Goal: Task Accomplishment & Management: Manage account settings

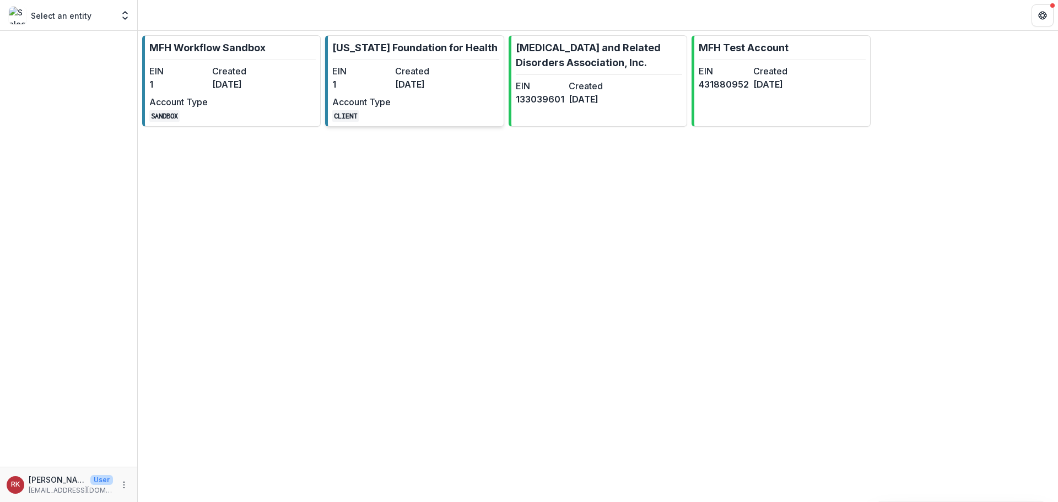
click at [455, 81] on link "[US_STATE] Foundation for Health EIN 1 Created [DATE] Account Type CLIENT" at bounding box center [414, 80] width 179 height 91
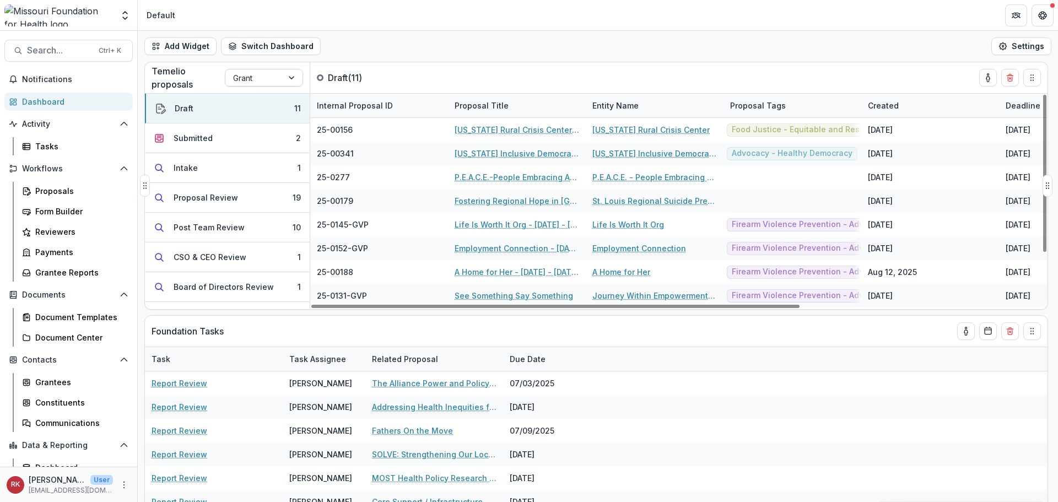
click at [272, 78] on div at bounding box center [254, 78] width 42 height 14
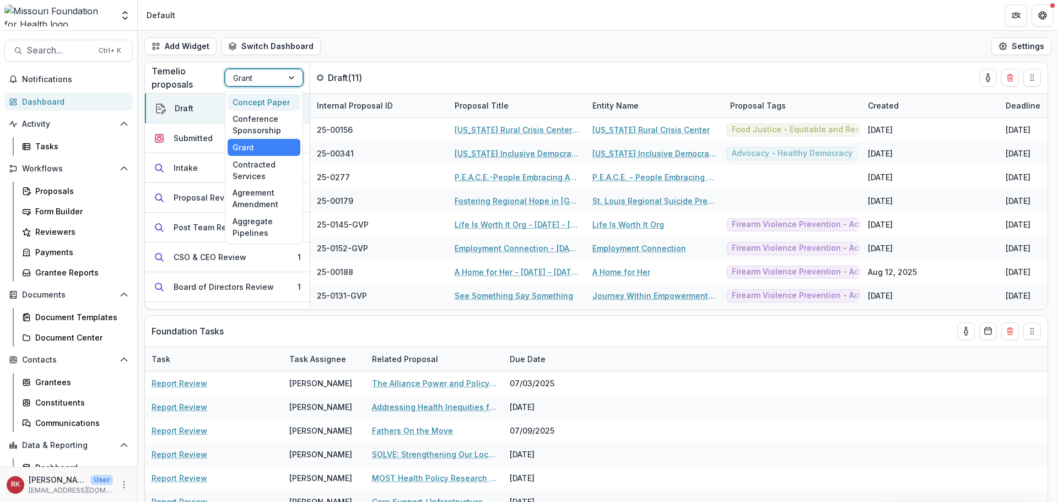
click at [265, 105] on div "Concept Paper" at bounding box center [264, 102] width 73 height 17
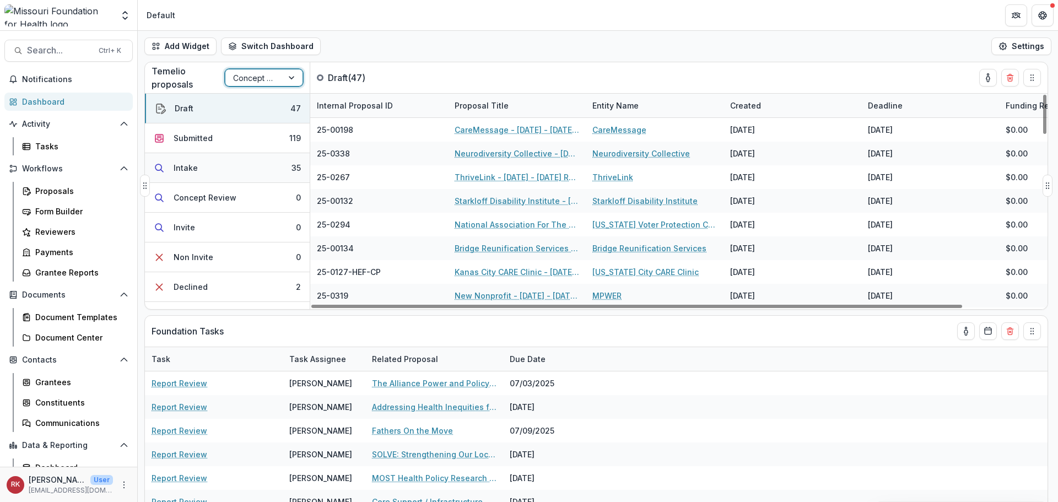
click at [284, 163] on button "Intake 35" at bounding box center [227, 168] width 165 height 30
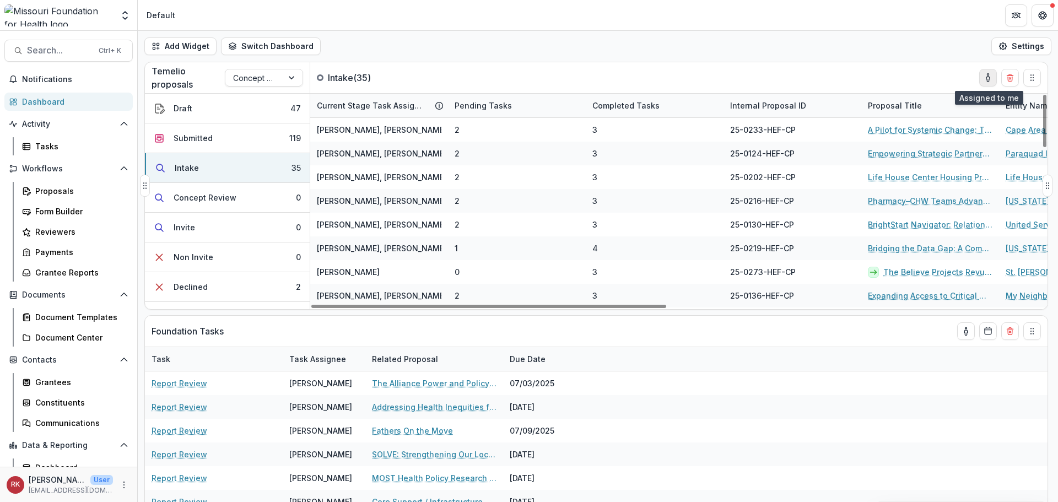
click at [988, 80] on icon "toggle-assigned-to-me" at bounding box center [988, 77] width 9 height 9
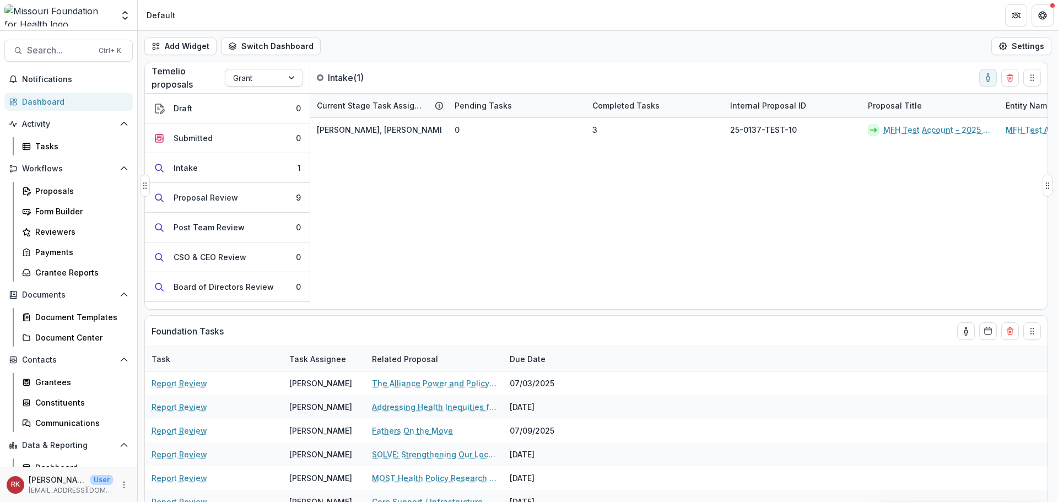
click at [253, 79] on div at bounding box center [254, 78] width 42 height 14
click at [591, 196] on div "Wendy Rohrbach, Wendy Rohrbach (External) 0 3 25-0137-TEST-10 MFH Test Account …" at bounding box center [1068, 213] width 1516 height 191
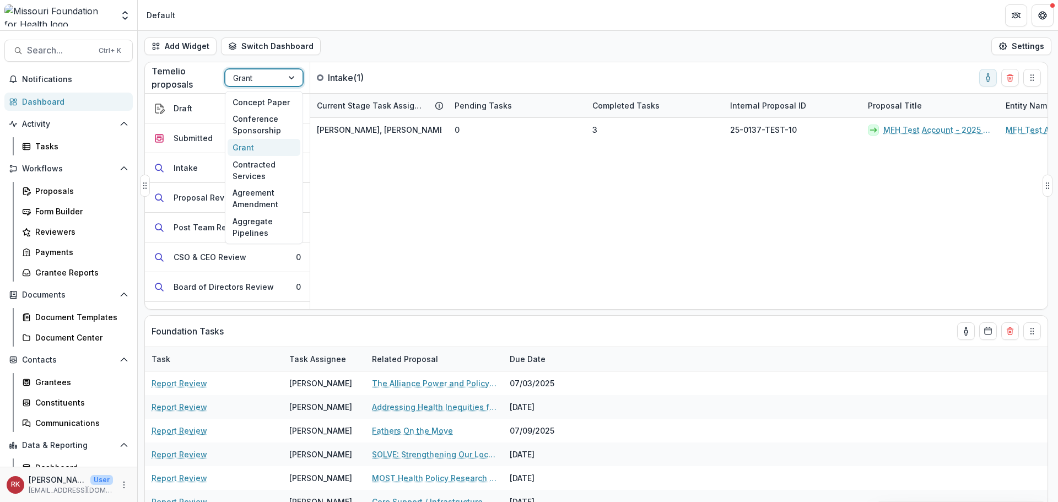
click at [255, 83] on div at bounding box center [254, 78] width 42 height 14
click at [258, 100] on div "Concept Paper" at bounding box center [264, 102] width 73 height 17
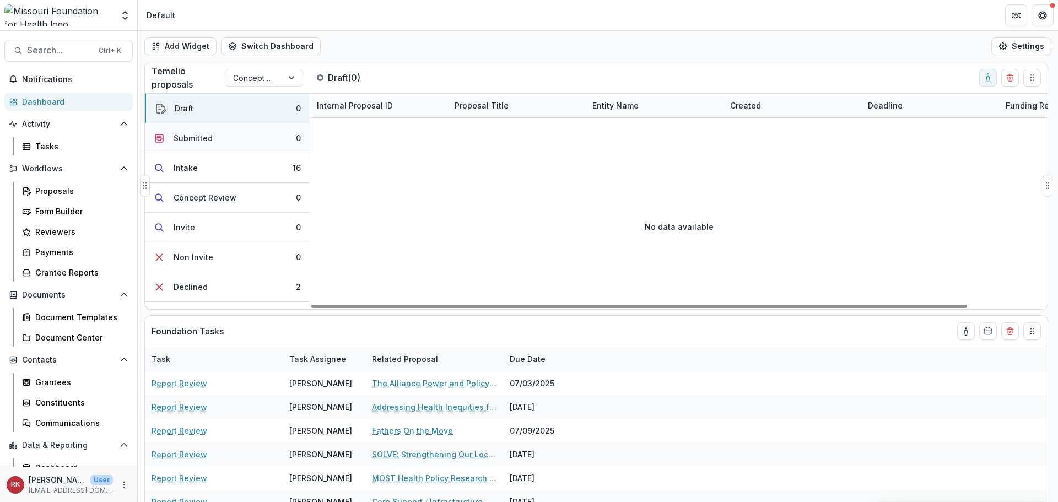
click at [205, 136] on div "Submitted" at bounding box center [193, 138] width 39 height 12
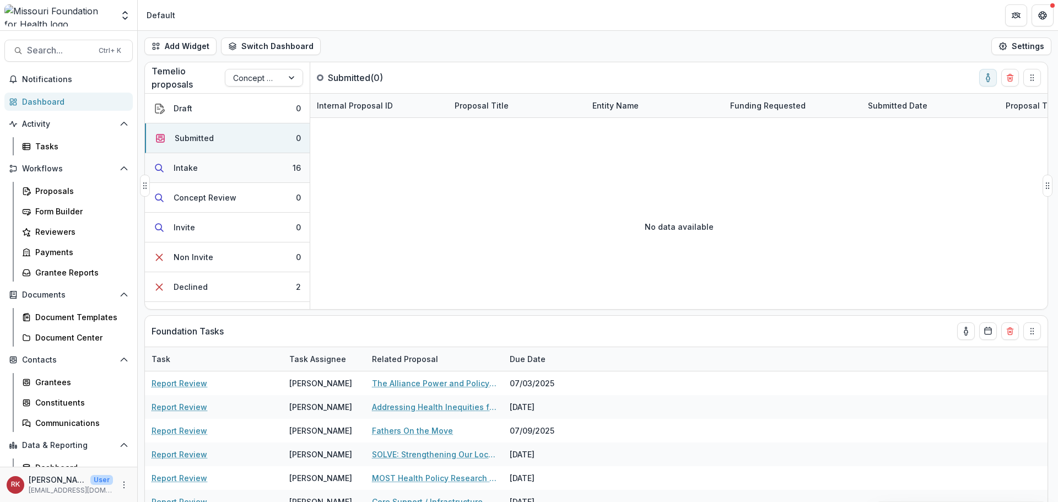
click at [213, 171] on button "Intake 16" at bounding box center [227, 168] width 165 height 30
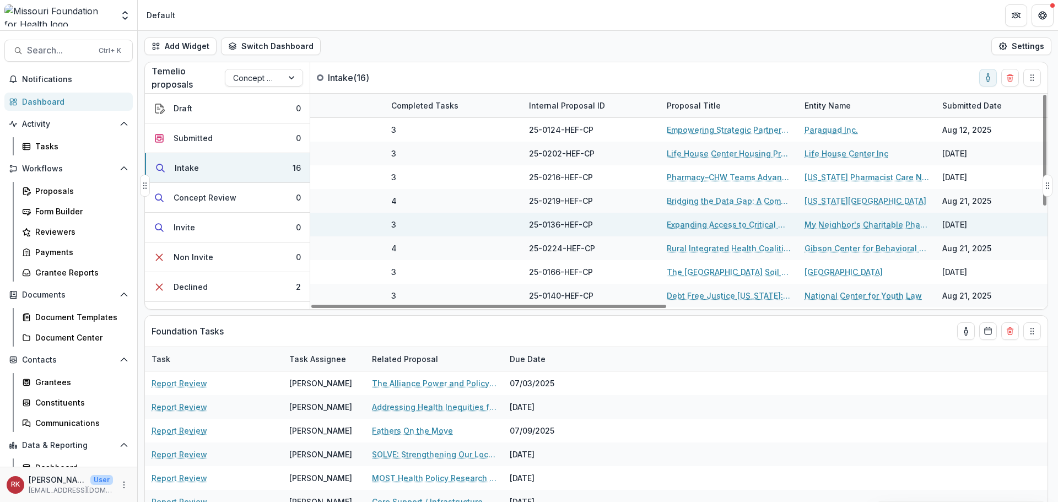
drag, startPoint x: 601, startPoint y: 306, endPoint x: 713, endPoint y: 230, distance: 135.3
click at [666, 308] on div at bounding box center [488, 306] width 355 height 3
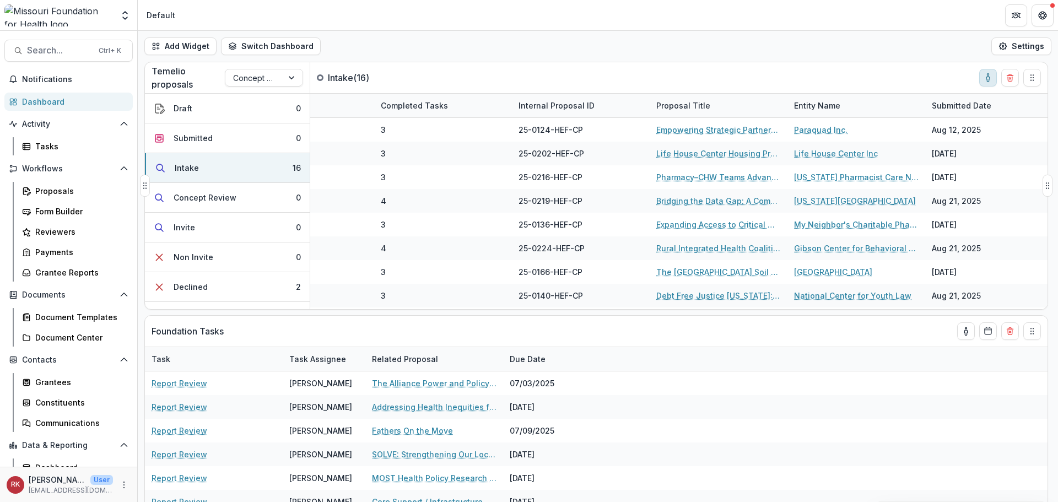
click at [987, 74] on circle "toggle-assigned-to-me" at bounding box center [988, 75] width 2 height 2
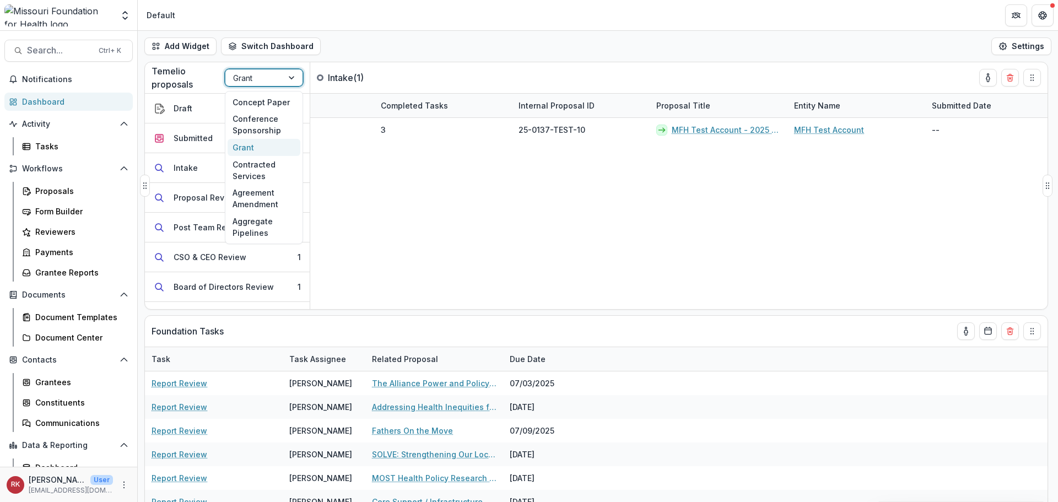
click at [242, 70] on div "Grant" at bounding box center [253, 78] width 57 height 16
click at [250, 103] on div "Concept Paper" at bounding box center [264, 102] width 73 height 17
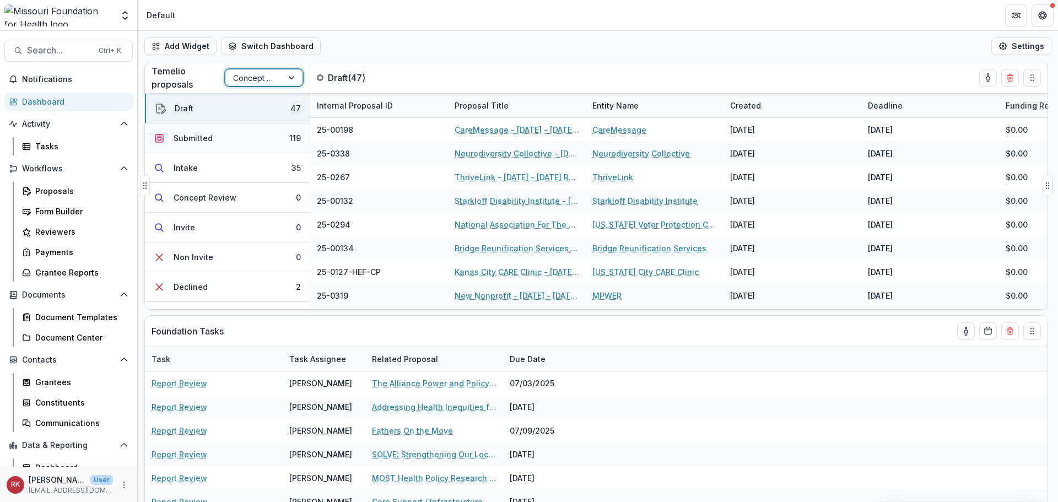
click at [228, 137] on button "Submitted 119" at bounding box center [227, 138] width 165 height 30
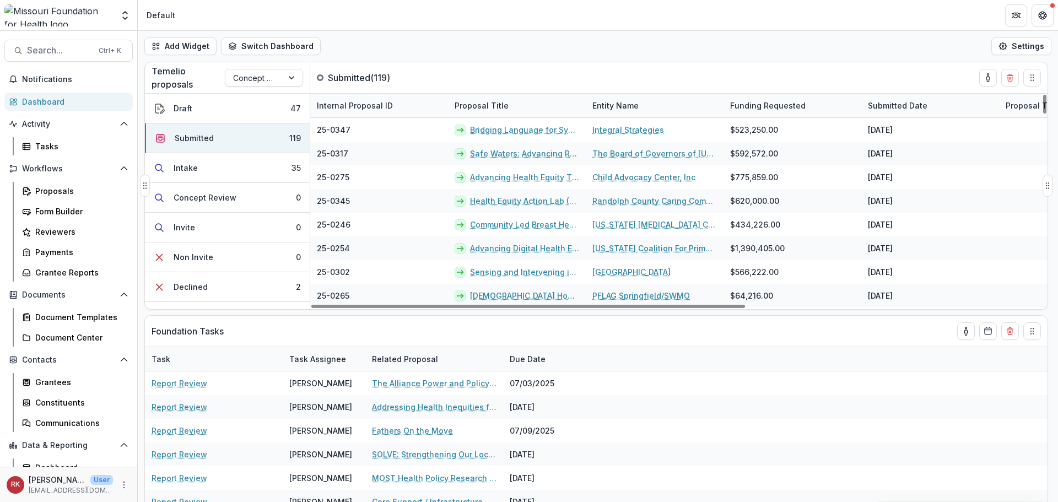
click at [877, 106] on div "Submitted Date" at bounding box center [897, 106] width 73 height 12
click at [898, 153] on span "Sort Ascending" at bounding box center [912, 153] width 58 height 9
click at [855, 79] on div "Temelio proposals Concept Paper Submitted ( 119 )" at bounding box center [573, 77] width 856 height 31
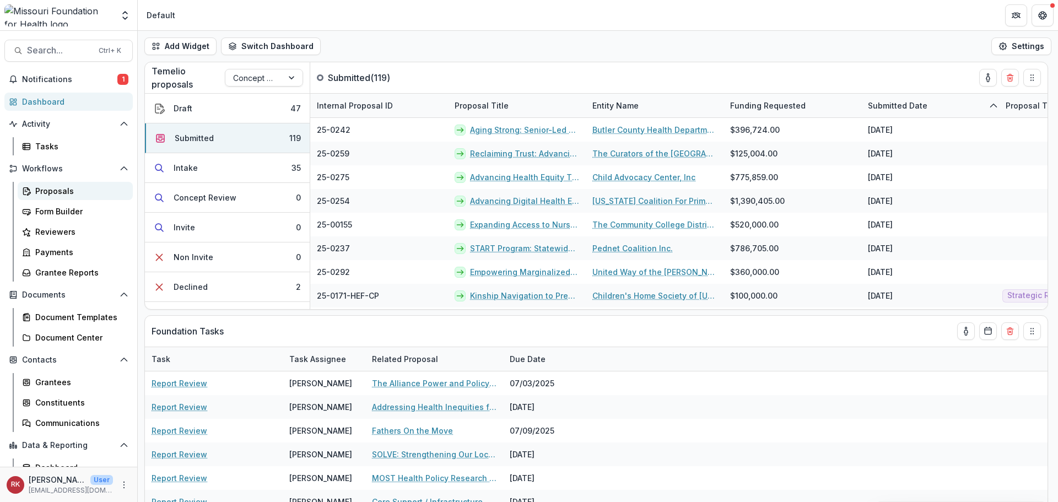
click at [44, 190] on div "Proposals" at bounding box center [79, 191] width 89 height 12
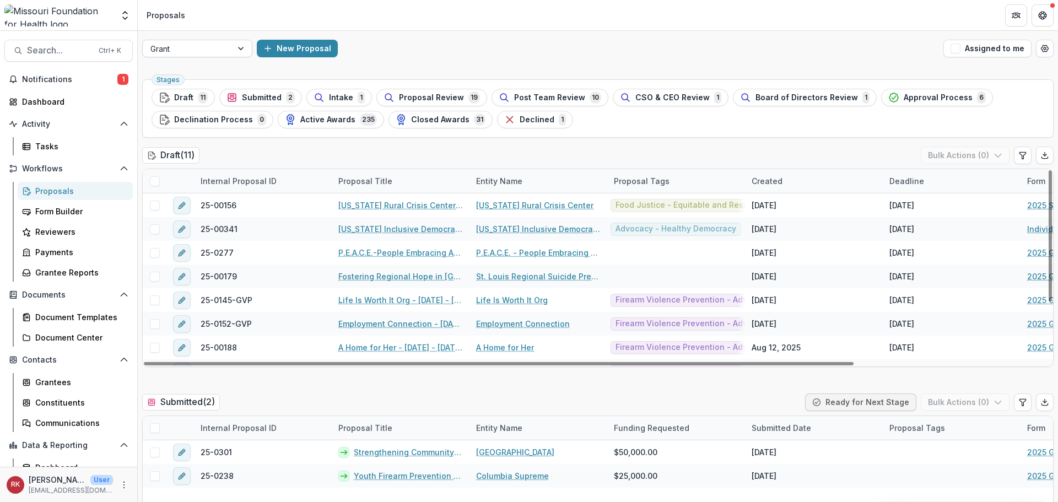
click at [231, 47] on div "Grant" at bounding box center [187, 49] width 89 height 16
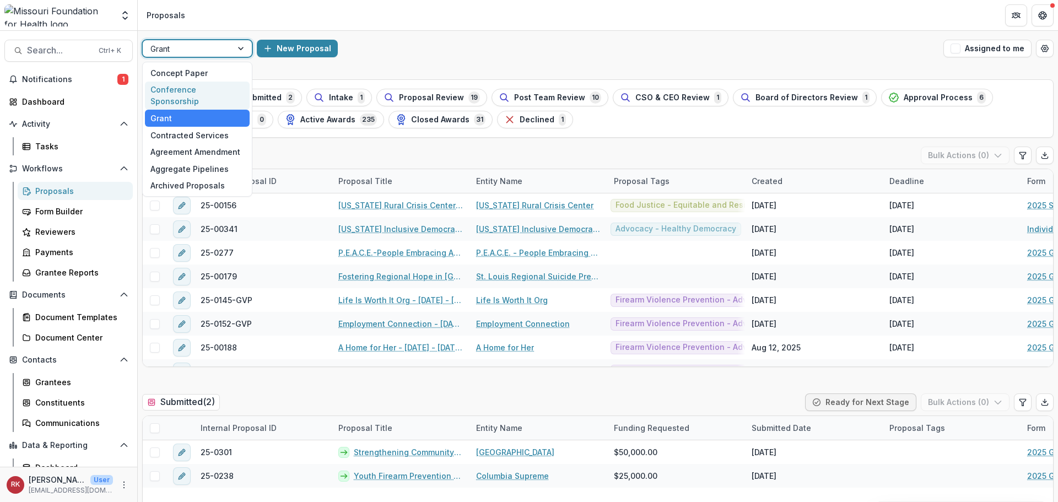
click at [213, 82] on div "Conference Sponsorship" at bounding box center [197, 96] width 105 height 29
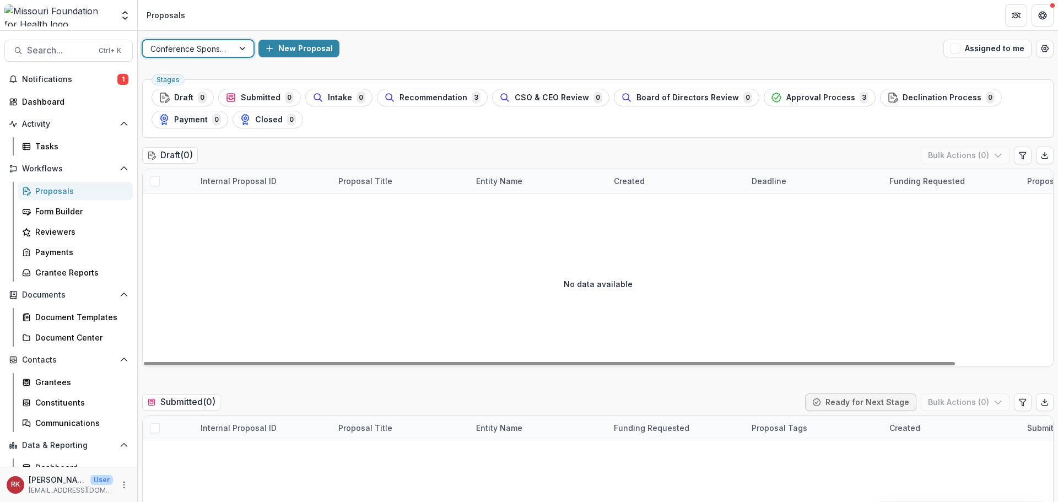
click at [211, 39] on div "option Conference Sponsorship, selected. Conference Sponsorship New Proposal As…" at bounding box center [598, 48] width 920 height 35
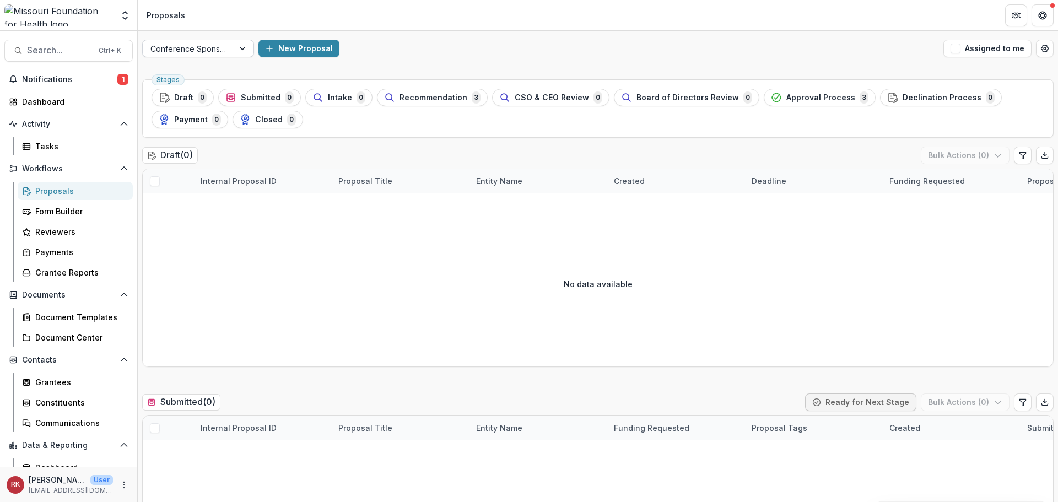
click at [213, 44] on div at bounding box center [188, 49] width 76 height 14
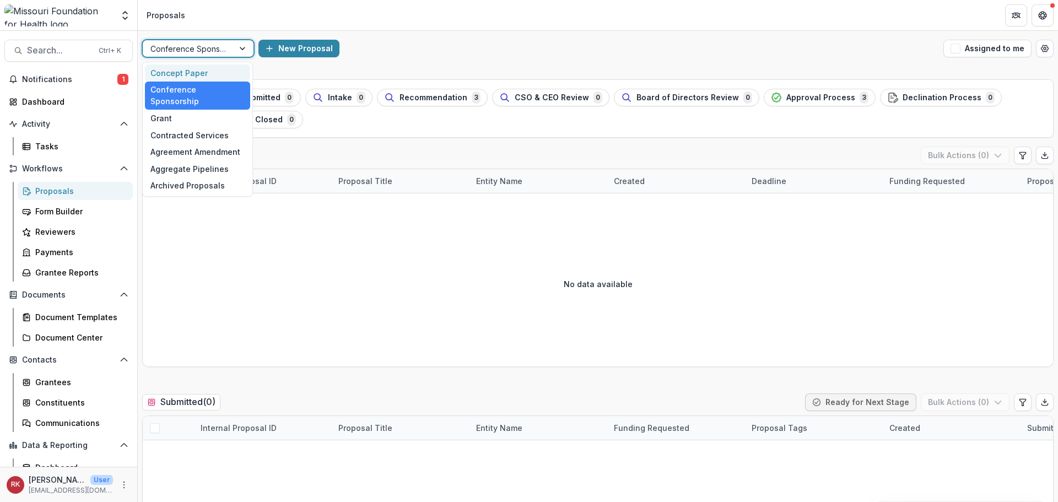
click at [181, 76] on div "Concept Paper" at bounding box center [197, 72] width 105 height 17
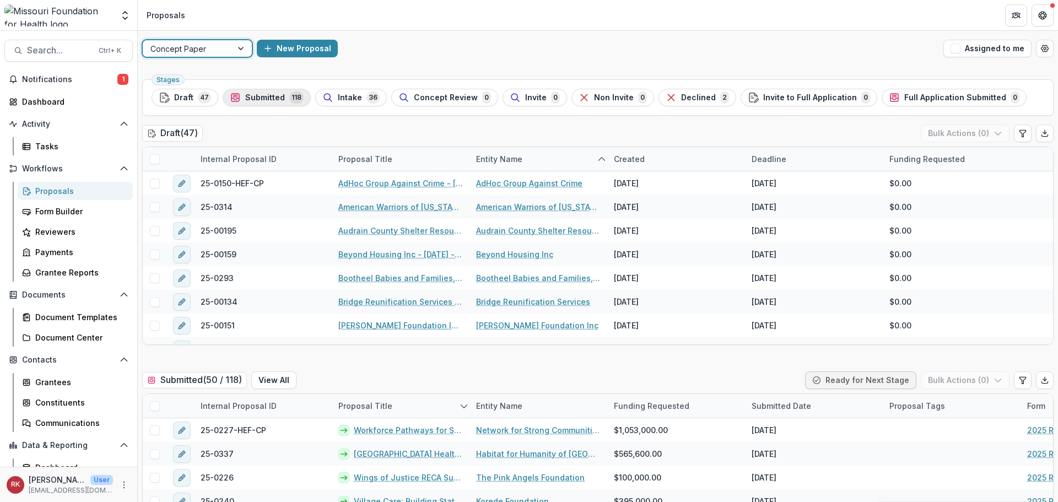
click at [252, 100] on span "Submitted" at bounding box center [265, 97] width 40 height 9
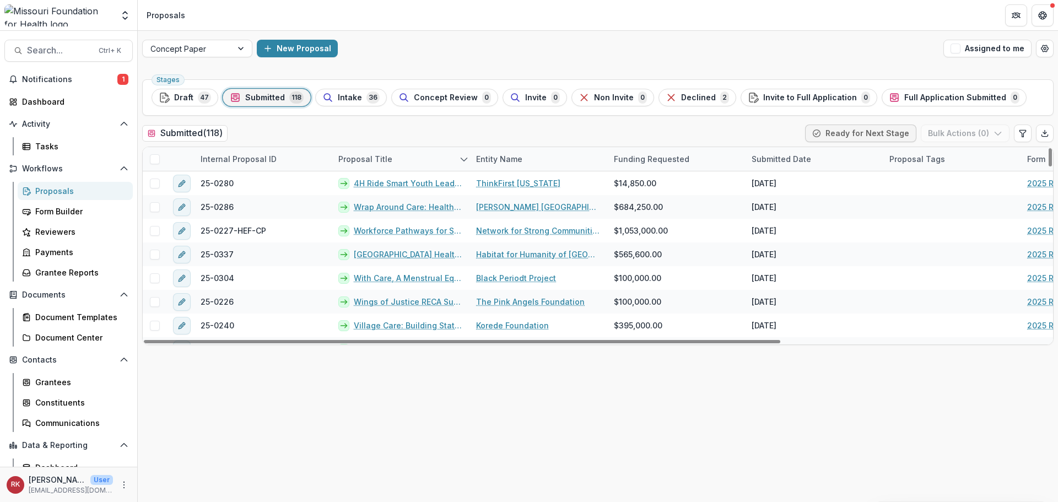
click at [774, 160] on div "Submitted Date" at bounding box center [781, 159] width 73 height 12
click at [788, 203] on span "Sort Ascending" at bounding box center [796, 206] width 58 height 9
click at [746, 143] on div "Submitted ( 118 ) Ready for Next Stage Bulk Actions ( 0 )" at bounding box center [598, 136] width 912 height 22
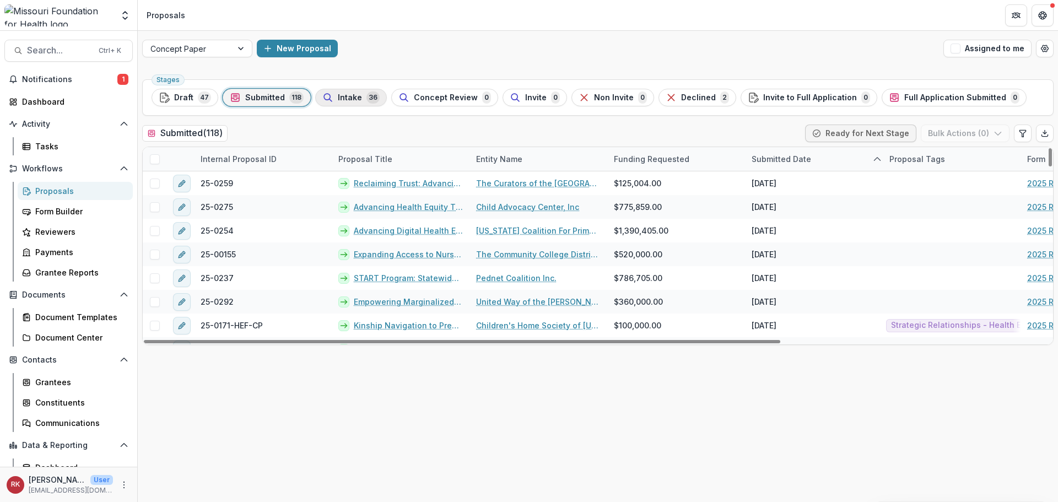
click at [338, 95] on span "Intake" at bounding box center [350, 97] width 24 height 9
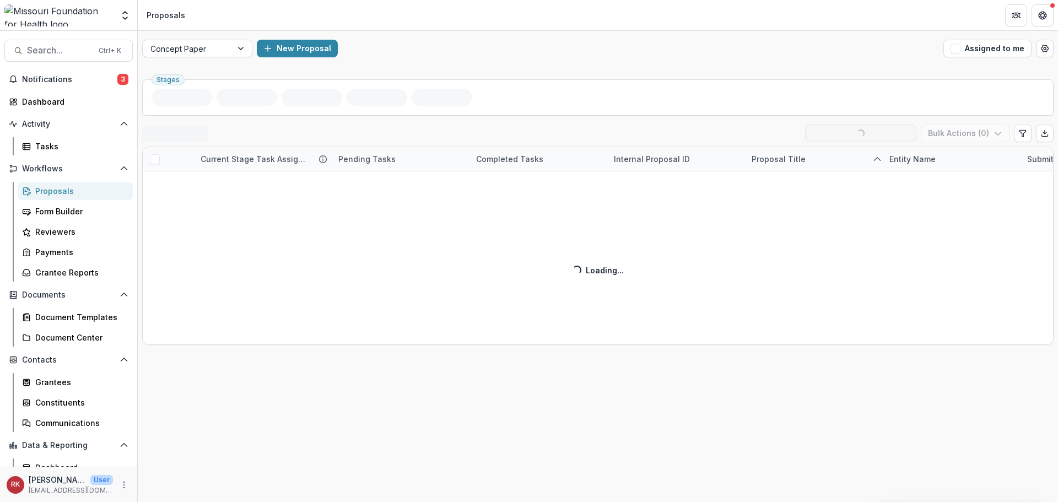
click at [58, 196] on div "Proposals" at bounding box center [79, 191] width 89 height 12
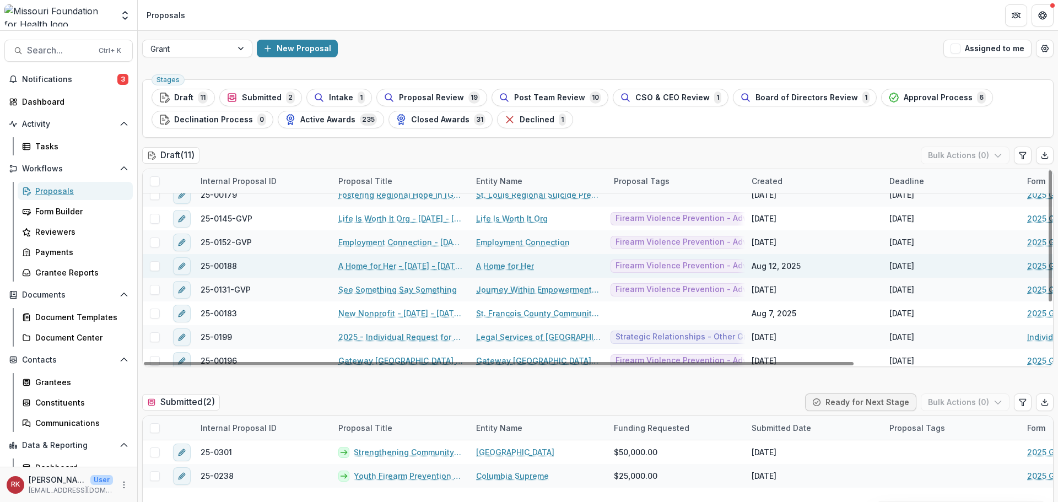
scroll to position [88, 0]
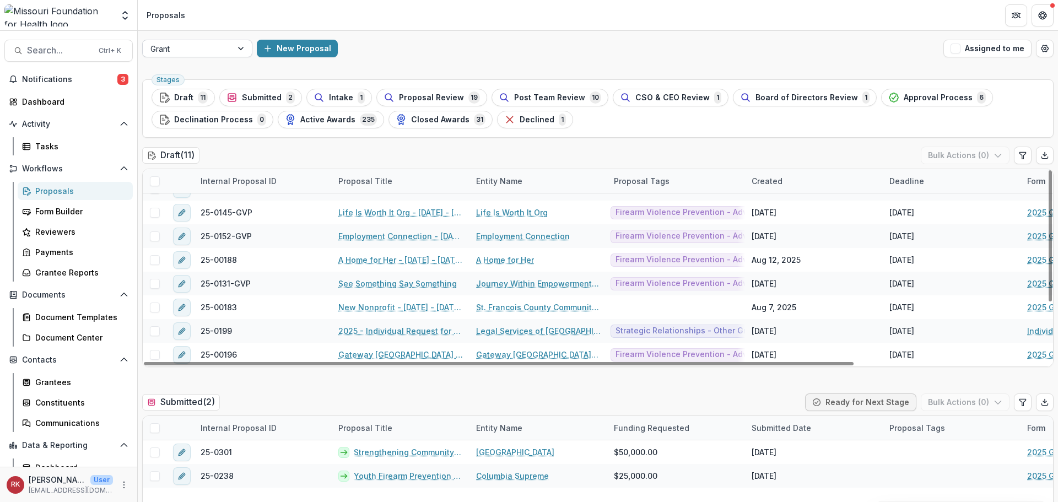
click at [170, 43] on div at bounding box center [187, 49] width 74 height 14
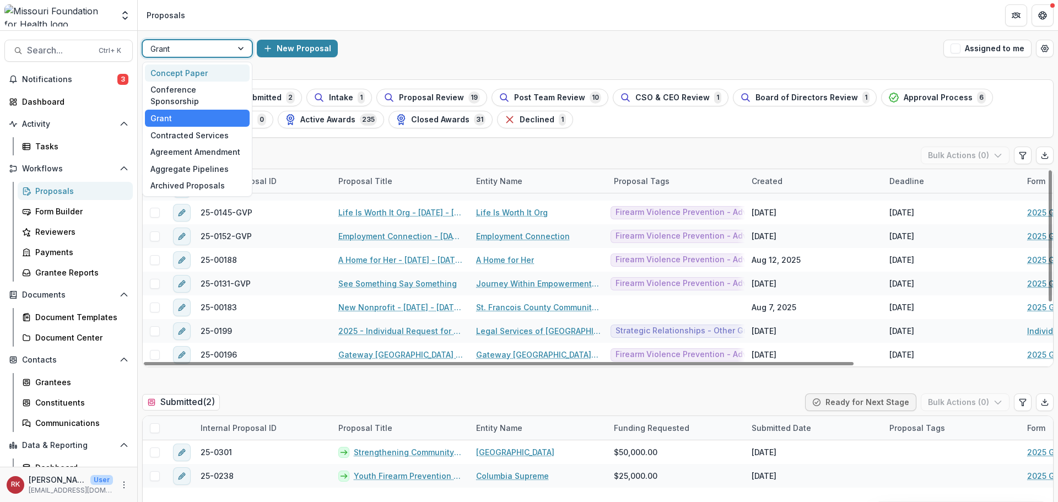
drag, startPoint x: 181, startPoint y: 69, endPoint x: 540, endPoint y: 2, distance: 364.9
click at [181, 69] on div "Concept Paper" at bounding box center [197, 72] width 105 height 17
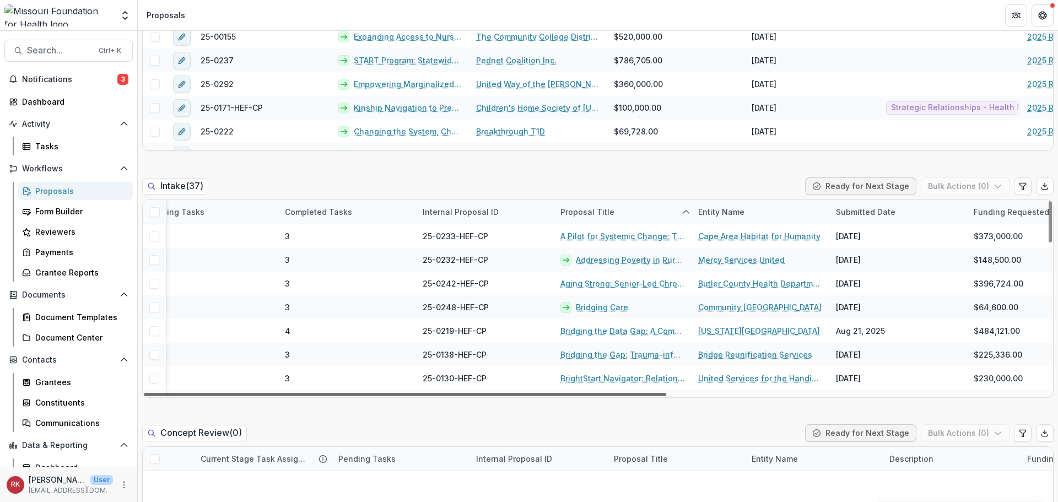
drag, startPoint x: 584, startPoint y: 395, endPoint x: 694, endPoint y: 428, distance: 114.9
click at [666, 396] on div at bounding box center [405, 394] width 522 height 3
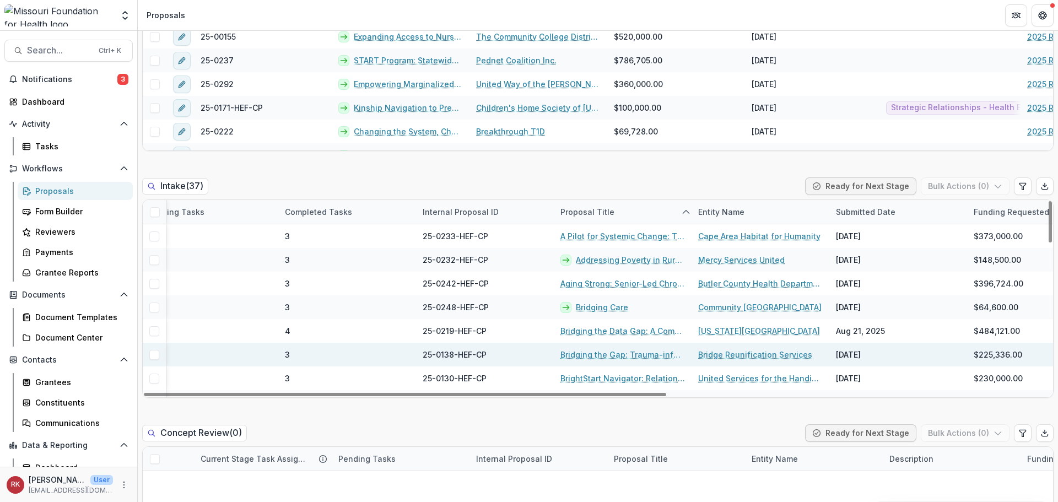
scroll to position [0, 192]
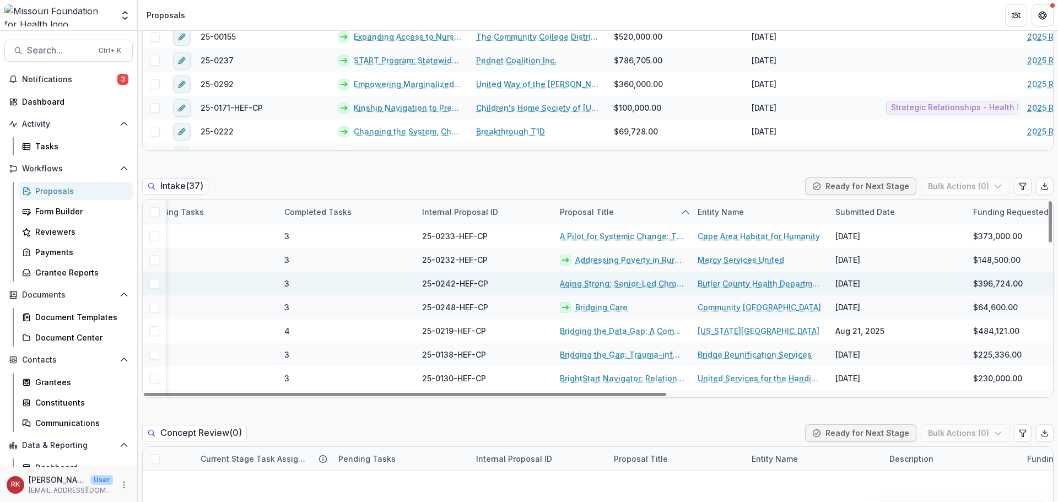
click at [613, 284] on link "Aging Strong: Senior-Led Chronic Disease Advocacy Network" at bounding box center [622, 284] width 125 height 12
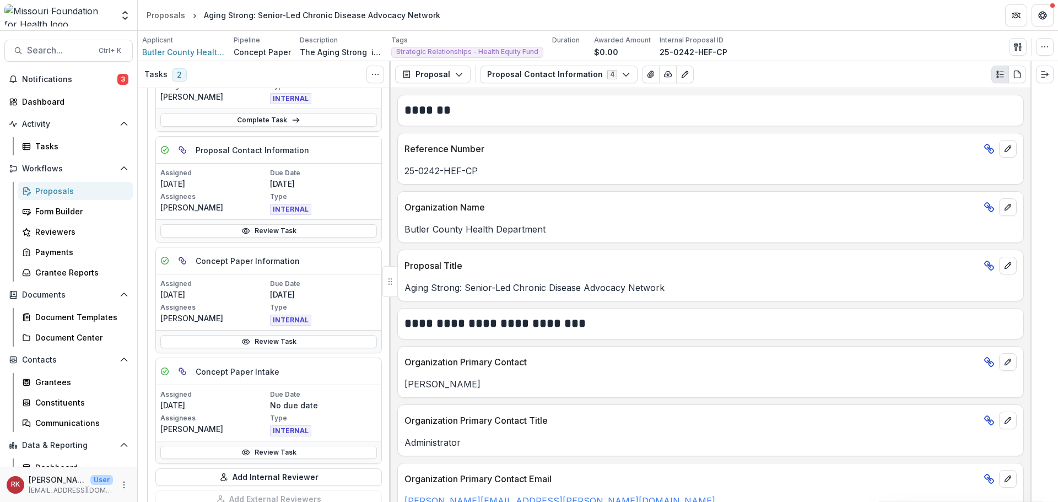
scroll to position [220, 0]
click at [541, 77] on button "Proposal Contact Information 4" at bounding box center [559, 75] width 158 height 18
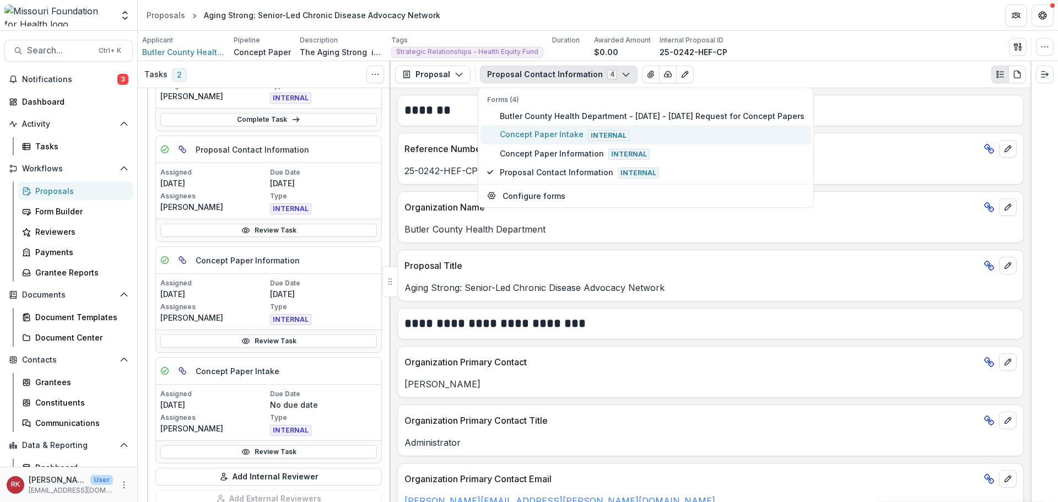
click at [529, 138] on span "Concept Paper Intake Internal" at bounding box center [652, 134] width 305 height 12
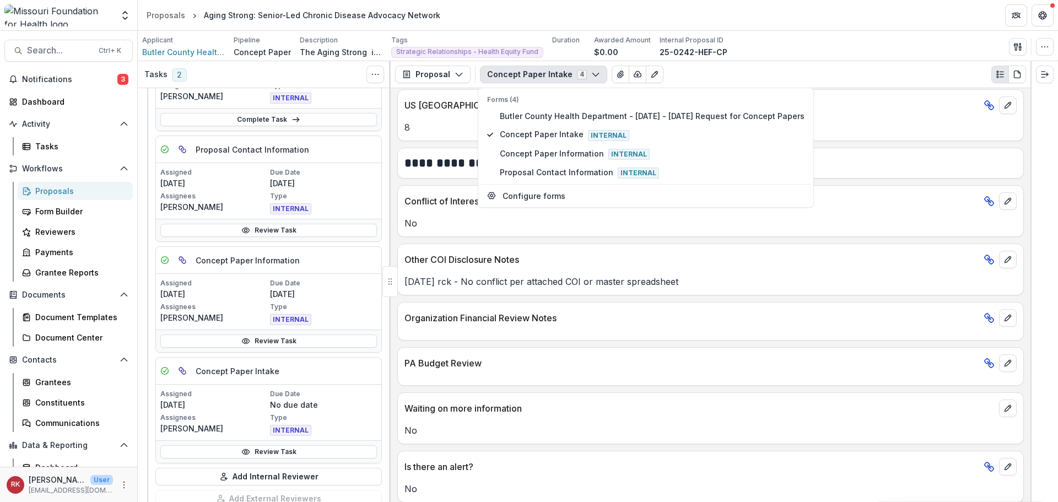
scroll to position [1795, 0]
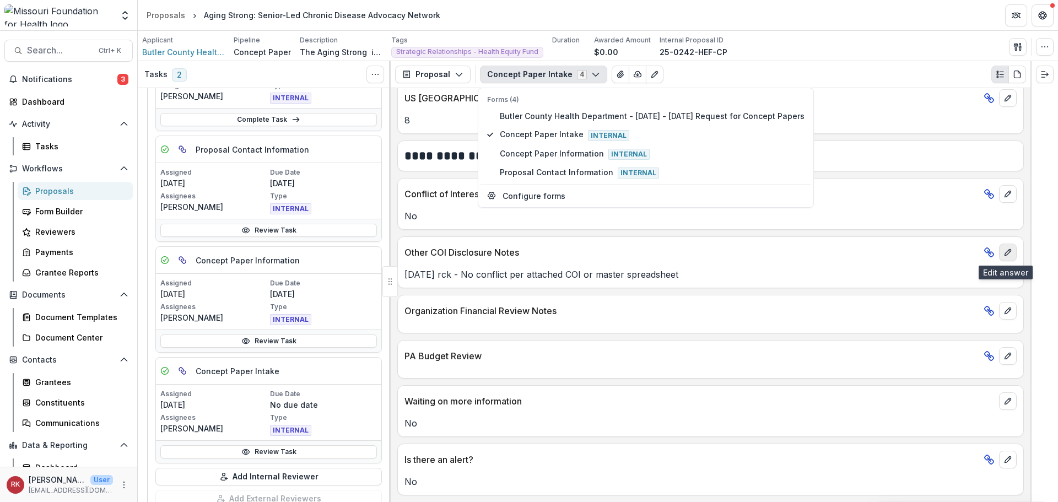
click at [1009, 250] on button "edit" at bounding box center [1008, 253] width 18 height 18
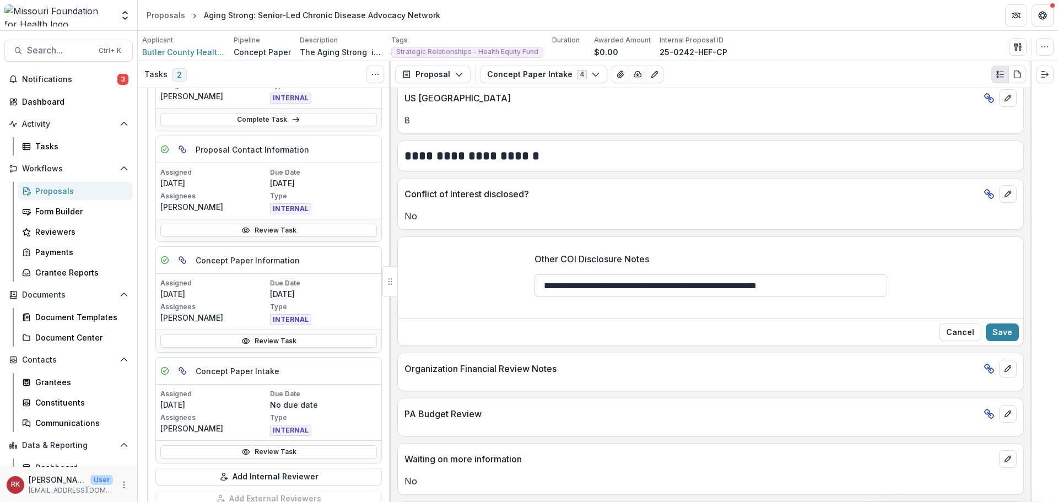
click at [559, 281] on input "**********" at bounding box center [711, 285] width 353 height 22
type input "**********"
click at [999, 341] on button "Save" at bounding box center [1002, 333] width 33 height 18
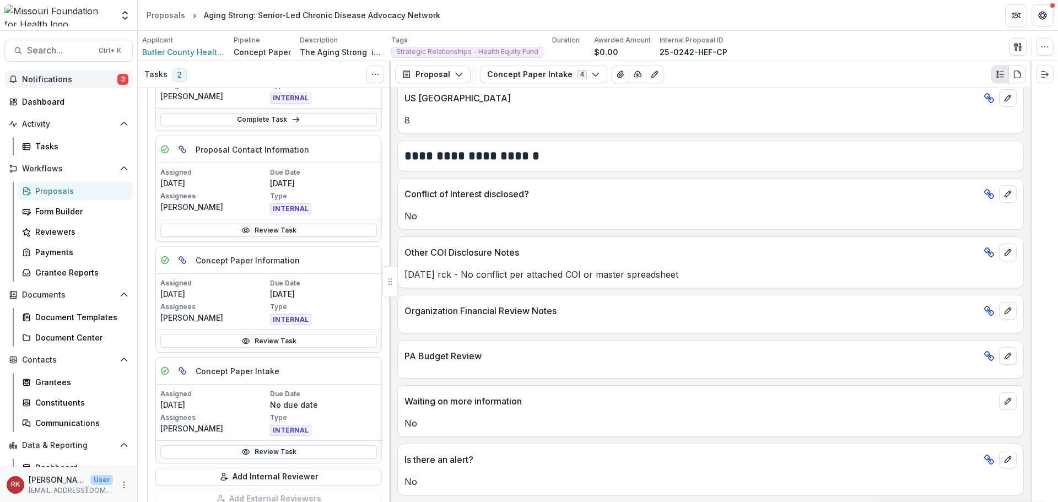
click at [70, 83] on span "Notifications" at bounding box center [69, 79] width 95 height 9
click at [64, 110] on link "Dashboard" at bounding box center [68, 102] width 128 height 18
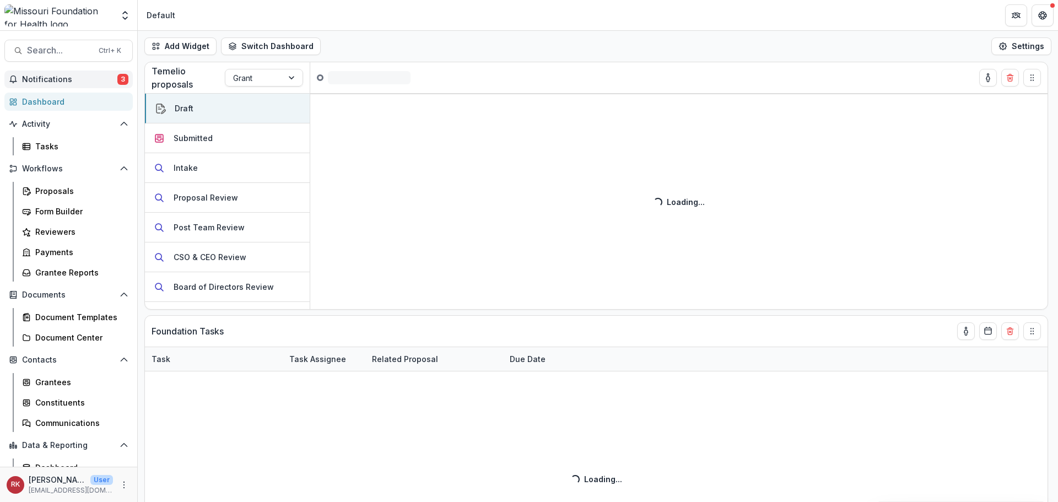
click at [99, 76] on span "Notifications" at bounding box center [69, 79] width 95 height 9
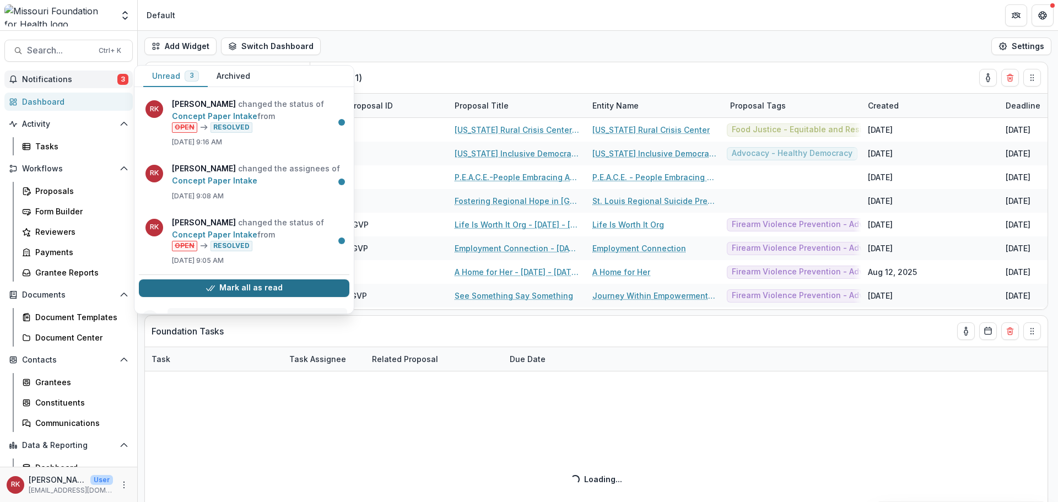
click at [228, 287] on button "Mark all as read" at bounding box center [244, 288] width 211 height 18
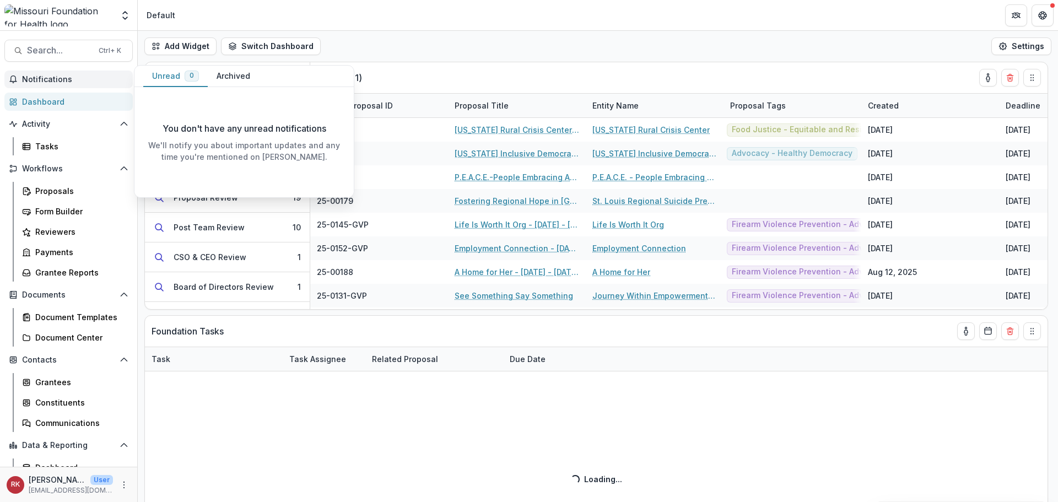
click at [402, 37] on div "Add Widget Switch Dashboard Default DLS Dashboard New Dashboard Settings" at bounding box center [598, 46] width 920 height 31
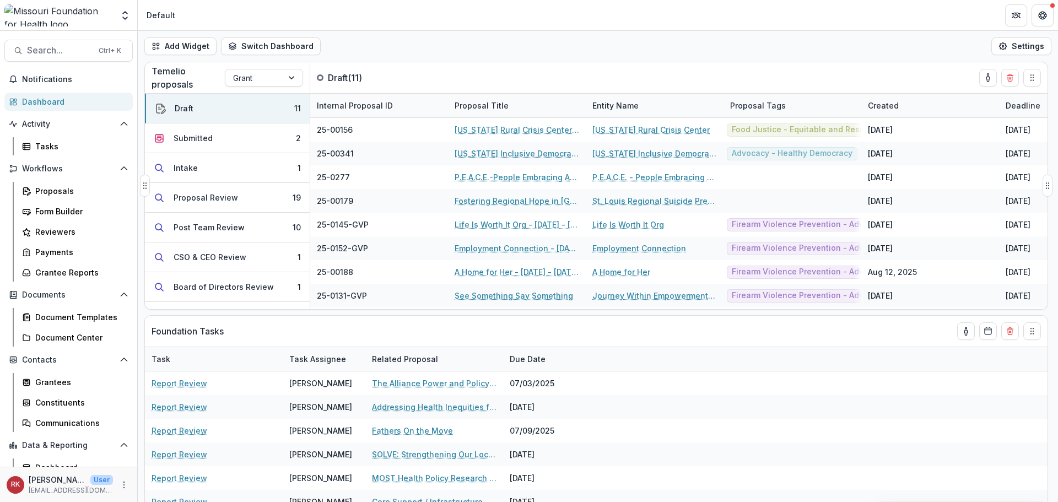
click at [243, 88] on div "Temelio proposals Grant" at bounding box center [227, 77] width 165 height 31
click at [240, 74] on div at bounding box center [254, 78] width 42 height 14
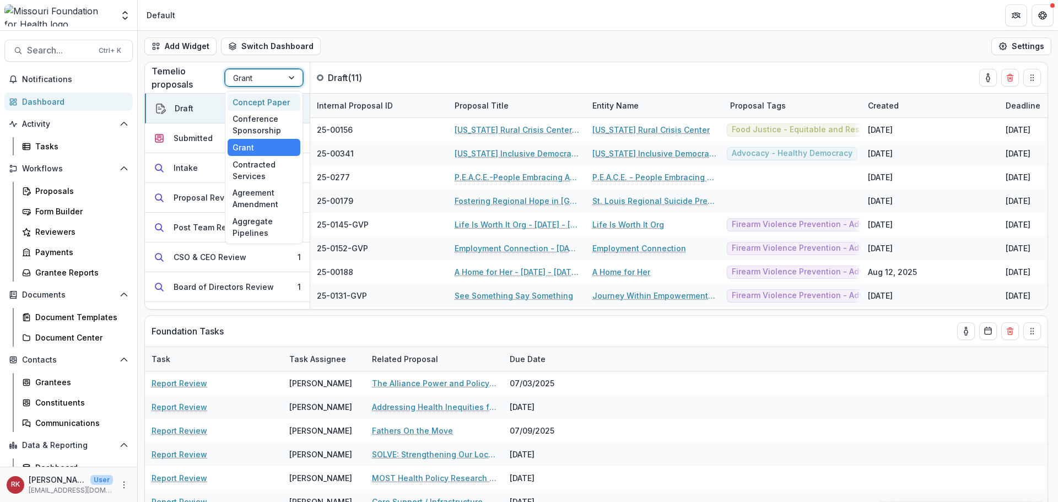
click at [260, 101] on div "Concept Paper" at bounding box center [264, 102] width 73 height 17
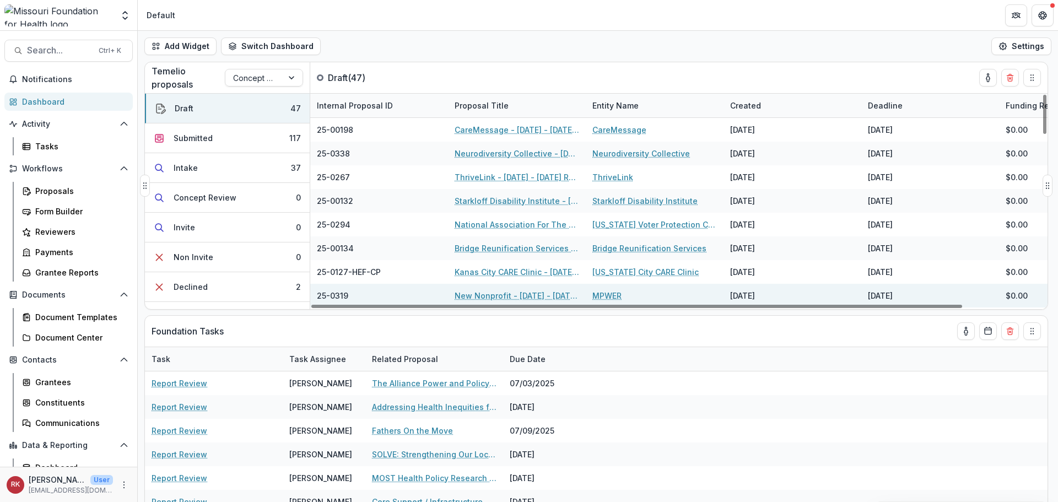
drag, startPoint x: 579, startPoint y: 306, endPoint x: 527, endPoint y: 300, distance: 52.2
click at [529, 305] on div at bounding box center [636, 306] width 651 height 3
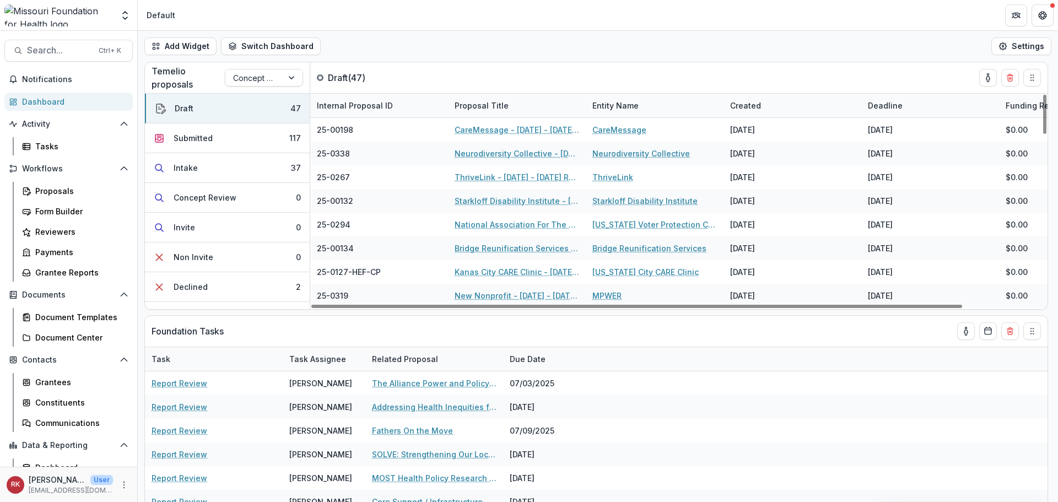
drag, startPoint x: 838, startPoint y: 307, endPoint x: 416, endPoint y: 313, distance: 422.8
click at [439, 308] on div at bounding box center [636, 306] width 651 height 3
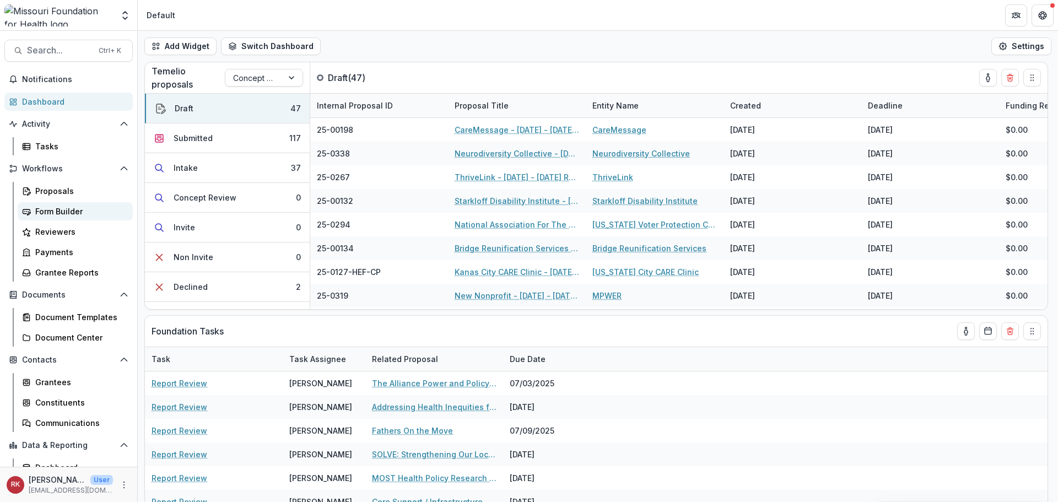
click at [49, 203] on link "Form Builder" at bounding box center [75, 211] width 115 height 18
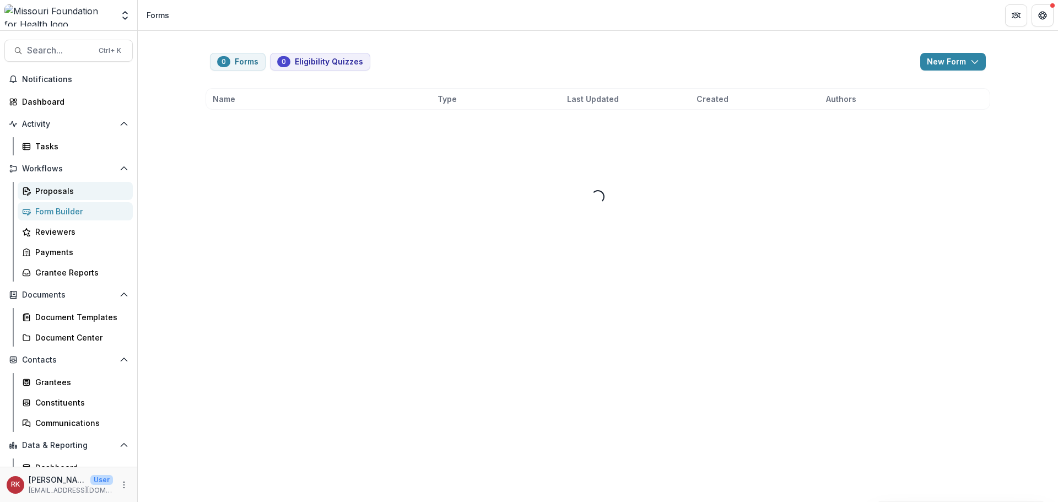
click at [47, 195] on div "Proposals" at bounding box center [79, 191] width 89 height 12
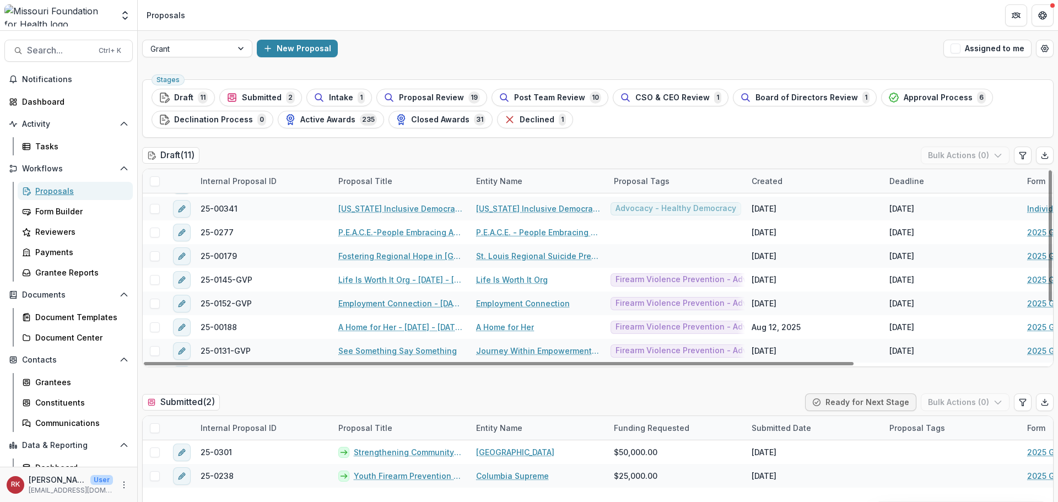
scroll to position [55, 0]
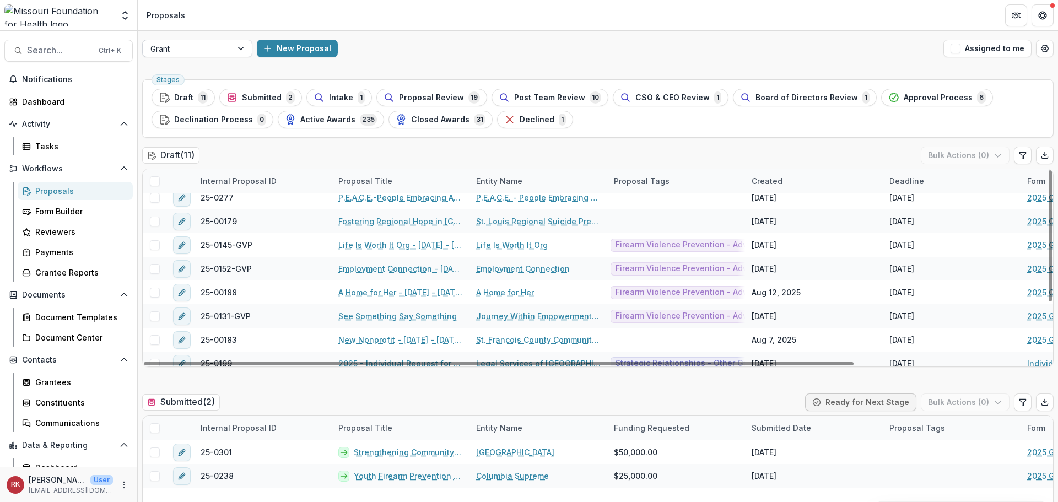
click at [185, 57] on div "Grant New Proposal Assigned to me" at bounding box center [598, 48] width 920 height 35
click at [184, 51] on div at bounding box center [187, 49] width 74 height 14
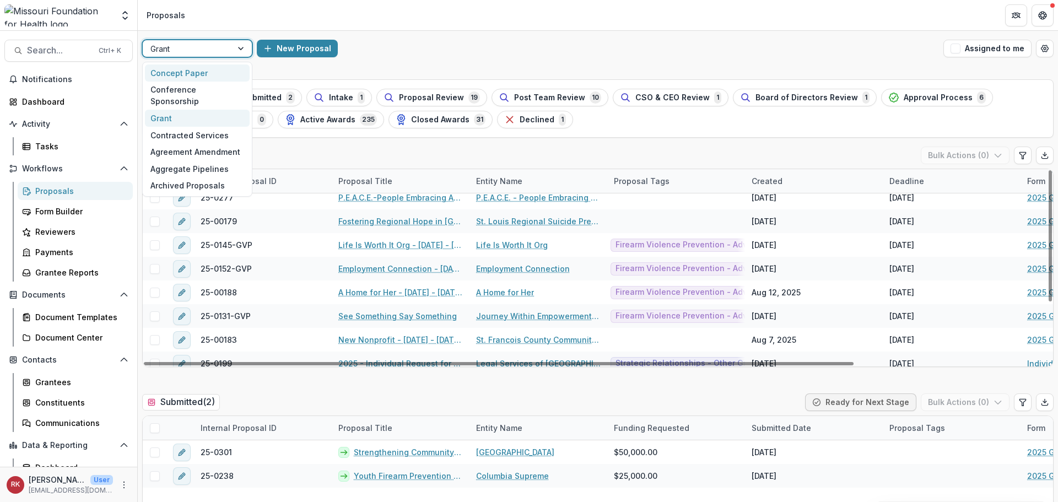
click at [188, 69] on div "Concept Paper" at bounding box center [197, 72] width 105 height 17
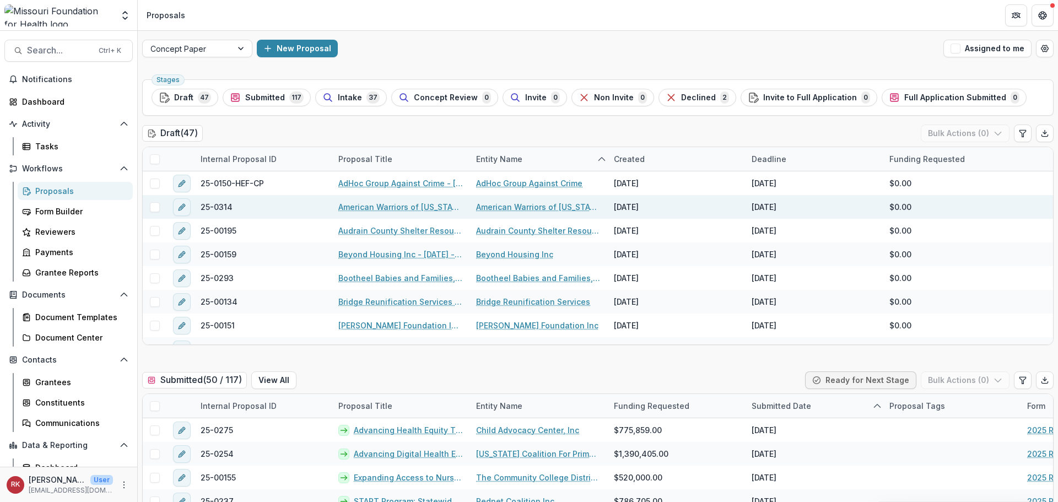
drag, startPoint x: 945, startPoint y: 14, endPoint x: 678, endPoint y: 204, distance: 327.9
click at [945, 14] on header "Proposals" at bounding box center [598, 15] width 920 height 30
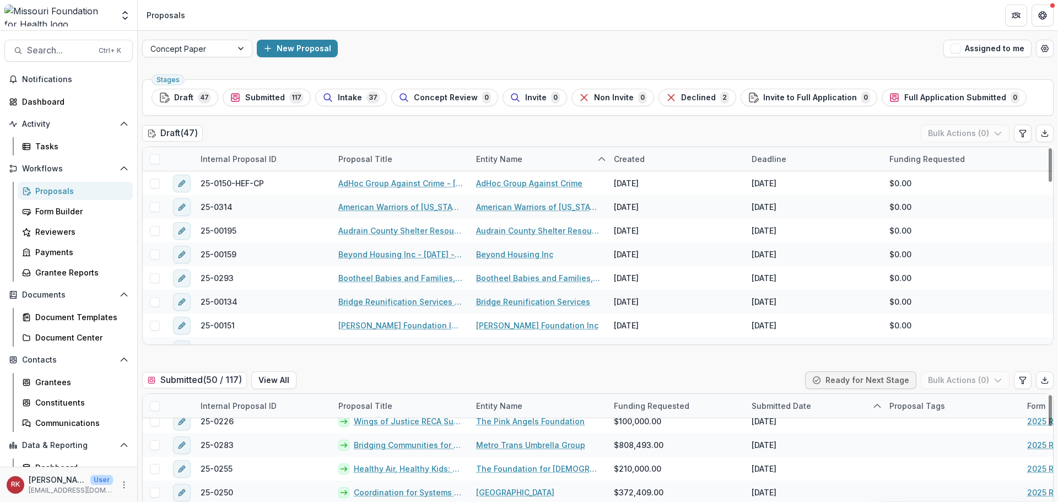
scroll to position [220, 0]
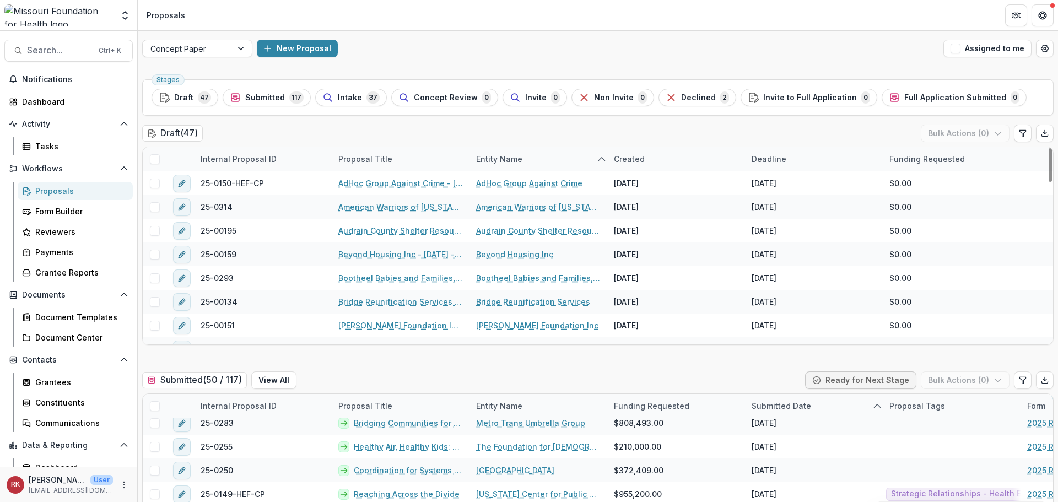
click at [247, 90] on button "Submitted 117" at bounding box center [267, 98] width 88 height 18
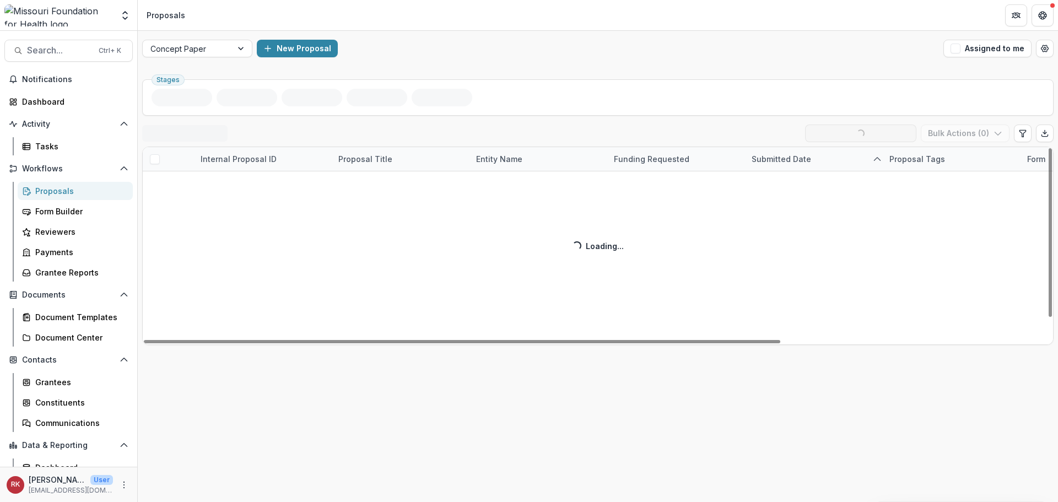
scroll to position [24, 0]
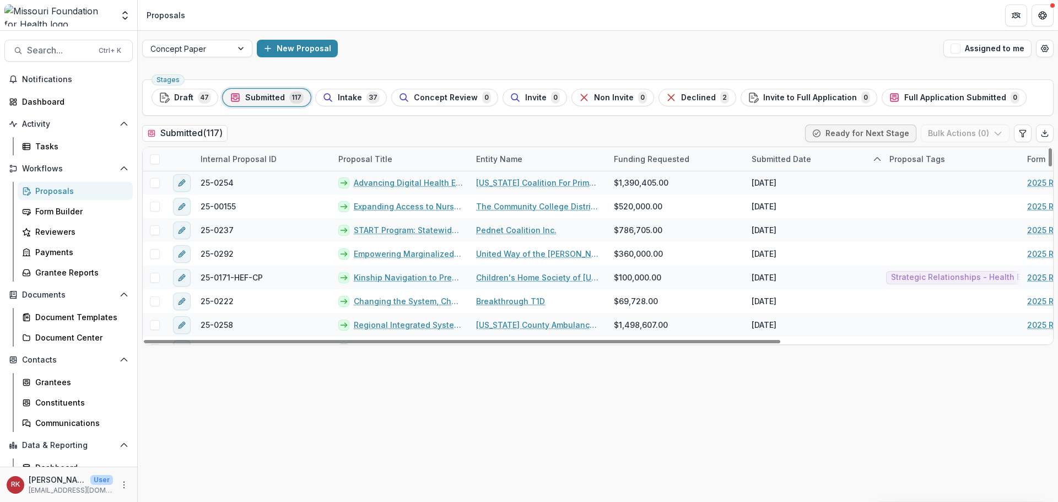
click at [782, 162] on div "Submitted Date" at bounding box center [781, 159] width 73 height 12
click at [798, 212] on button "Sort Ascending" at bounding box center [813, 207] width 132 height 18
click at [746, 129] on div "Submitted ( 117 ) Ready for Next Stage Bulk Actions ( 0 )" at bounding box center [598, 136] width 912 height 22
click at [777, 162] on div "Submitted Date" at bounding box center [781, 159] width 73 height 12
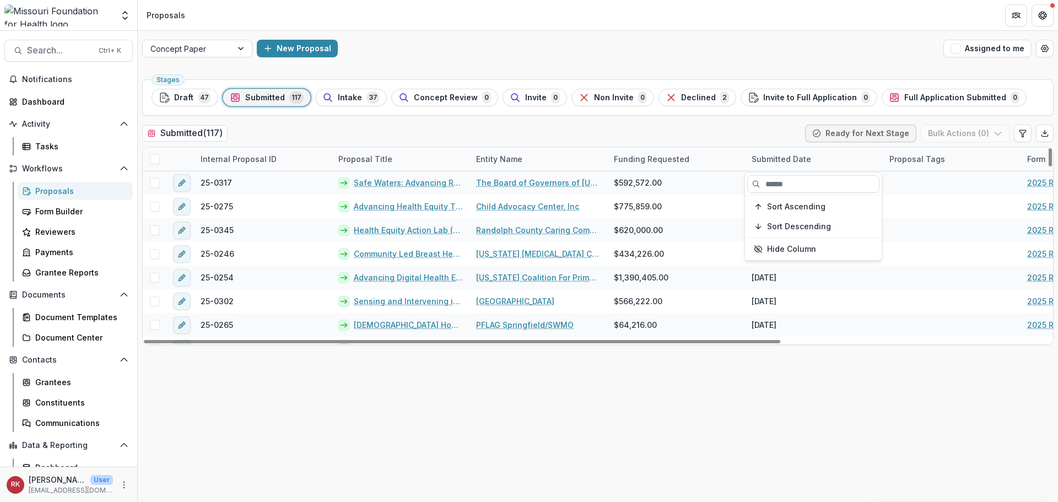
click at [784, 197] on div "Sort Ascending Sort Descending Hide Column" at bounding box center [813, 216] width 137 height 87
click at [785, 204] on span "Sort Ascending" at bounding box center [796, 206] width 58 height 9
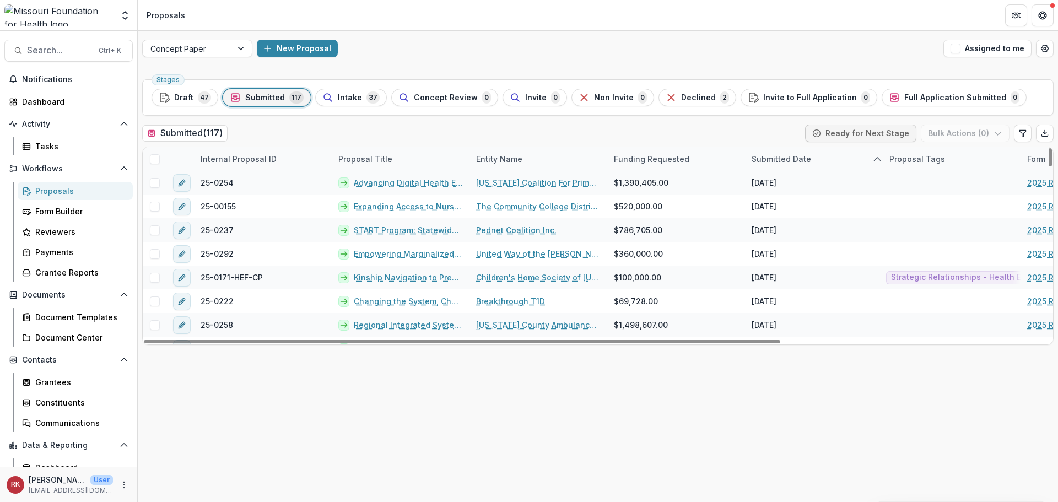
click at [772, 134] on div "Submitted ( 117 ) Ready for Next Stage Bulk Actions ( 0 )" at bounding box center [598, 136] width 912 height 22
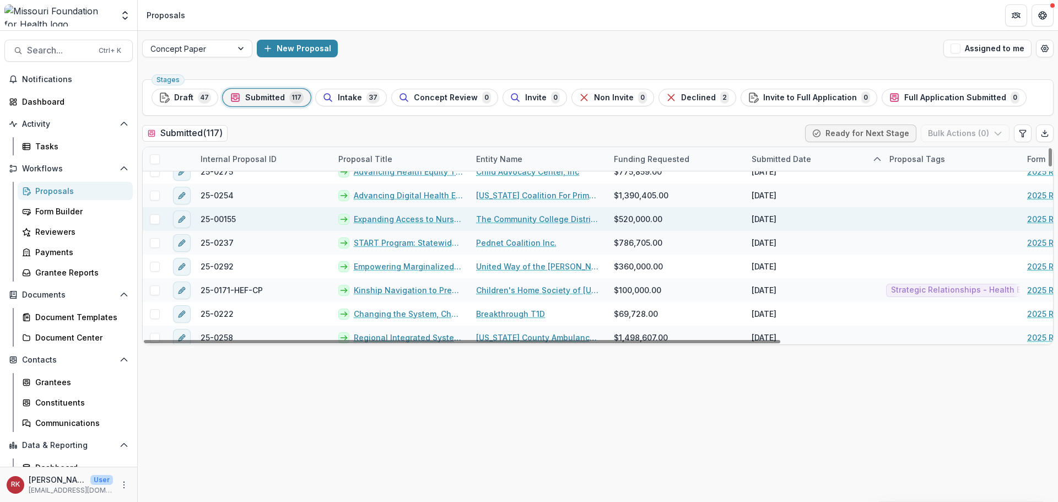
scroll to position [0, 0]
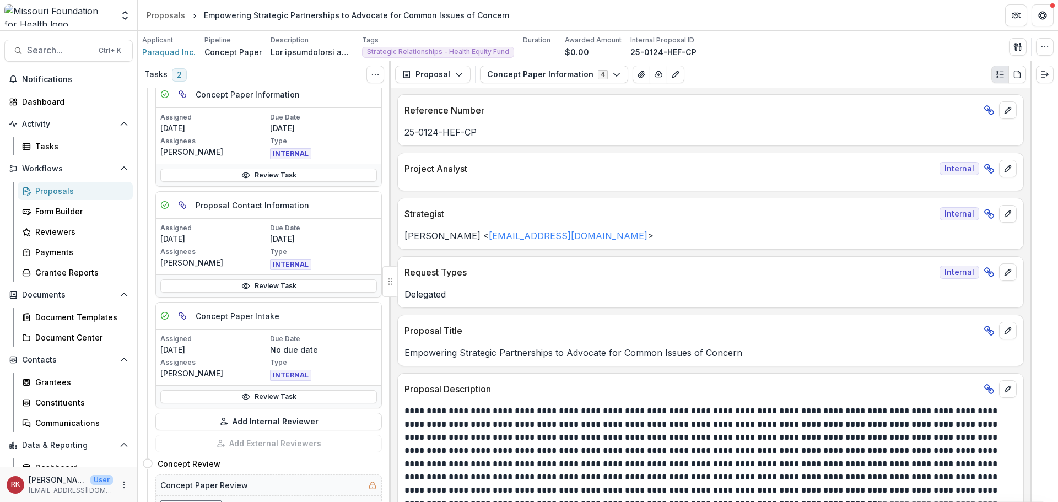
scroll to position [165, 0]
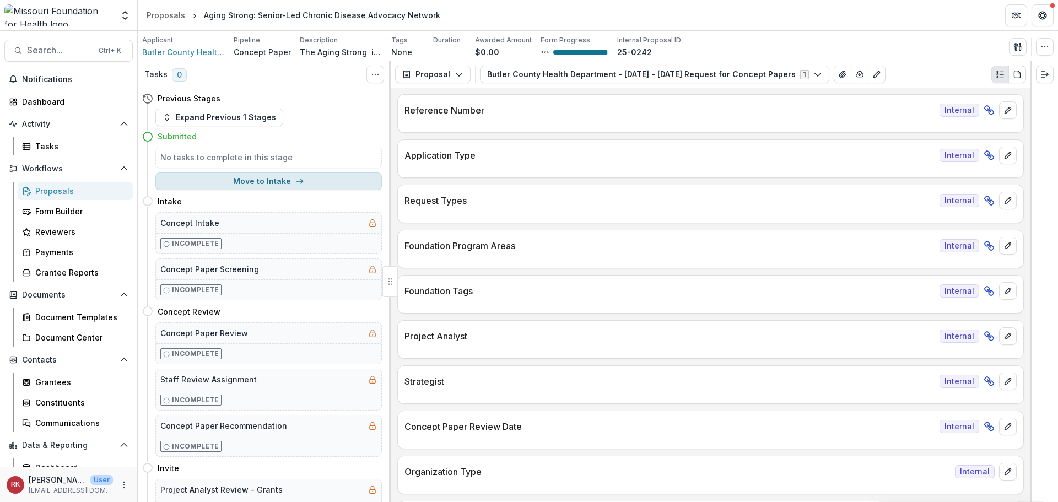
click at [241, 184] on button "Move to Intake" at bounding box center [268, 182] width 227 height 18
select select "******"
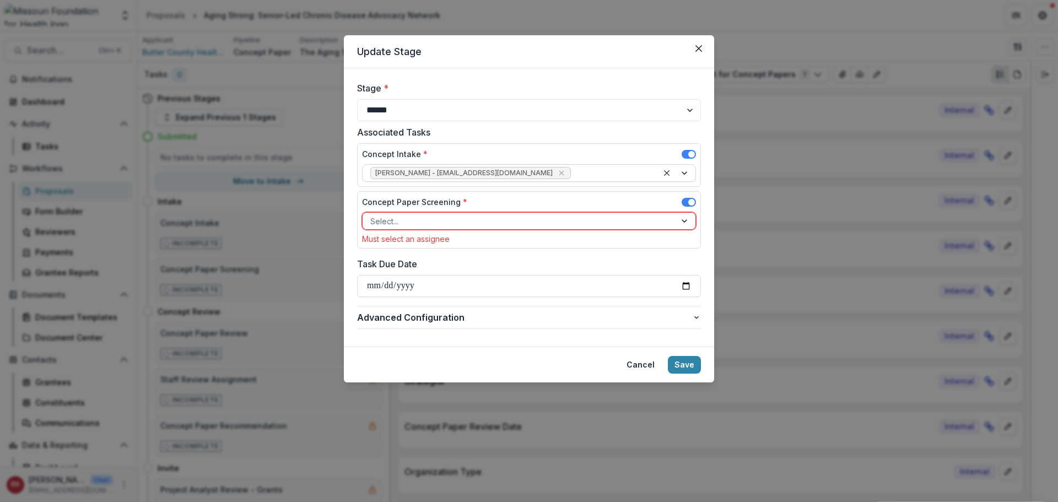
click at [557, 173] on icon "Remove Wendy Rohrbach - wrohrbach@mffh.org" at bounding box center [561, 173] width 9 height 9
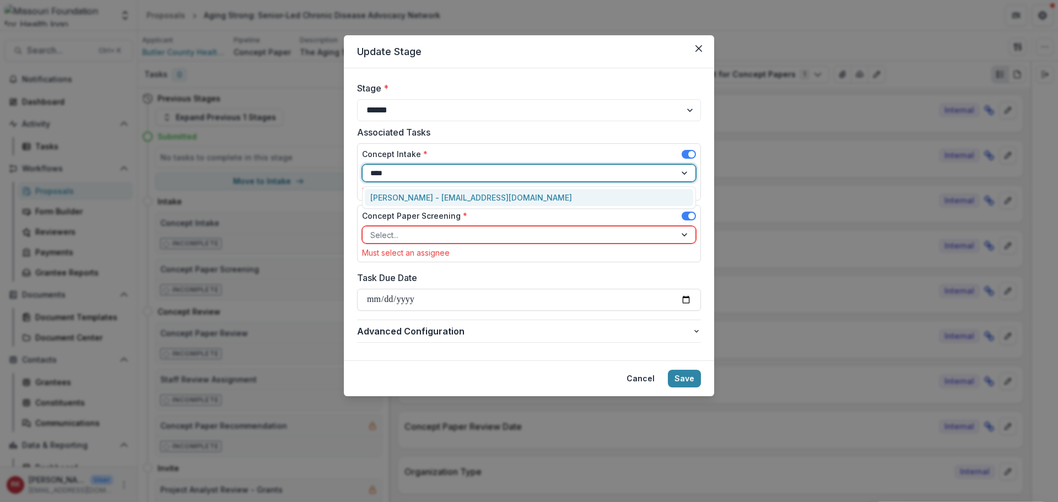
type input "*****"
click at [396, 197] on div "Renee Klann - rklann@mffh.org" at bounding box center [529, 197] width 328 height 17
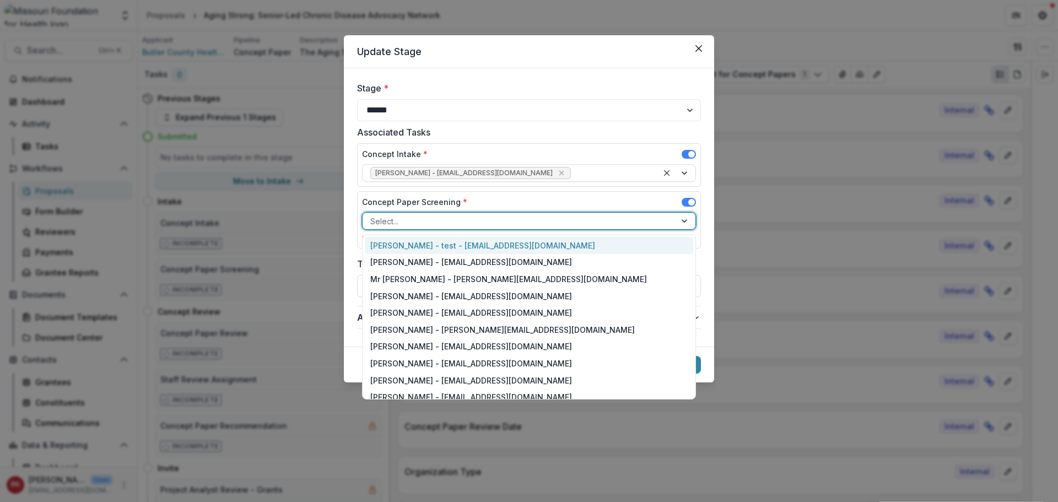
click at [385, 223] on div at bounding box center [519, 221] width 298 height 14
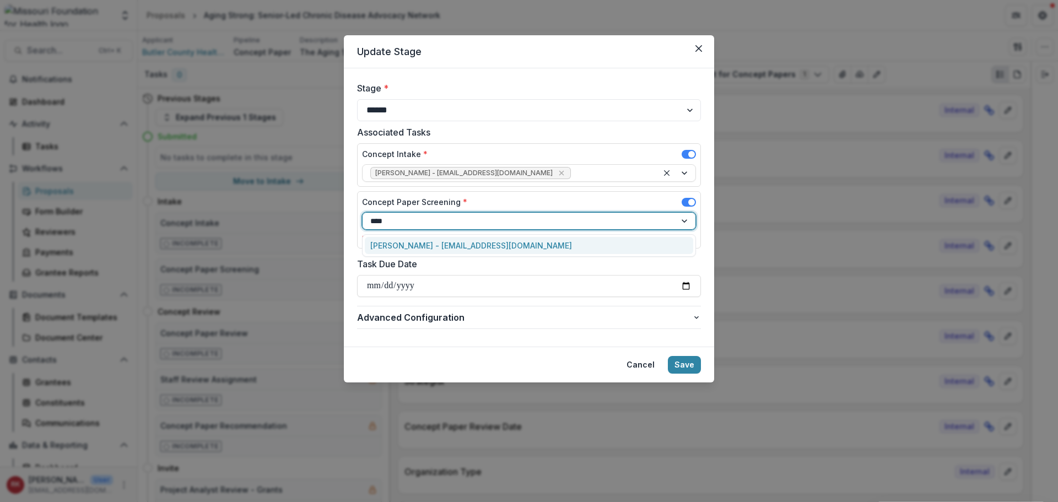
type input "*****"
click at [385, 241] on div "[PERSON_NAME] - [EMAIL_ADDRESS][DOMAIN_NAME]" at bounding box center [529, 245] width 328 height 17
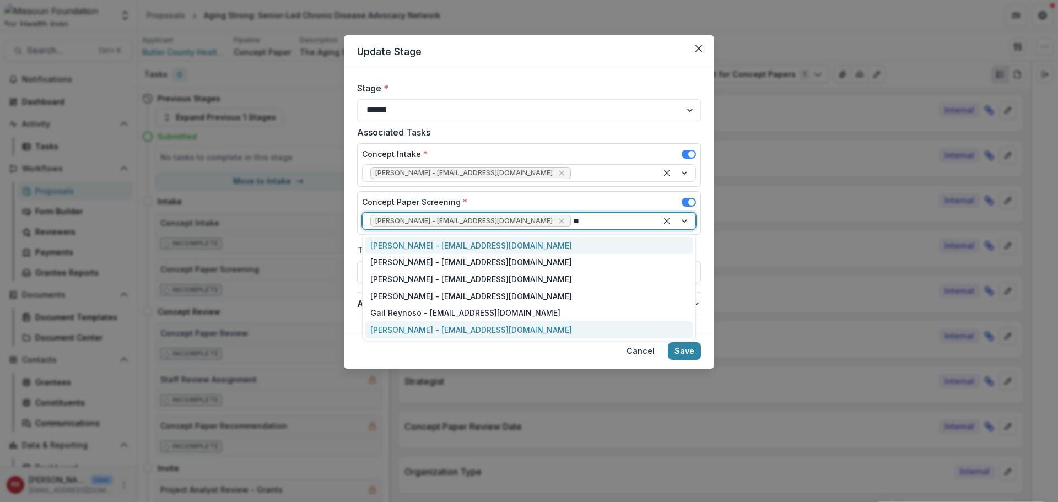
type input "***"
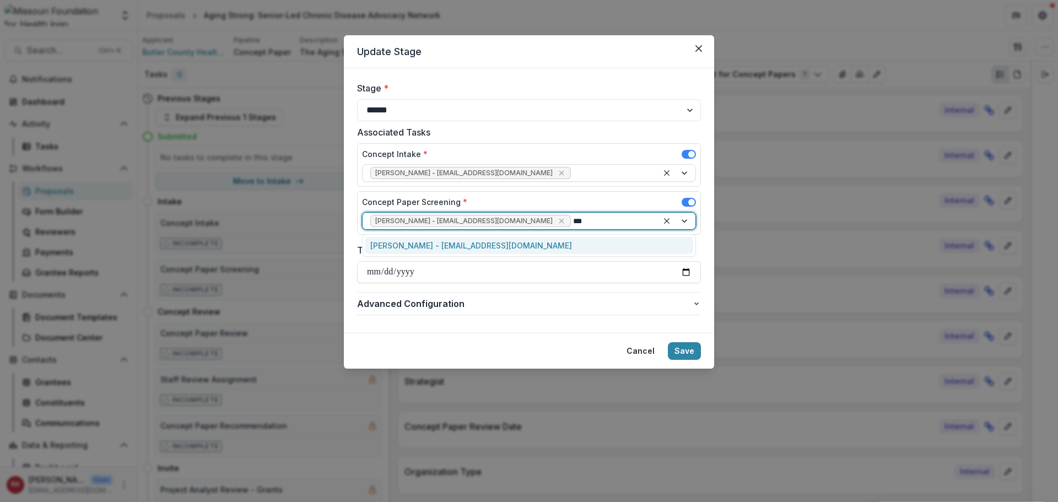
click at [417, 247] on div "[PERSON_NAME] - [EMAIL_ADDRESS][DOMAIN_NAME]" at bounding box center [529, 245] width 328 height 17
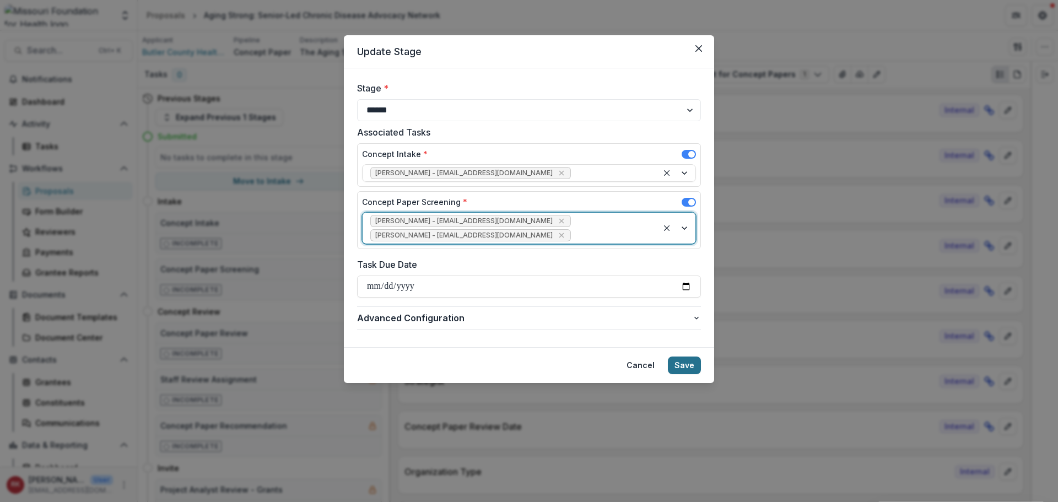
click at [688, 357] on button "Save" at bounding box center [684, 366] width 33 height 18
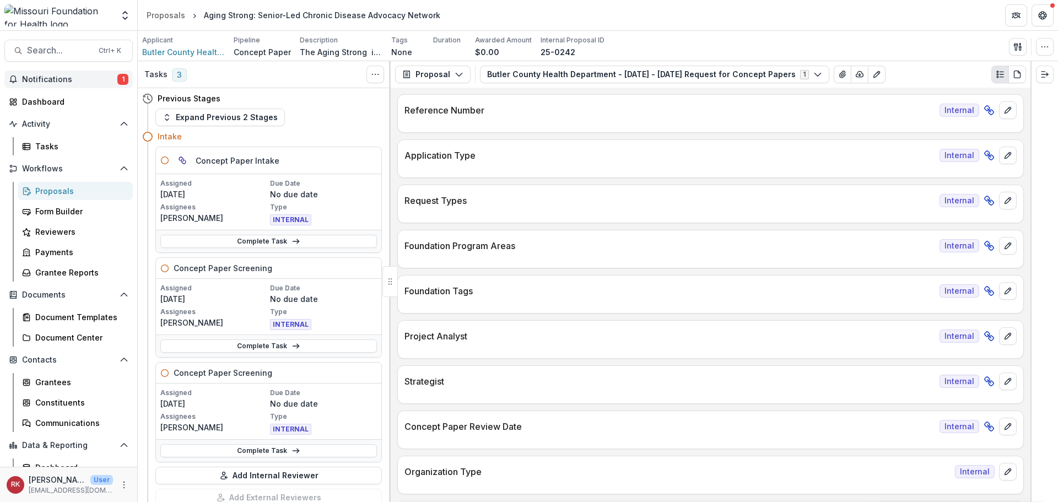
click at [69, 77] on span "Notifications" at bounding box center [69, 79] width 95 height 9
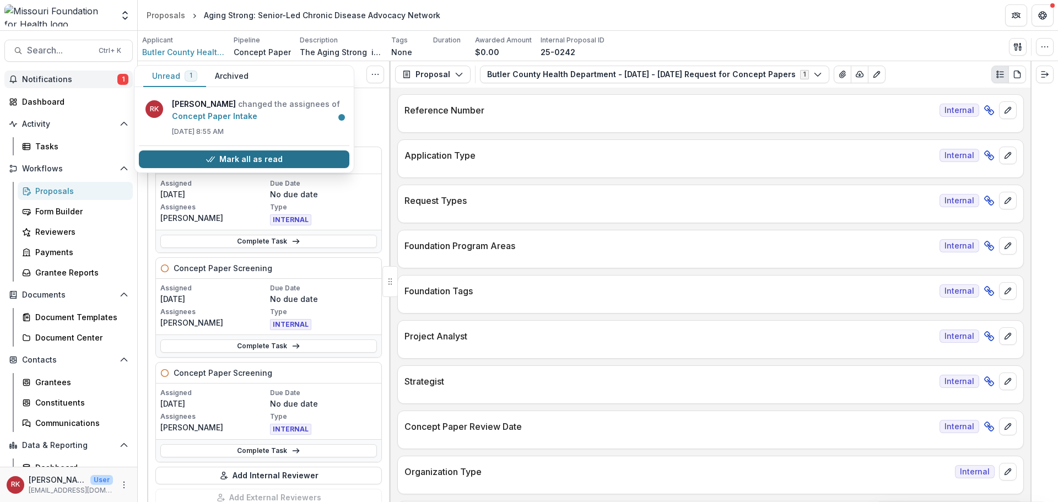
click at [176, 158] on button "Mark all as read" at bounding box center [244, 159] width 211 height 18
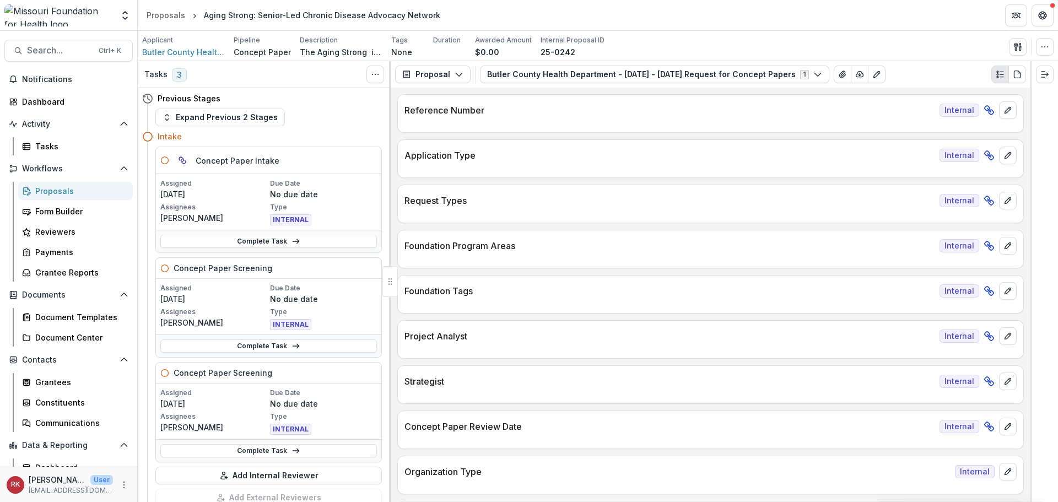
click at [451, 132] on div "Reference Number Internal" at bounding box center [710, 113] width 627 height 39
click at [236, 244] on link "Complete Task" at bounding box center [268, 241] width 217 height 13
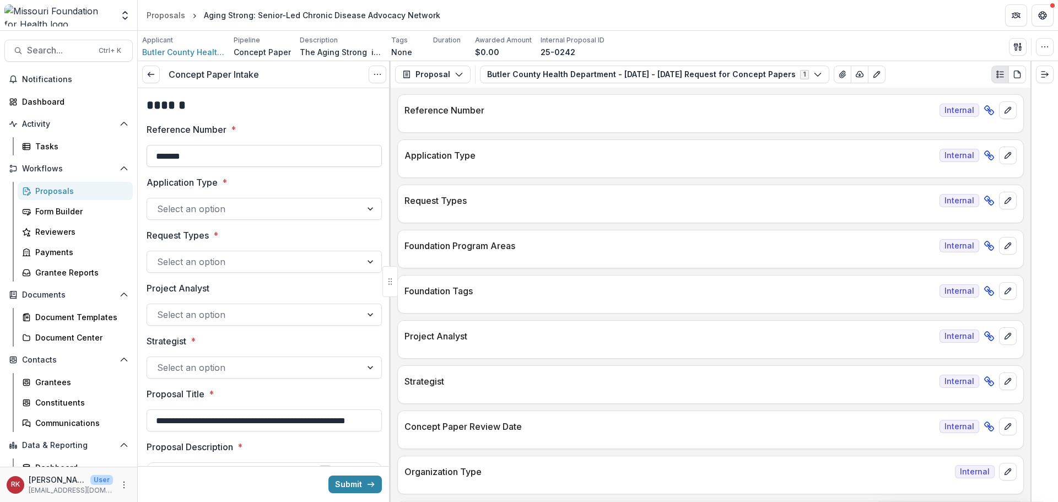
click at [232, 161] on input "*******" at bounding box center [264, 156] width 235 height 22
type input "**********"
drag, startPoint x: 150, startPoint y: 156, endPoint x: 270, endPoint y: 164, distance: 119.8
click at [270, 164] on input "**********" at bounding box center [264, 156] width 235 height 22
click at [247, 148] on input "**********" at bounding box center [264, 156] width 235 height 22
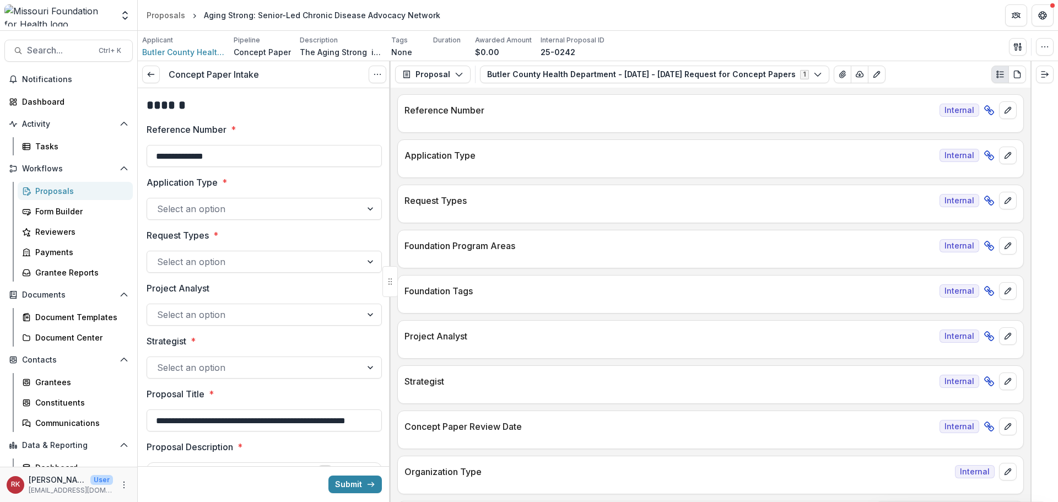
click at [163, 206] on div at bounding box center [254, 208] width 195 height 15
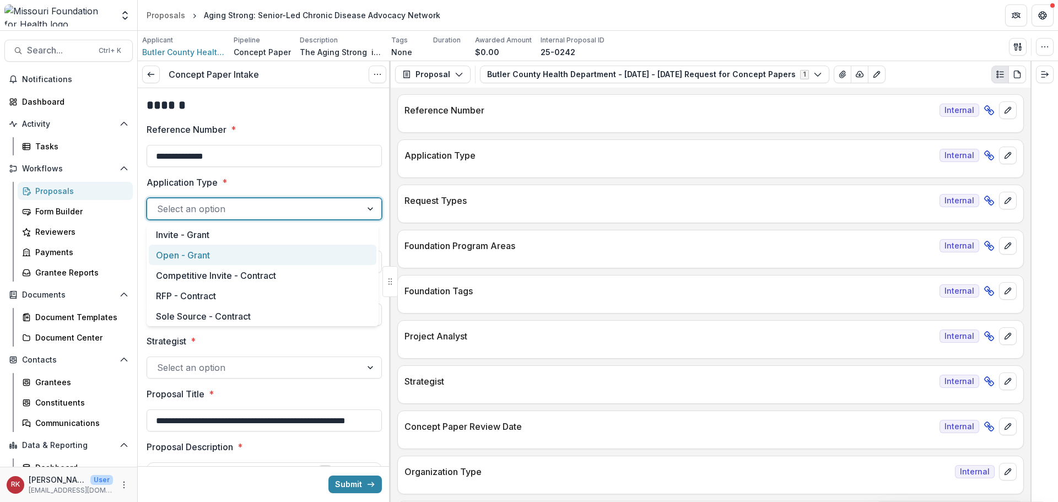
click at [190, 249] on div "Open - Grant" at bounding box center [263, 255] width 228 height 20
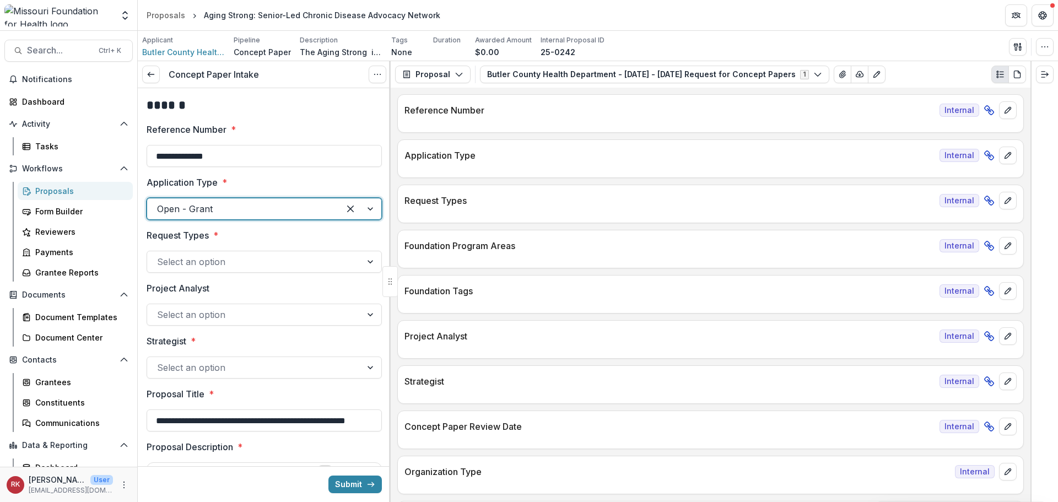
click at [192, 266] on div at bounding box center [254, 261] width 195 height 15
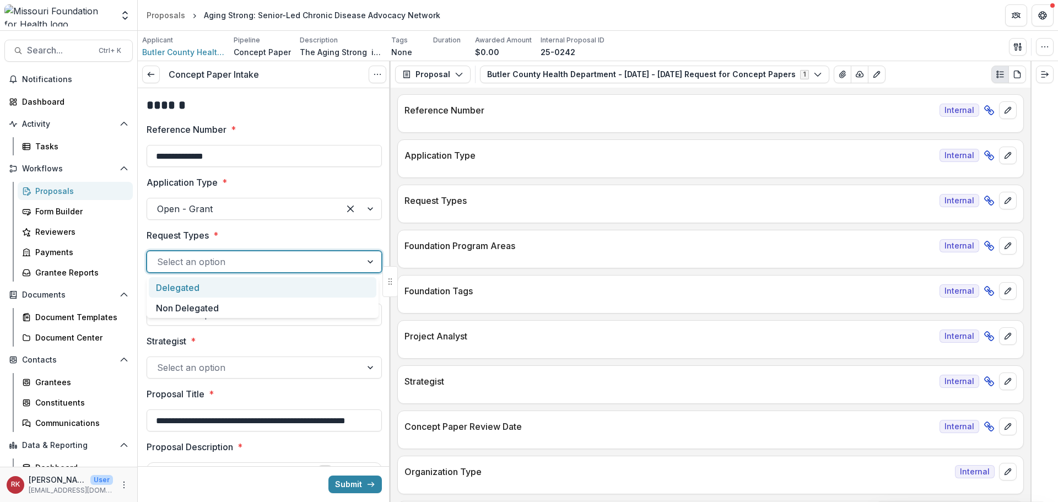
click at [254, 230] on label "Request Types *" at bounding box center [261, 235] width 229 height 13
click at [160, 255] on input "Request Types *" at bounding box center [158, 261] width 3 height 13
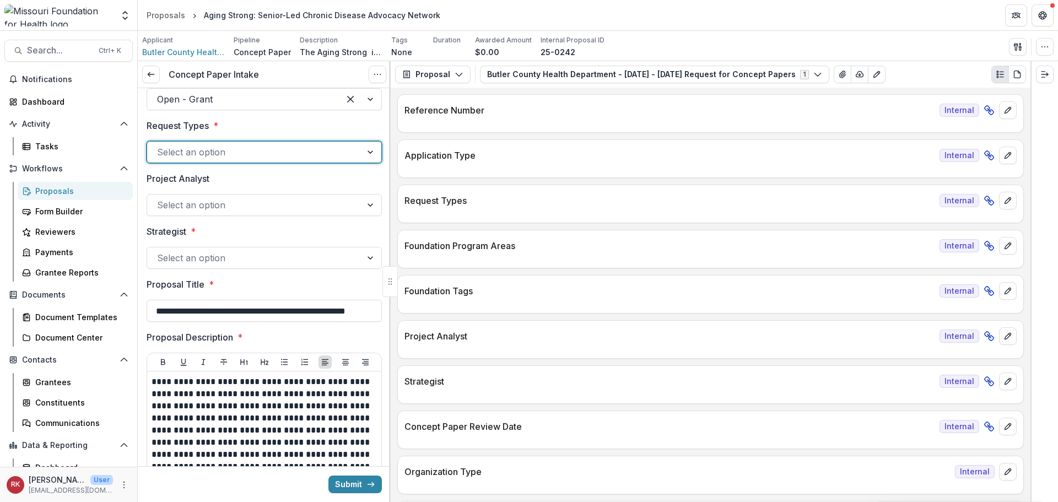
scroll to position [110, 0]
click at [181, 206] on div at bounding box center [254, 204] width 195 height 15
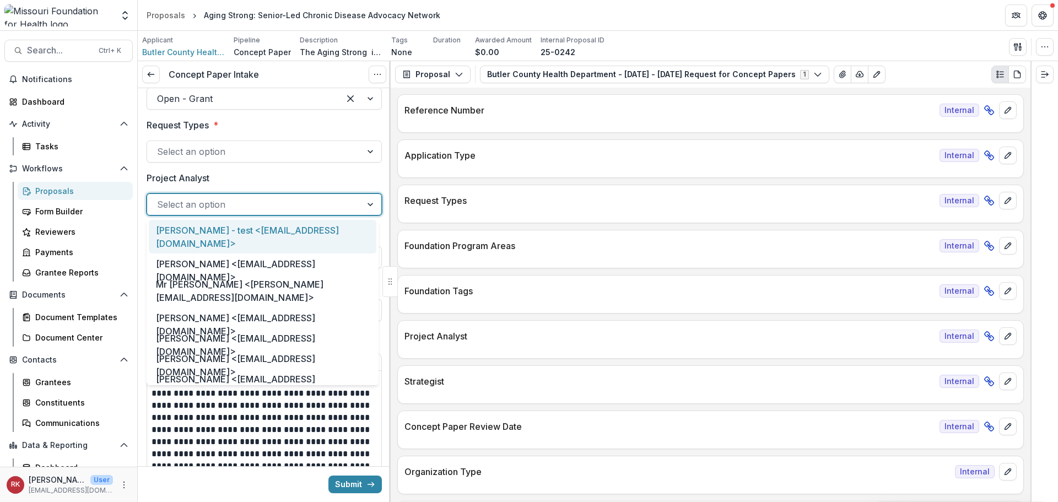
click at [158, 181] on p "Project Analyst" at bounding box center [178, 177] width 63 height 13
click at [158, 198] on input "Project Analyst" at bounding box center [158, 204] width 3 height 13
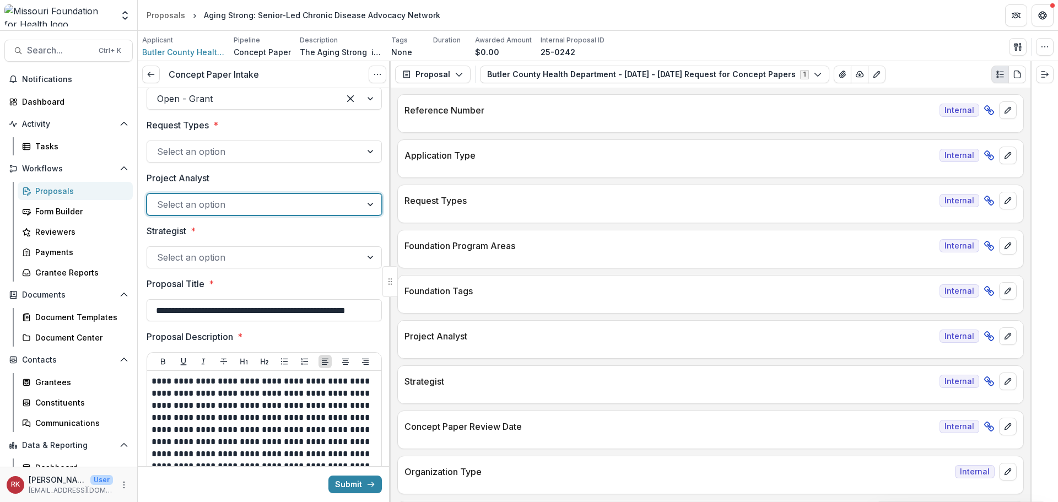
click at [161, 252] on div at bounding box center [254, 257] width 195 height 15
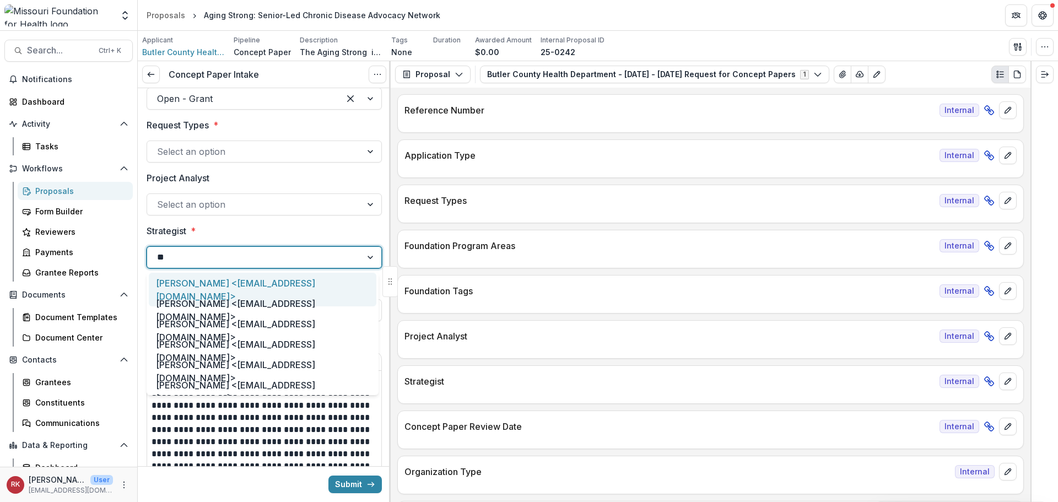
type input "***"
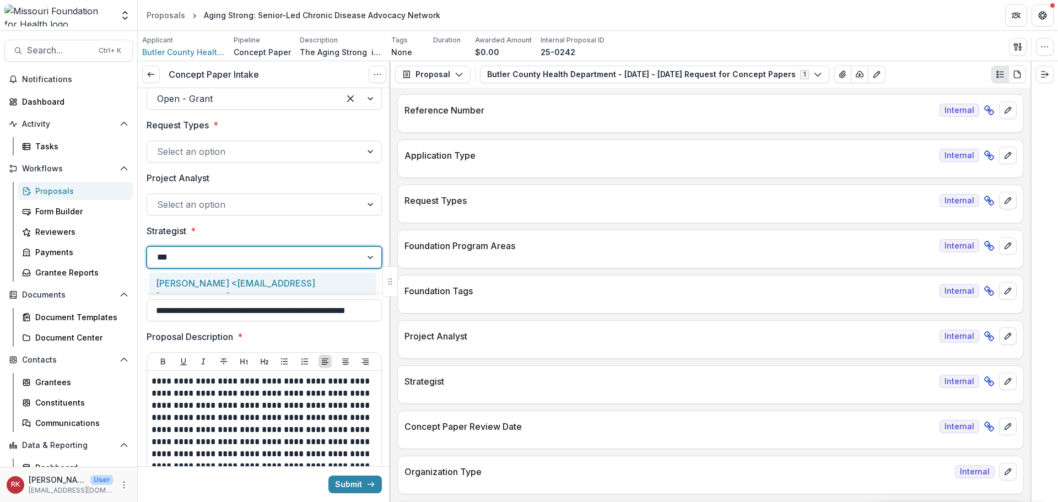
click at [197, 292] on div "[PERSON_NAME] <[EMAIL_ADDRESS][DOMAIN_NAME]>" at bounding box center [263, 290] width 228 height 34
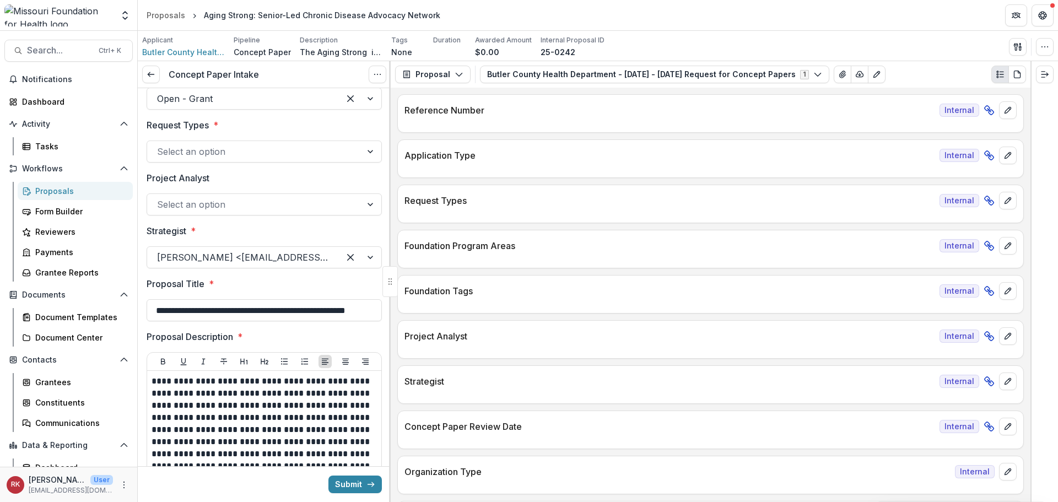
scroll to position [0, 45]
drag, startPoint x: 192, startPoint y: 314, endPoint x: 401, endPoint y: 326, distance: 209.8
click at [401, 326] on div "**********" at bounding box center [598, 281] width 920 height 441
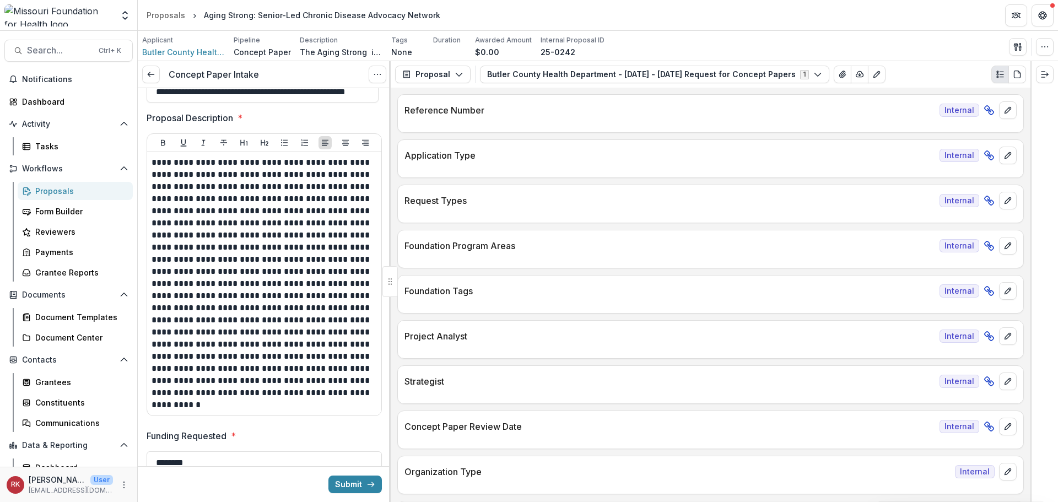
scroll to position [331, 0]
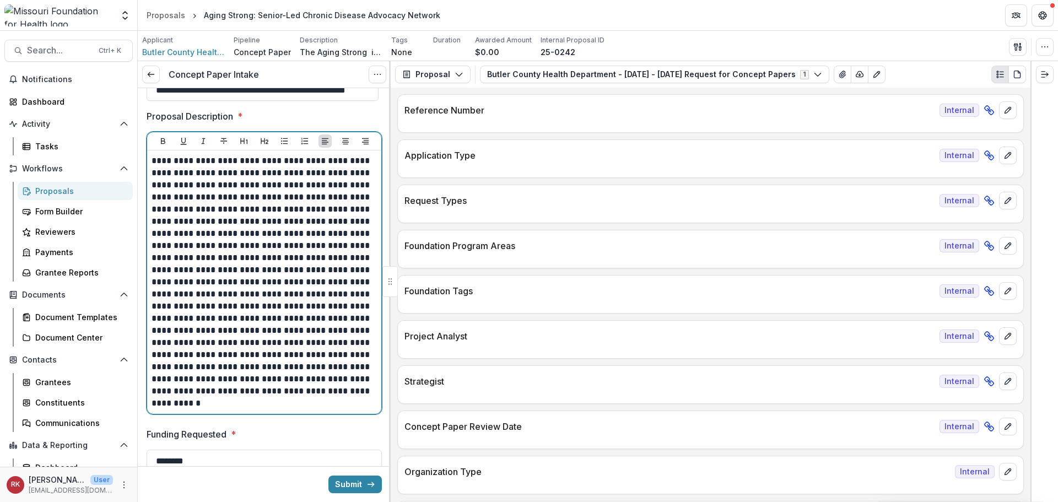
click at [229, 159] on p "**********" at bounding box center [263, 282] width 222 height 255
click at [228, 161] on p "**********" at bounding box center [263, 282] width 222 height 255
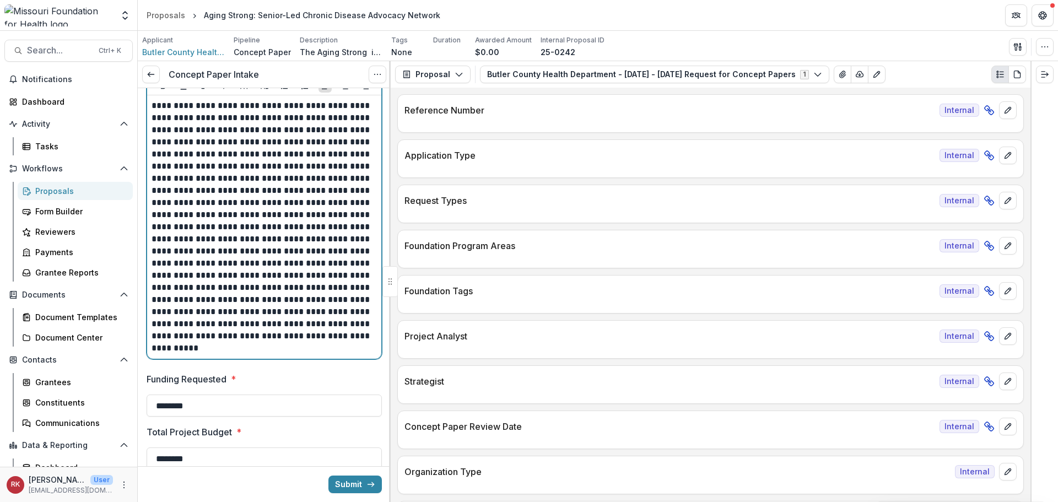
scroll to position [441, 0]
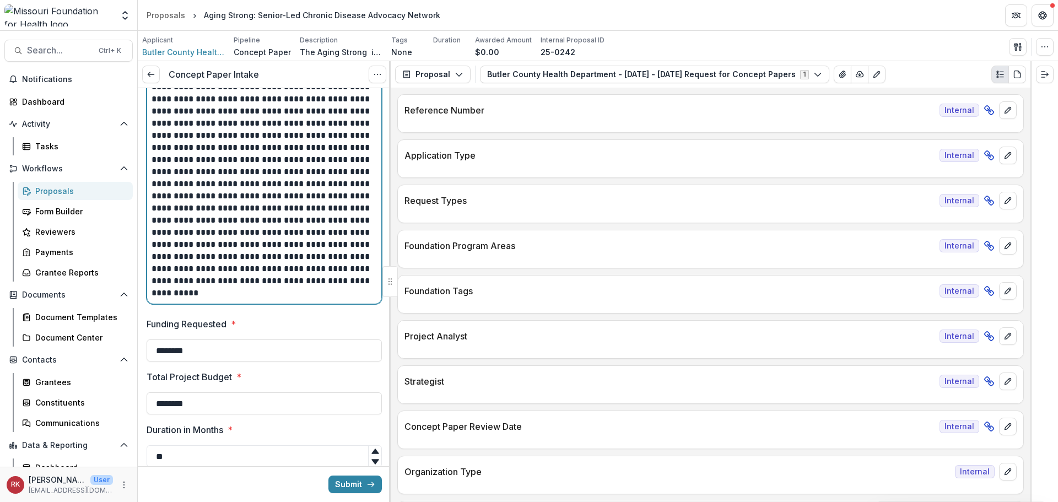
click at [283, 258] on p "**********" at bounding box center [263, 172] width 222 height 255
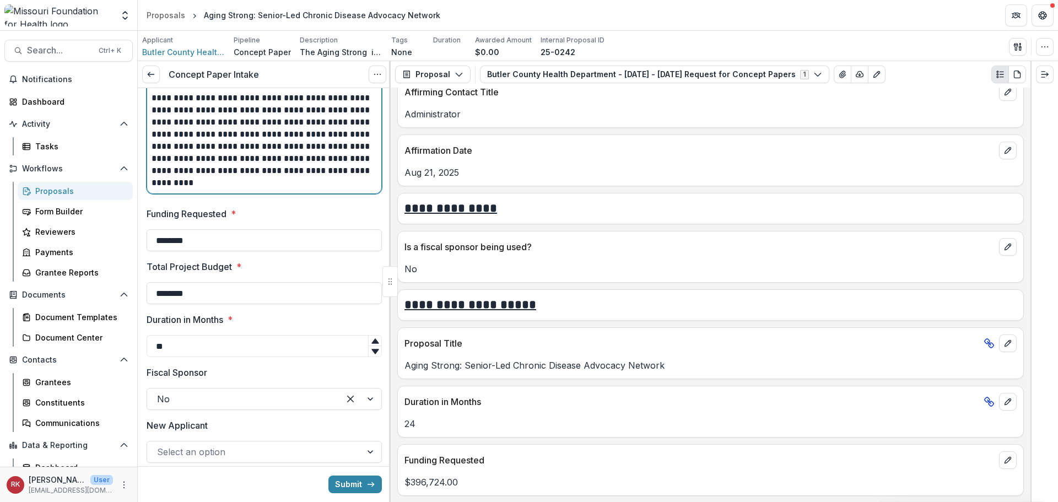
scroll to position [2094, 0]
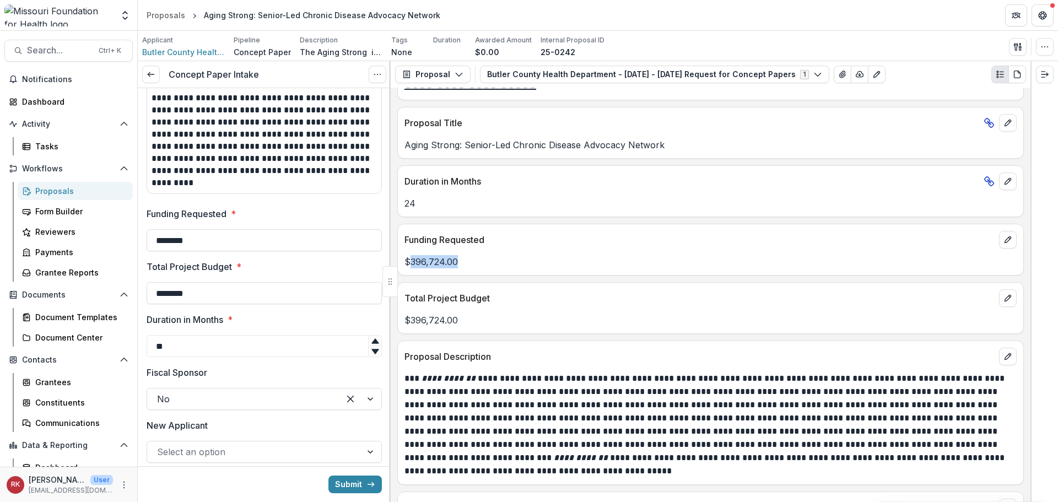
drag, startPoint x: 410, startPoint y: 263, endPoint x: 472, endPoint y: 263, distance: 61.7
click at [472, 263] on p "$396,724.00" at bounding box center [711, 261] width 612 height 13
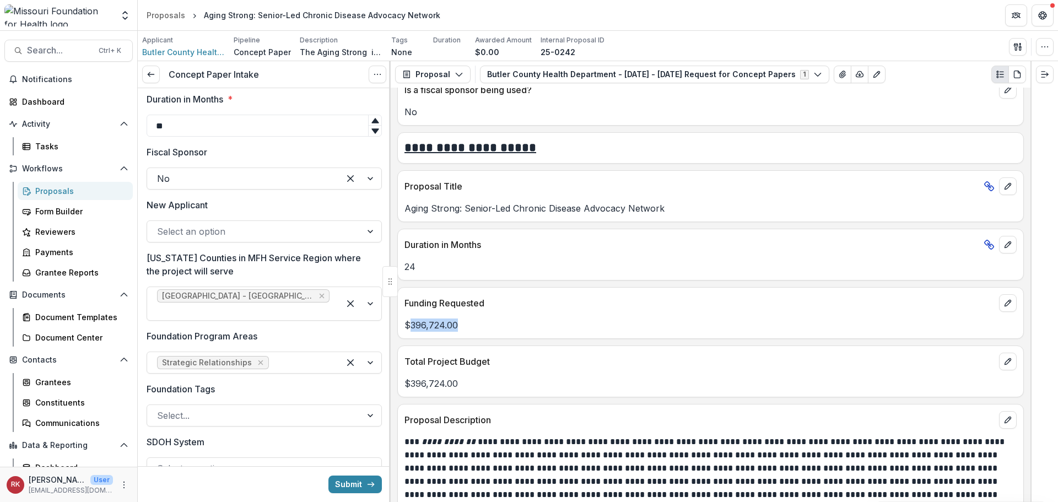
scroll to position [1929, 0]
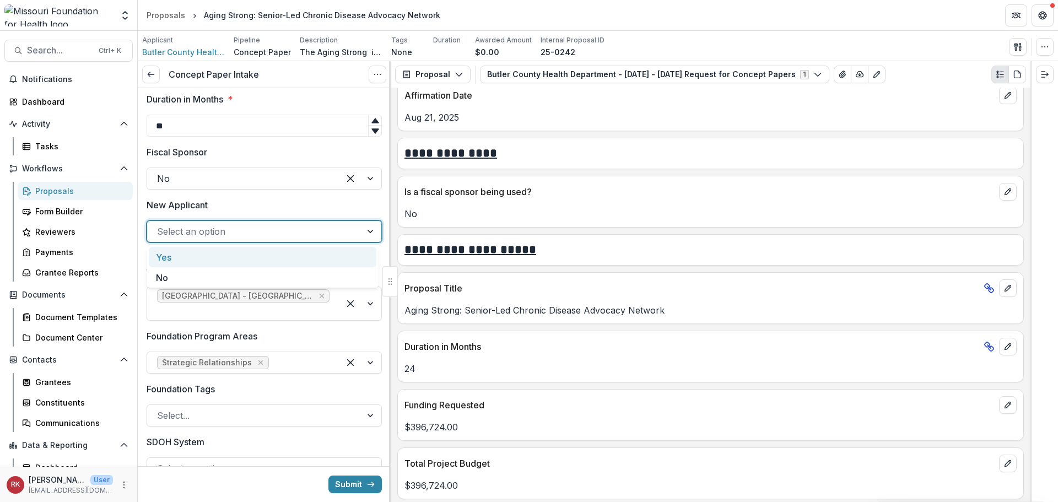
click at [181, 231] on div at bounding box center [254, 231] width 195 height 15
click at [175, 279] on div "No" at bounding box center [263, 277] width 228 height 20
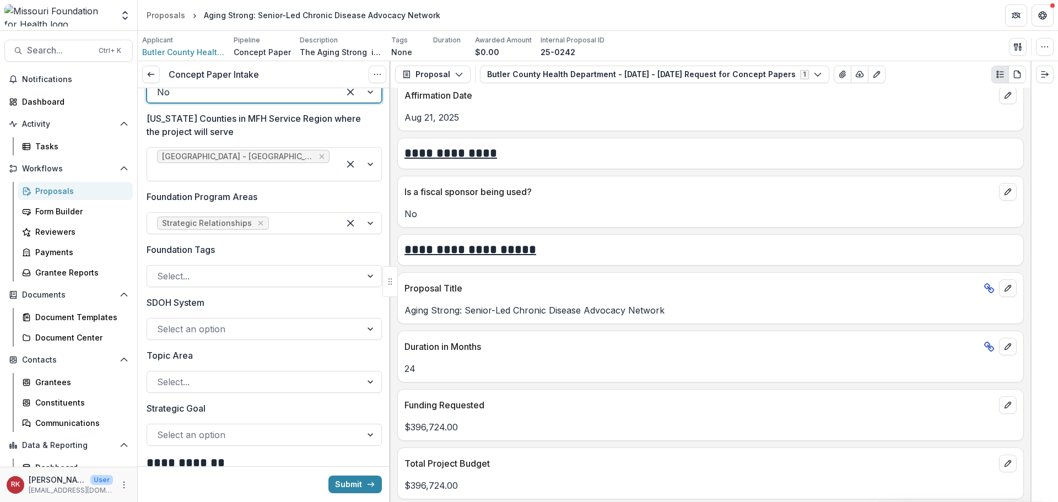
scroll to position [937, 0]
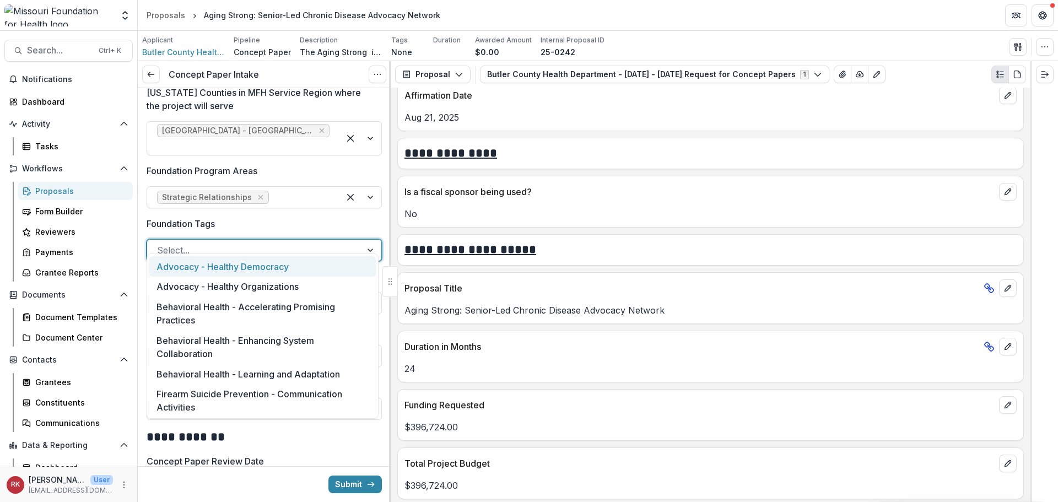
click at [172, 243] on div at bounding box center [254, 250] width 195 height 15
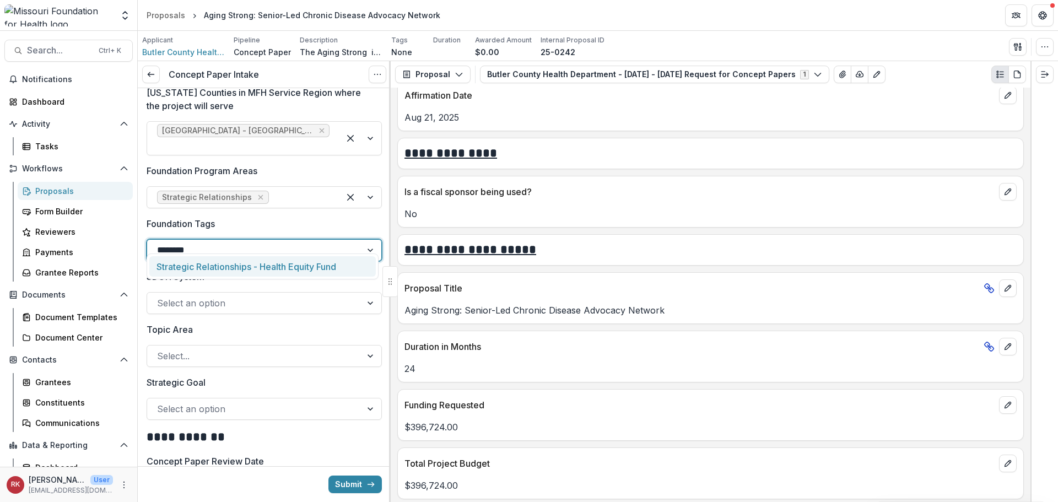
type input "*********"
click at [191, 273] on div "Strategic Relationships - Health Equity Fund" at bounding box center [262, 266] width 227 height 20
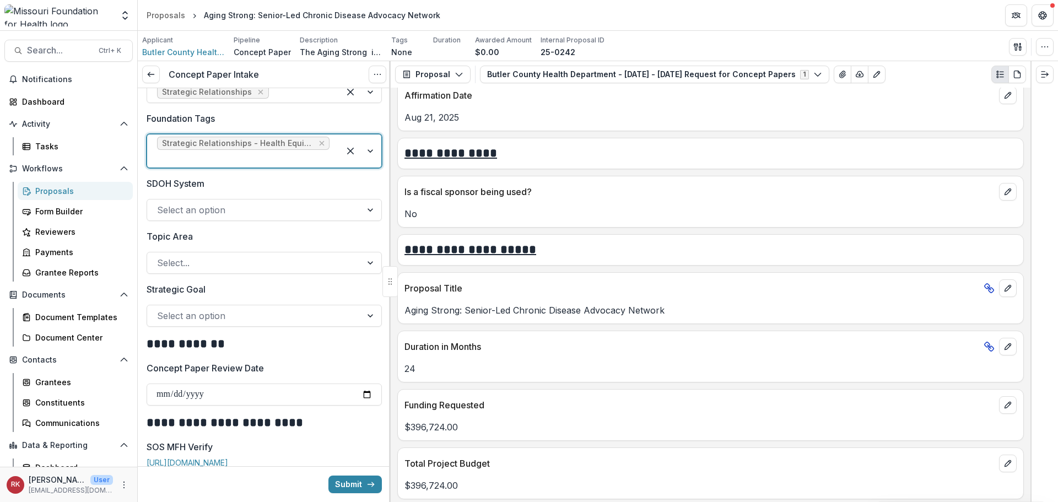
scroll to position [1047, 0]
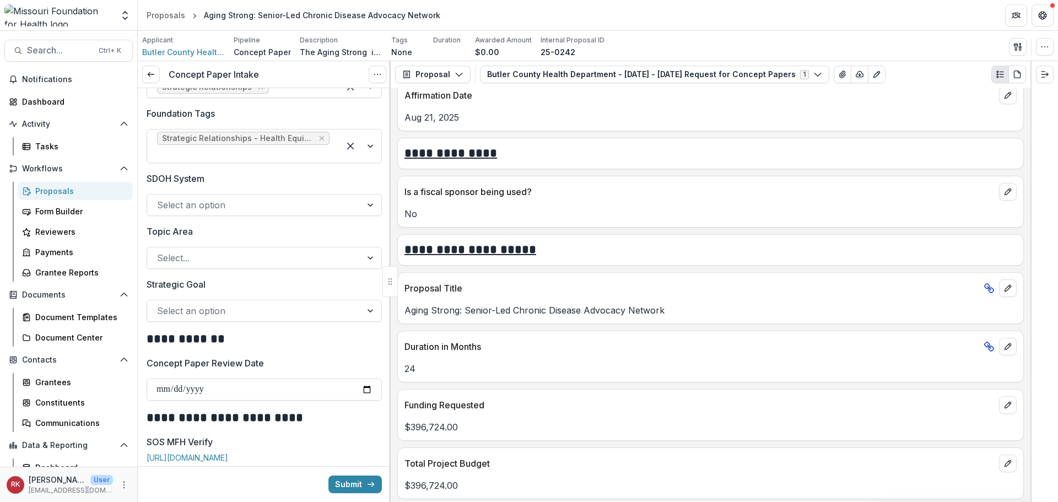
click at [173, 295] on div at bounding box center [264, 297] width 235 height 4
click at [174, 303] on div at bounding box center [254, 310] width 195 height 15
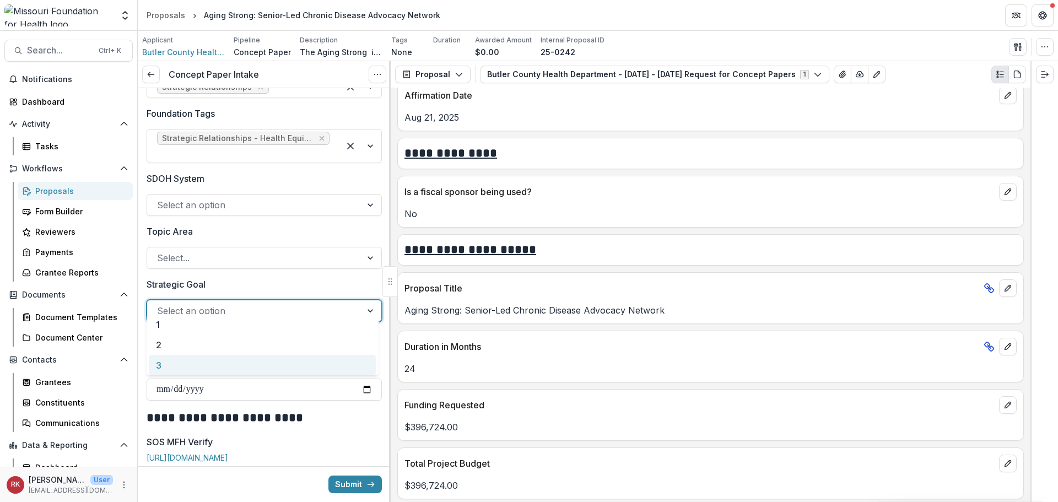
click at [177, 367] on div "3" at bounding box center [263, 365] width 228 height 20
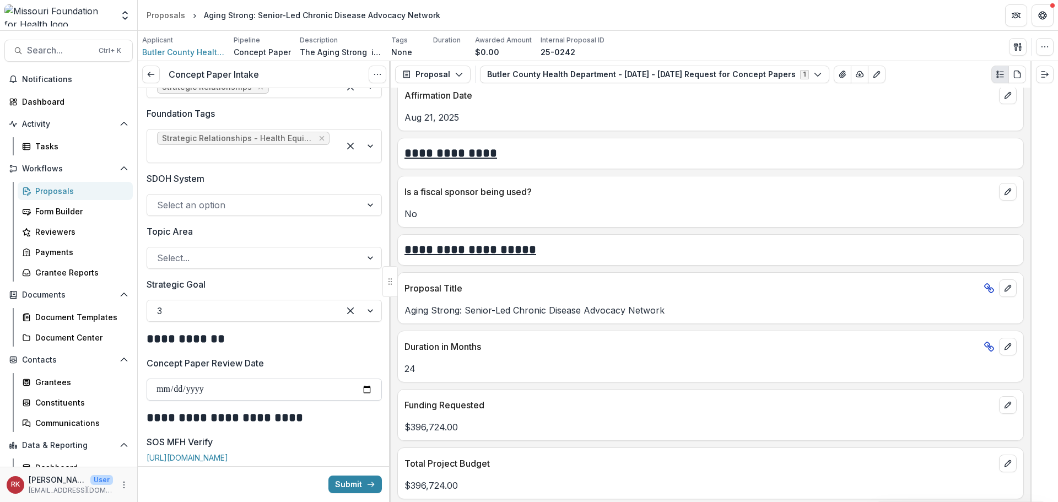
click at [364, 380] on input "Concept Paper Review Date" at bounding box center [264, 390] width 235 height 22
type input "**********"
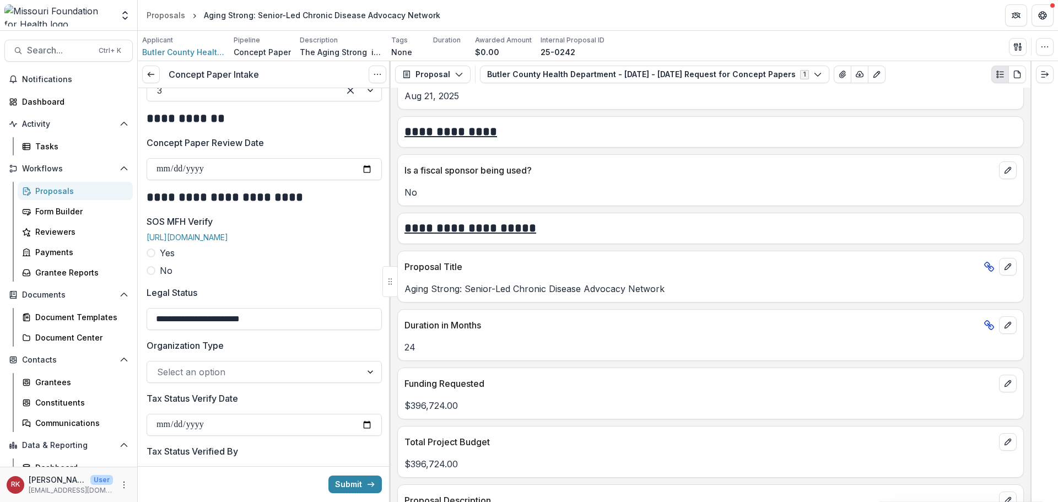
scroll to position [2039, 0]
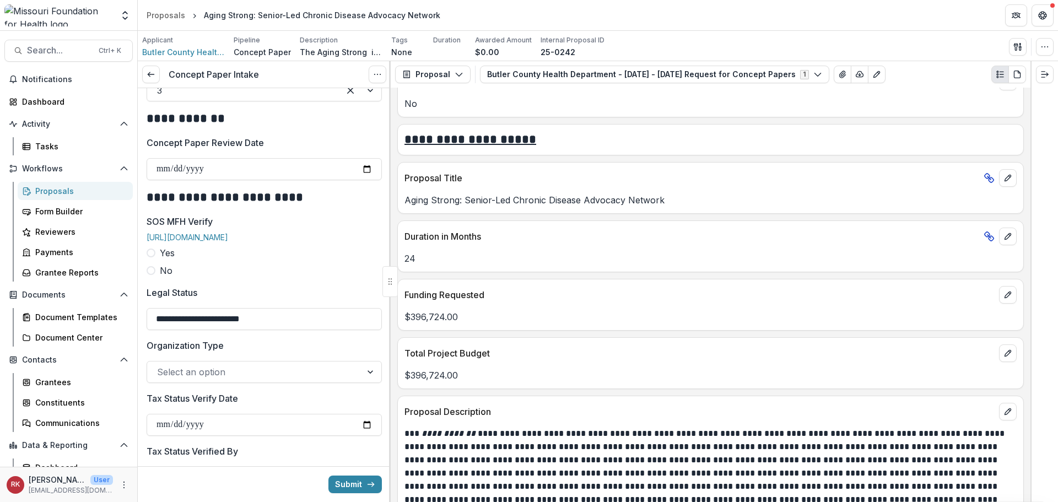
click at [177, 369] on div at bounding box center [254, 371] width 195 height 15
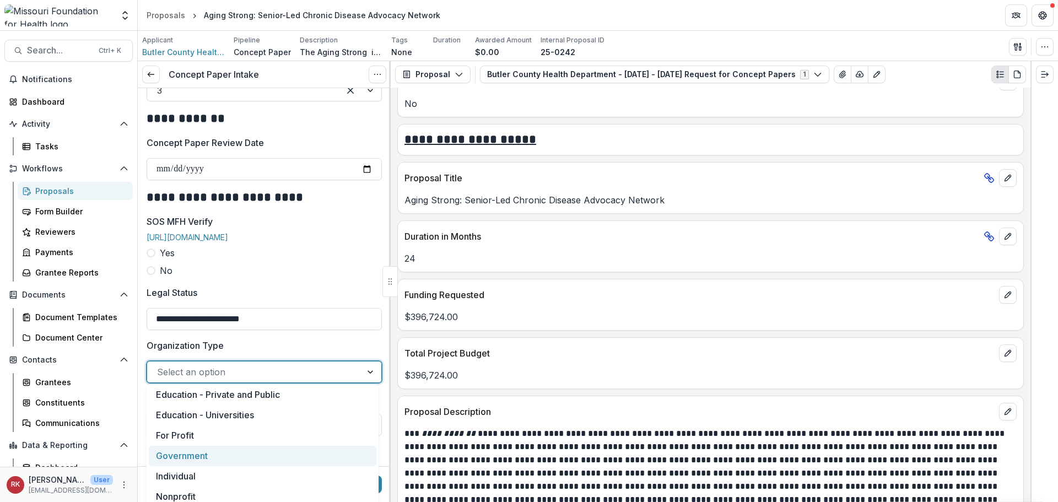
click at [190, 450] on div "Government" at bounding box center [263, 456] width 228 height 20
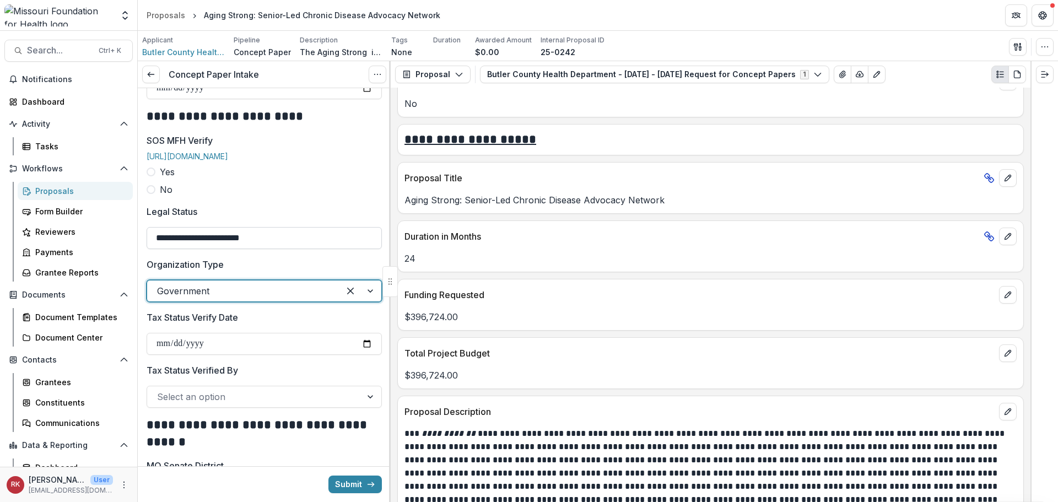
scroll to position [1378, 0]
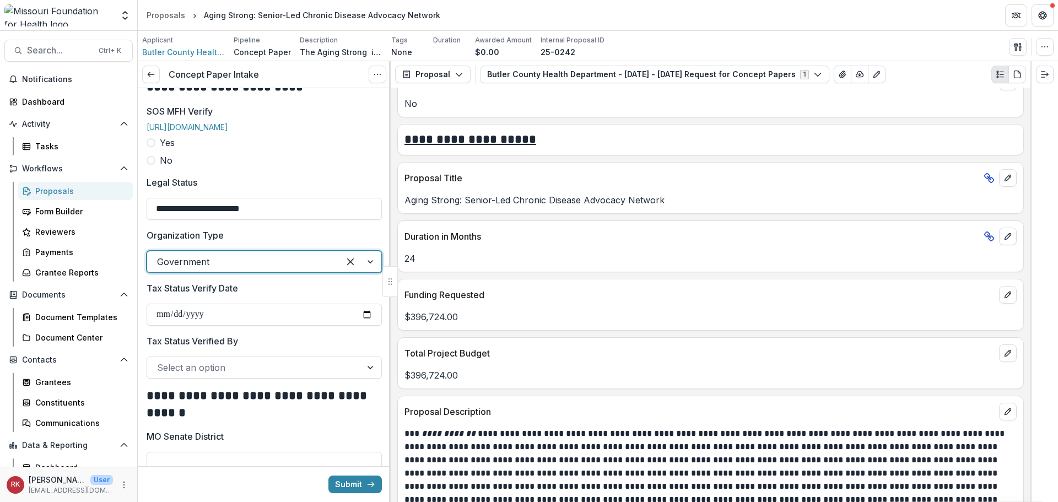
click at [153, 141] on span at bounding box center [151, 142] width 9 height 9
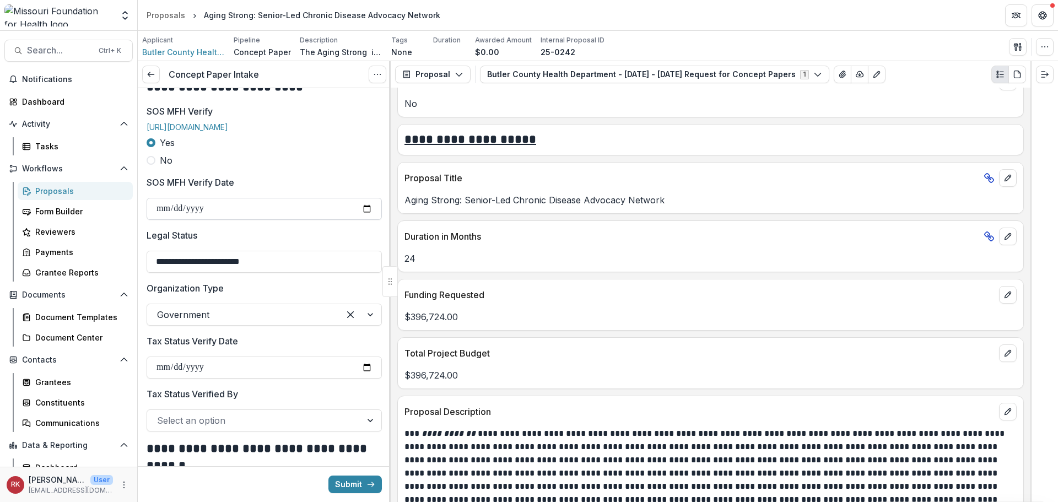
click at [370, 207] on input "SOS MFH Verify Date" at bounding box center [264, 209] width 235 height 22
click at [363, 206] on input "SOS MFH Verify Date" at bounding box center [264, 209] width 235 height 22
type input "**********"
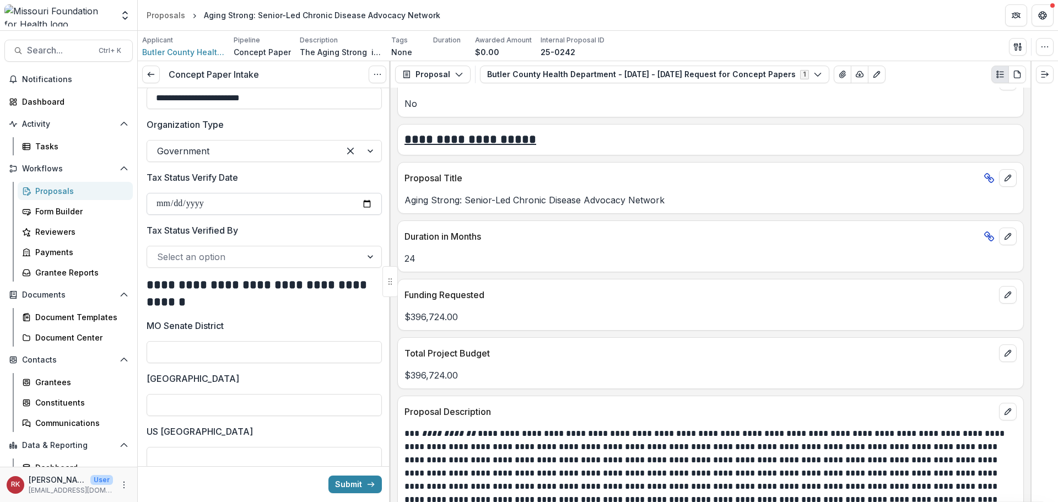
scroll to position [1543, 0]
click at [349, 252] on div "Select an option" at bounding box center [254, 255] width 214 height 18
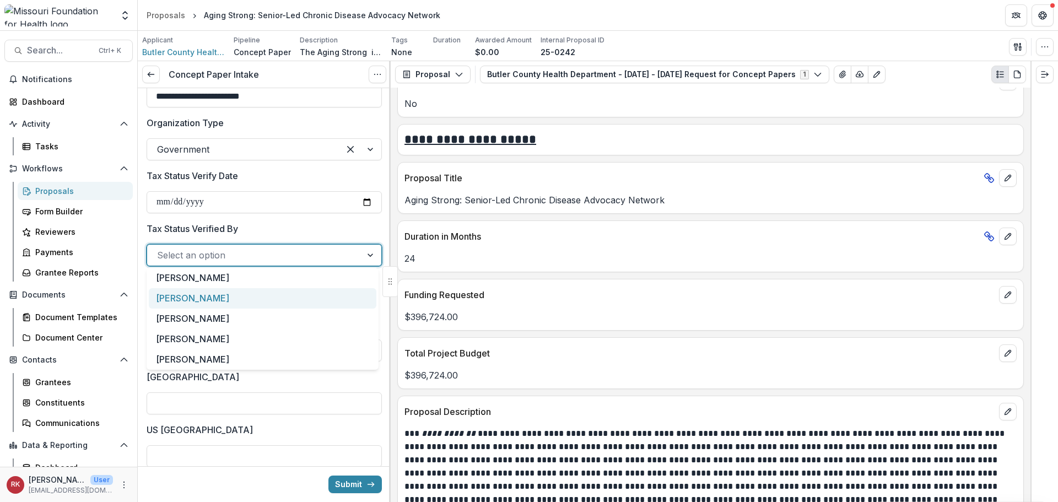
click at [192, 303] on div "[PERSON_NAME]" at bounding box center [263, 298] width 228 height 20
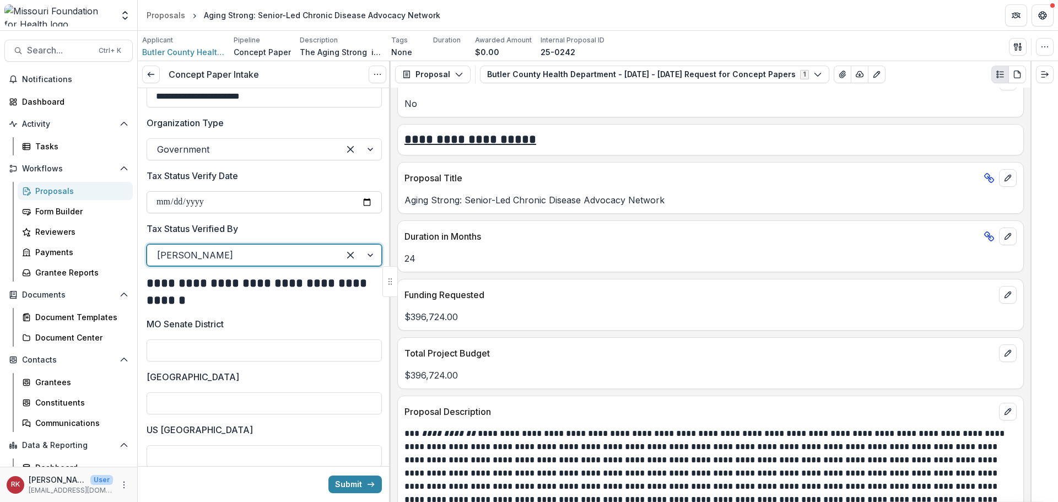
click at [369, 203] on input "Tax Status Verify Date" at bounding box center [264, 202] width 235 height 22
click at [366, 199] on input "Tax Status Verify Date" at bounding box center [264, 202] width 235 height 22
type input "**********"
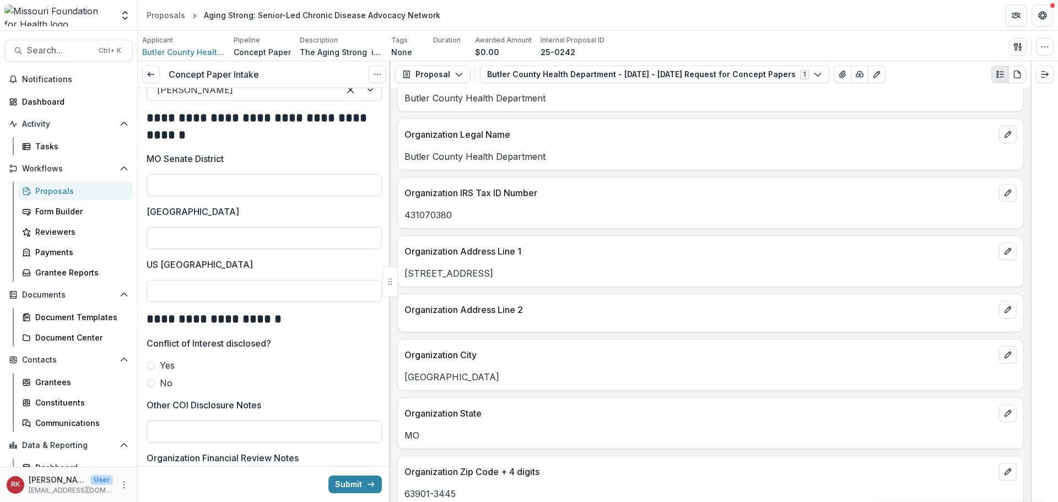
scroll to position [441, 0]
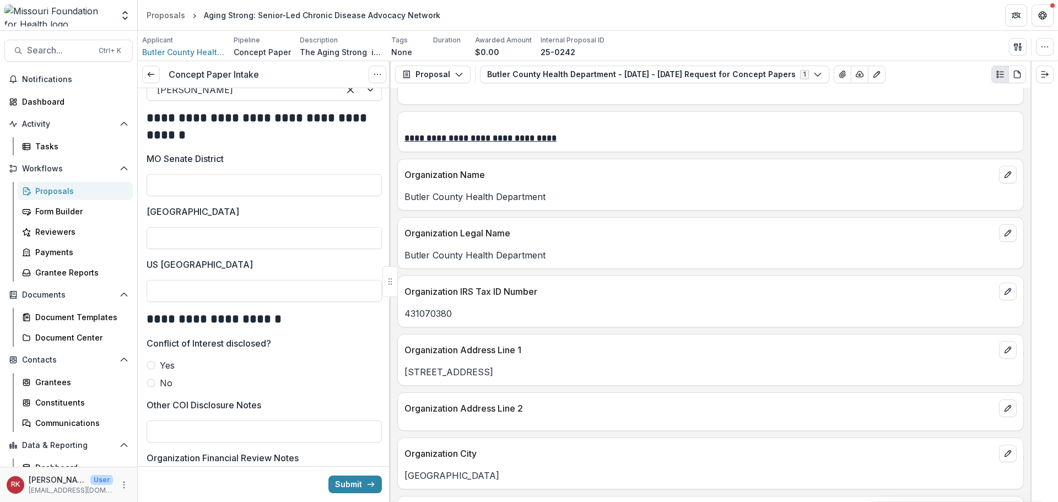
drag, startPoint x: 514, startPoint y: 372, endPoint x: 398, endPoint y: 371, distance: 115.7
click at [398, 371] on div "1619 North Main Street" at bounding box center [711, 371] width 626 height 13
copy p "1619 North Main Street"
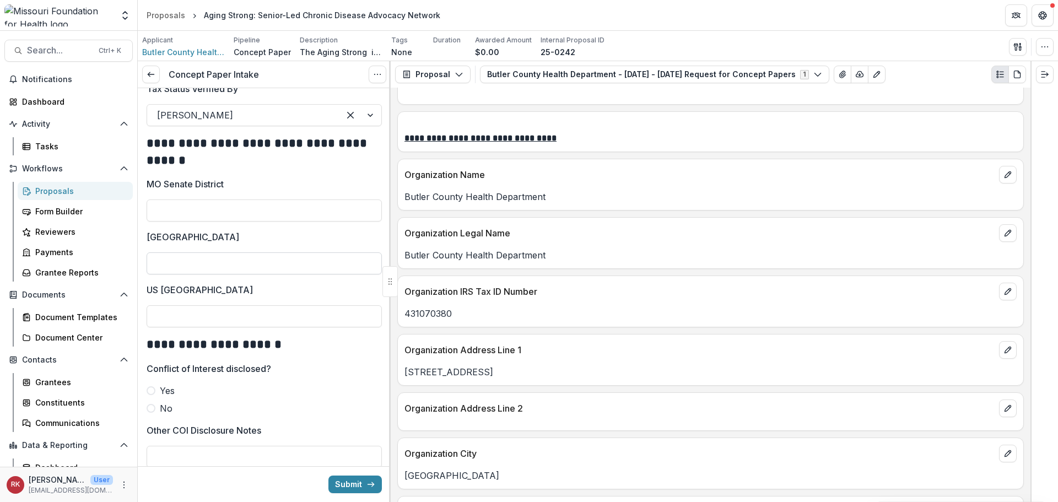
scroll to position [1653, 0]
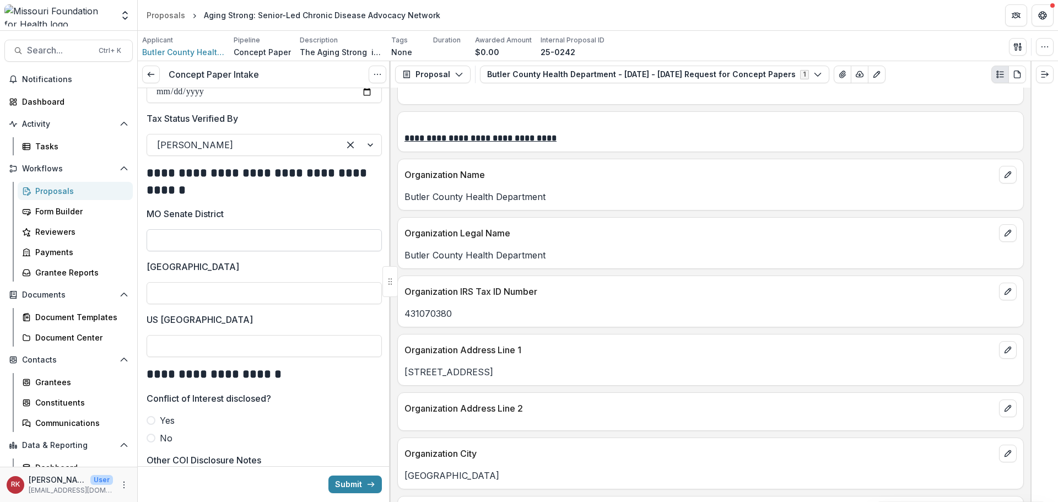
click at [188, 236] on input "MO Senate District" at bounding box center [264, 240] width 235 height 22
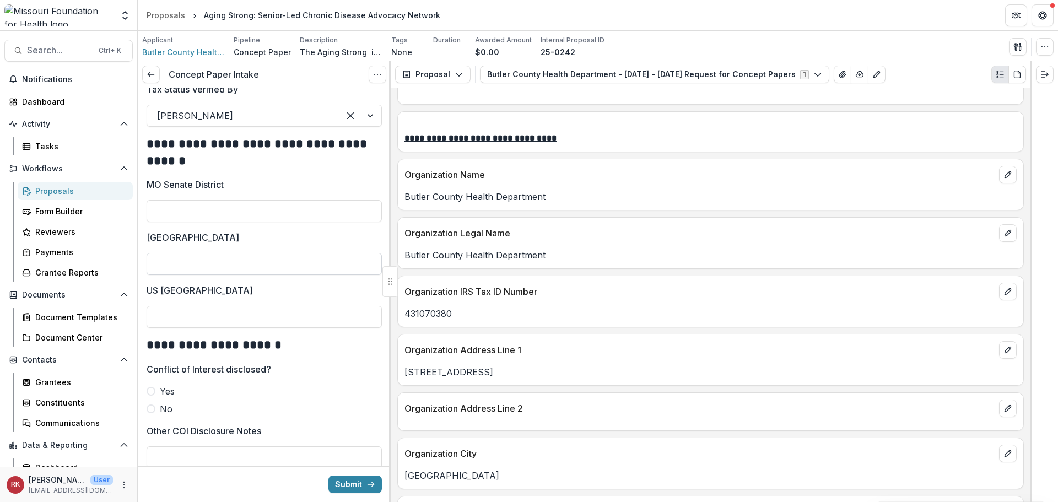
scroll to position [1709, 0]
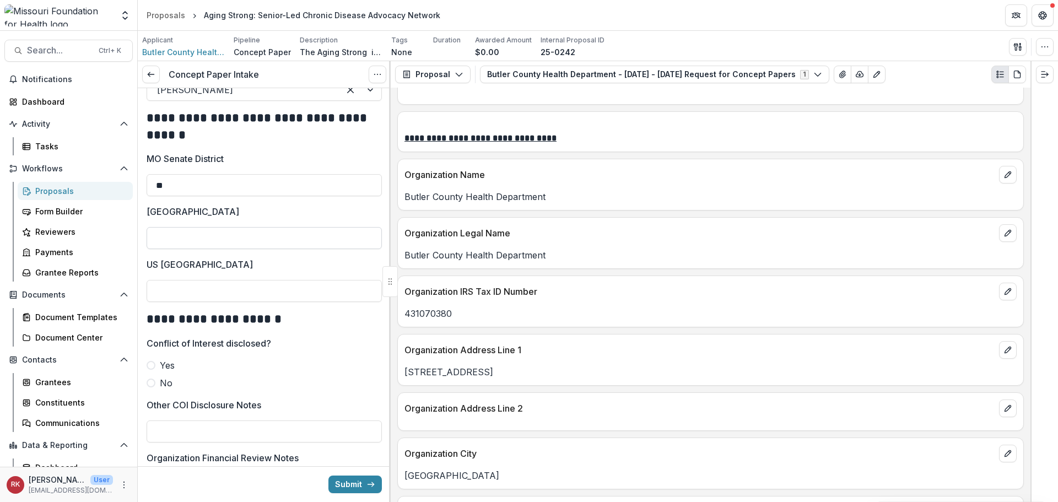
type input "**"
click at [163, 241] on input "[GEOGRAPHIC_DATA]" at bounding box center [264, 238] width 235 height 22
type input "***"
click at [174, 292] on input "US [GEOGRAPHIC_DATA]" at bounding box center [264, 291] width 235 height 22
type input "*"
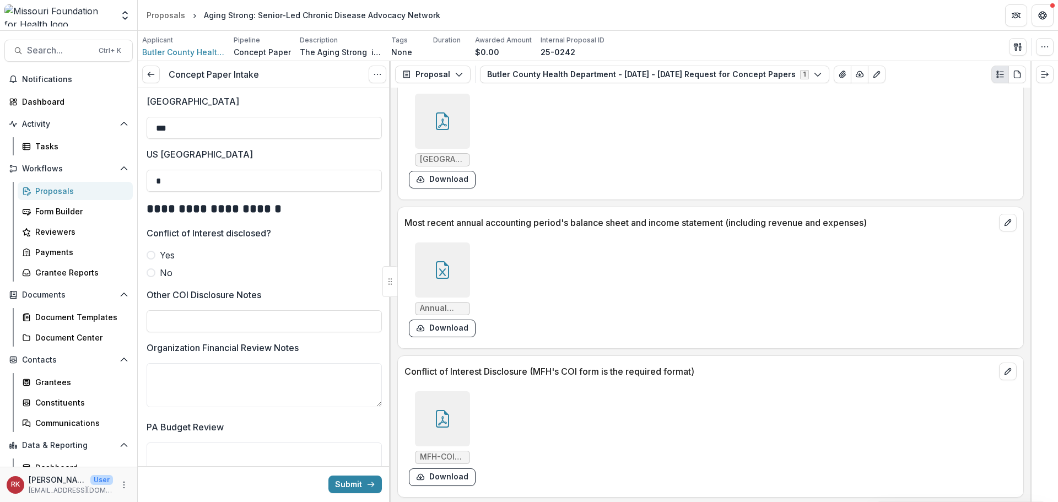
scroll to position [3208, 0]
click at [434, 422] on icon at bounding box center [443, 417] width 18 height 18
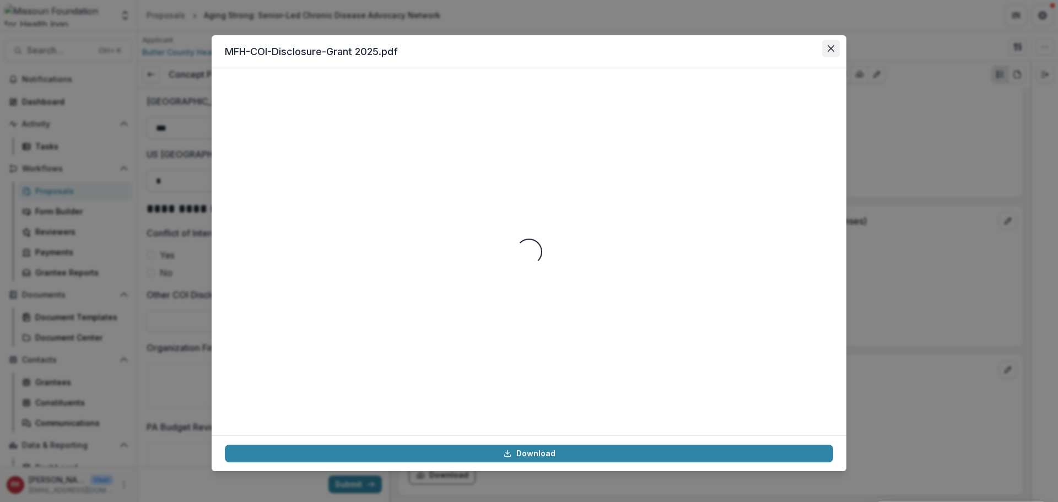
click at [832, 45] on icon "Close" at bounding box center [831, 48] width 7 height 7
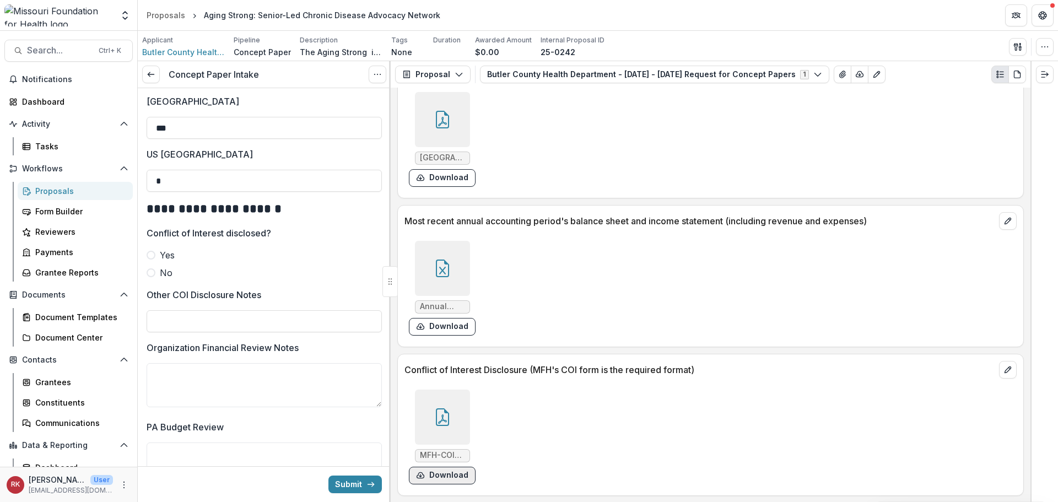
click at [442, 475] on button "Download" at bounding box center [442, 476] width 67 height 18
click at [154, 271] on span at bounding box center [151, 272] width 9 height 9
click at [193, 319] on input "Other COI Disclosure Notes" at bounding box center [264, 321] width 235 height 22
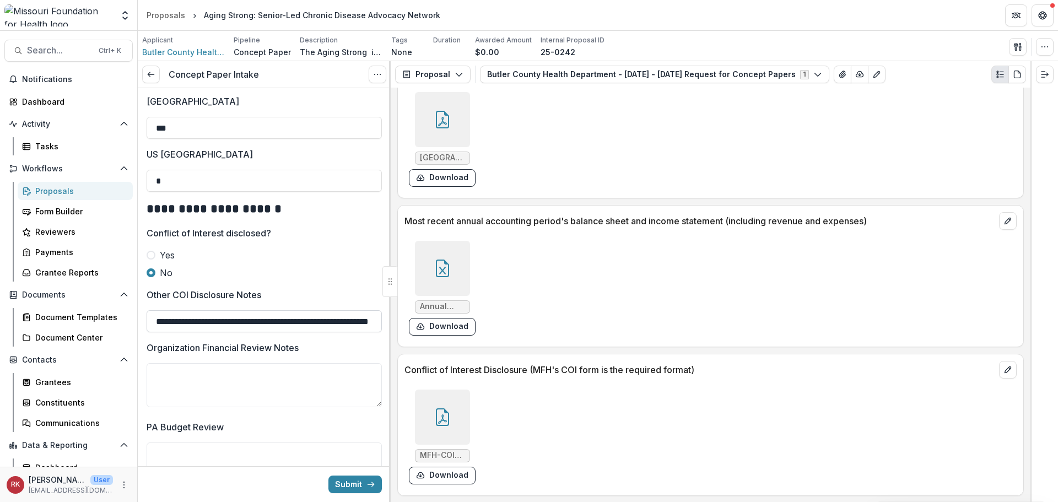
click at [257, 315] on input "**********" at bounding box center [264, 321] width 235 height 22
click at [258, 317] on input "**********" at bounding box center [264, 321] width 235 height 22
type input "**********"
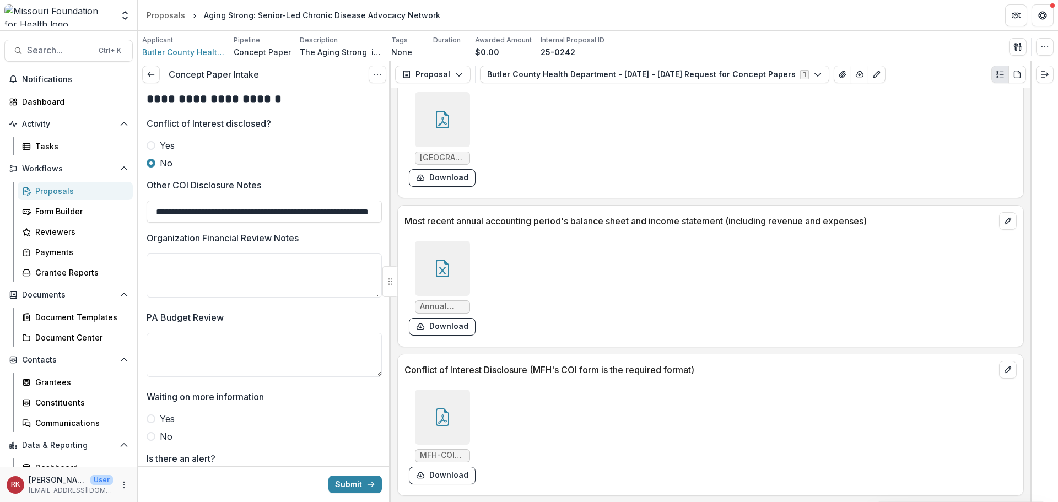
scroll to position [1929, 0]
click at [220, 277] on textarea "Organization Financial Review Notes" at bounding box center [264, 275] width 235 height 44
click at [204, 335] on textarea "PA Budget Review" at bounding box center [264, 354] width 235 height 44
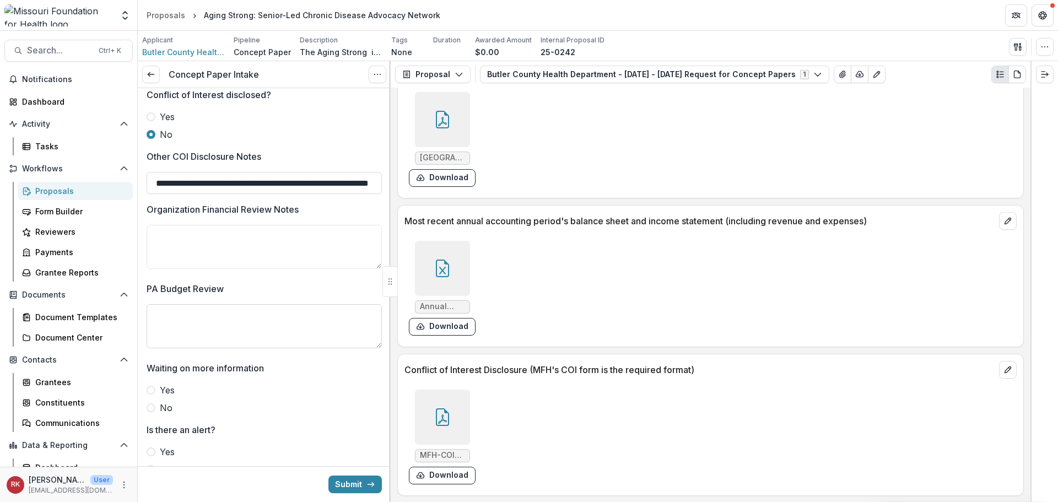
scroll to position [2000, 0]
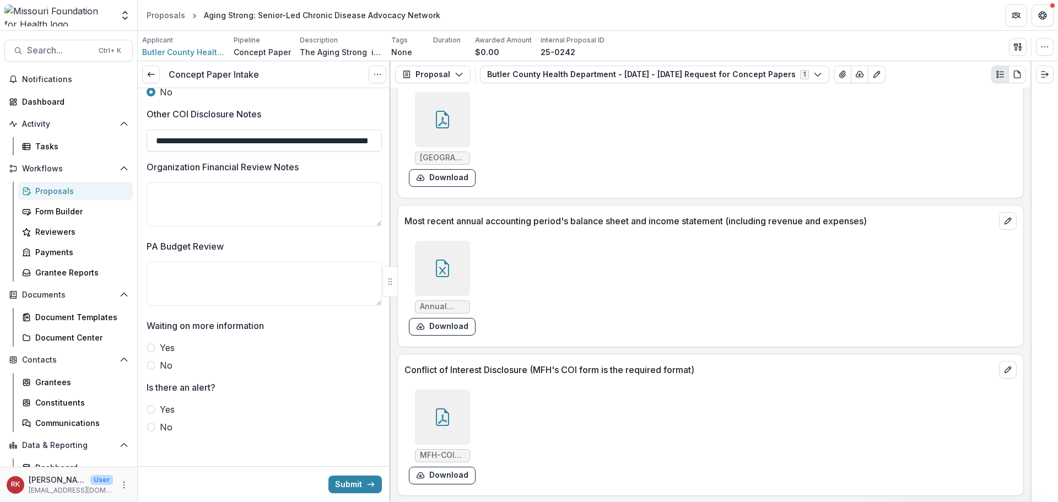
click at [150, 361] on span at bounding box center [151, 365] width 9 height 9
click at [152, 424] on span at bounding box center [151, 427] width 9 height 9
click at [432, 267] on div at bounding box center [442, 268] width 55 height 55
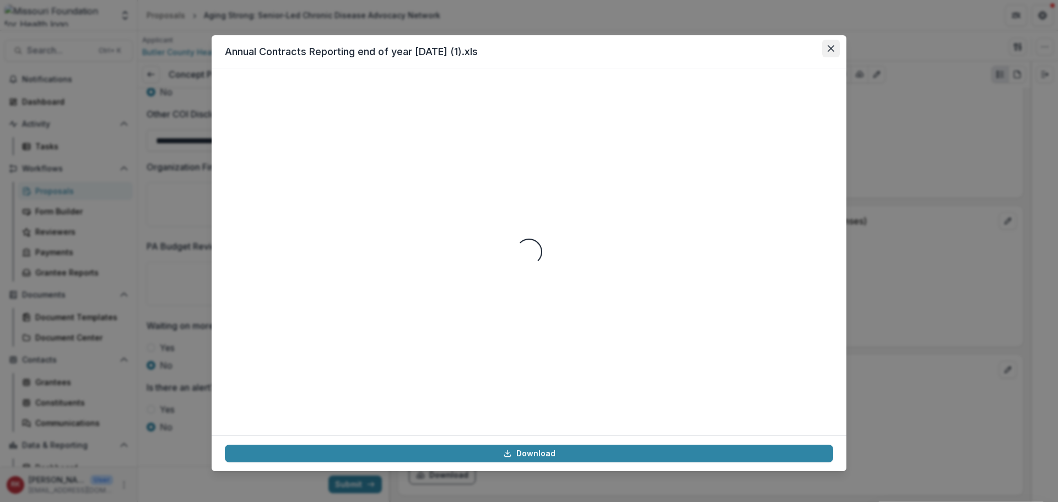
click at [837, 47] on button "Close" at bounding box center [831, 49] width 18 height 18
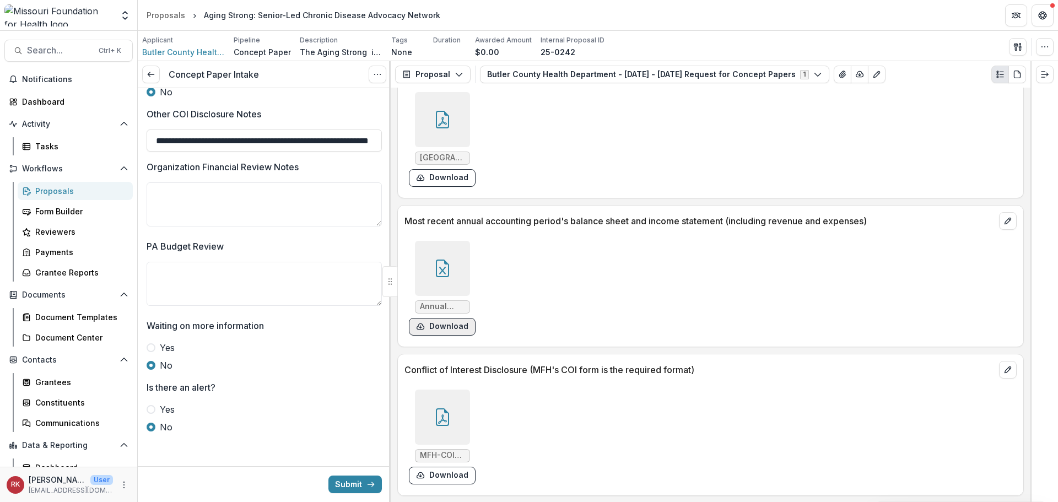
click at [431, 327] on button "Download" at bounding box center [442, 327] width 67 height 18
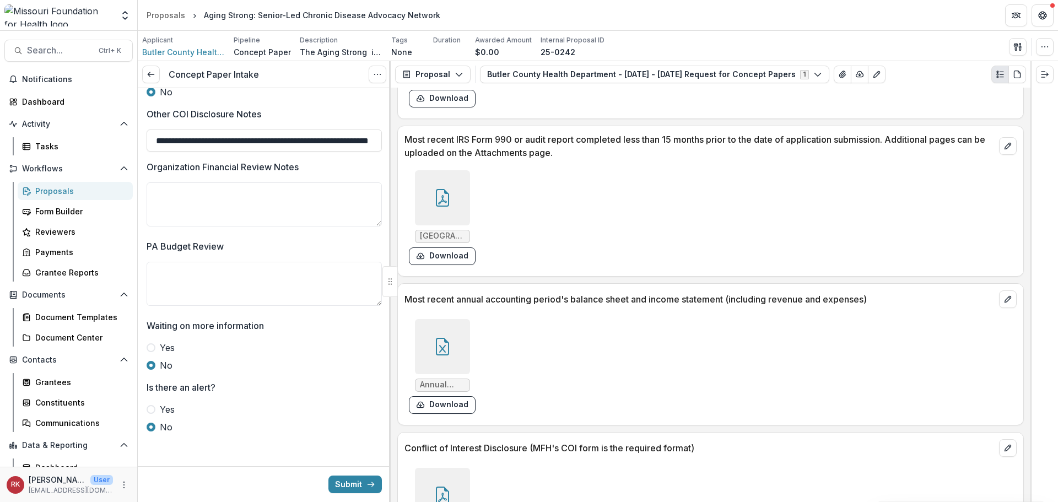
scroll to position [2987, 0]
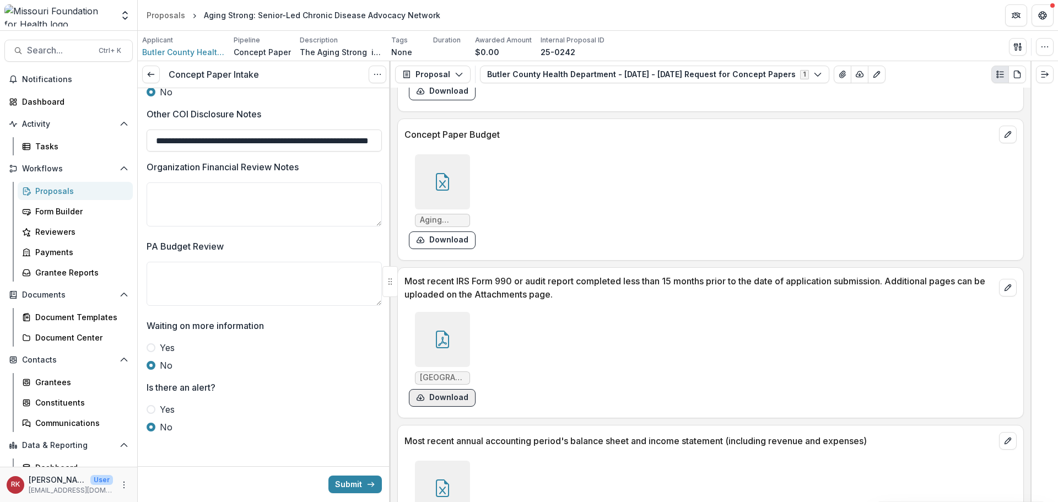
click at [456, 397] on button "Download" at bounding box center [442, 398] width 67 height 18
click at [594, 334] on div "BUTLER COUNTY HEALTH CENTER_2023_FINANCIAL STATEMENT_AUDITED FINANCIAL STATEMEN…" at bounding box center [570, 360] width 331 height 104
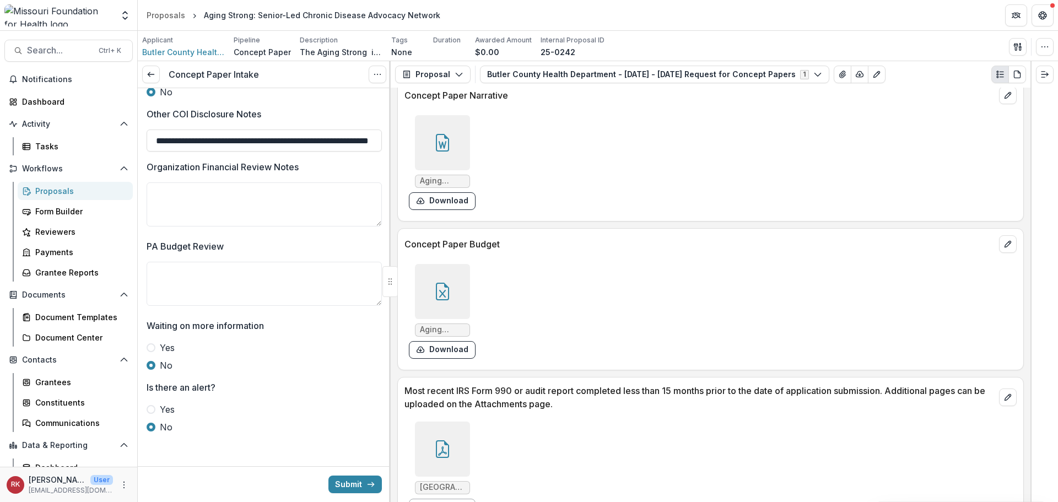
scroll to position [2877, 0]
click at [440, 356] on button "Download" at bounding box center [442, 351] width 67 height 18
click at [525, 302] on div "Aging Strong Budget.xlsx Download" at bounding box center [570, 312] width 331 height 104
click at [446, 352] on button "Download" at bounding box center [442, 351] width 67 height 18
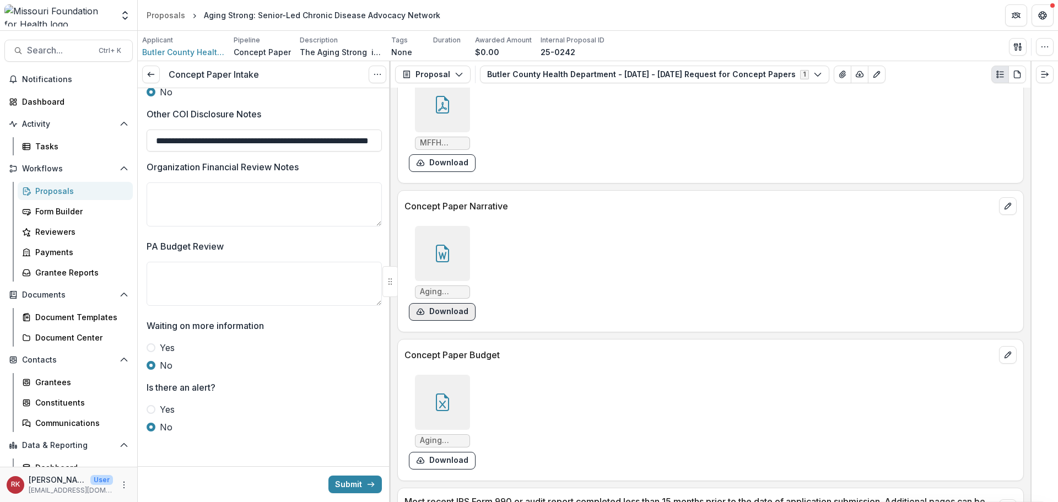
click at [451, 311] on button "Download" at bounding box center [442, 312] width 67 height 18
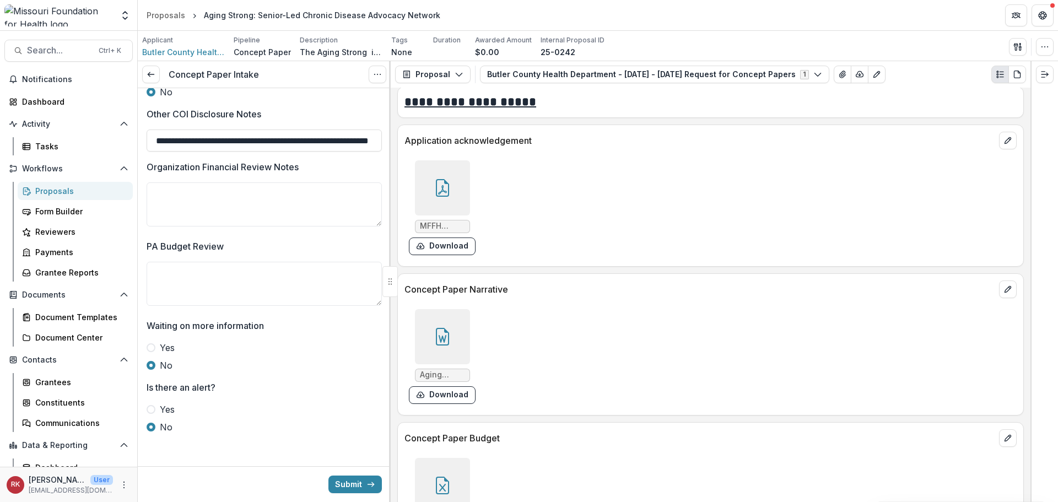
scroll to position [2657, 0]
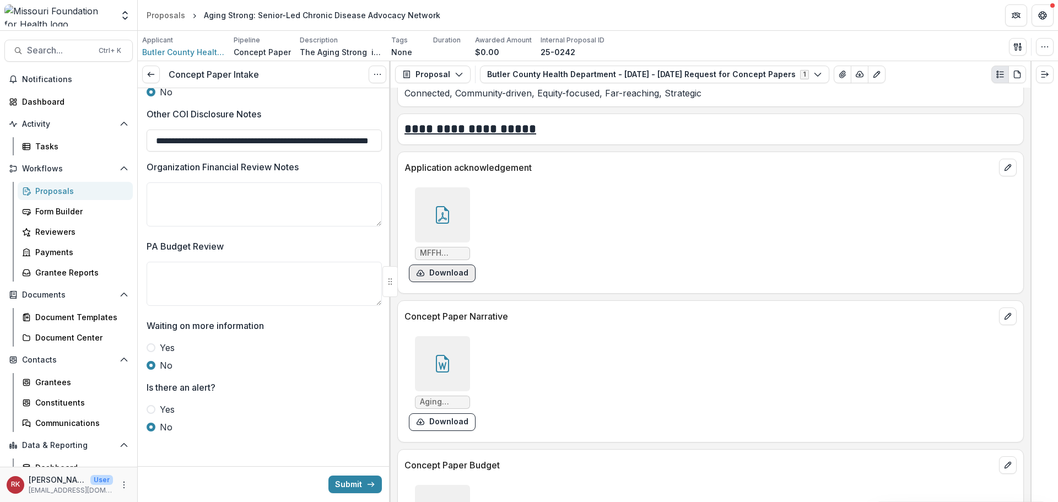
click at [441, 280] on button "Download" at bounding box center [442, 274] width 67 height 18
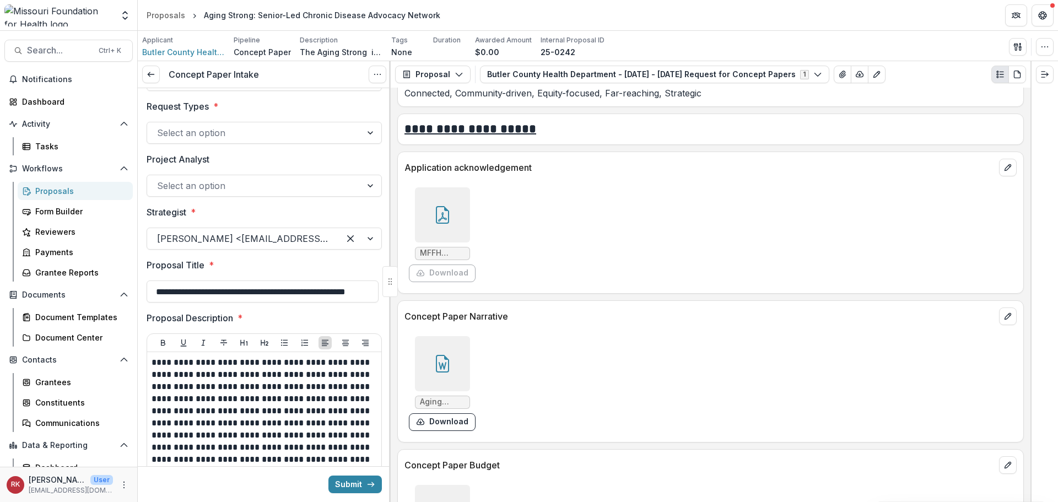
scroll to position [0, 0]
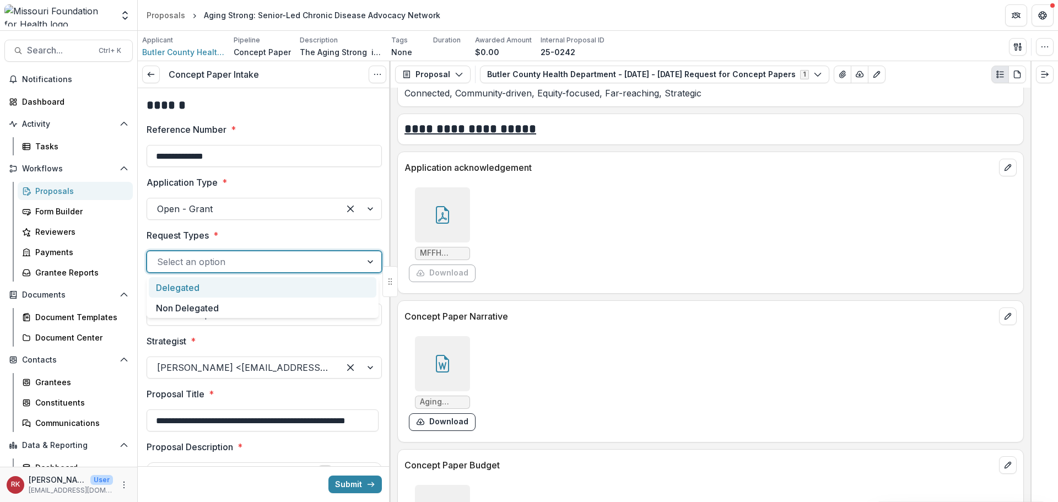
click at [249, 266] on div at bounding box center [254, 261] width 195 height 15
click at [229, 287] on div "Delegated" at bounding box center [263, 287] width 228 height 20
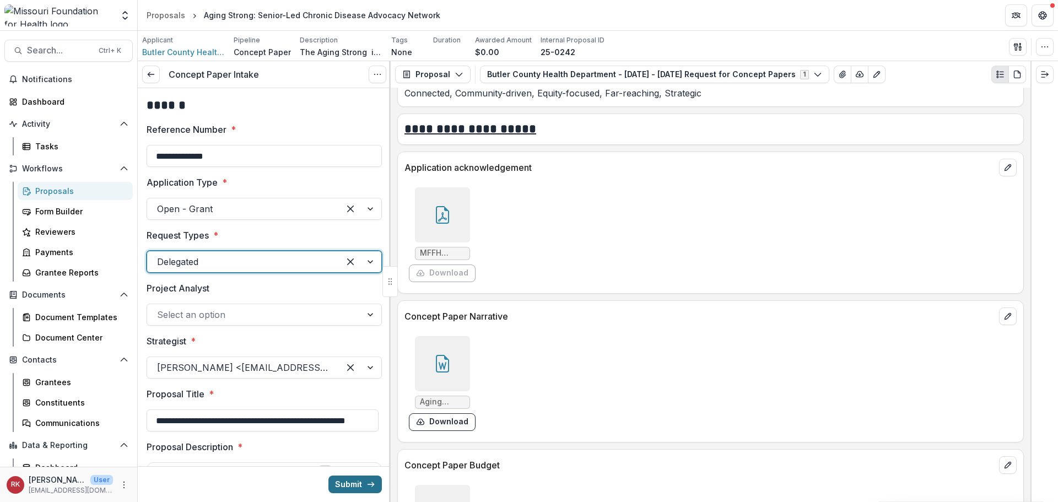
click at [334, 483] on button "Submit" at bounding box center [354, 485] width 53 height 18
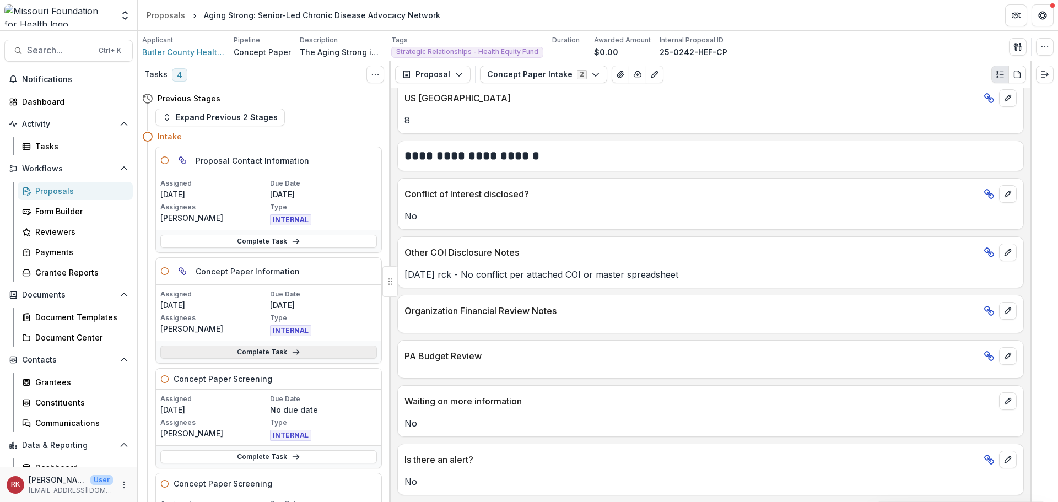
click at [230, 357] on link "Complete Task" at bounding box center [268, 352] width 217 height 13
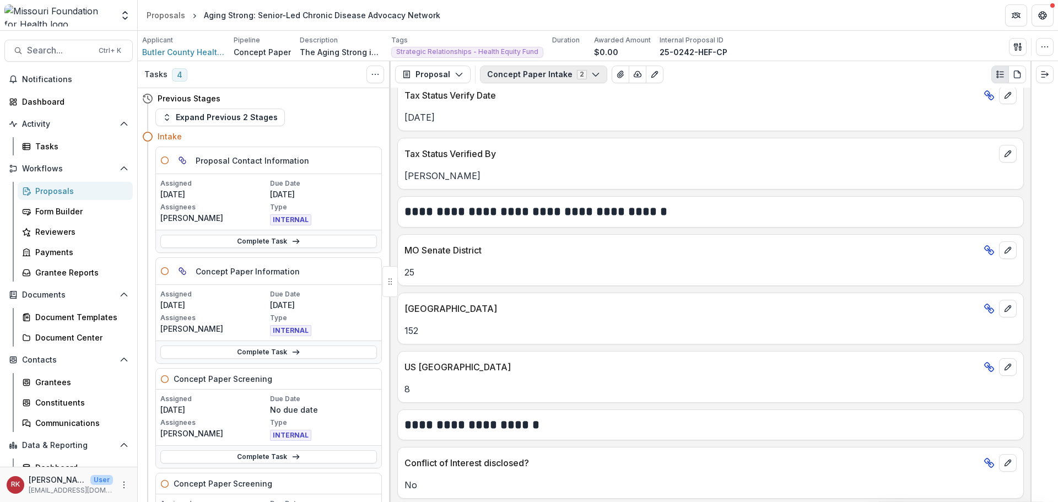
scroll to position [1520, 0]
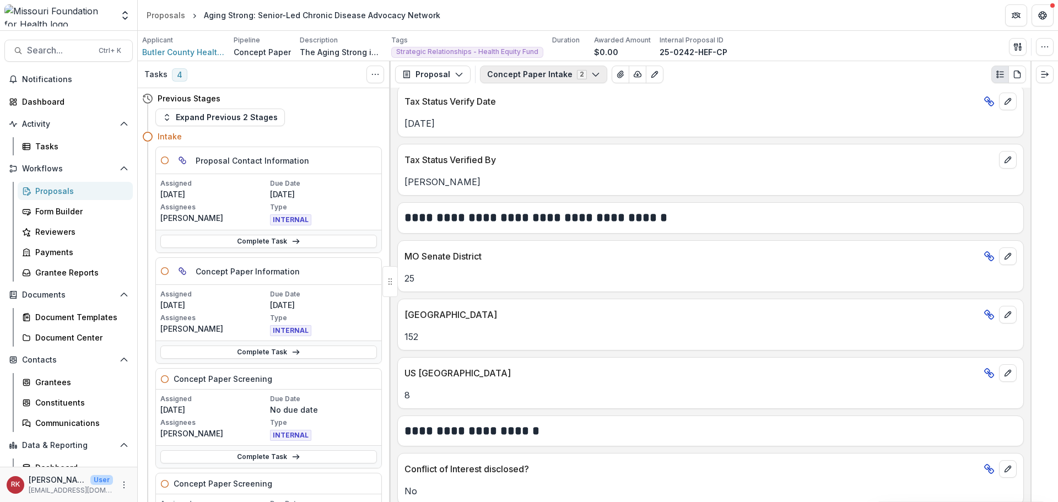
click at [534, 79] on button "Concept Paper Intake 2" at bounding box center [543, 75] width 127 height 18
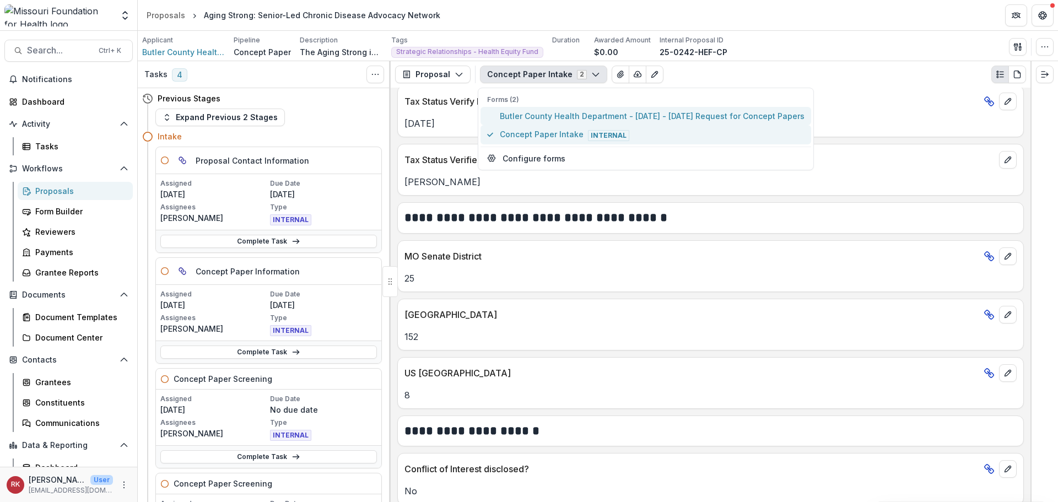
click at [542, 122] on span "Butler County Health Department - 2025 - 2025 Request for Concept Papers" at bounding box center [652, 116] width 305 height 12
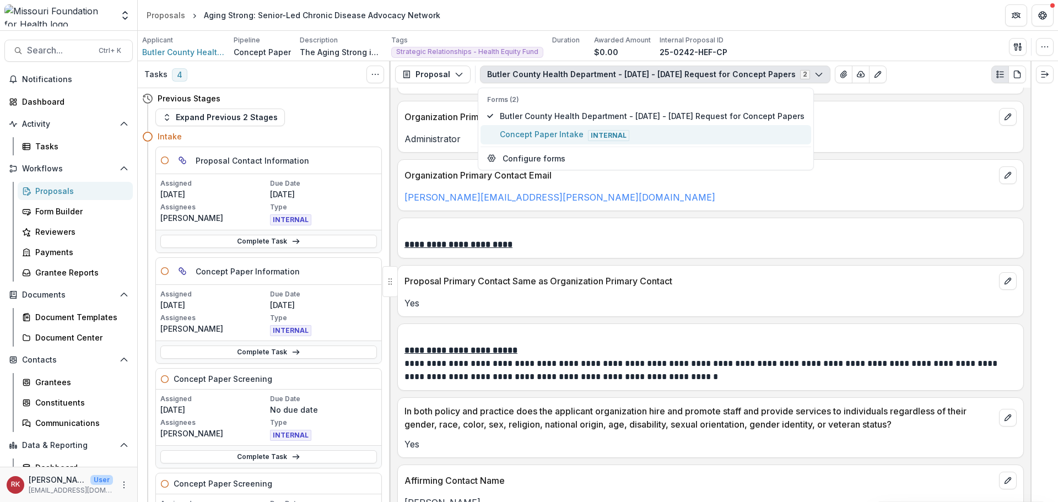
scroll to position [1590, 0]
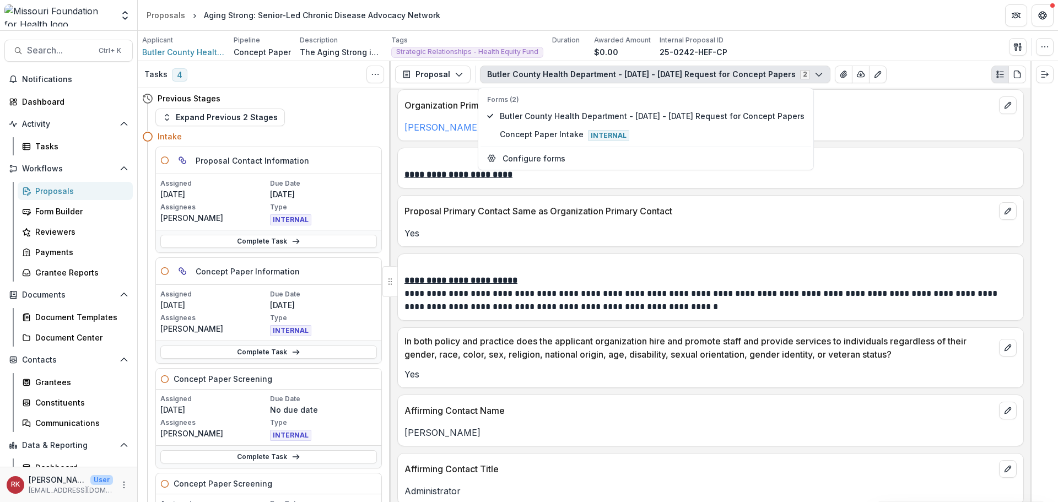
click at [459, 218] on p "Proposal Primary Contact Same as Organization Primary Contact" at bounding box center [700, 210] width 590 height 13
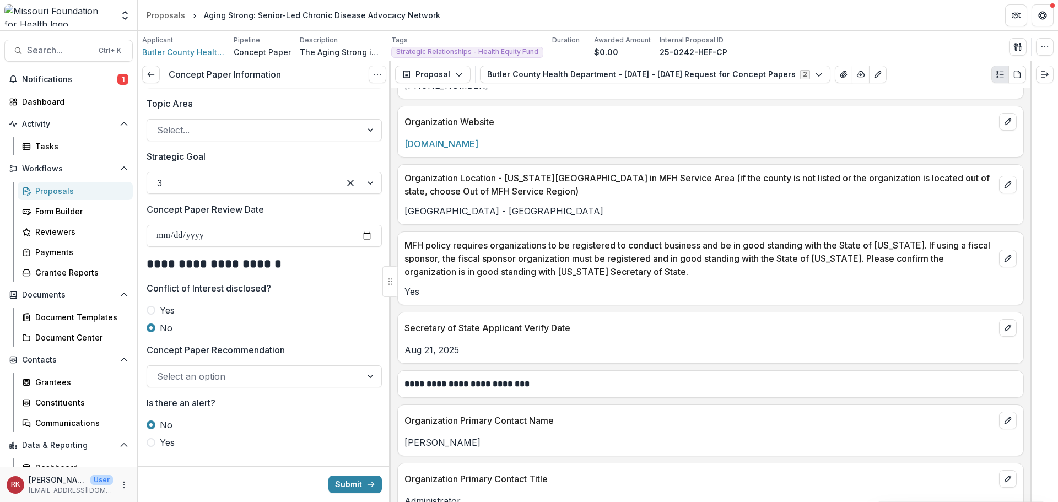
scroll to position [1228, 0]
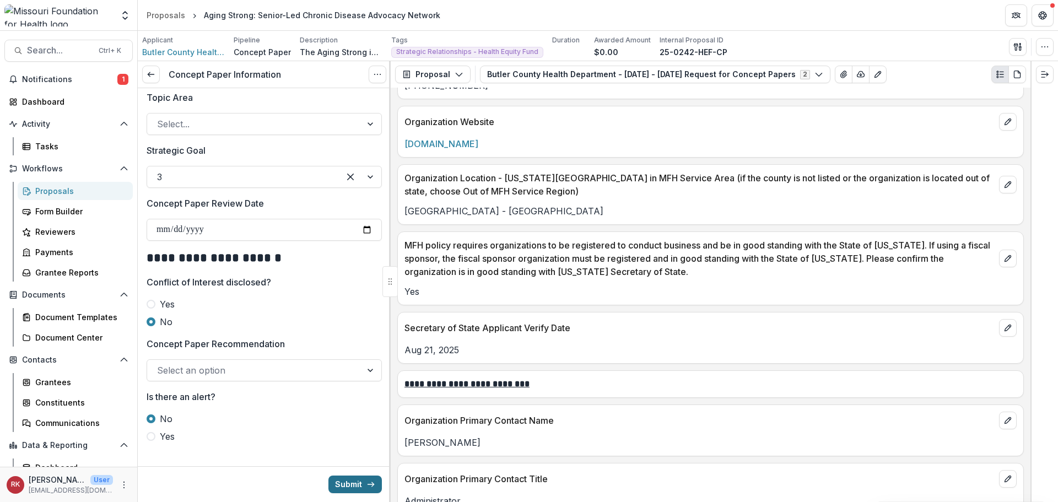
click at [340, 483] on button "Submit" at bounding box center [354, 485] width 53 height 18
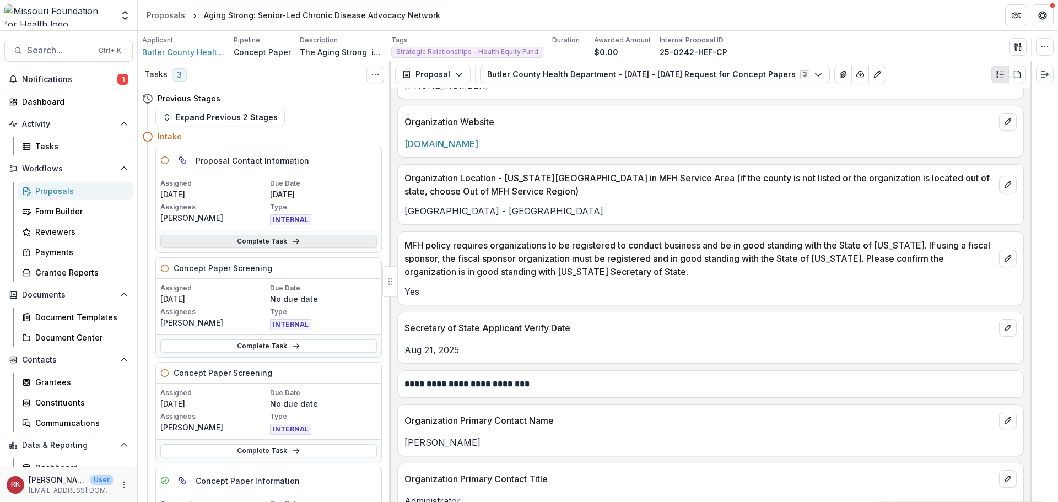
click at [251, 248] on link "Complete Task" at bounding box center [268, 241] width 217 height 13
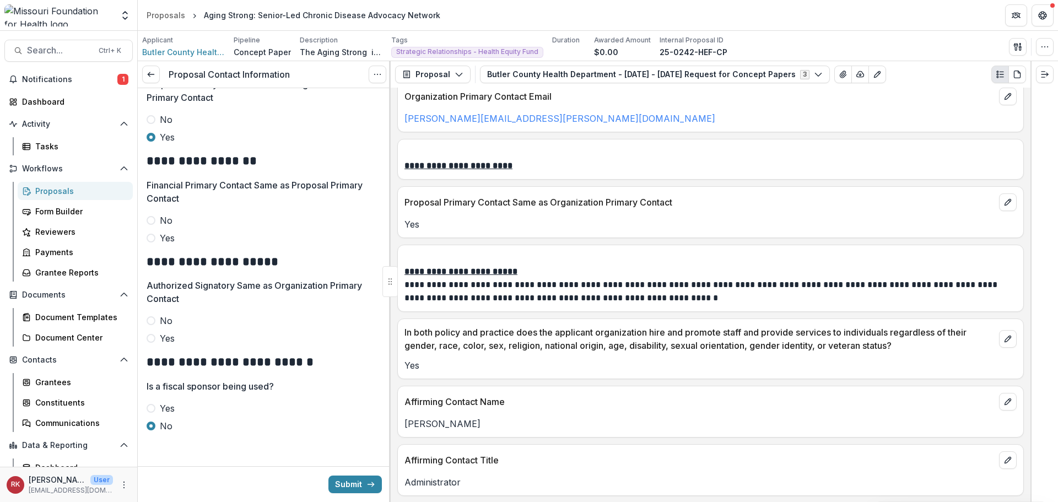
scroll to position [416, 0]
click at [152, 232] on span at bounding box center [151, 236] width 9 height 9
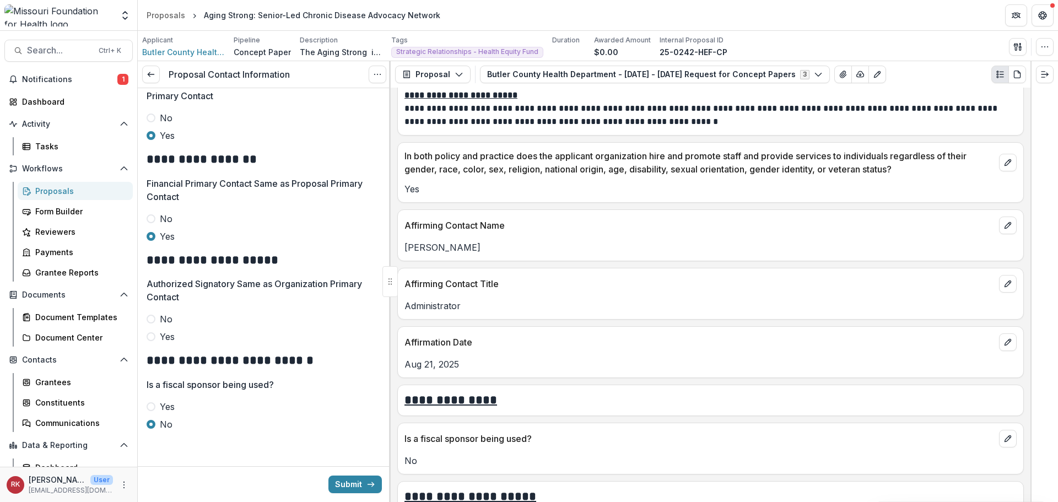
scroll to position [1819, 0]
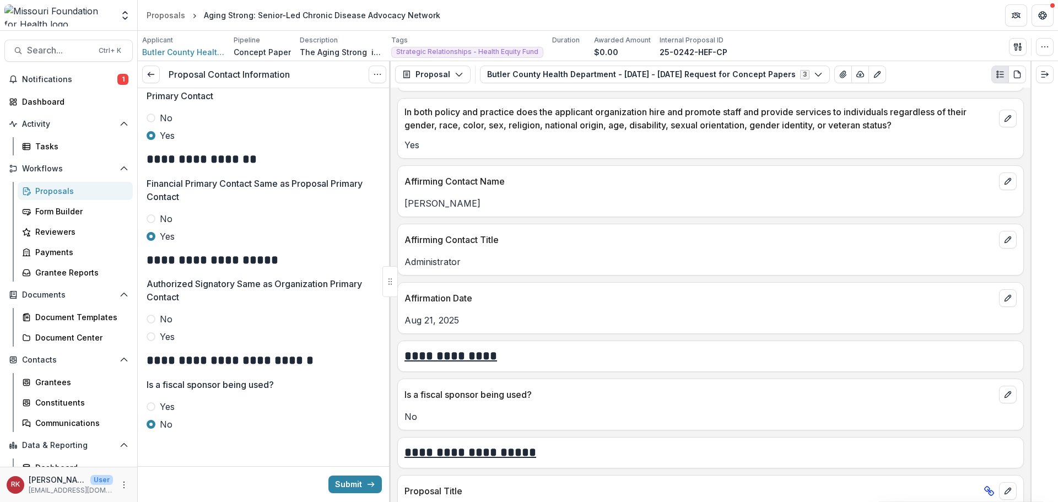
click at [150, 341] on span at bounding box center [151, 336] width 9 height 9
click at [362, 493] on div "Submit" at bounding box center [264, 484] width 253 height 36
click at [354, 481] on button "Submit" at bounding box center [354, 485] width 53 height 18
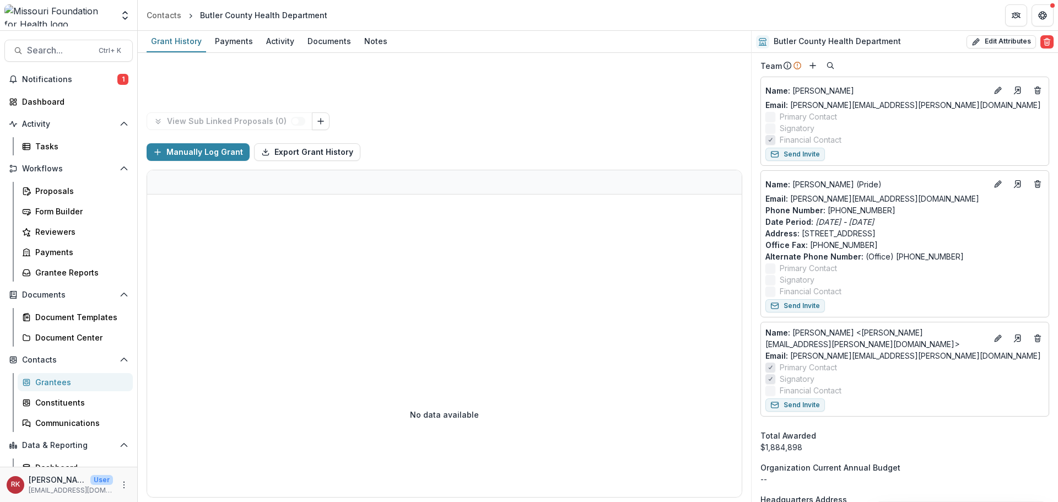
scroll to position [496, 0]
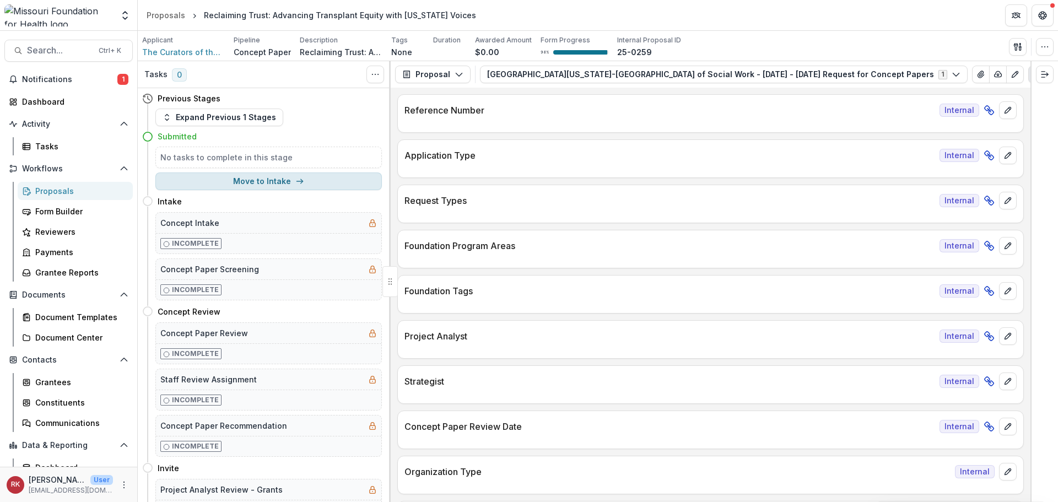
click at [258, 179] on button "Move to Intake" at bounding box center [268, 182] width 227 height 18
select select "******"
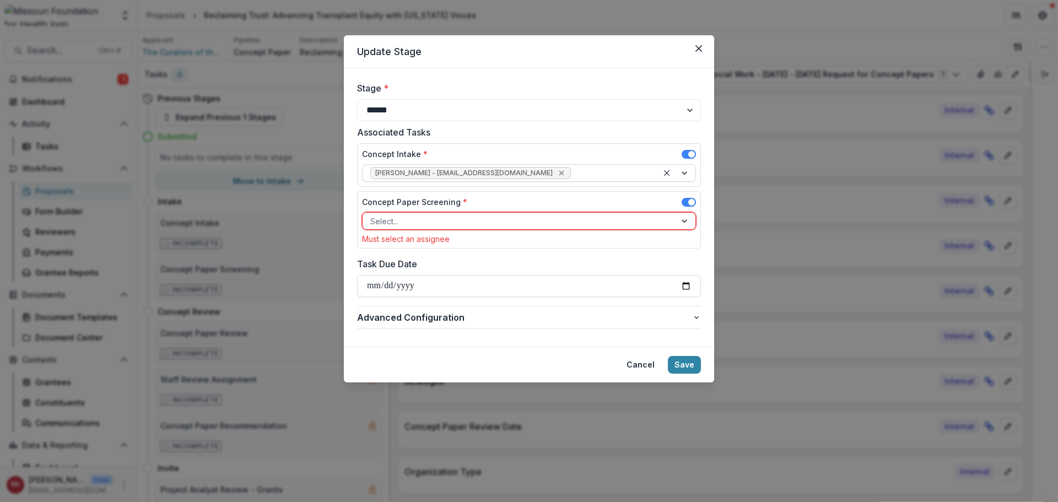
click at [557, 174] on icon "Remove Wendy Rohrbach - wrohrbach@mffh.org" at bounding box center [561, 173] width 9 height 9
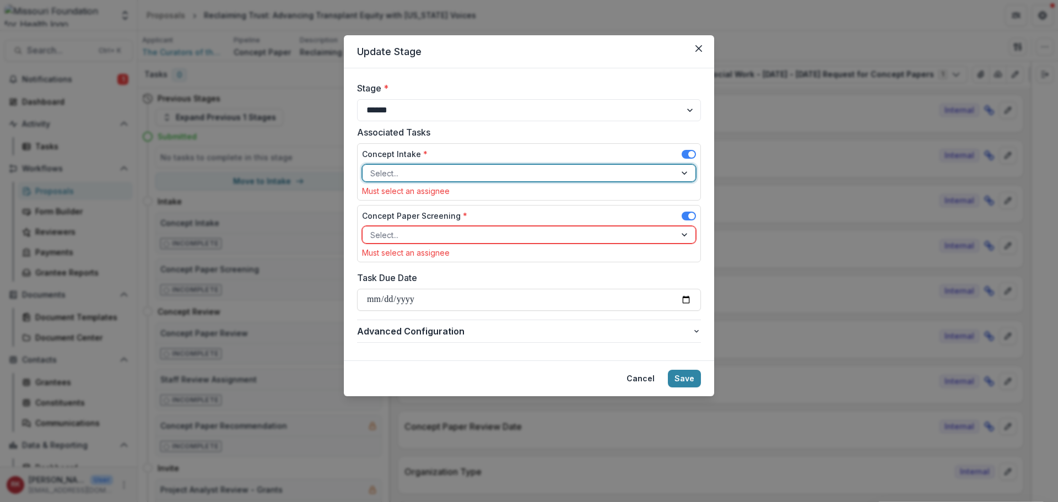
click at [409, 177] on div at bounding box center [519, 173] width 298 height 14
type input "*****"
click at [407, 195] on div "[PERSON_NAME] - [EMAIL_ADDRESS][DOMAIN_NAME]" at bounding box center [529, 197] width 328 height 17
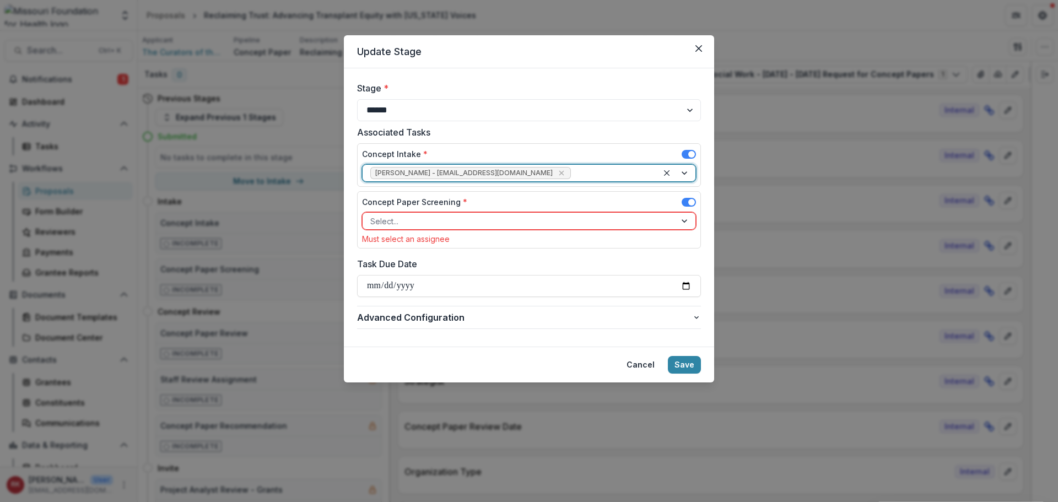
click at [469, 220] on div at bounding box center [519, 221] width 298 height 14
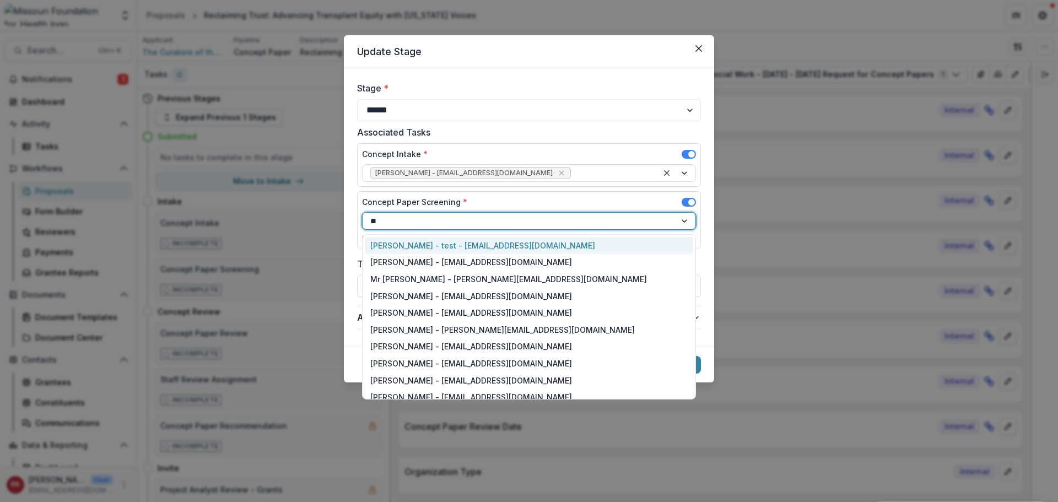
type input "***"
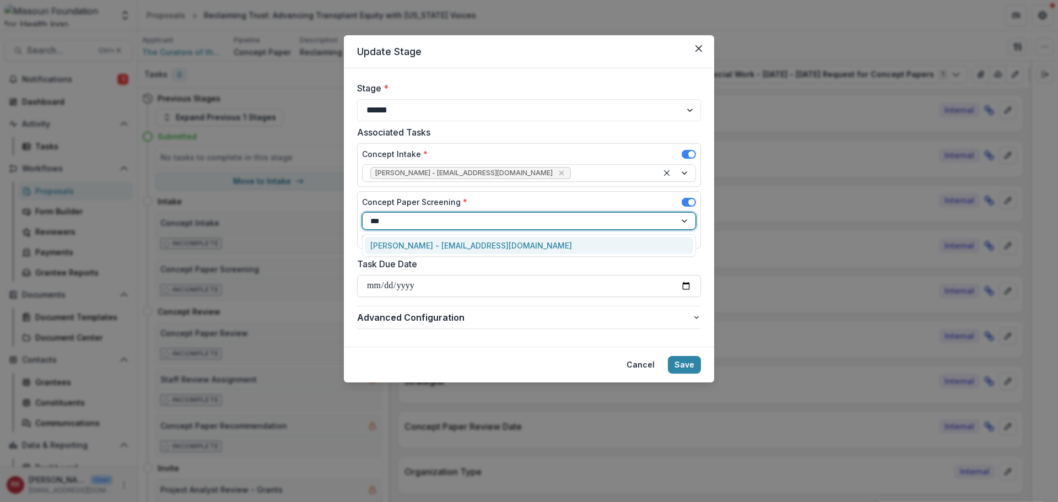
click at [461, 246] on div "[PERSON_NAME] - [EMAIL_ADDRESS][DOMAIN_NAME]" at bounding box center [529, 245] width 328 height 17
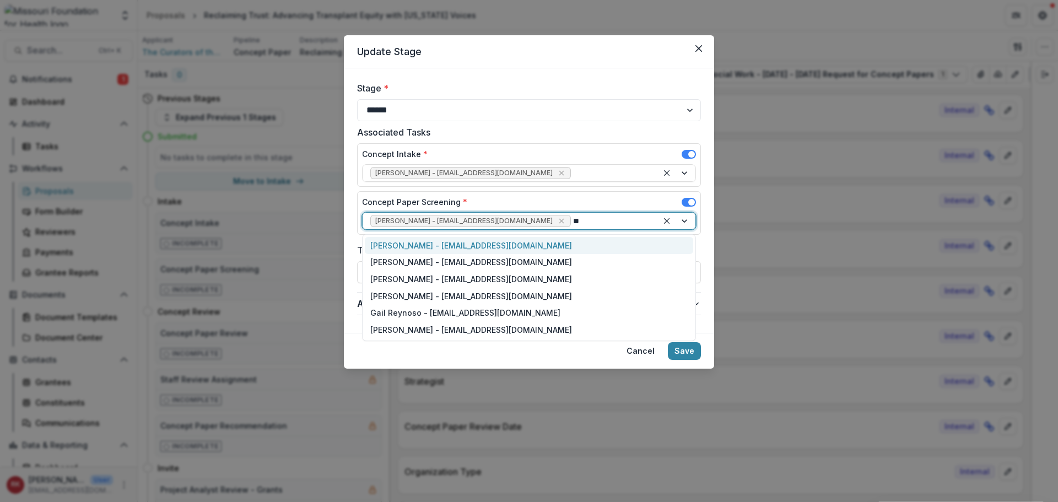
type input "***"
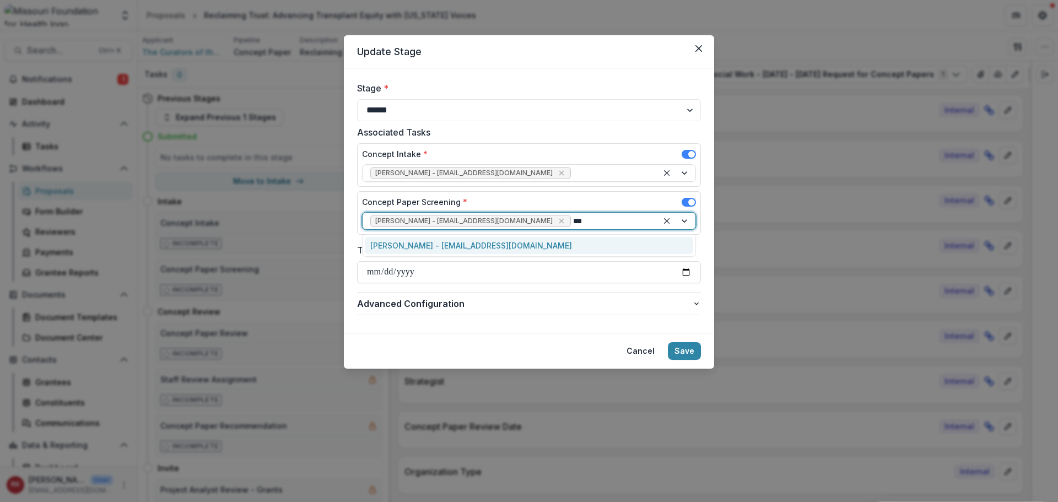
click at [455, 247] on div "[PERSON_NAME] - [EMAIL_ADDRESS][DOMAIN_NAME]" at bounding box center [529, 245] width 328 height 17
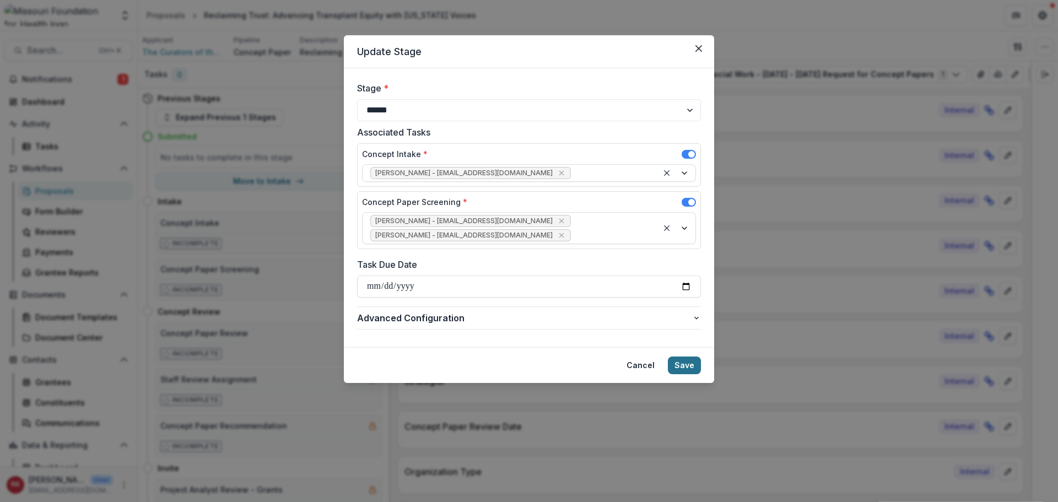
click at [689, 357] on button "Save" at bounding box center [684, 366] width 33 height 18
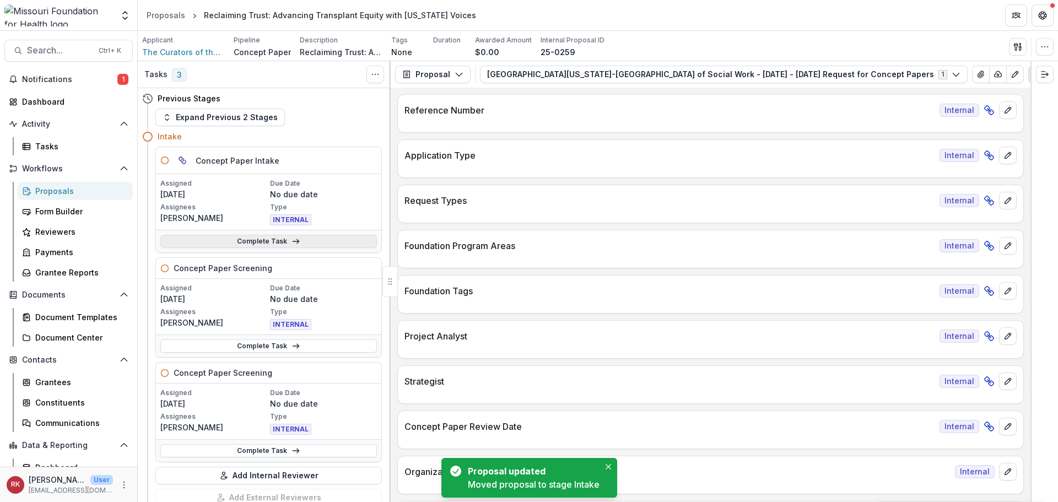
click at [233, 241] on link "Complete Task" at bounding box center [268, 241] width 217 height 13
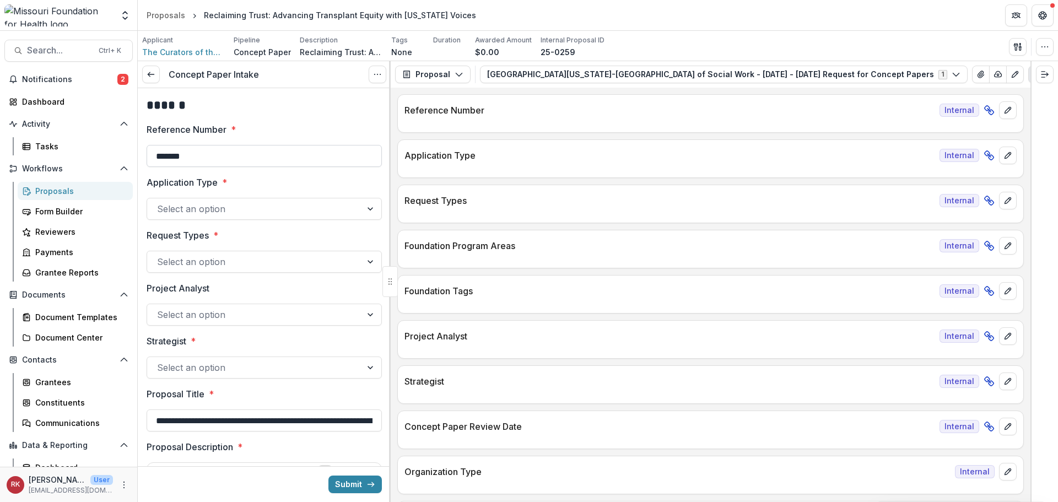
click at [196, 159] on input "*******" at bounding box center [264, 156] width 235 height 22
type input "**********"
click at [207, 214] on div at bounding box center [254, 208] width 195 height 15
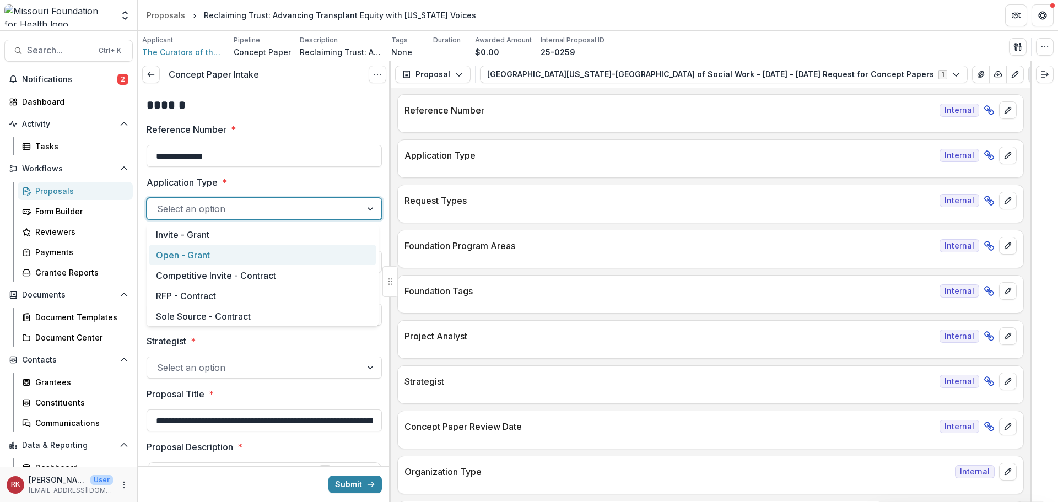
click at [195, 259] on div "Open - Grant" at bounding box center [263, 255] width 228 height 20
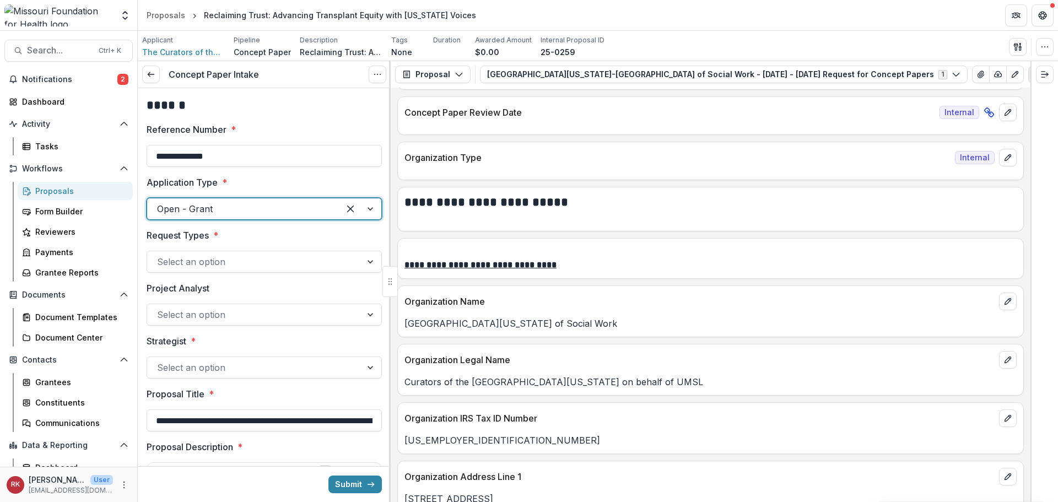
scroll to position [386, 0]
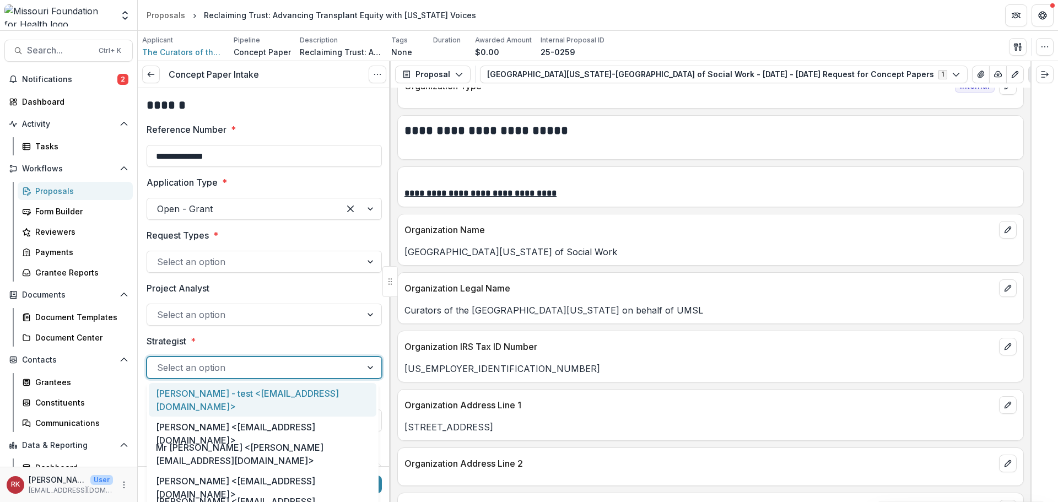
click at [180, 376] on div "Select an option" at bounding box center [254, 368] width 214 height 18
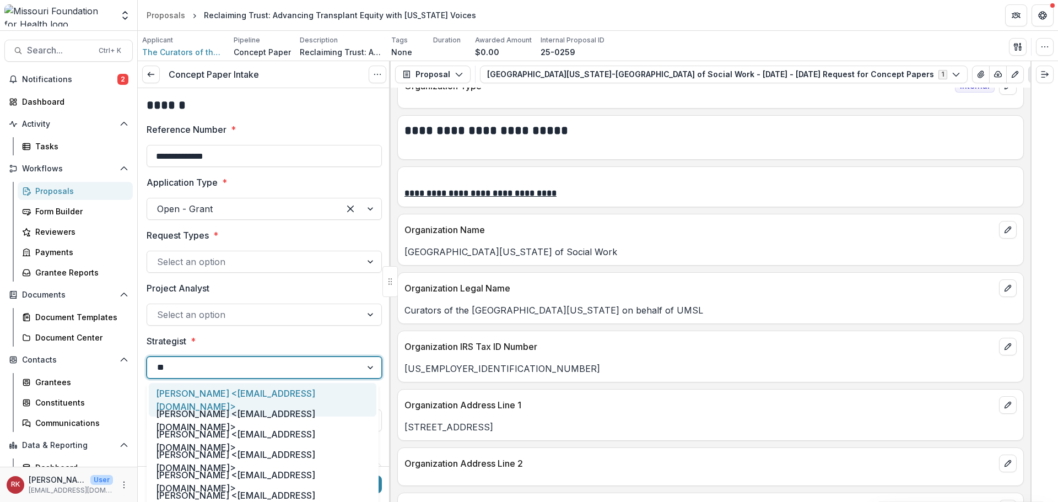
type input "***"
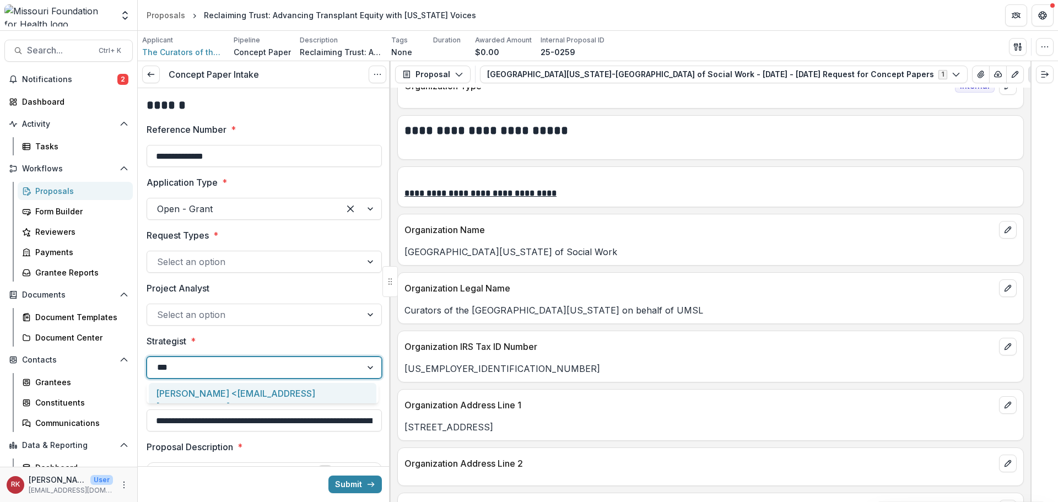
click at [186, 389] on div "[PERSON_NAME] <[EMAIL_ADDRESS][DOMAIN_NAME]>" at bounding box center [263, 400] width 228 height 34
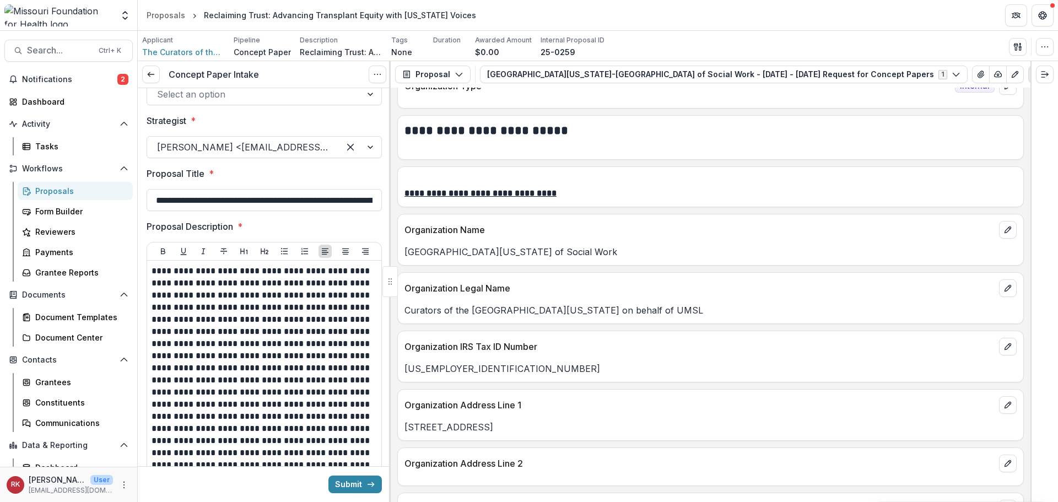
scroll to position [0, 68]
drag, startPoint x: 229, startPoint y: 202, endPoint x: 396, endPoint y: 212, distance: 166.7
click at [396, 212] on div "**********" at bounding box center [598, 281] width 920 height 441
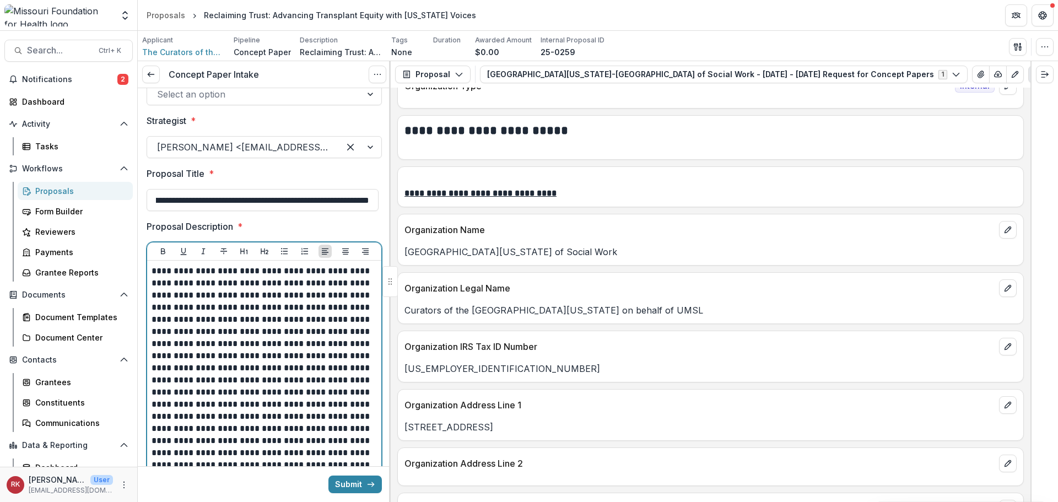
click at [256, 289] on p "**********" at bounding box center [263, 380] width 222 height 230
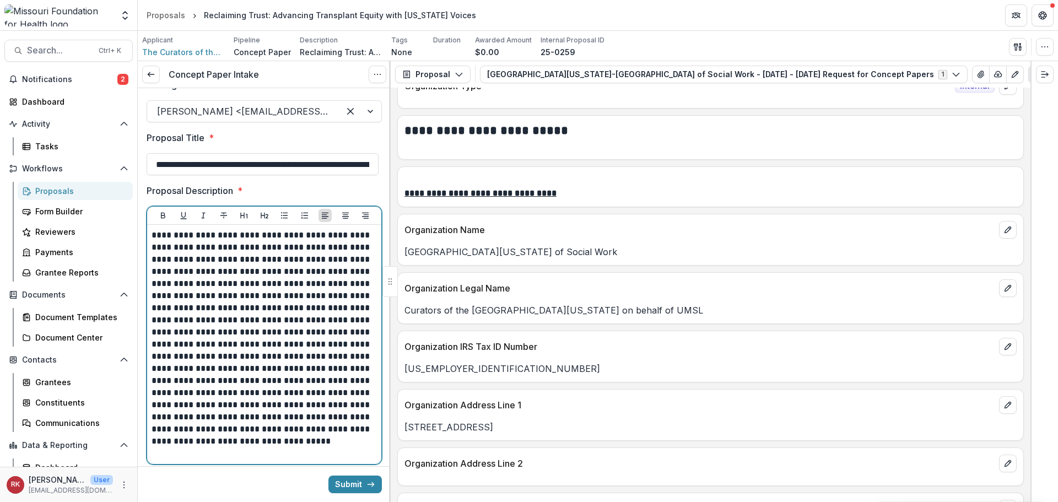
scroll to position [331, 0]
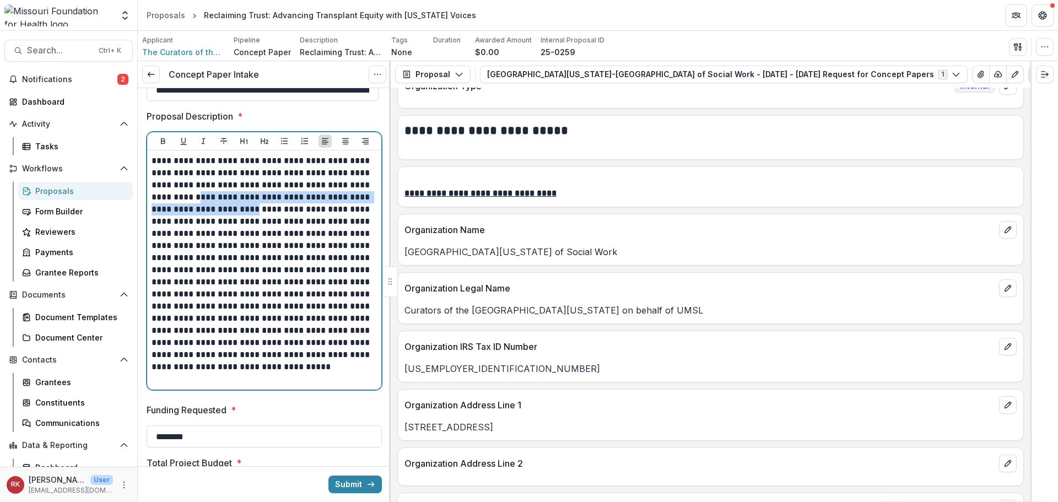
drag, startPoint x: 183, startPoint y: 196, endPoint x: 234, endPoint y: 212, distance: 53.7
click at [234, 212] on p "**********" at bounding box center [263, 270] width 222 height 230
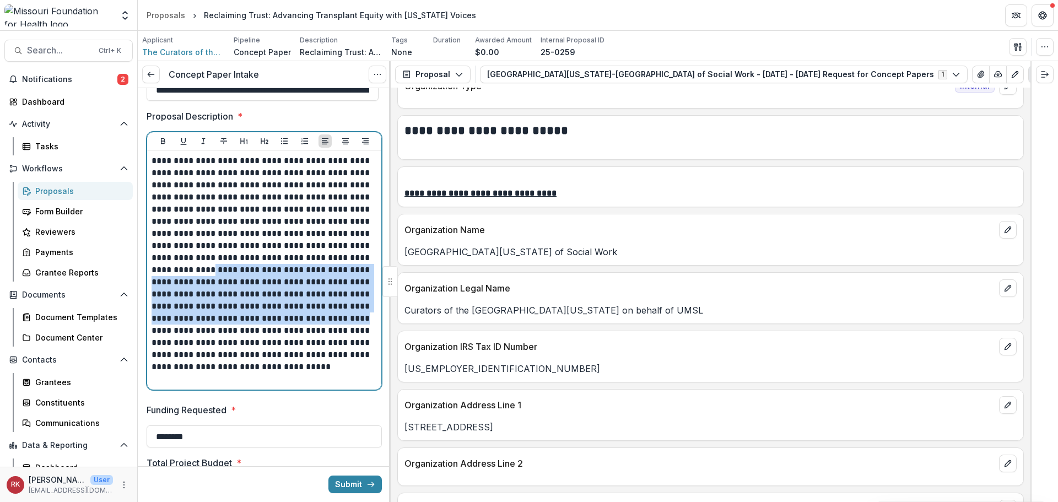
drag, startPoint x: 195, startPoint y: 276, endPoint x: 180, endPoint y: 328, distance: 55.1
click at [180, 328] on p "**********" at bounding box center [263, 270] width 222 height 230
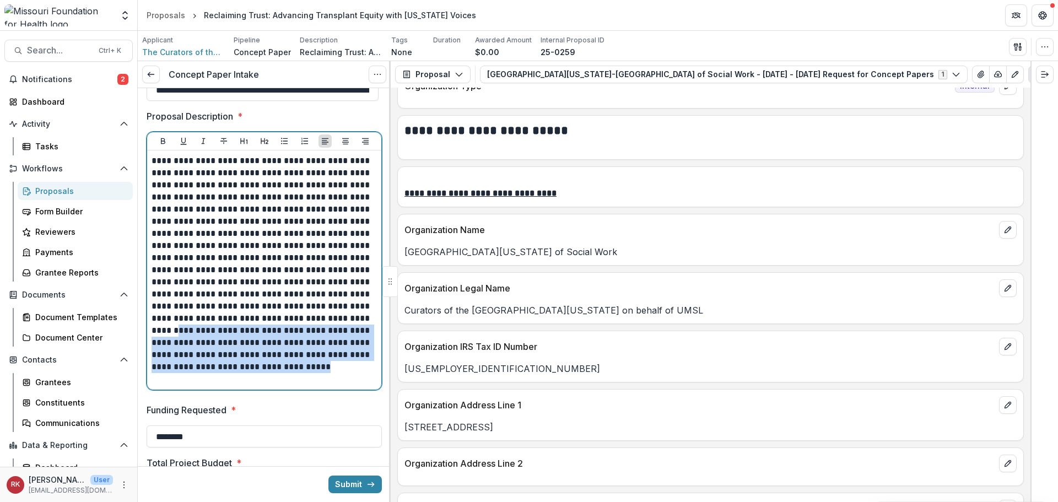
drag, startPoint x: 209, startPoint y: 337, endPoint x: 268, endPoint y: 385, distance: 75.9
click at [268, 385] on p "**********" at bounding box center [263, 270] width 222 height 230
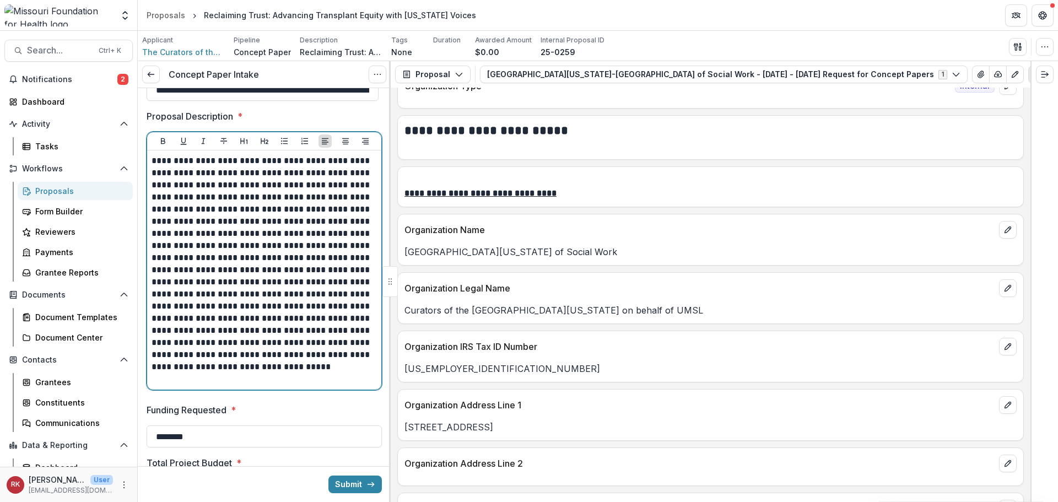
click at [209, 303] on p "**********" at bounding box center [263, 270] width 222 height 230
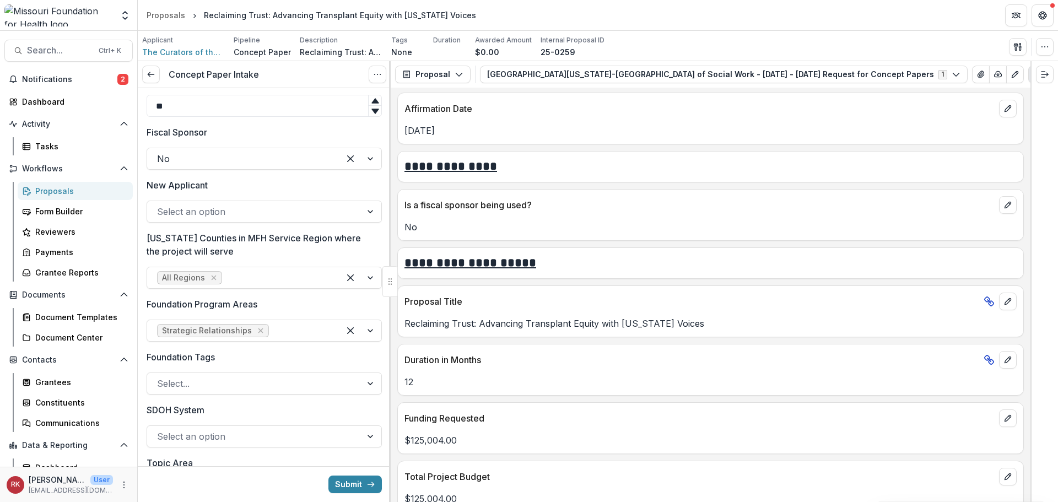
scroll to position [772, 0]
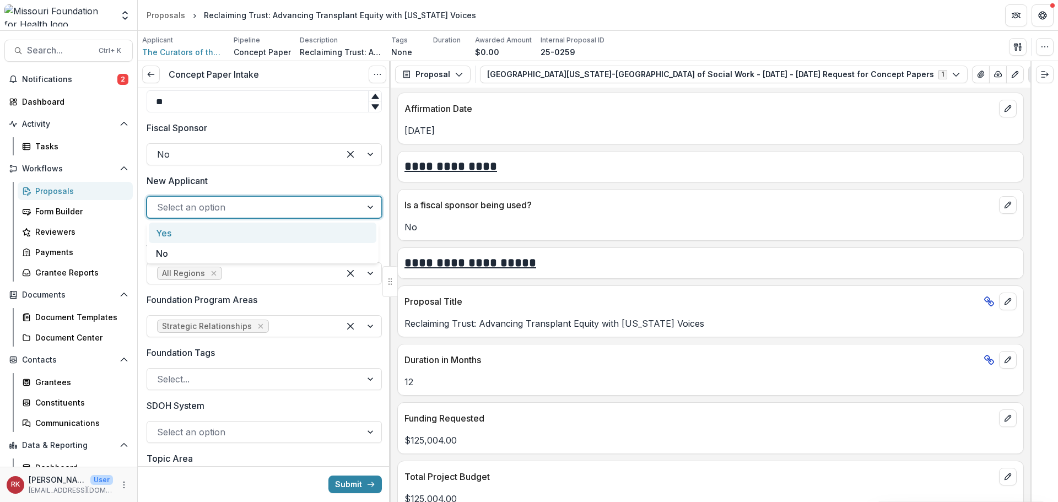
click at [187, 217] on div "Select an option" at bounding box center [264, 207] width 235 height 22
click at [166, 257] on div "No" at bounding box center [263, 253] width 228 height 20
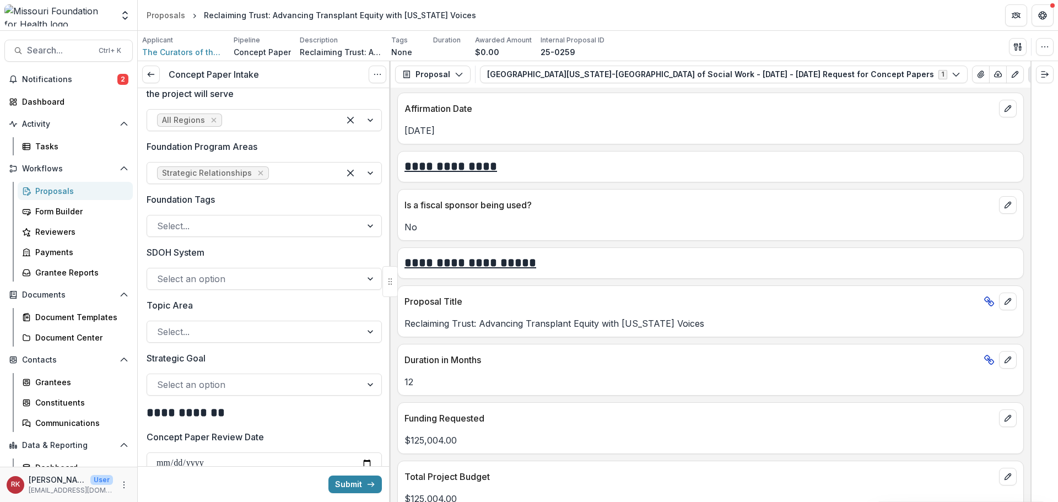
scroll to position [937, 0]
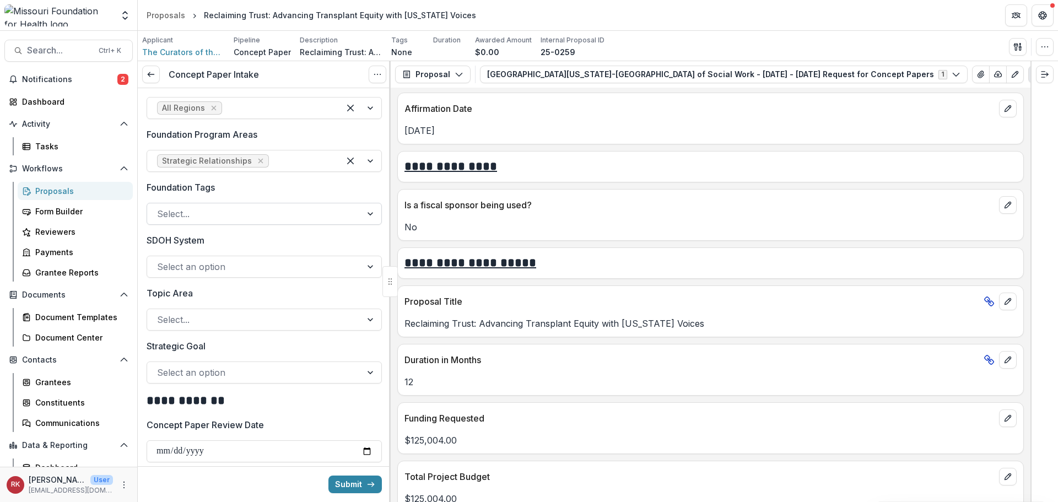
click at [174, 216] on div at bounding box center [254, 213] width 195 height 15
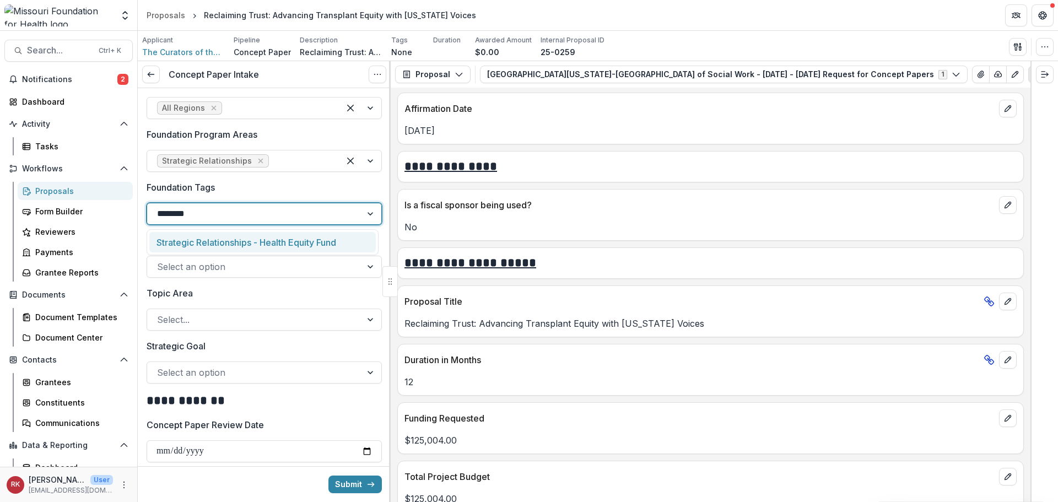
type input "*********"
click at [193, 246] on div "Strategic Relationships - Health Equity Fund" at bounding box center [262, 242] width 227 height 20
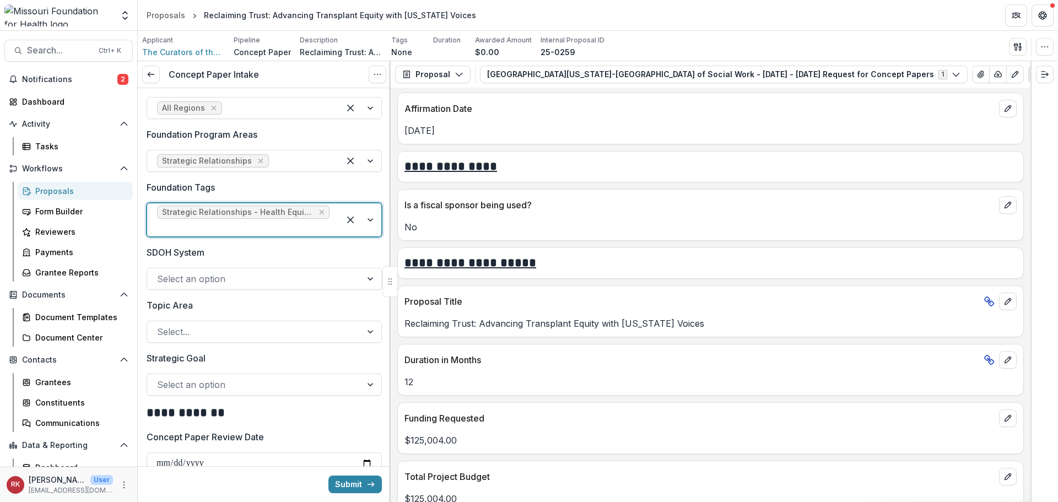
click at [179, 384] on div at bounding box center [254, 384] width 195 height 15
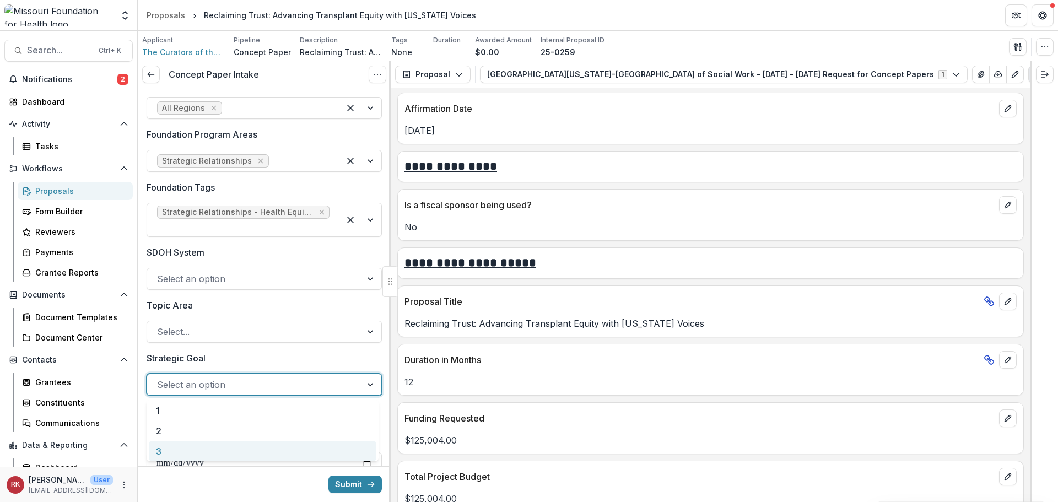
click at [173, 449] on div "3" at bounding box center [263, 451] width 228 height 20
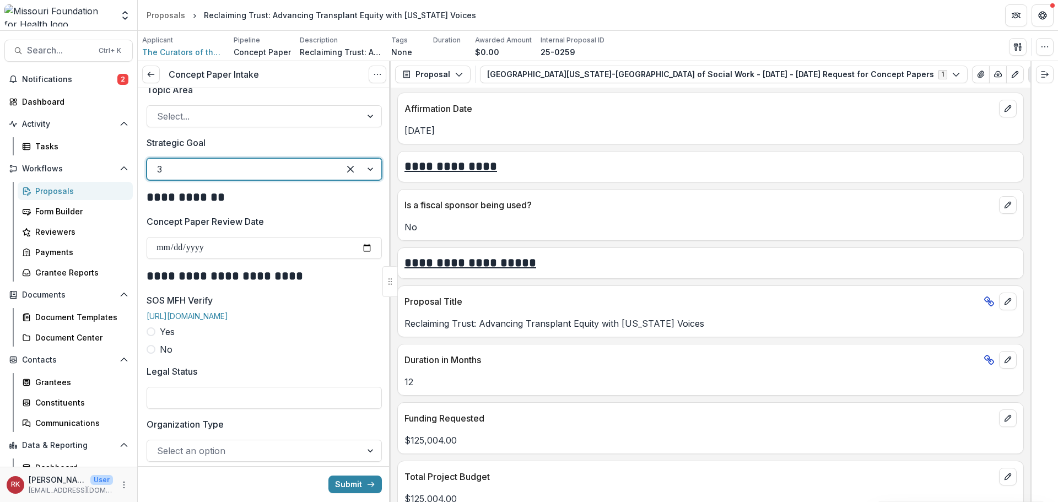
scroll to position [1157, 0]
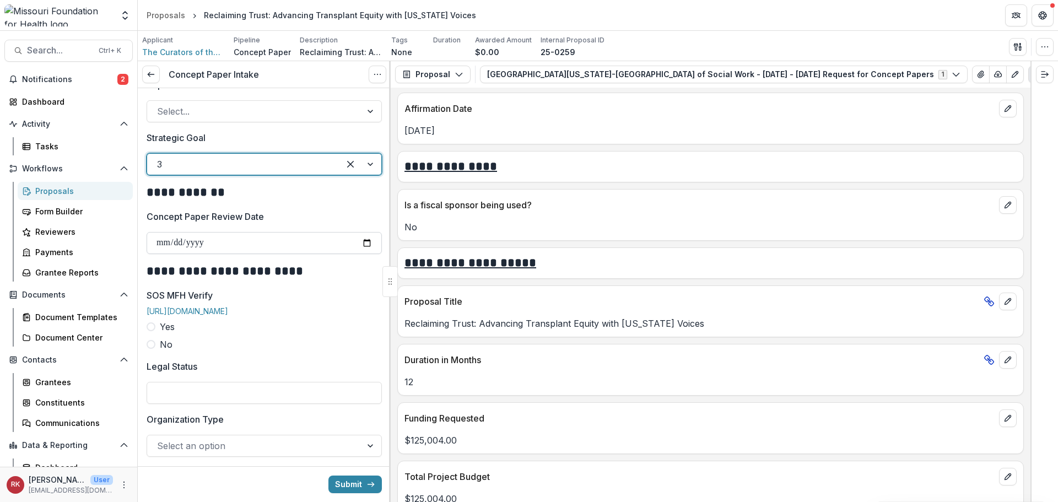
click at [160, 247] on input "Concept Paper Review Date" at bounding box center [264, 243] width 235 height 22
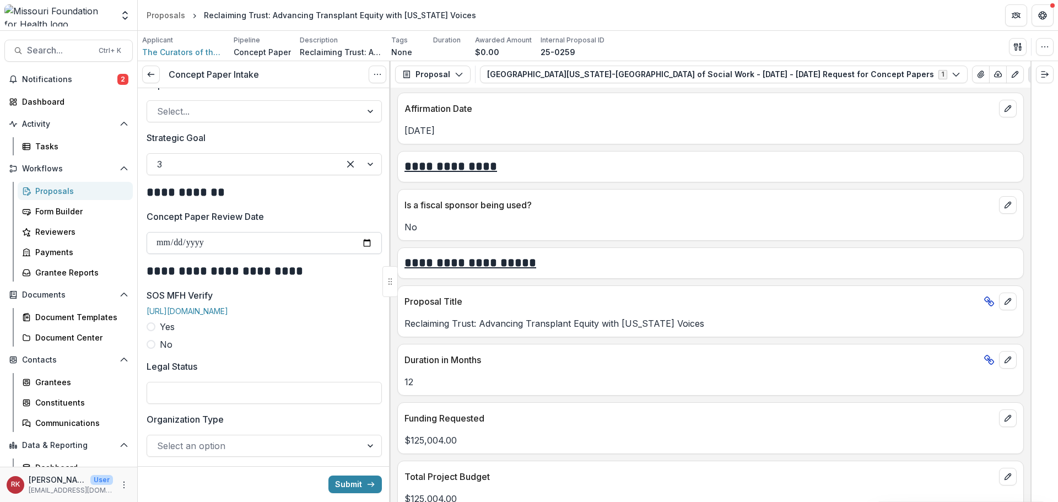
click at [363, 244] on input "Concept Paper Review Date" at bounding box center [264, 243] width 235 height 22
type input "**********"
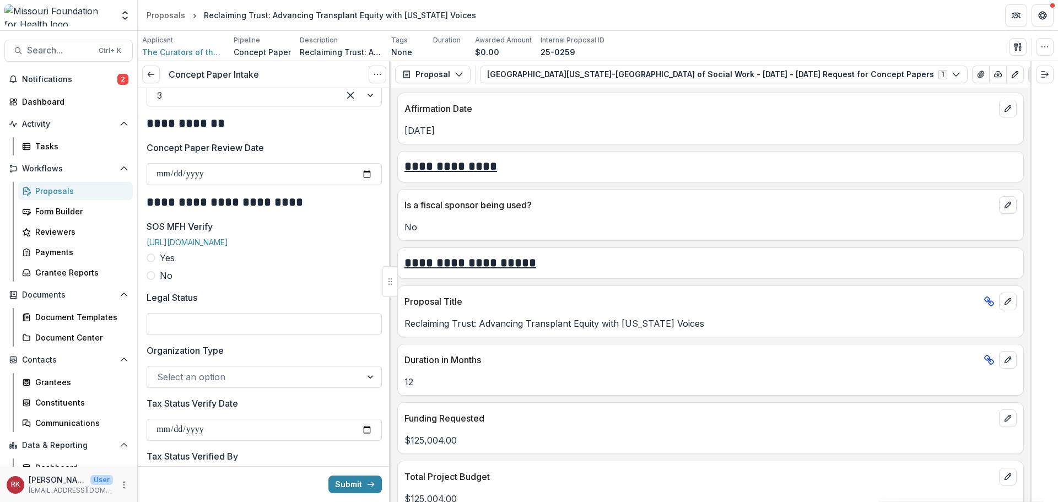
scroll to position [1268, 0]
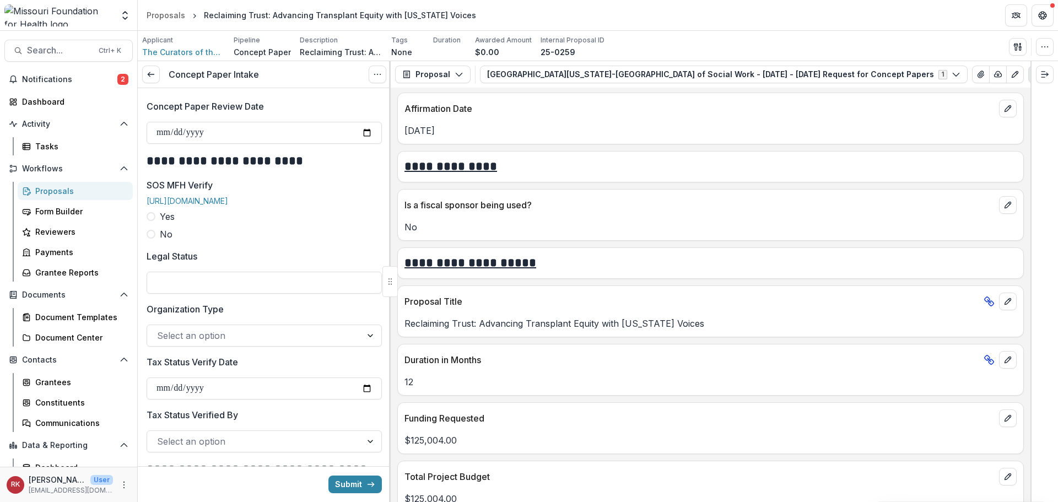
click at [152, 221] on span at bounding box center [151, 216] width 9 height 9
click at [360, 294] on input "SOS MFH Verify Date" at bounding box center [264, 283] width 235 height 22
type input "**********"
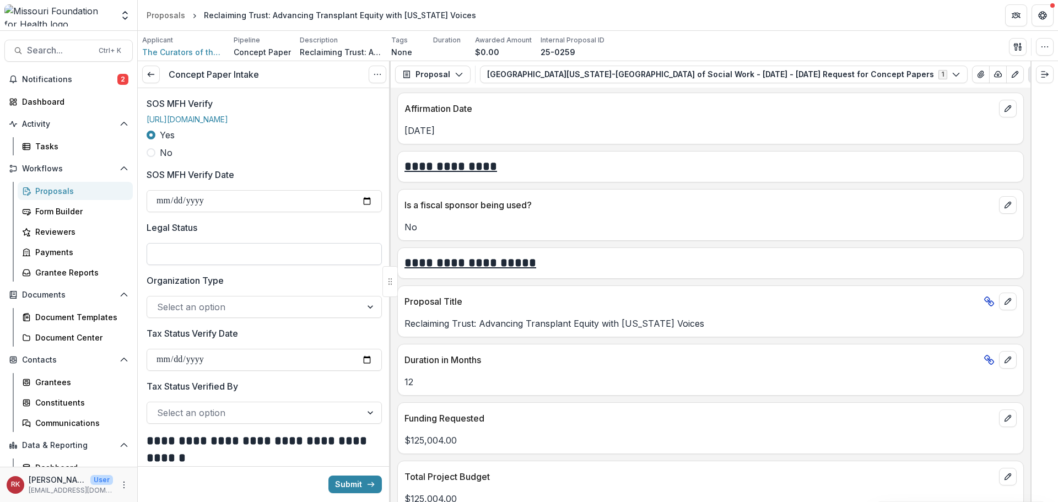
scroll to position [1378, 0]
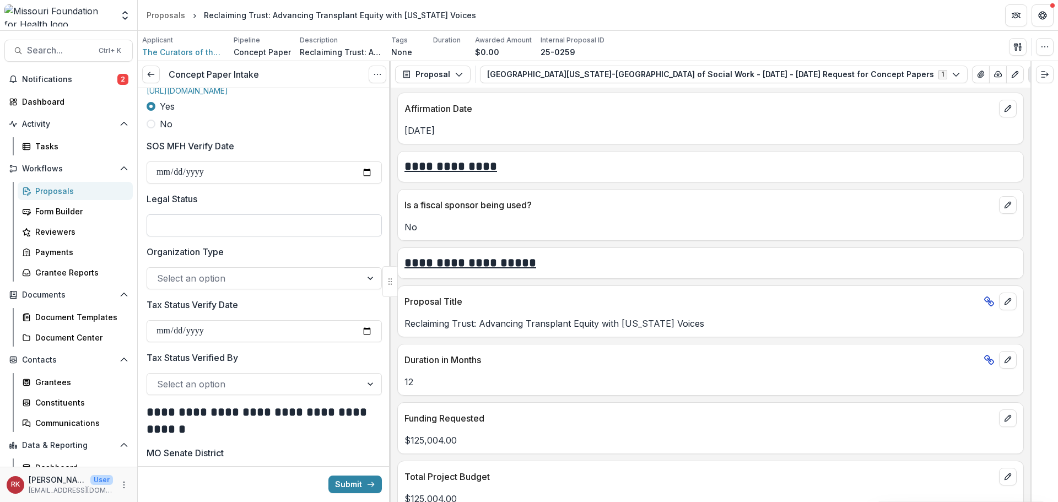
click at [168, 231] on input "Legal Status" at bounding box center [264, 225] width 235 height 22
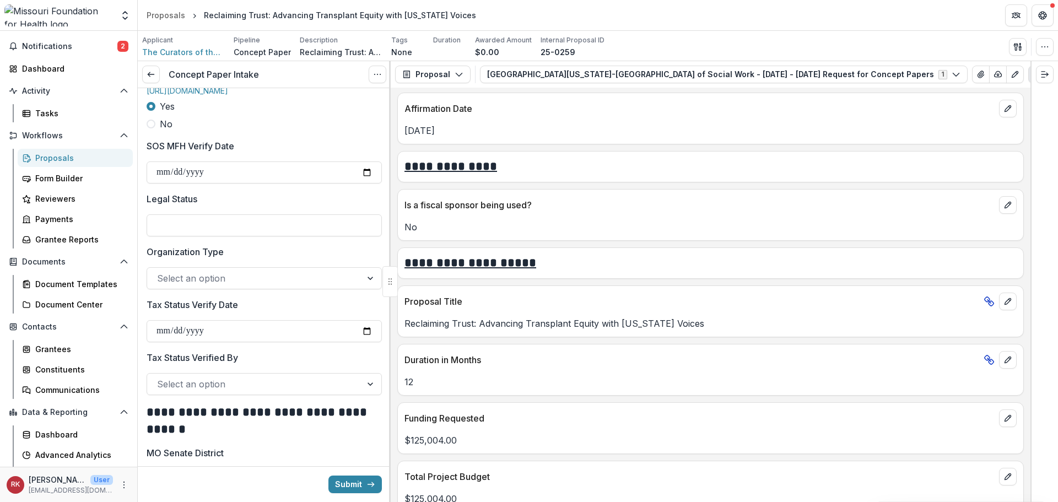
scroll to position [51, 0]
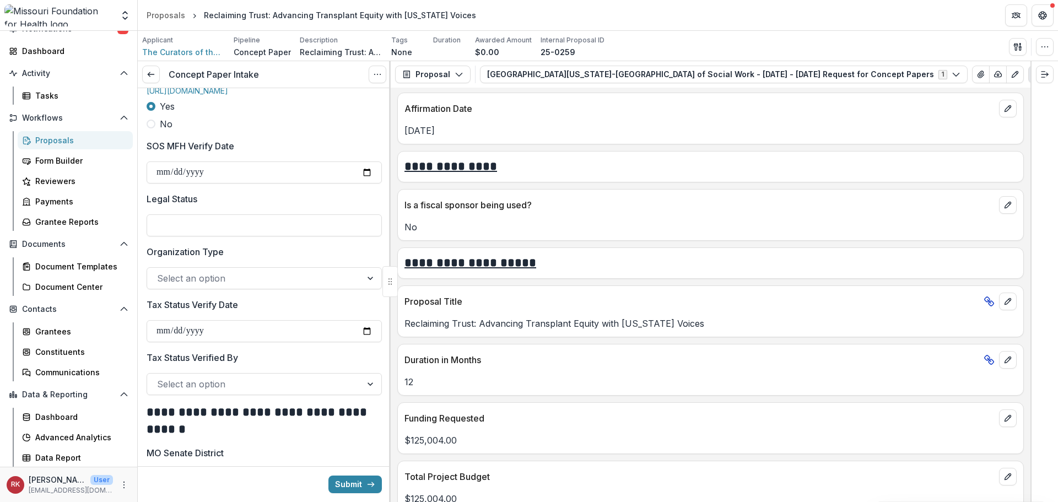
click at [251, 286] on div at bounding box center [254, 278] width 195 height 15
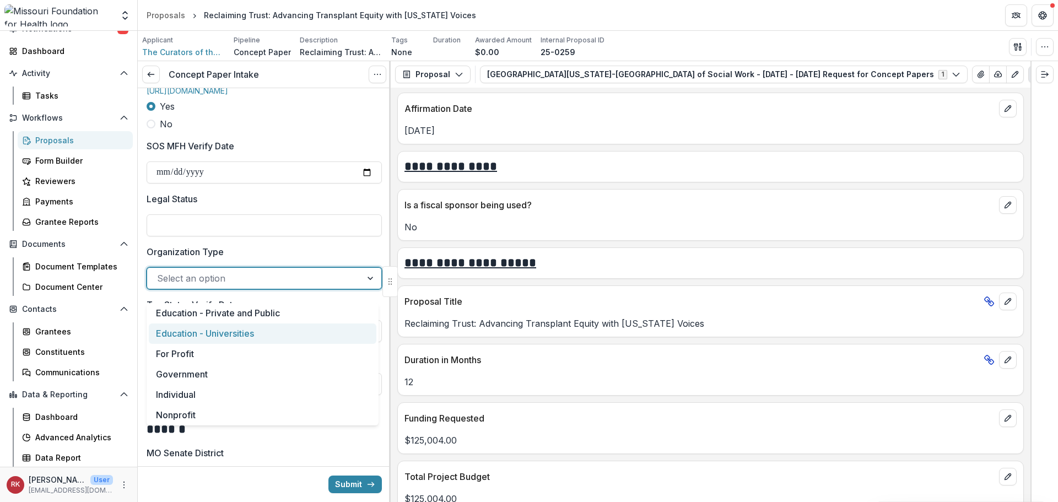
click at [213, 338] on div "Education - Universities" at bounding box center [263, 334] width 228 height 20
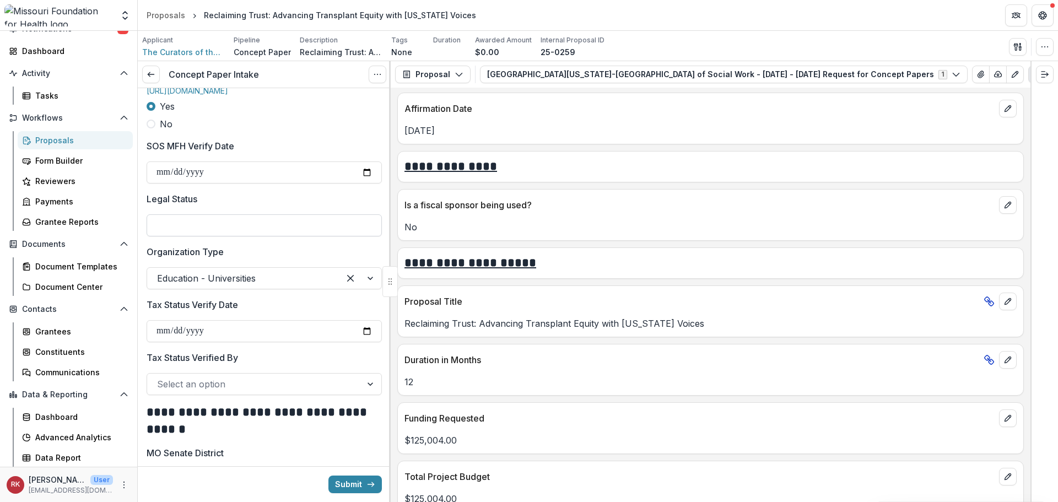
click at [191, 236] on input "Legal Status" at bounding box center [264, 225] width 235 height 22
drag, startPoint x: 290, startPoint y: 231, endPoint x: 254, endPoint y: 240, distance: 38.0
click at [254, 236] on input "**********" at bounding box center [264, 225] width 235 height 22
type input "**********"
click at [250, 206] on label "Legal Status" at bounding box center [261, 198] width 229 height 13
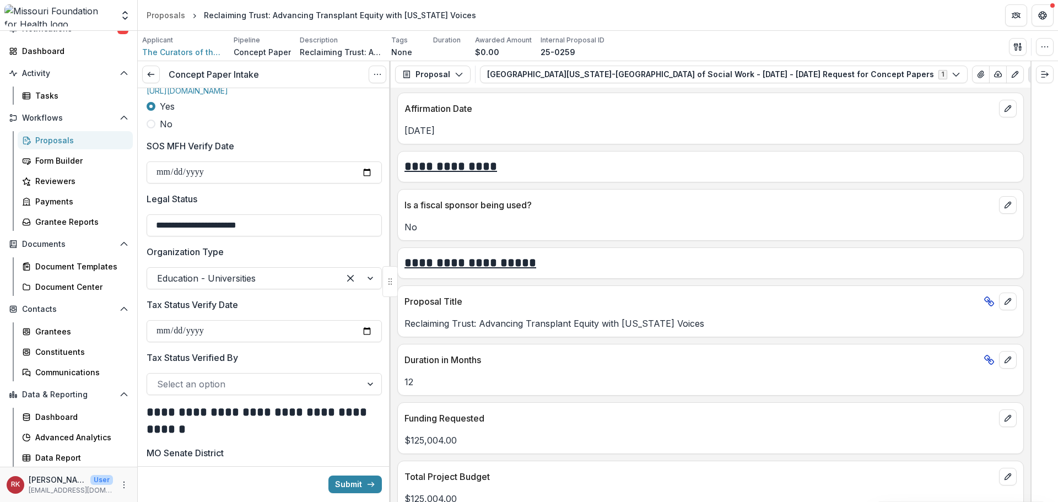
click at [250, 214] on input "**********" at bounding box center [264, 225] width 235 height 22
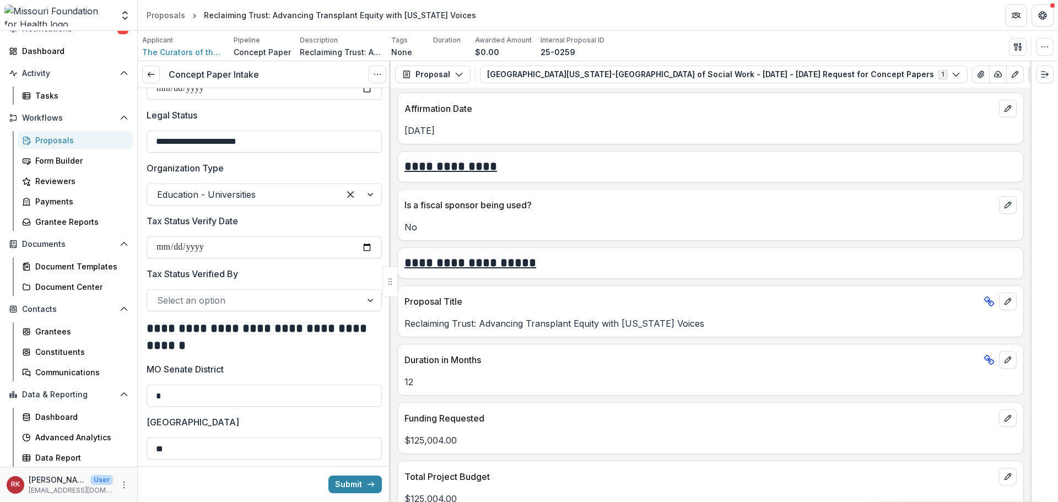
scroll to position [1488, 0]
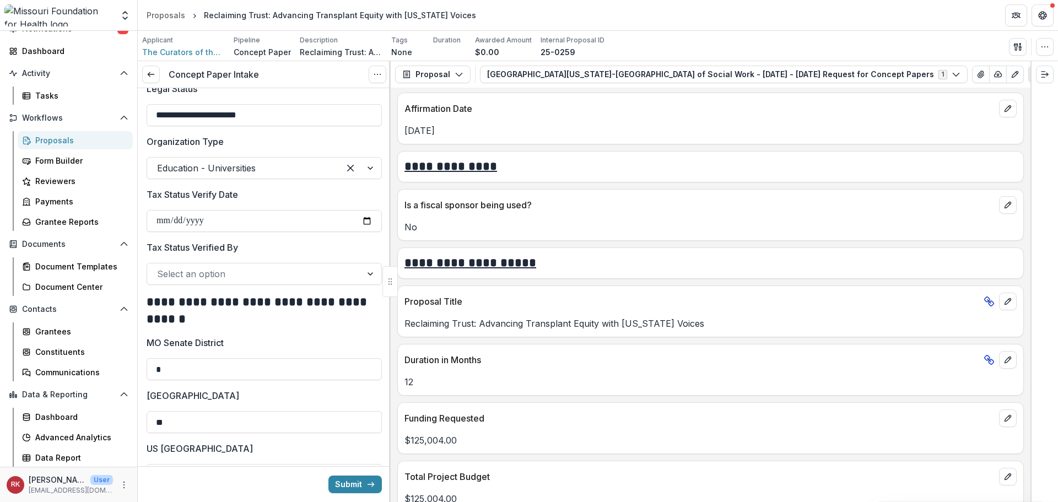
click at [170, 199] on p "Tax Status Verify Date" at bounding box center [192, 194] width 91 height 13
click at [170, 210] on input "Tax Status Verify Date" at bounding box center [264, 221] width 235 height 22
click at [364, 230] on input "Tax Status Verify Date" at bounding box center [264, 221] width 235 height 22
type input "**********"
click at [181, 263] on div at bounding box center [264, 260] width 235 height 4
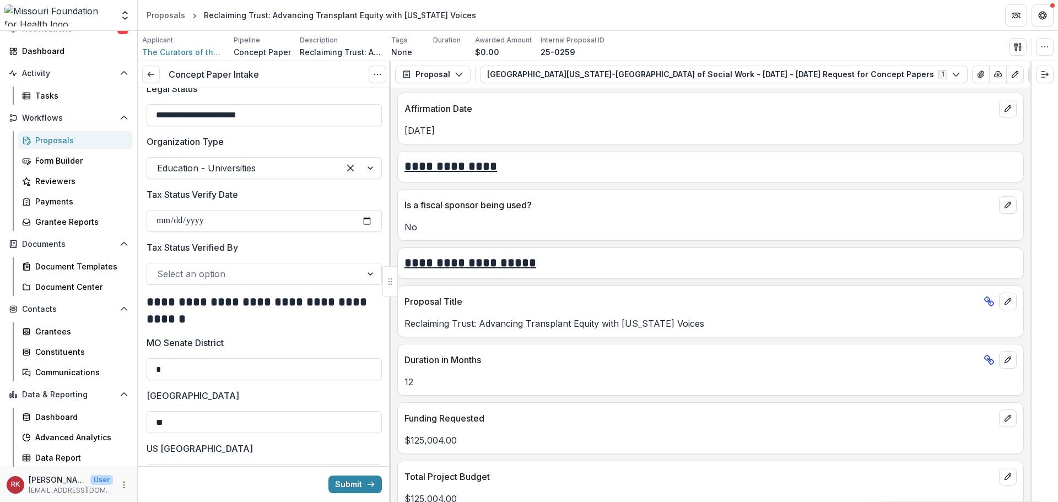
click at [182, 281] on div at bounding box center [254, 273] width 195 height 15
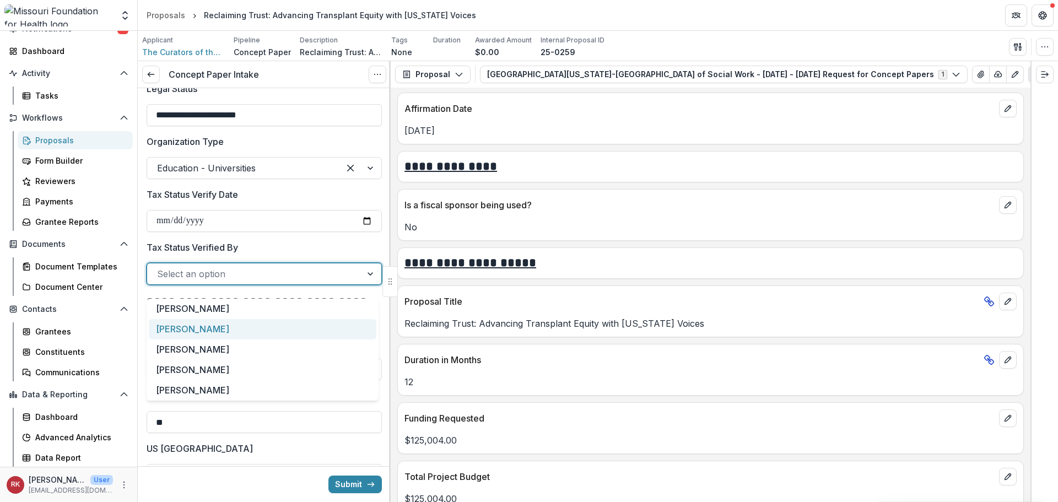
click at [188, 335] on div "[PERSON_NAME]" at bounding box center [263, 329] width 228 height 20
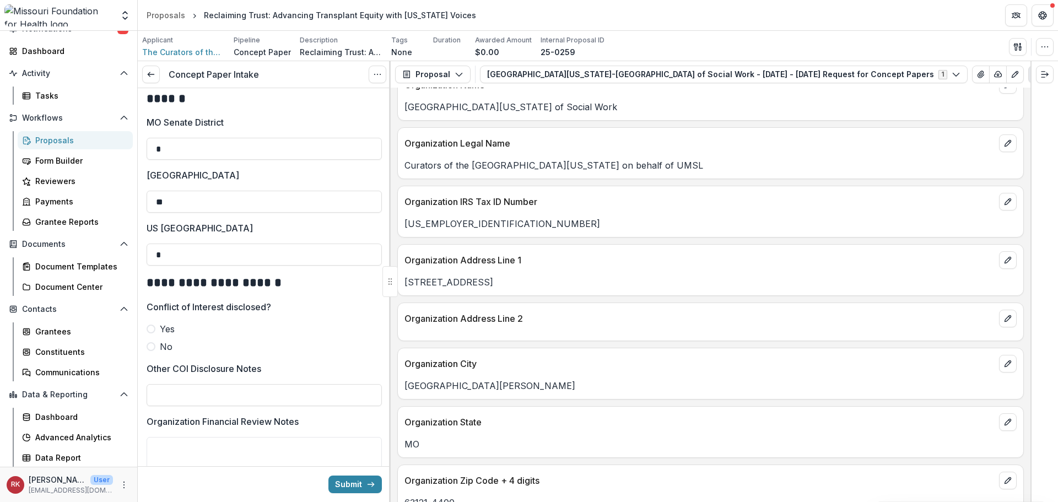
scroll to position [606, 0]
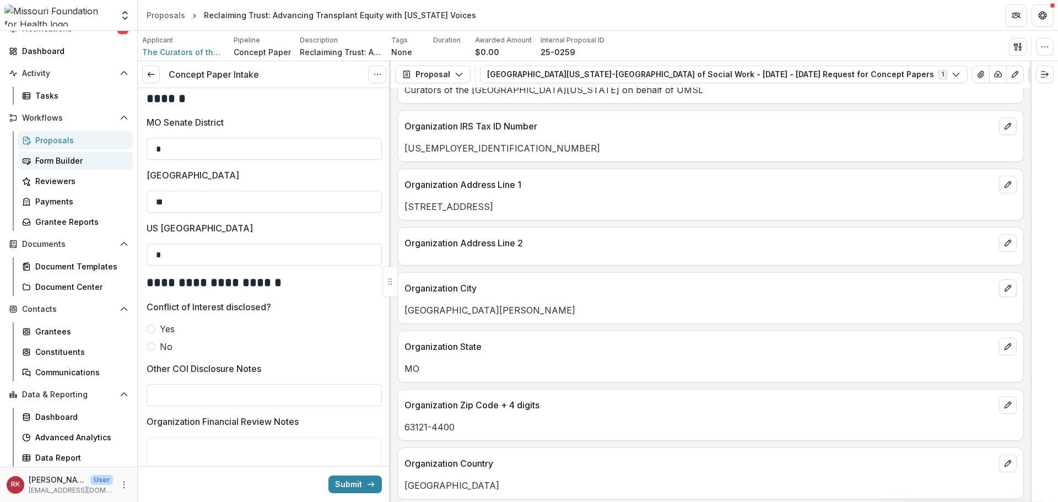
drag, startPoint x: 177, startPoint y: 158, endPoint x: 125, endPoint y: 163, distance: 52.5
click at [125, 163] on main "**********" at bounding box center [529, 266] width 1058 height 471
type input "**"
drag, startPoint x: 194, startPoint y: 205, endPoint x: 132, endPoint y: 207, distance: 62.3
click at [132, 206] on main "**********" at bounding box center [529, 266] width 1058 height 471
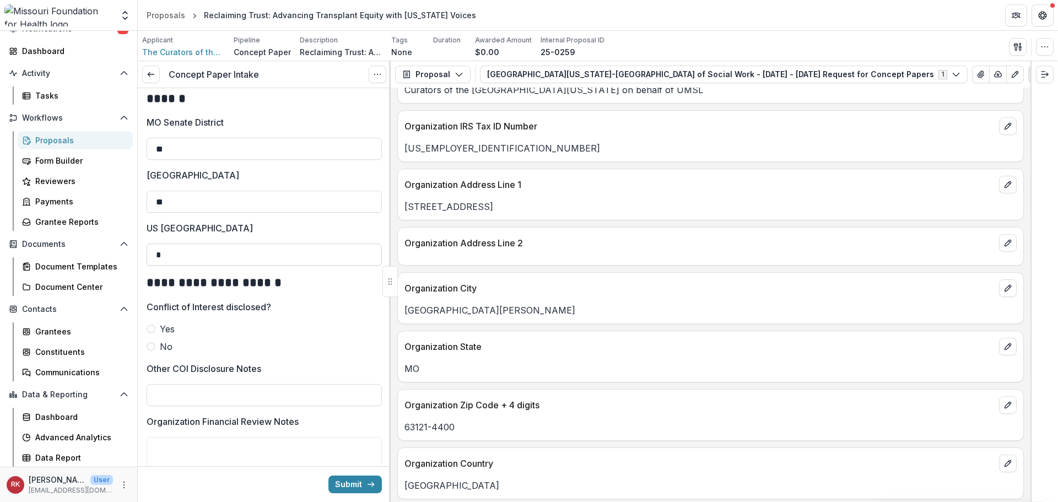
type input "**"
drag, startPoint x: 176, startPoint y: 268, endPoint x: 125, endPoint y: 265, distance: 50.8
click at [125, 265] on main "**********" at bounding box center [529, 266] width 1058 height 471
type input "*"
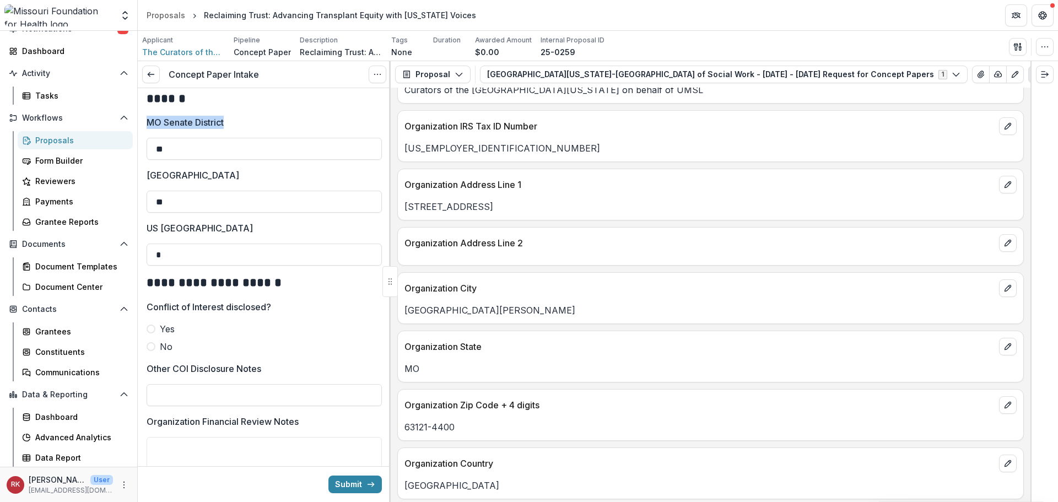
drag, startPoint x: 144, startPoint y: 131, endPoint x: 250, endPoint y: 143, distance: 107.0
click at [213, 129] on p "MO Senate District" at bounding box center [185, 122] width 77 height 13
click at [213, 138] on input "**" at bounding box center [264, 149] width 235 height 22
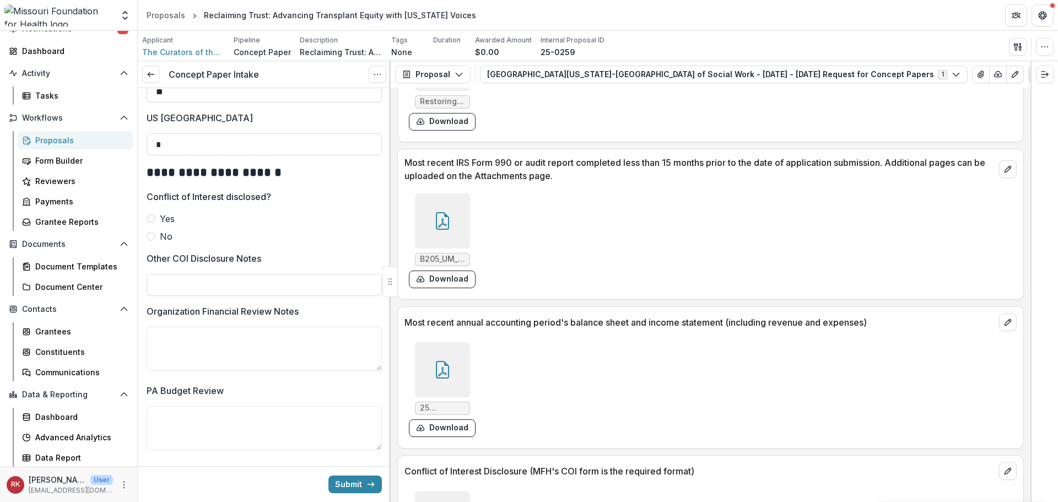
scroll to position [3428, 0]
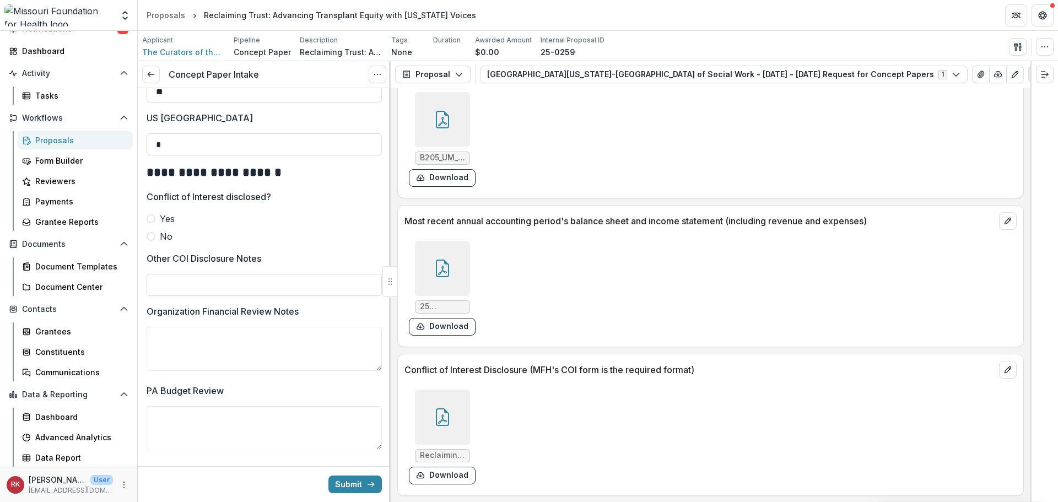
click at [419, 410] on div at bounding box center [442, 417] width 55 height 55
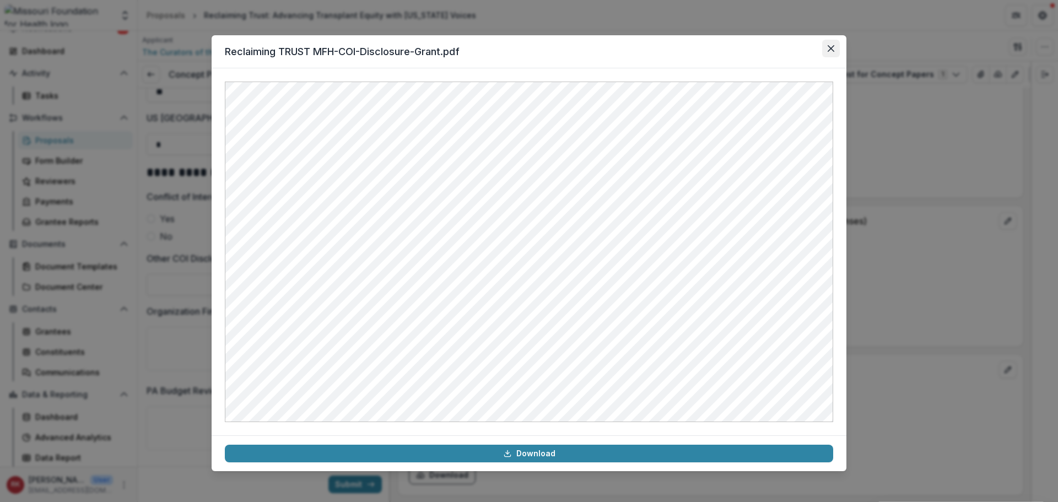
click at [828, 50] on icon "Close" at bounding box center [831, 48] width 7 height 7
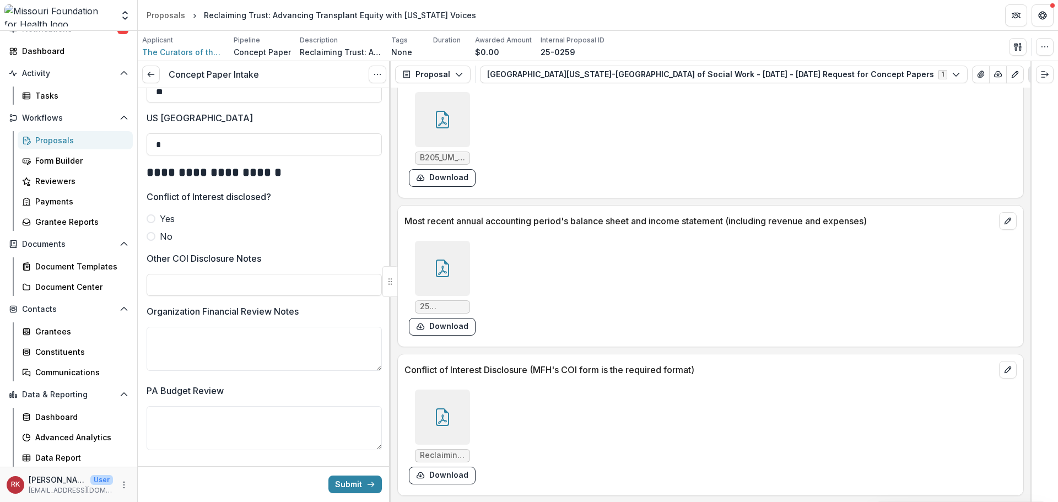
click at [154, 223] on span at bounding box center [151, 218] width 9 height 9
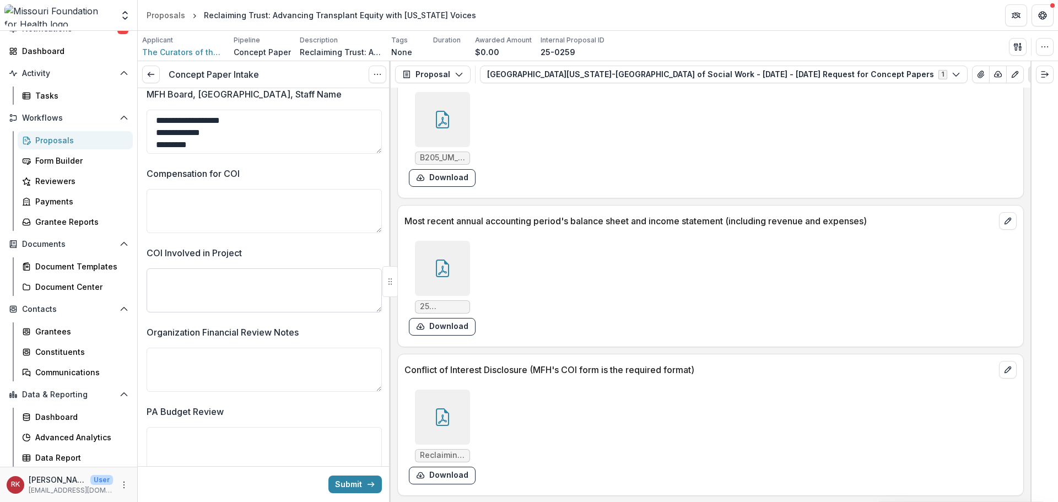
scroll to position [2646, 0]
click at [226, 211] on textarea "Compensation for COI" at bounding box center [264, 210] width 235 height 44
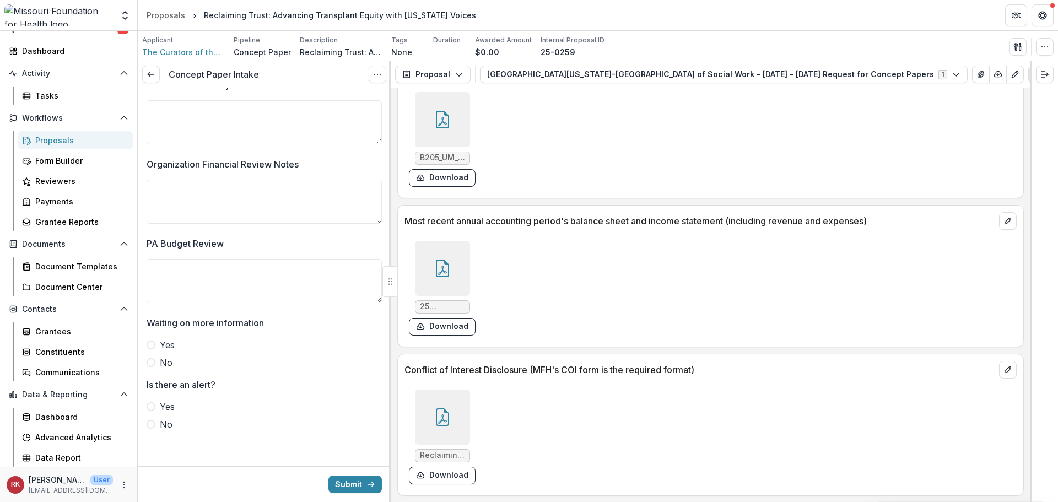
scroll to position [2822, 0]
drag, startPoint x: 149, startPoint y: 367, endPoint x: 153, endPoint y: 376, distance: 10.6
click at [149, 367] on label "No" at bounding box center [264, 362] width 235 height 13
click at [152, 425] on span at bounding box center [151, 424] width 9 height 9
click at [436, 422] on icon at bounding box center [442, 417] width 13 height 18
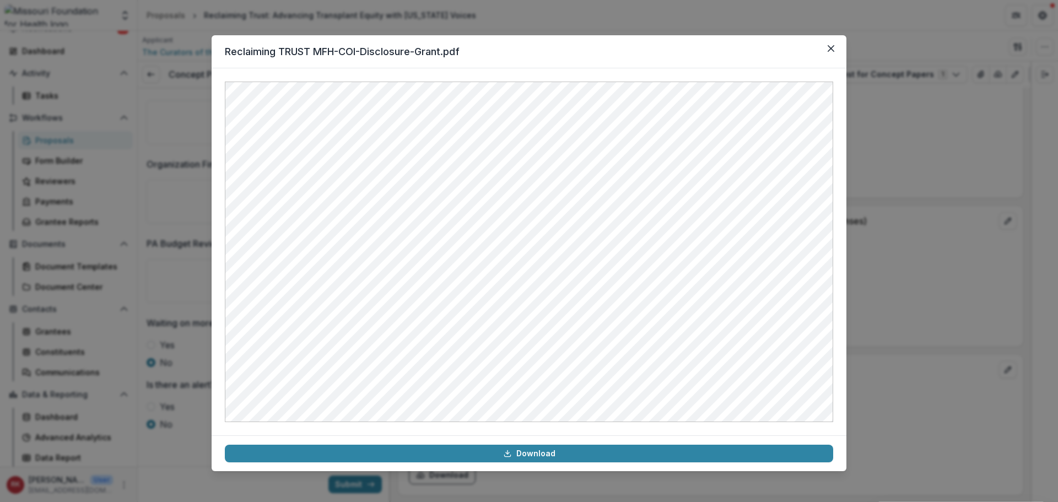
click at [934, 279] on div "Reclaiming TRUST MFH-COI-Disclosure-Grant.pdf Download" at bounding box center [529, 251] width 1058 height 502
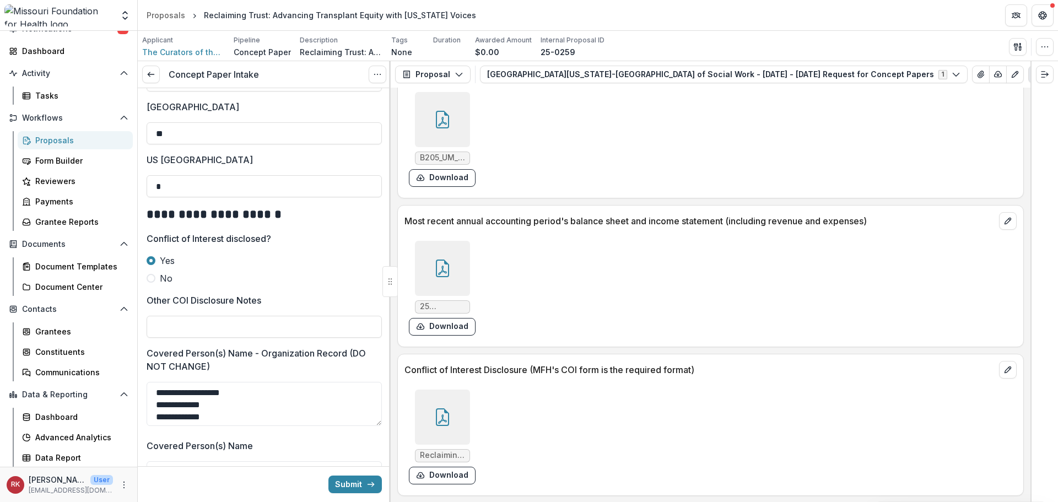
scroll to position [1775, 0]
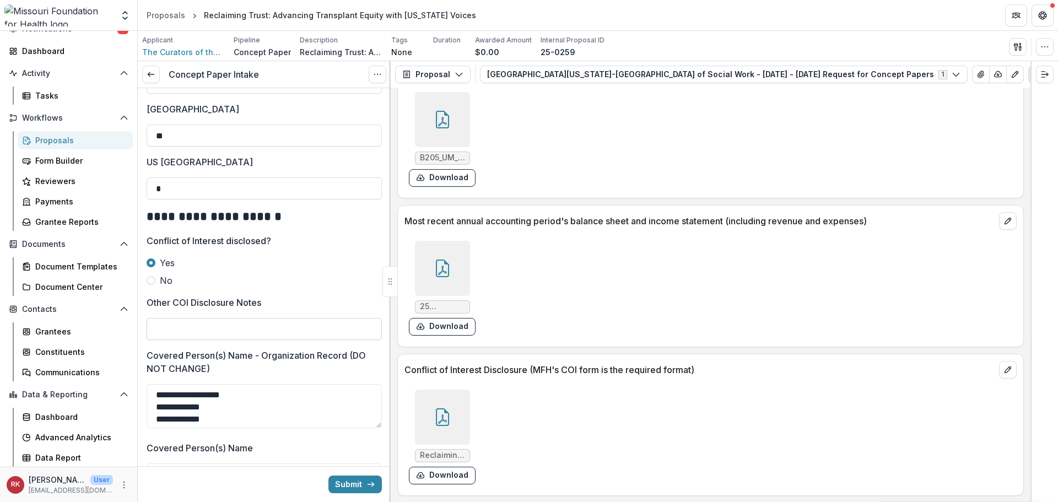
click at [191, 340] on input "Other COI Disclosure Notes" at bounding box center [264, 329] width 235 height 22
click at [209, 340] on input "**********" at bounding box center [264, 329] width 235 height 22
click at [212, 340] on input "**********" at bounding box center [264, 329] width 235 height 22
click at [175, 337] on input "**********" at bounding box center [264, 329] width 235 height 22
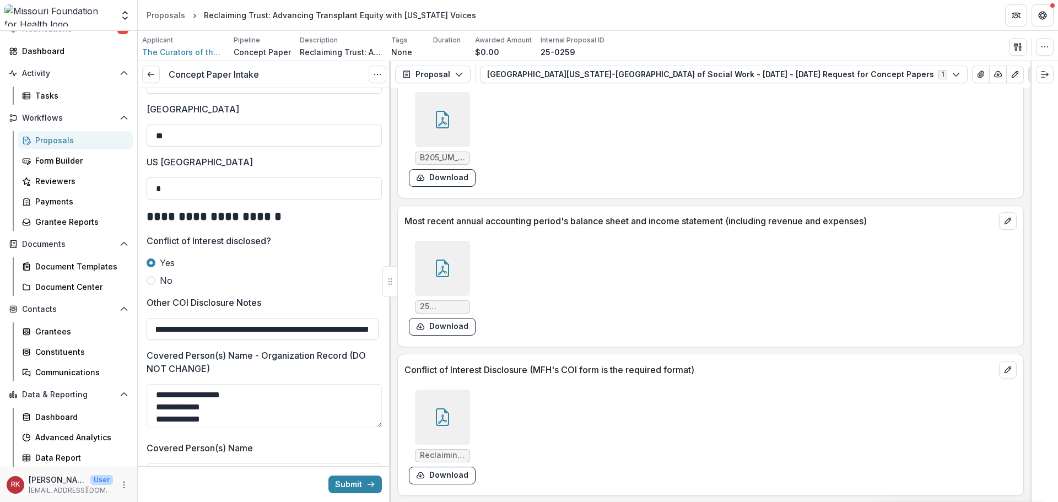
drag, startPoint x: 217, startPoint y: 337, endPoint x: 409, endPoint y: 339, distance: 192.4
click at [409, 339] on div "**********" at bounding box center [598, 281] width 920 height 441
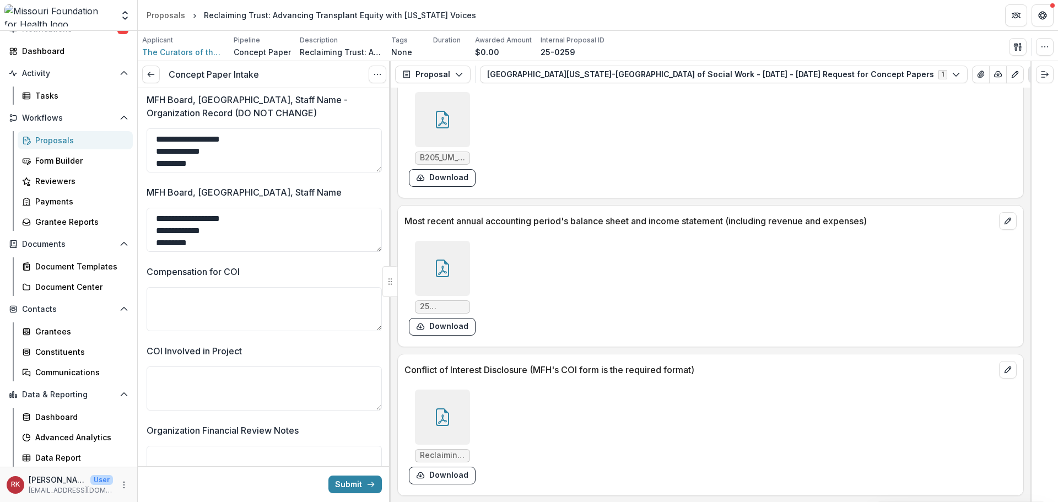
scroll to position [2822, 0]
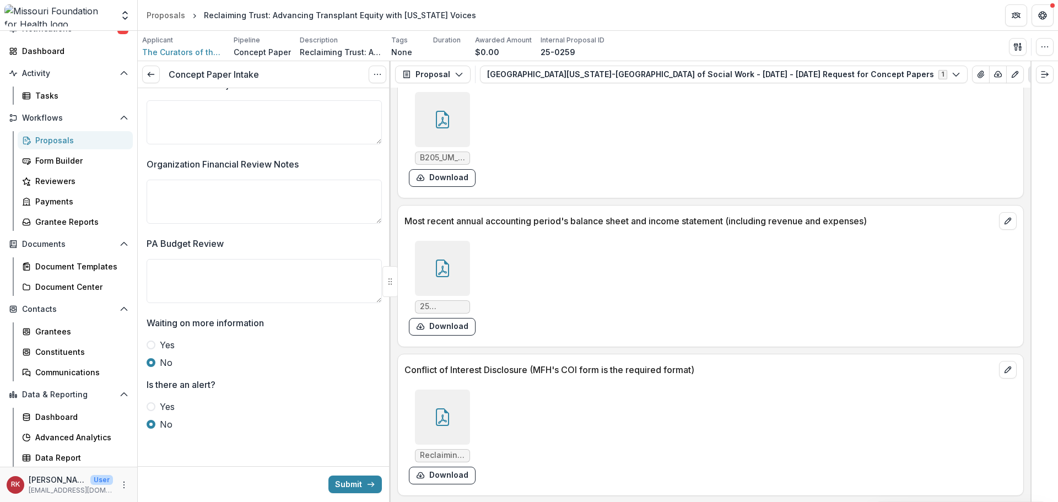
type input "**********"
click at [435, 279] on div at bounding box center [442, 268] width 55 height 55
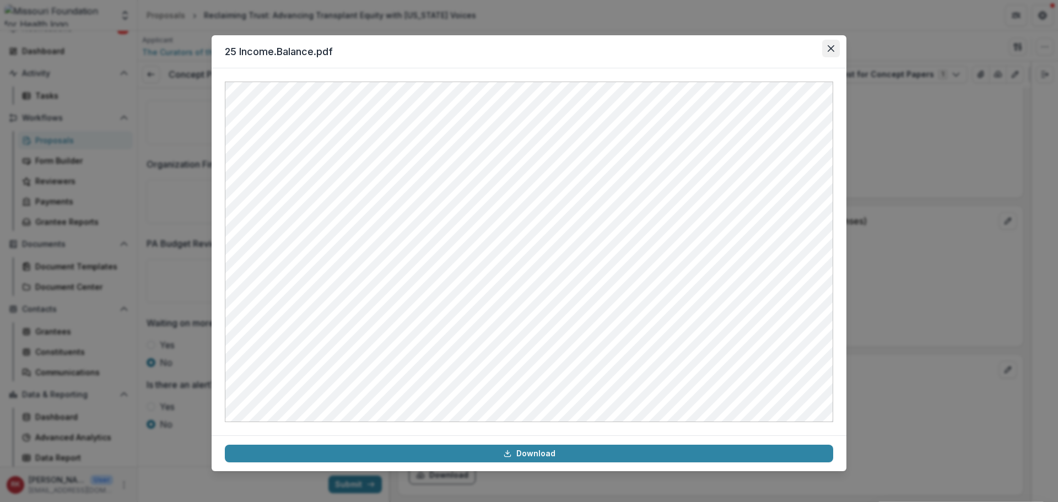
click at [830, 48] on icon "Close" at bounding box center [831, 48] width 7 height 7
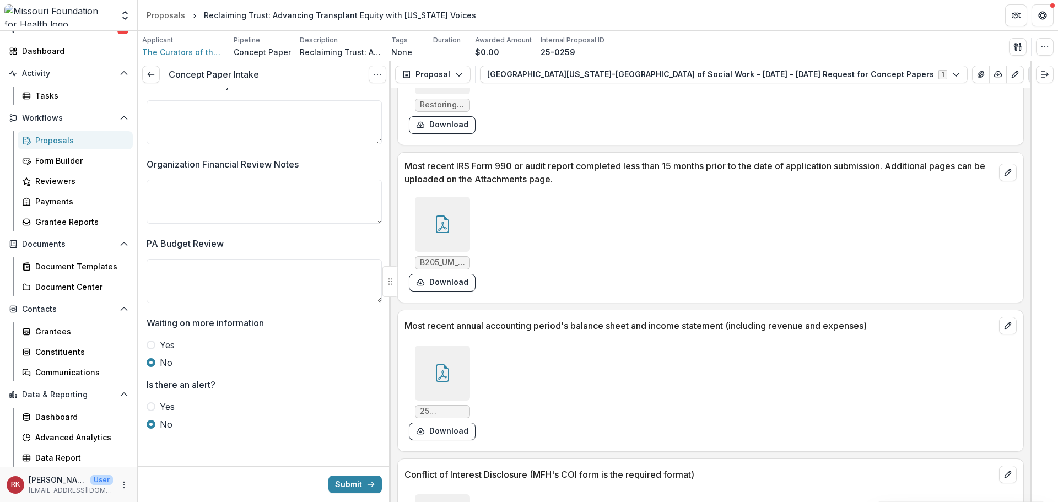
scroll to position [3318, 0]
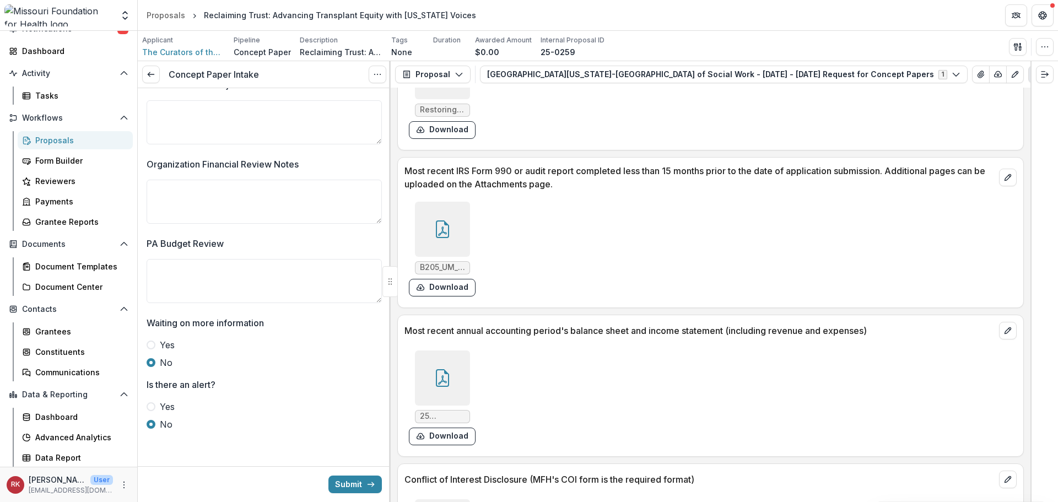
click at [445, 238] on icon at bounding box center [442, 229] width 13 height 18
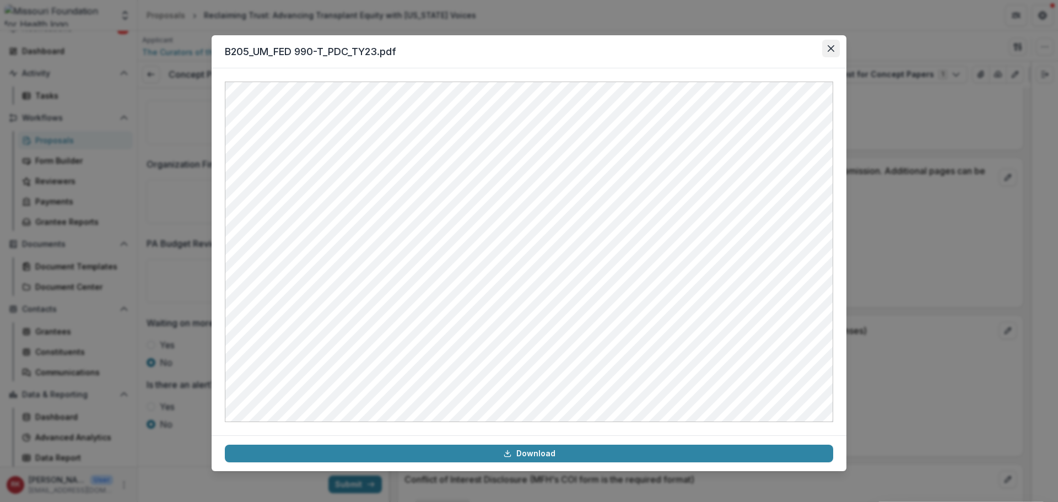
click at [830, 47] on icon "Close" at bounding box center [831, 48] width 7 height 7
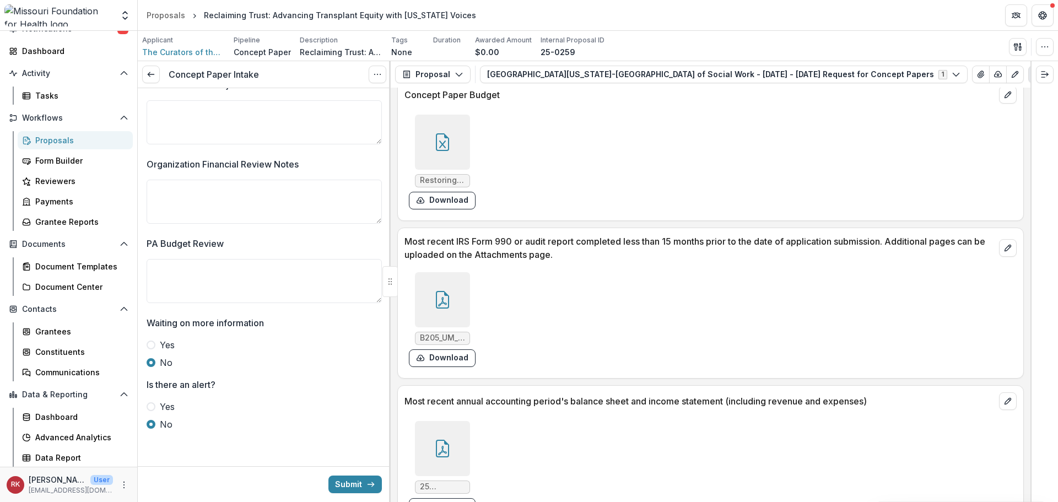
scroll to position [3097, 0]
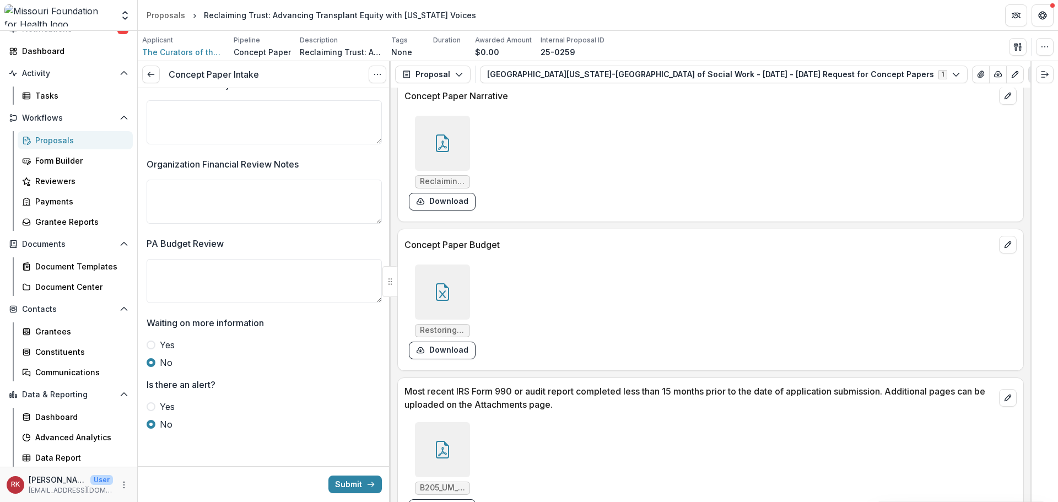
click at [434, 276] on div at bounding box center [442, 292] width 55 height 55
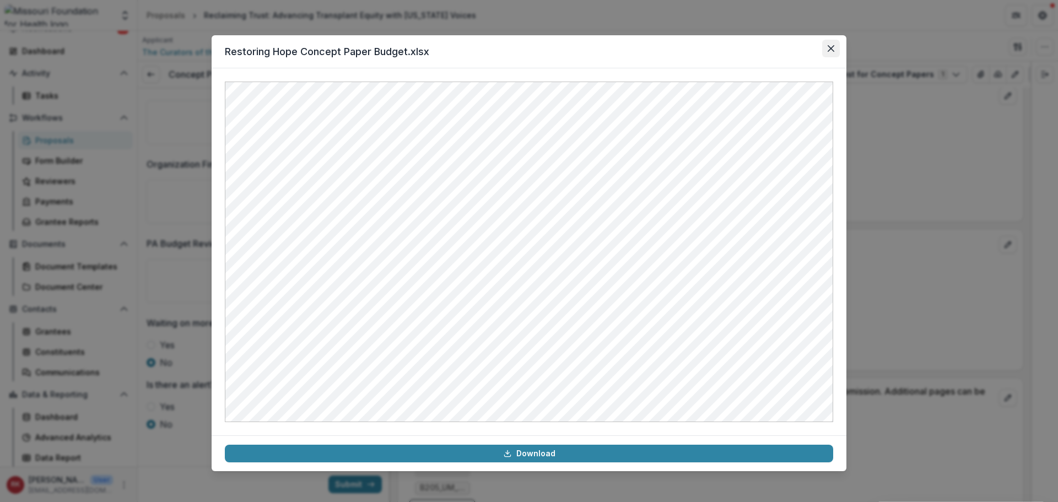
click at [833, 54] on button "Close" at bounding box center [831, 49] width 18 height 18
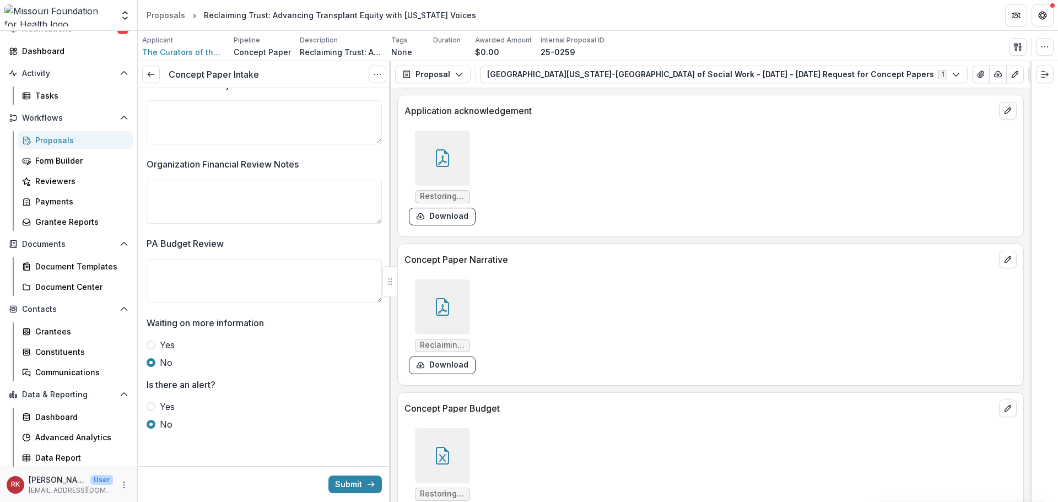
scroll to position [2932, 0]
click at [447, 304] on icon at bounding box center [443, 309] width 18 height 18
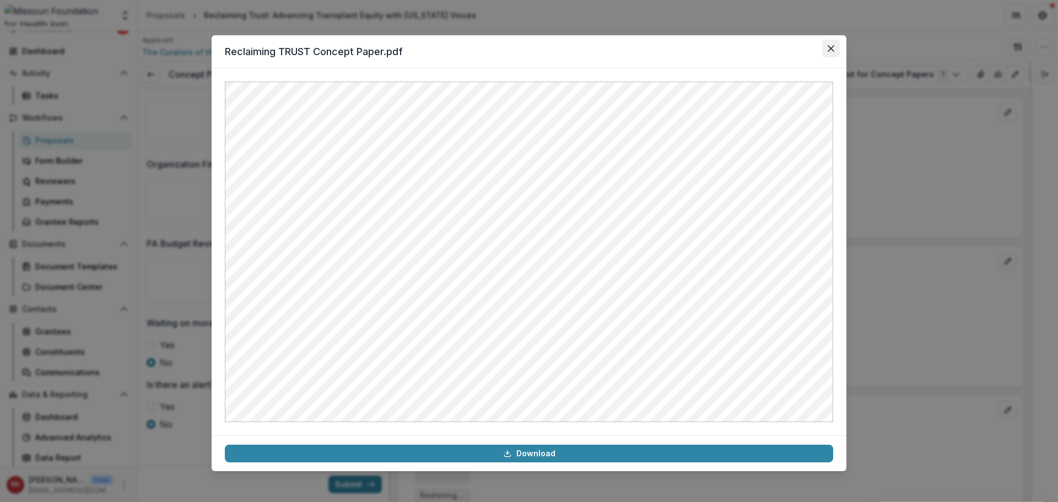
click at [826, 49] on button "Close" at bounding box center [831, 49] width 18 height 18
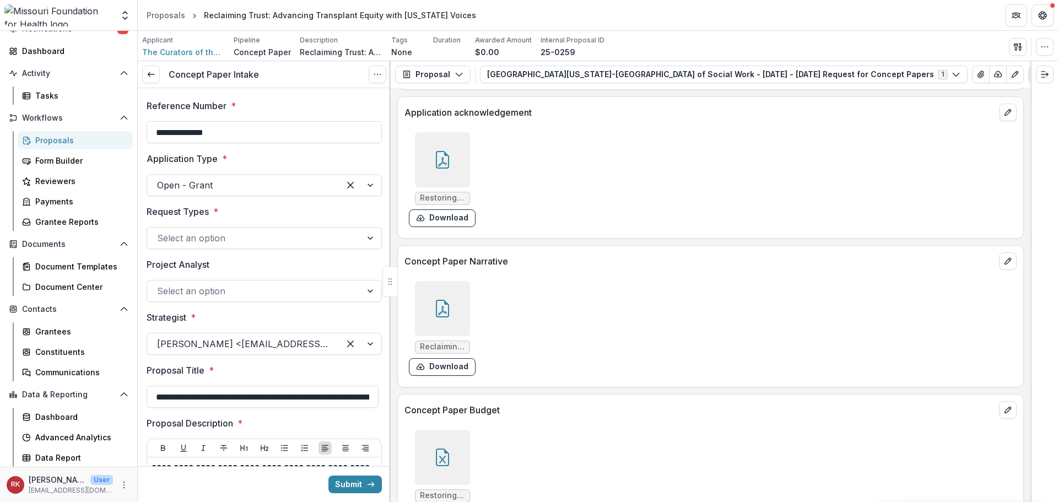
scroll to position [0, 0]
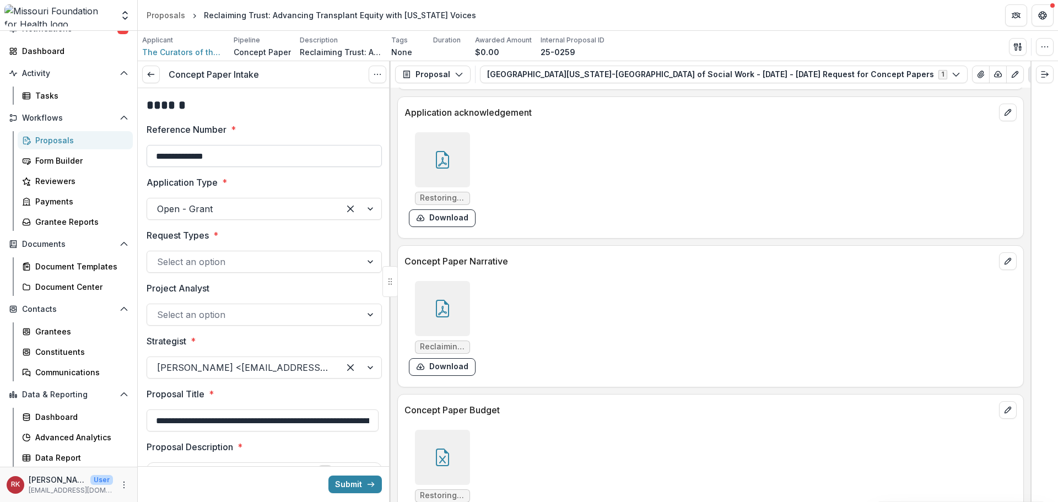
drag, startPoint x: 151, startPoint y: 155, endPoint x: 240, endPoint y: 153, distance: 88.8
click at [240, 153] on input "**********" at bounding box center [264, 156] width 235 height 22
click at [180, 271] on div "Select an option" at bounding box center [264, 262] width 235 height 22
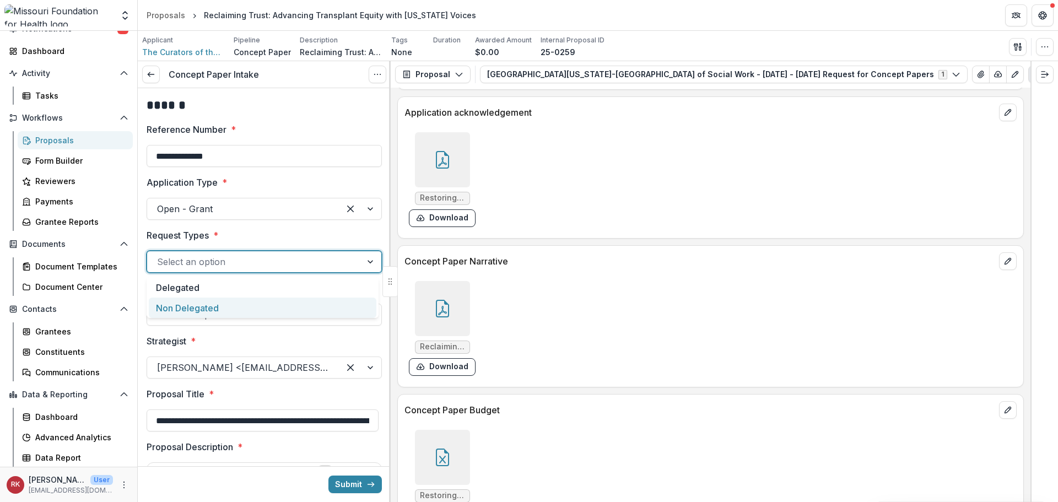
click at [186, 304] on div "Non Delegated" at bounding box center [263, 308] width 228 height 20
click at [170, 231] on p "Request Types" at bounding box center [178, 235] width 62 height 13
click at [160, 255] on input "Request Types *" at bounding box center [158, 261] width 3 height 13
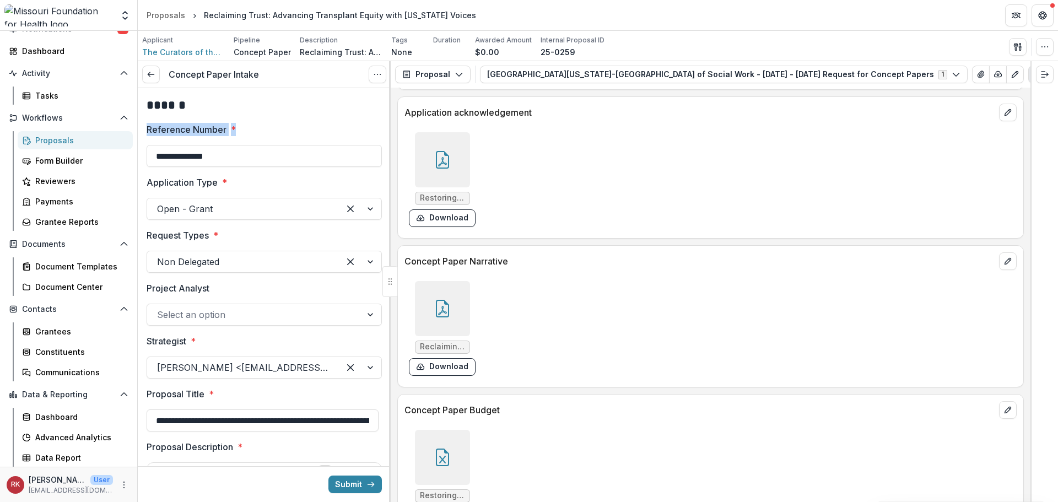
drag, startPoint x: 146, startPoint y: 131, endPoint x: 274, endPoint y: 132, distance: 127.9
click at [195, 126] on p "Reference Number" at bounding box center [187, 129] width 80 height 13
click at [195, 145] on input "**********" at bounding box center [264, 156] width 235 height 22
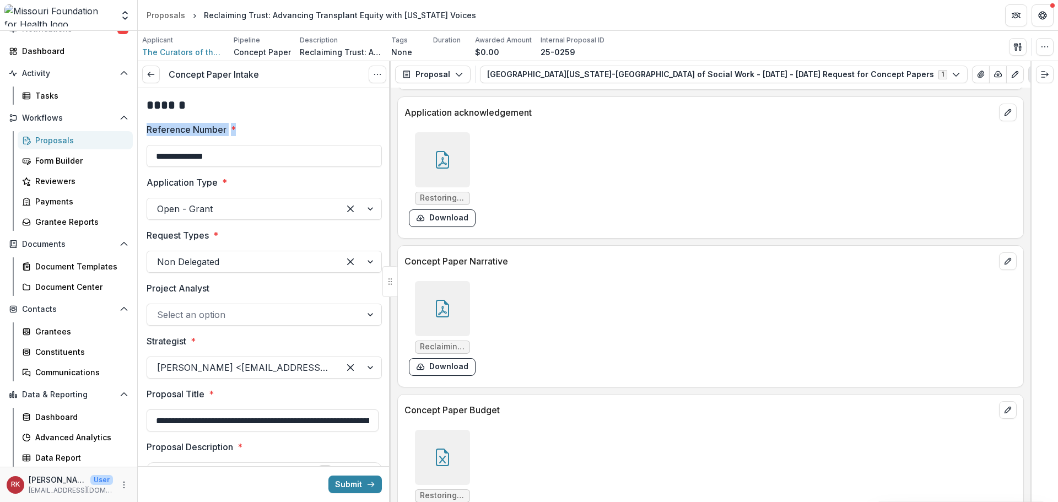
drag, startPoint x: 147, startPoint y: 129, endPoint x: 258, endPoint y: 133, distance: 111.4
click at [258, 133] on label "Reference Number *" at bounding box center [261, 129] width 229 height 13
click at [157, 180] on p "Application Type" at bounding box center [182, 182] width 71 height 13
click at [157, 202] on input "Application Type *" at bounding box center [158, 208] width 3 height 13
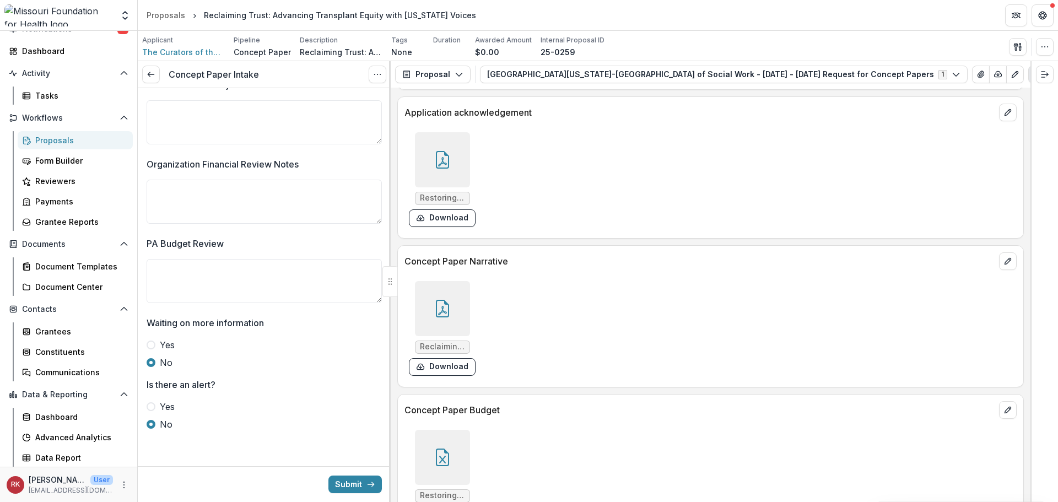
scroll to position [2546, 0]
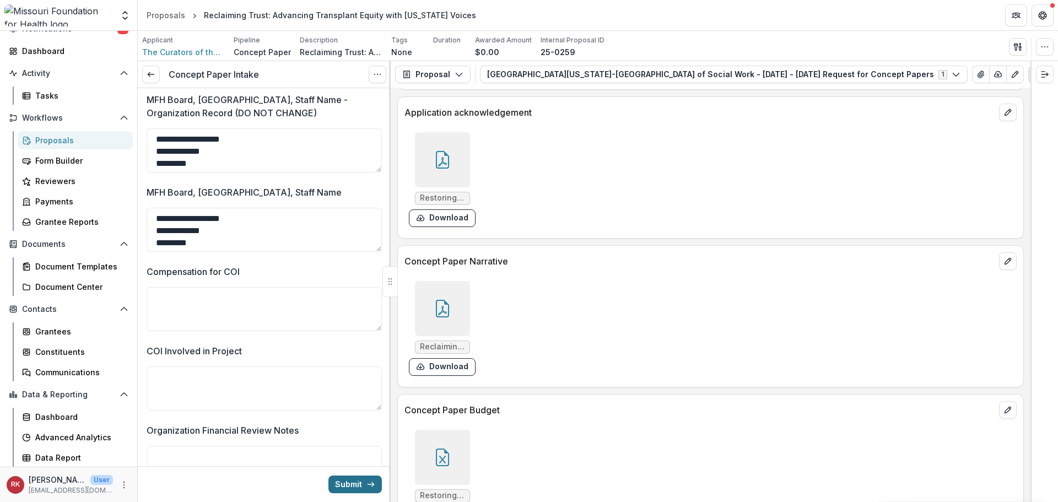
click at [350, 485] on button "Submit" at bounding box center [354, 485] width 53 height 18
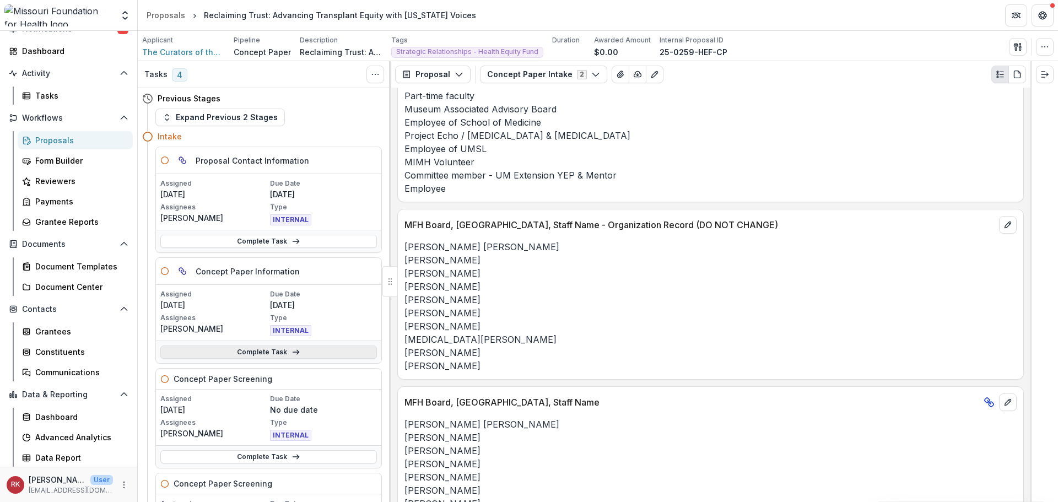
click at [245, 349] on link "Complete Task" at bounding box center [268, 352] width 217 height 13
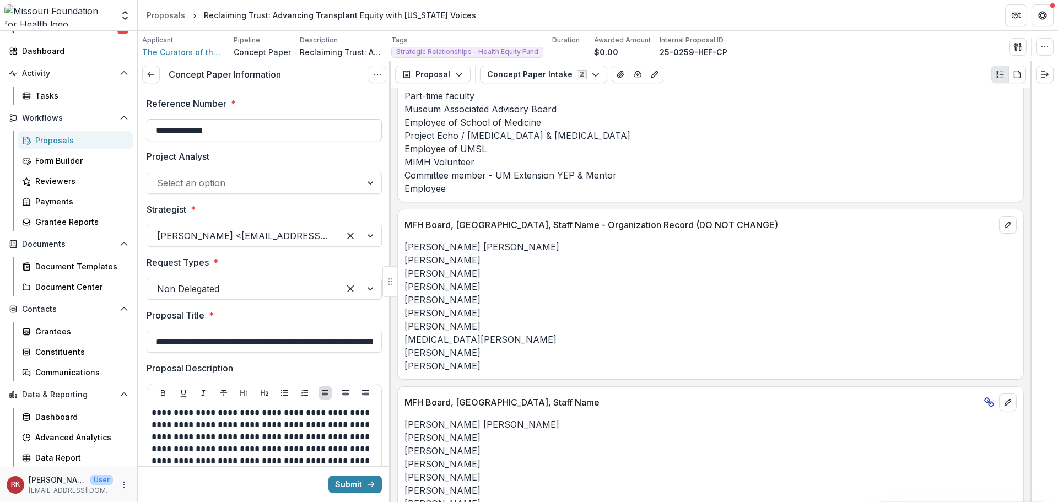
drag, startPoint x: 156, startPoint y: 128, endPoint x: 260, endPoint y: 133, distance: 104.3
click at [260, 133] on input "**********" at bounding box center [264, 130] width 235 height 22
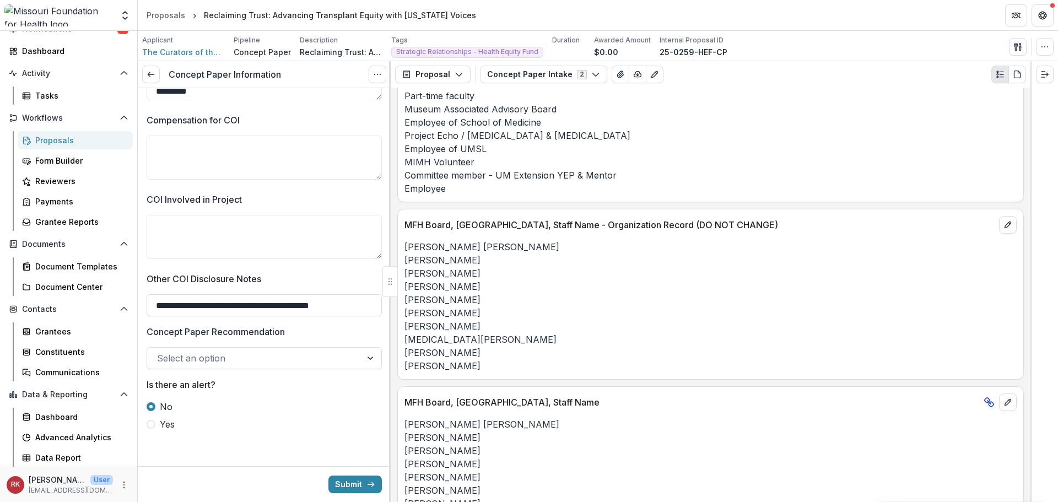
scroll to position [3292, 0]
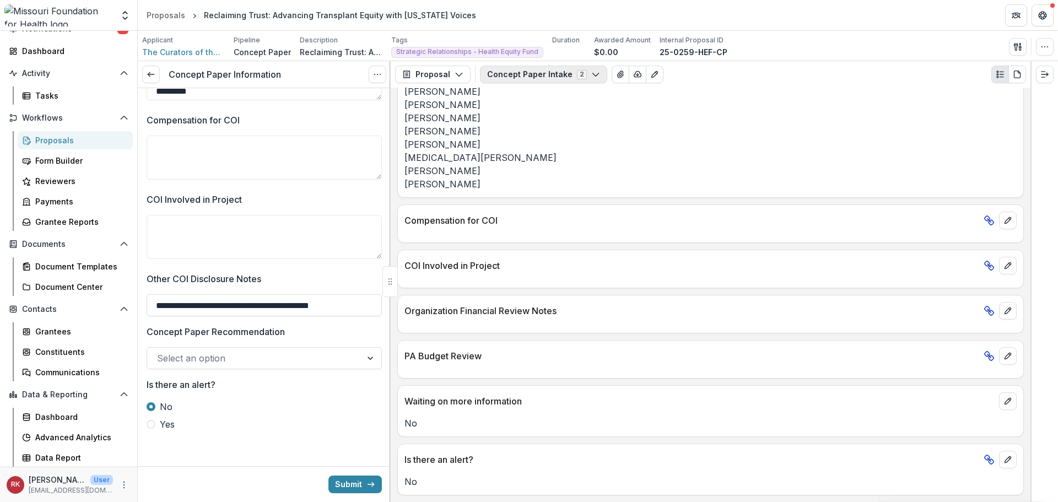
click at [531, 75] on button "Concept Paper Intake 2" at bounding box center [543, 75] width 127 height 18
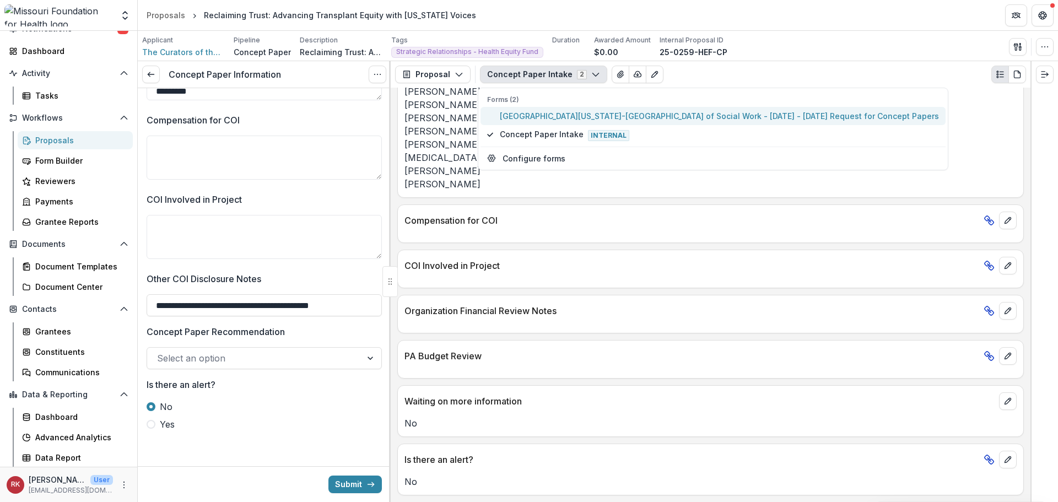
click at [541, 108] on button "University of Missouri-St. Louis School of Social Work - 2025 - 2025 Request fo…" at bounding box center [713, 116] width 465 height 18
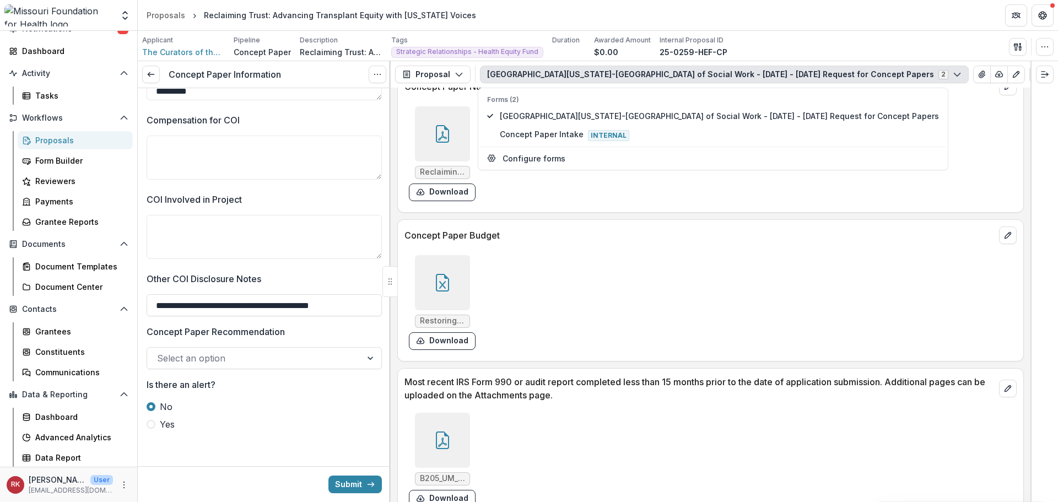
scroll to position [3191, 0]
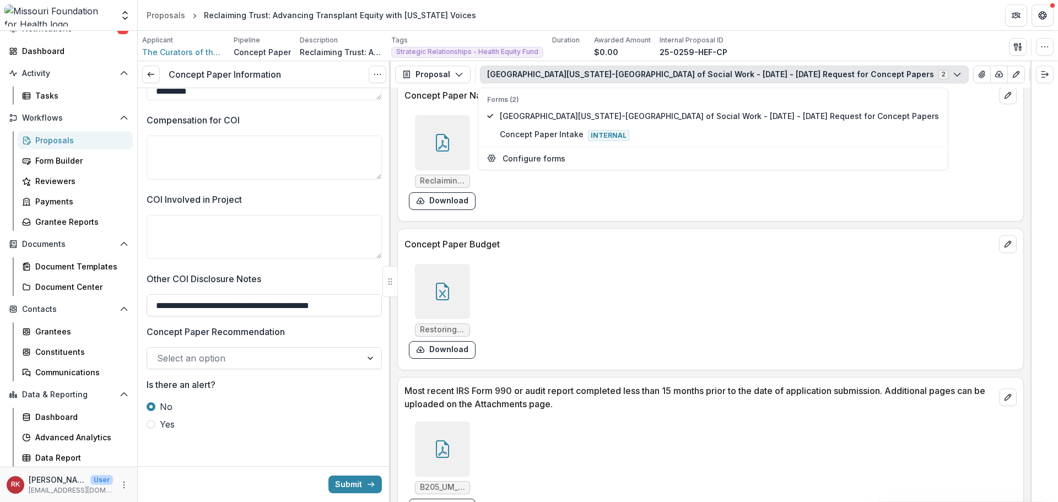
click at [444, 301] on div at bounding box center [442, 291] width 55 height 55
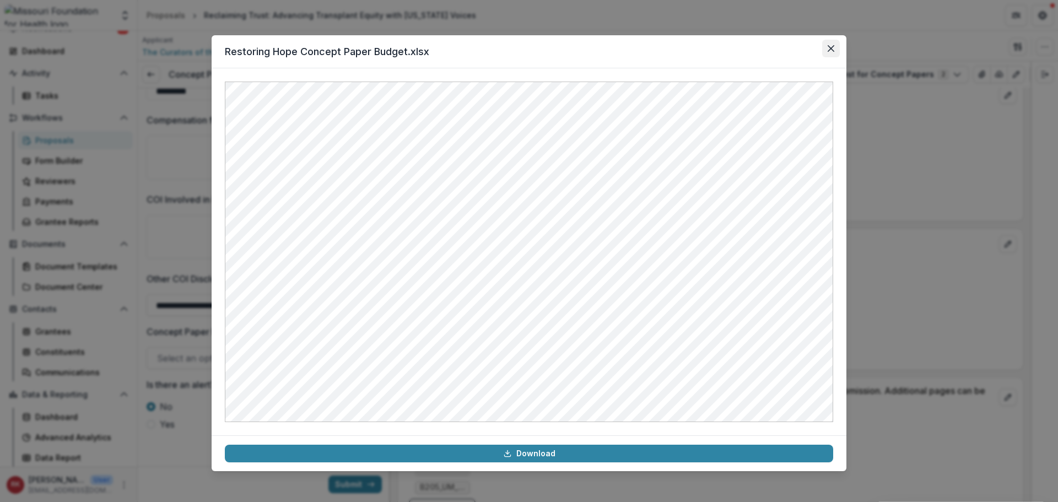
click at [835, 46] on button "Close" at bounding box center [831, 49] width 18 height 18
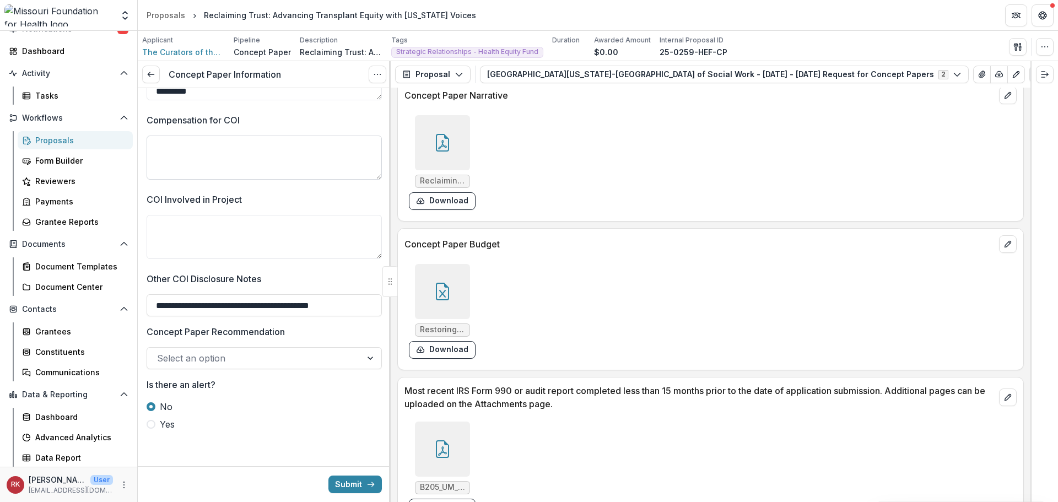
click at [218, 152] on textarea "Compensation for COI" at bounding box center [264, 158] width 235 height 44
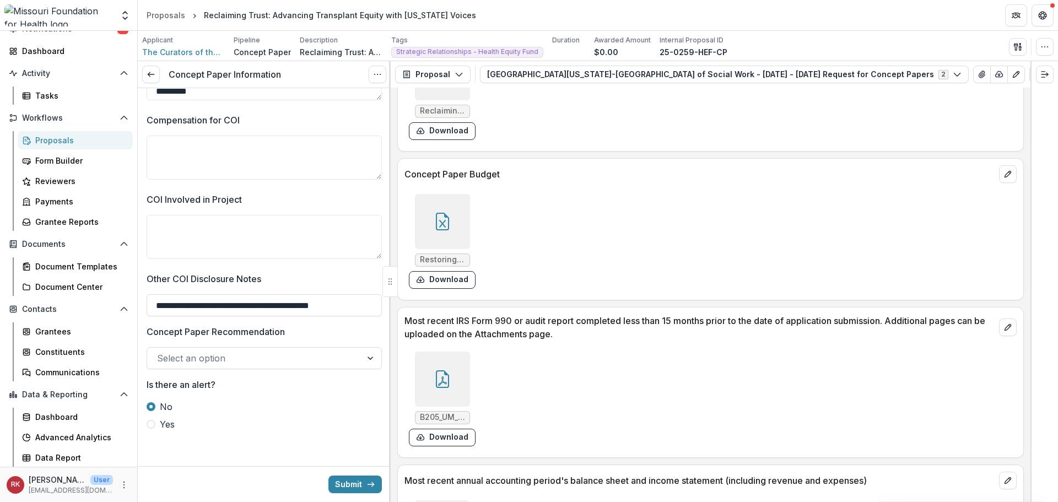
scroll to position [3521, 0]
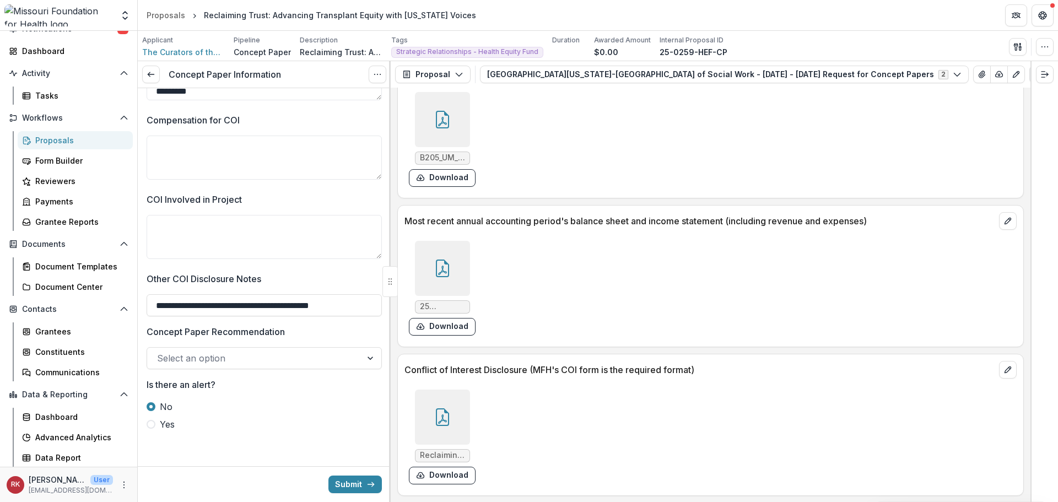
click at [455, 410] on div at bounding box center [442, 417] width 55 height 55
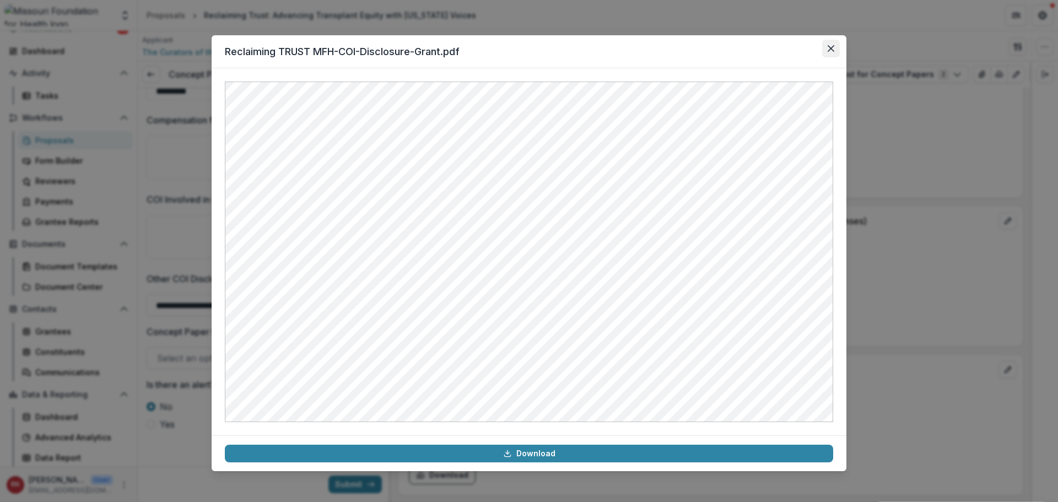
click at [830, 42] on button "Close" at bounding box center [831, 49] width 18 height 18
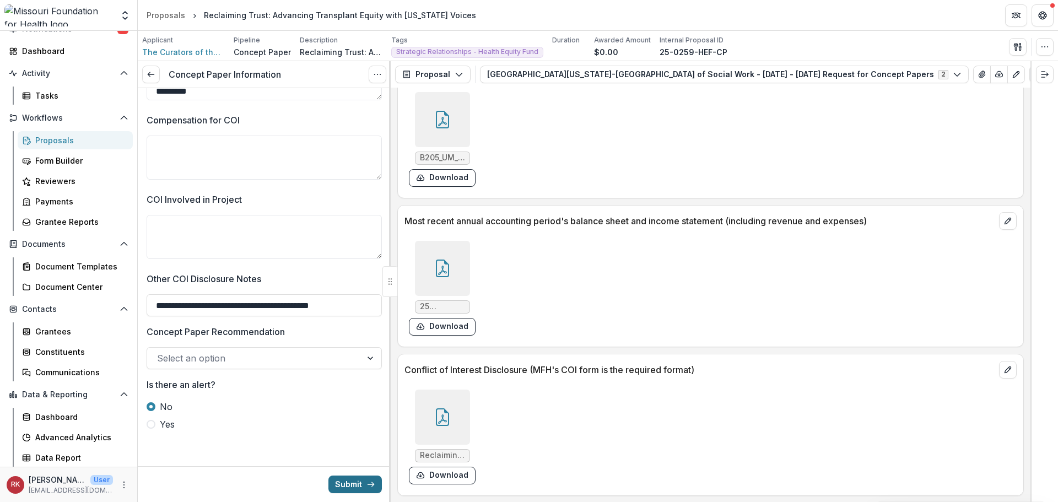
click at [341, 482] on button "Submit" at bounding box center [354, 485] width 53 height 18
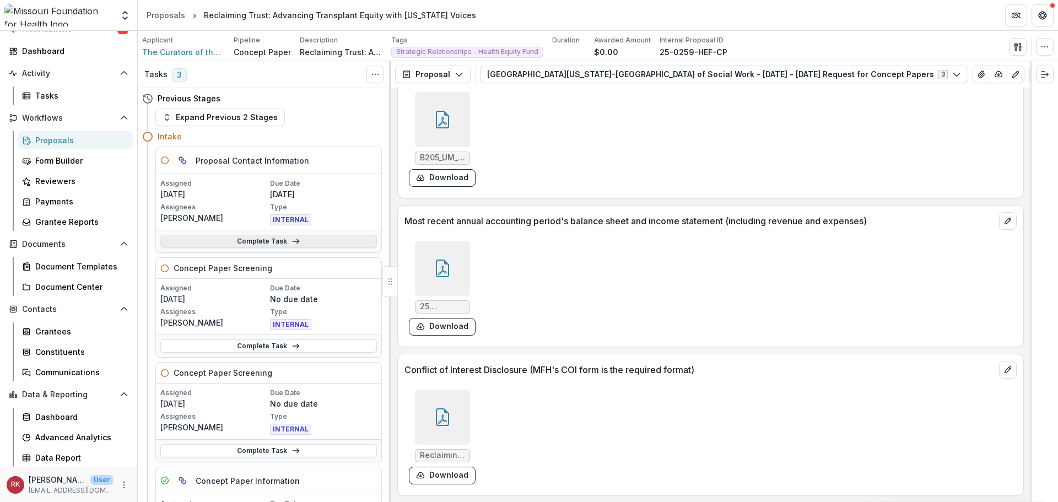
click at [225, 241] on link "Complete Task" at bounding box center [268, 241] width 217 height 13
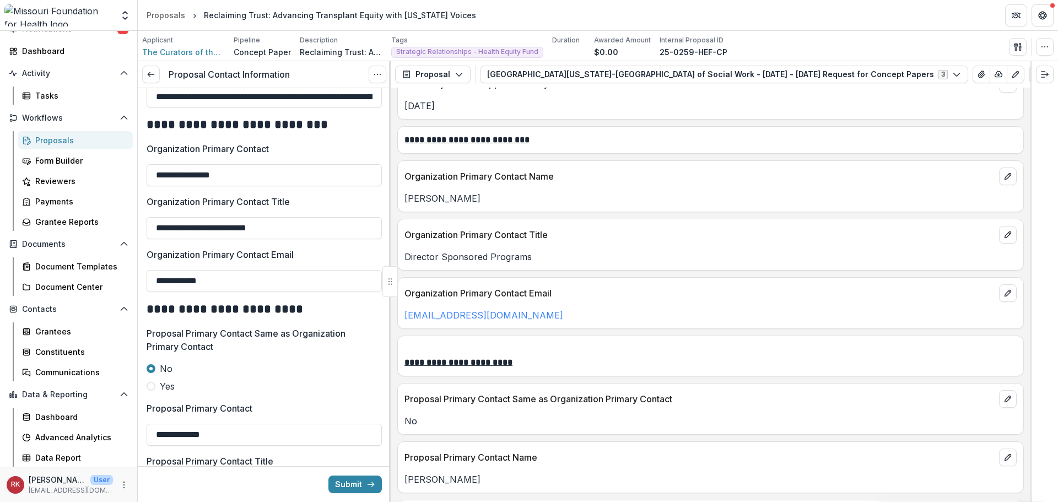
scroll to position [1433, 0]
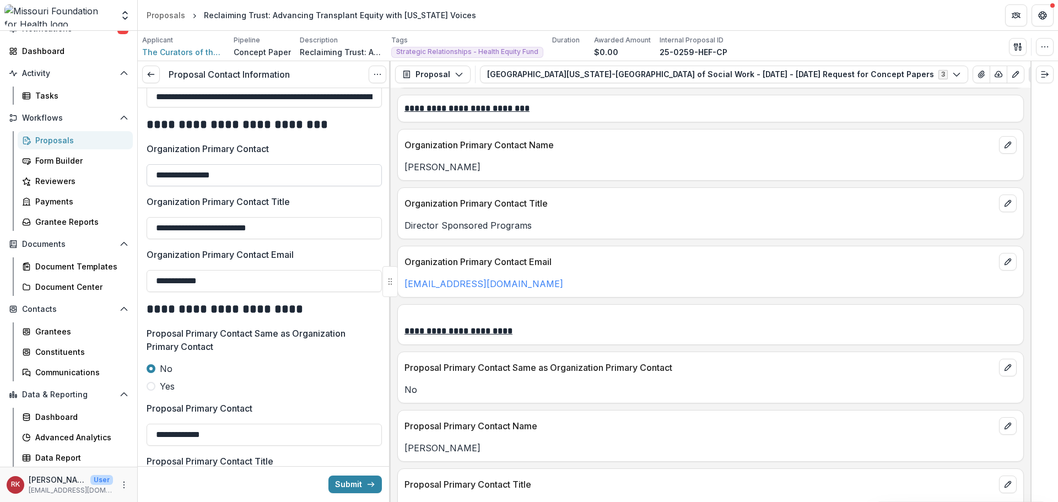
drag, startPoint x: 257, startPoint y: 181, endPoint x: 187, endPoint y: 175, distance: 70.8
click at [187, 175] on input "**********" at bounding box center [264, 175] width 235 height 22
drag, startPoint x: 515, startPoint y: 285, endPoint x: 405, endPoint y: 281, distance: 109.8
click at [405, 281] on p "laurentim@umsl.edu" at bounding box center [711, 283] width 612 height 13
copy link "laurentim@umsl.edu"
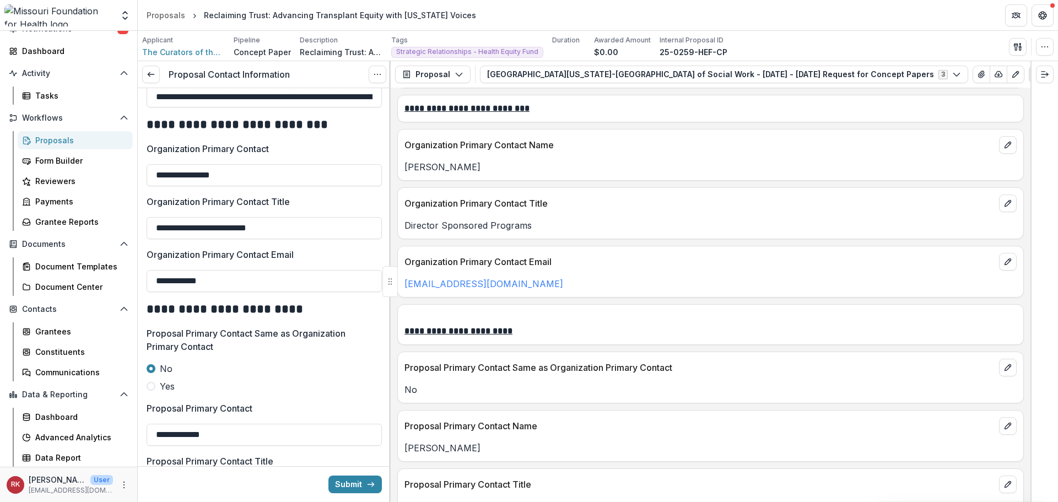
drag, startPoint x: 239, startPoint y: 286, endPoint x: 142, endPoint y: 273, distance: 97.4
click at [142, 273] on div "**********" at bounding box center [264, 390] width 253 height 935
paste input "******"
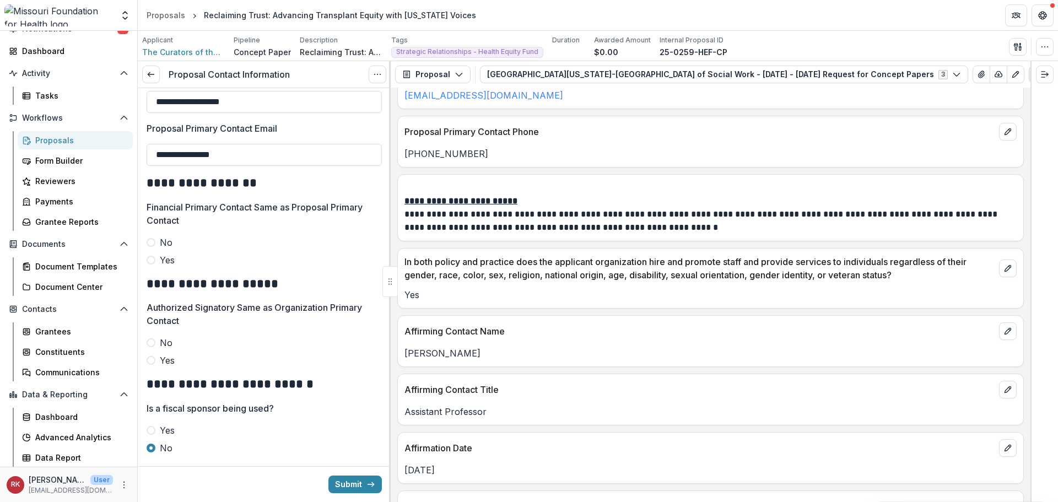
scroll to position [1929, 0]
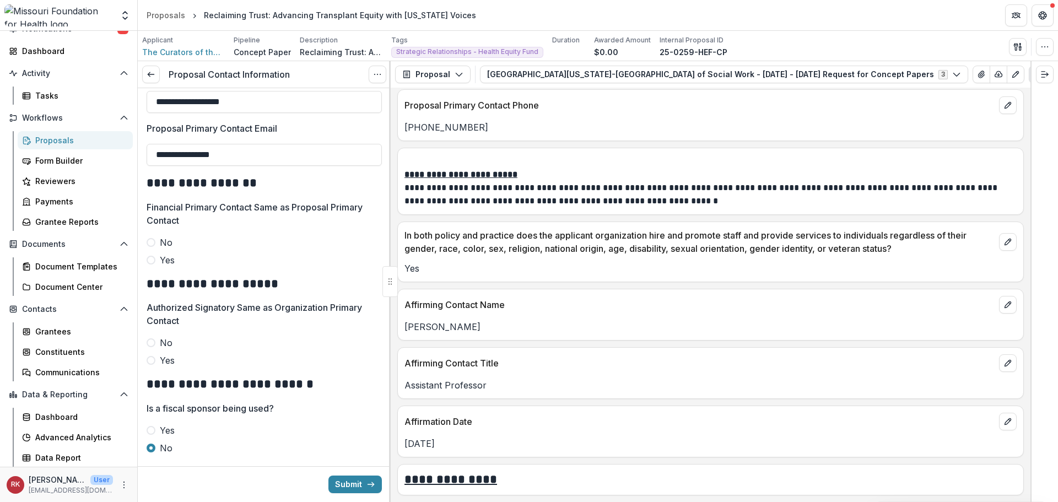
type input "**********"
click at [151, 257] on span at bounding box center [151, 260] width 9 height 9
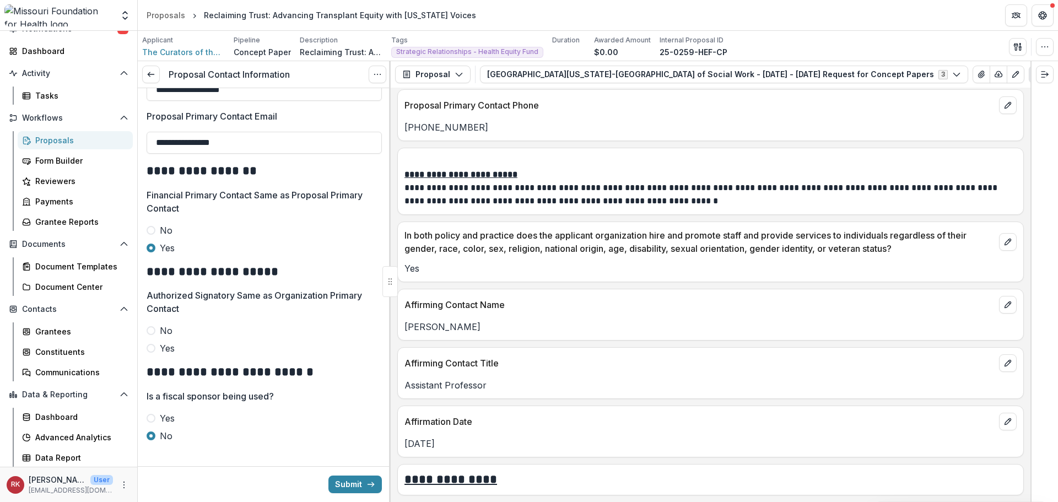
scroll to position [575, 0]
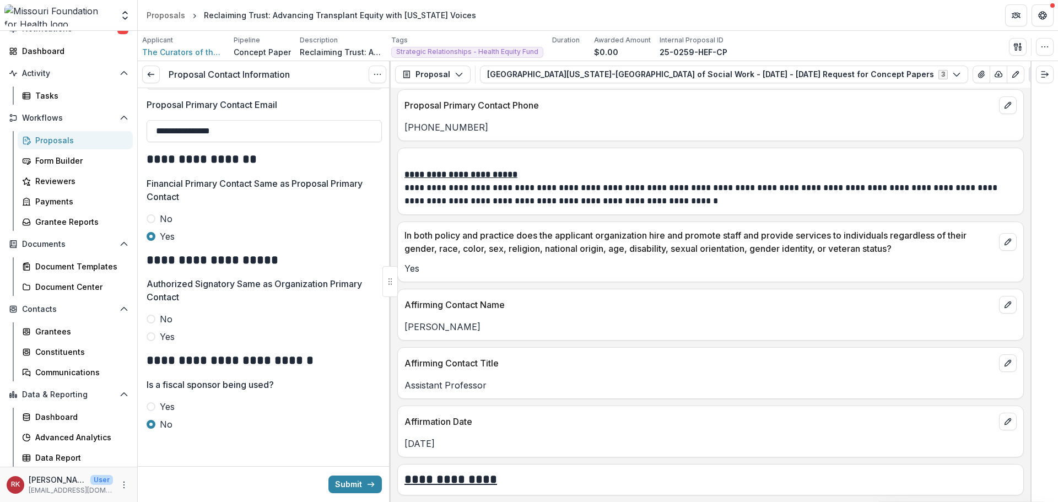
click at [151, 337] on span at bounding box center [151, 336] width 9 height 9
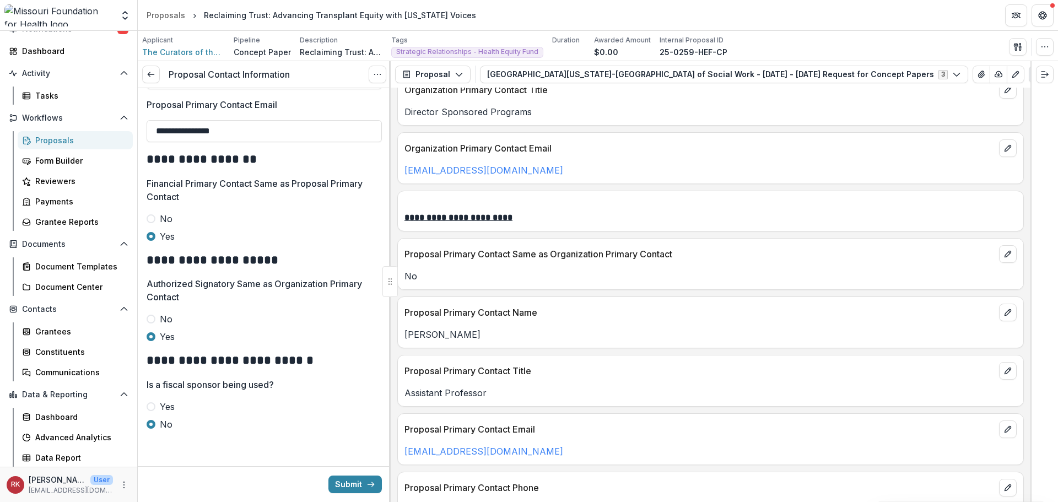
scroll to position [1543, 0]
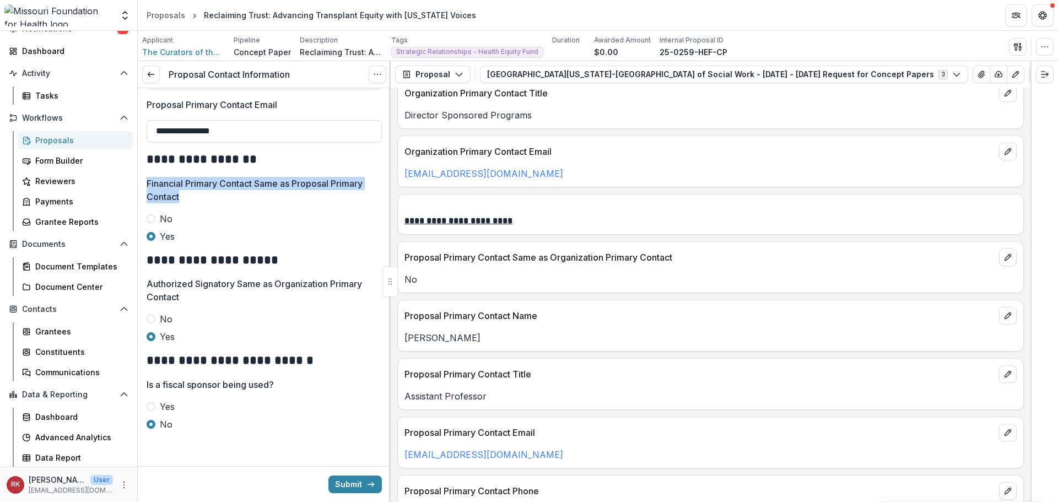
drag, startPoint x: 146, startPoint y: 181, endPoint x: 213, endPoint y: 196, distance: 68.3
click at [185, 188] on p "Financial Primary Contact Same as Proposal Primary Contact" at bounding box center [261, 190] width 229 height 26
drag, startPoint x: 153, startPoint y: 180, endPoint x: 220, endPoint y: 198, distance: 69.1
click at [220, 198] on p "Financial Primary Contact Same as Proposal Primary Contact" at bounding box center [261, 190] width 229 height 26
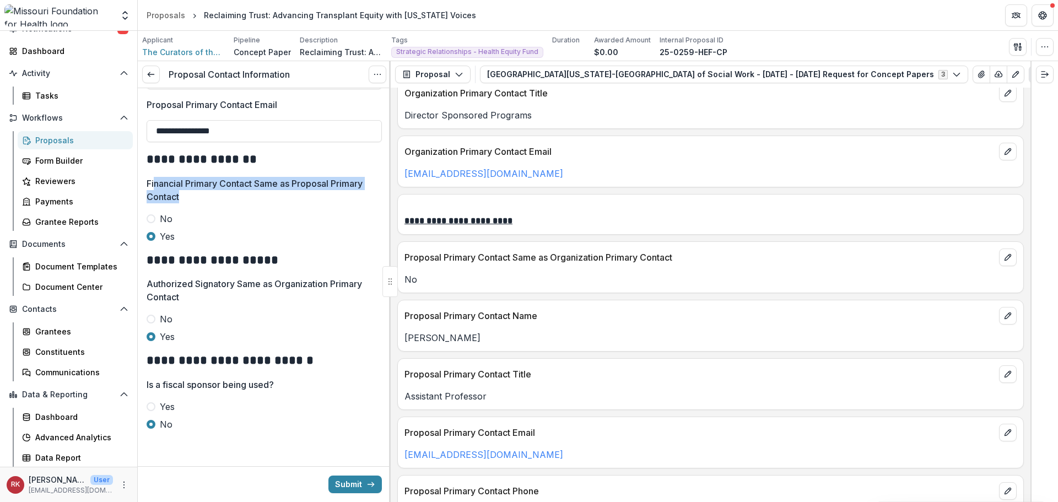
click at [171, 187] on p "Financial Primary Contact Same as Proposal Primary Contact" at bounding box center [261, 190] width 229 height 26
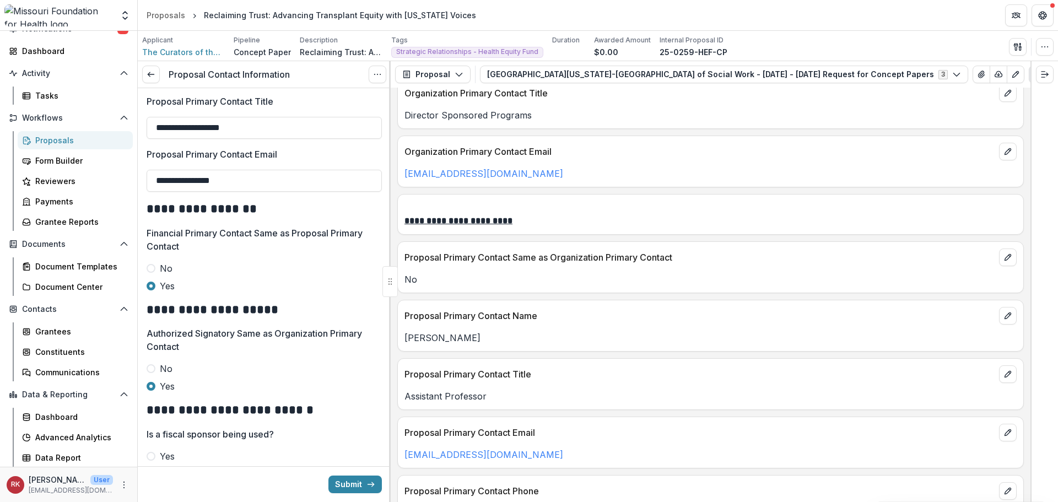
scroll to position [575, 0]
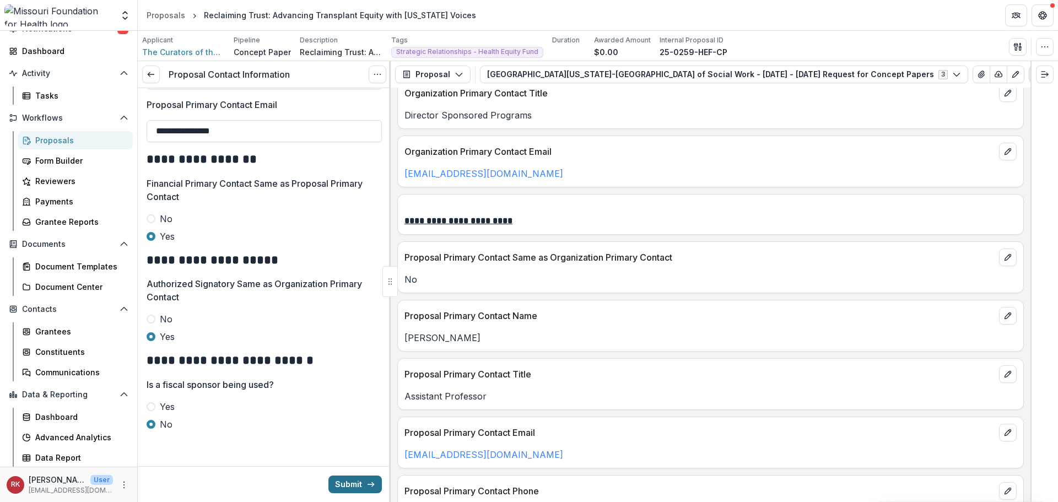
click at [346, 482] on button "Submit" at bounding box center [354, 485] width 53 height 18
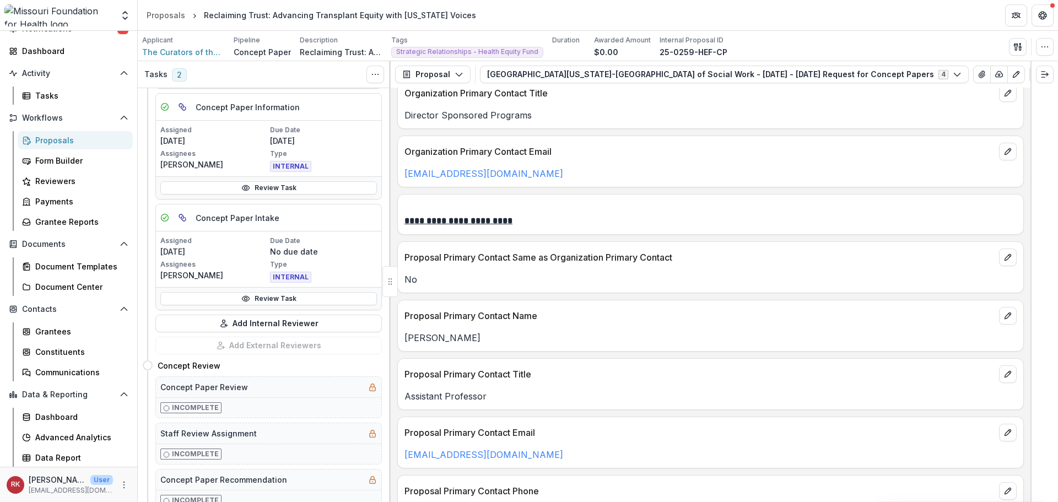
scroll to position [386, 0]
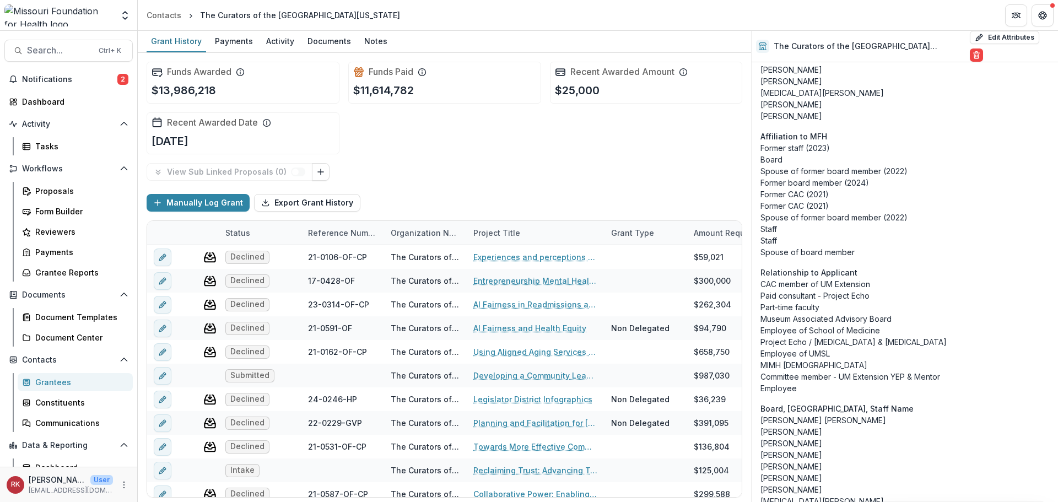
scroll to position [3913, 0]
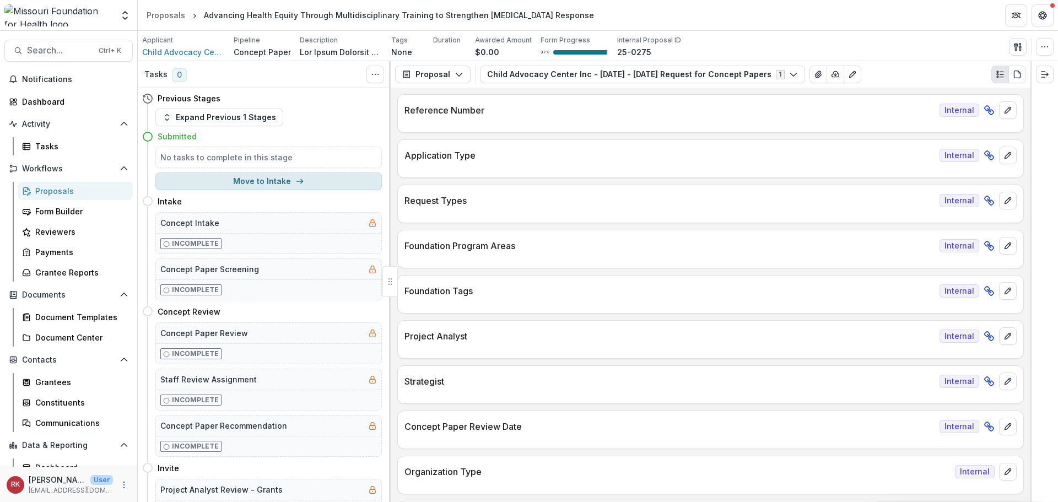
click at [278, 177] on button "Move to Intake" at bounding box center [268, 182] width 227 height 18
select select "******"
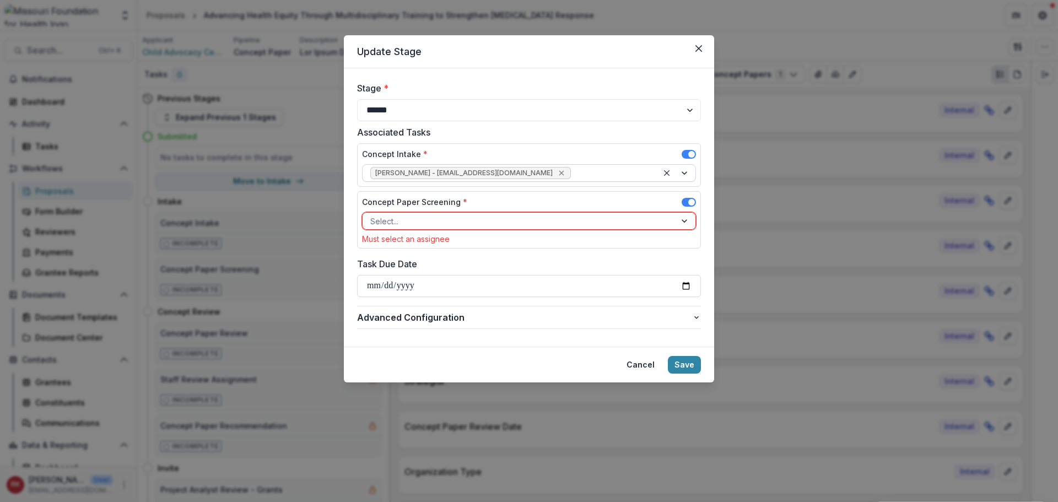
click at [557, 173] on icon "Remove Wendy Rohrbach - wrohrbach@mffh.org" at bounding box center [561, 173] width 9 height 9
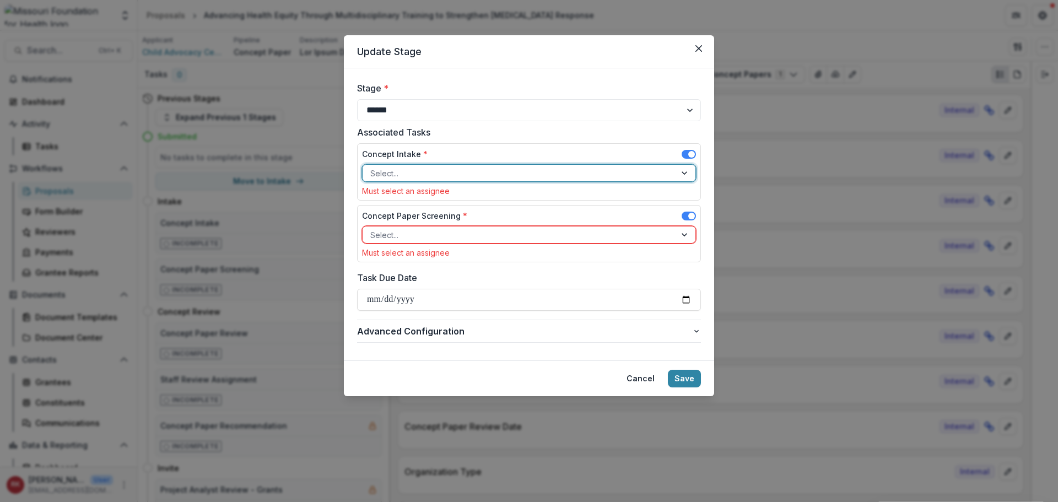
click at [434, 174] on div at bounding box center [519, 173] width 298 height 14
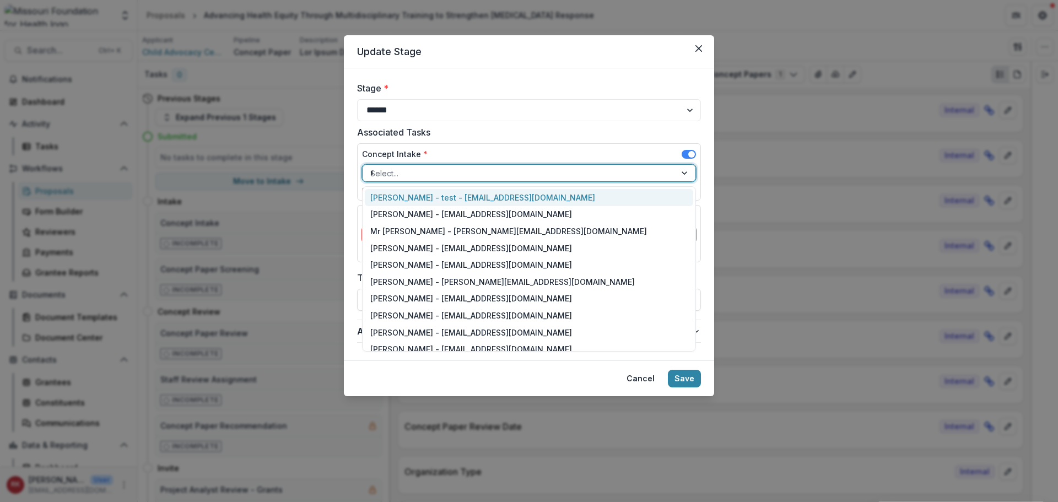
type input "**"
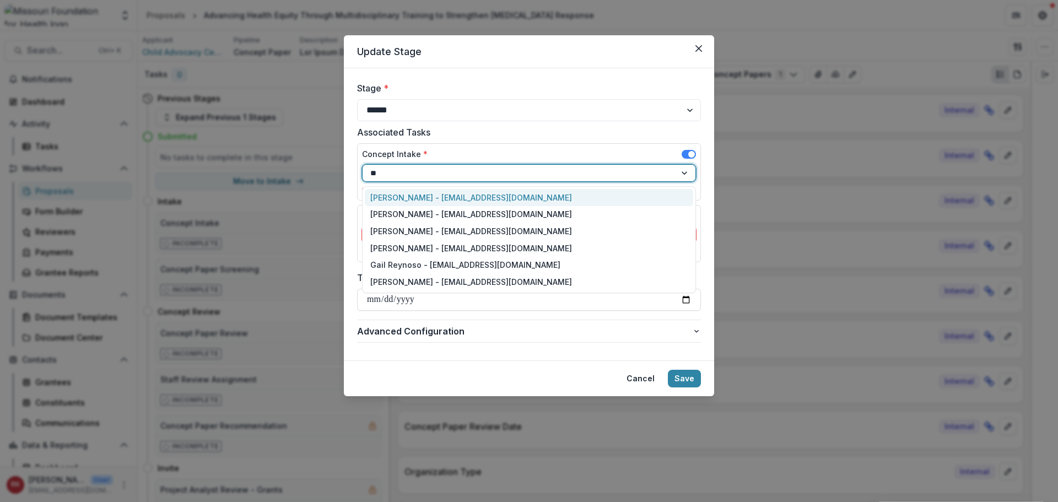
click at [411, 194] on div "[PERSON_NAME] - [EMAIL_ADDRESS][DOMAIN_NAME]" at bounding box center [529, 197] width 328 height 17
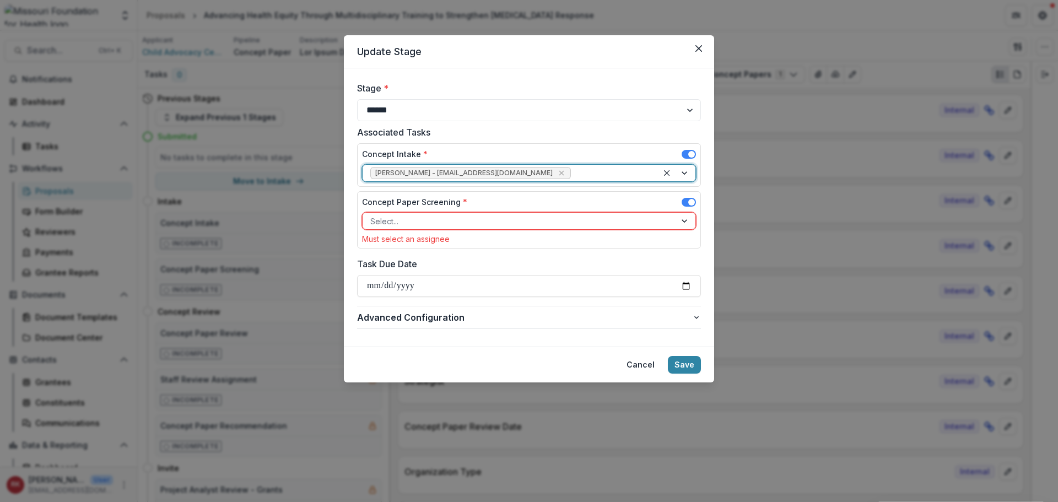
click at [410, 219] on div at bounding box center [519, 221] width 298 height 14
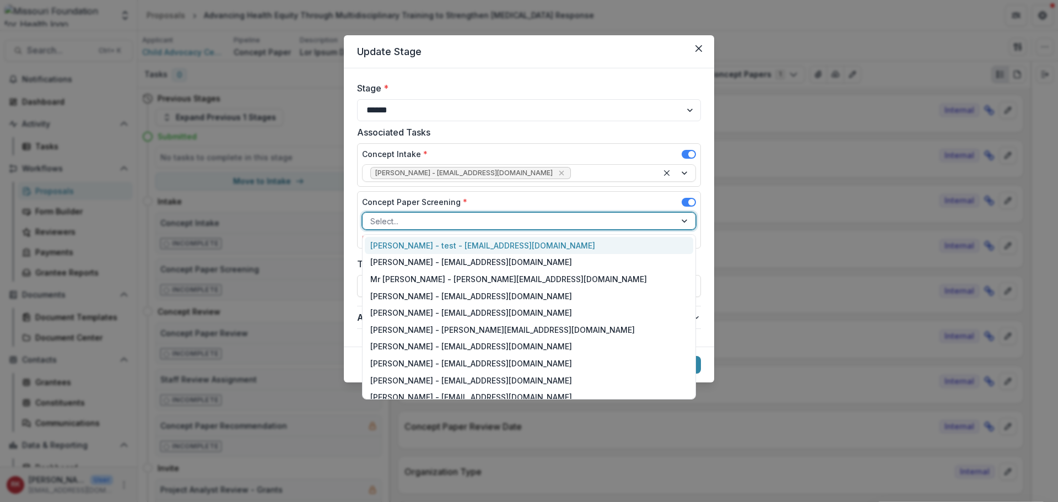
type input "*"
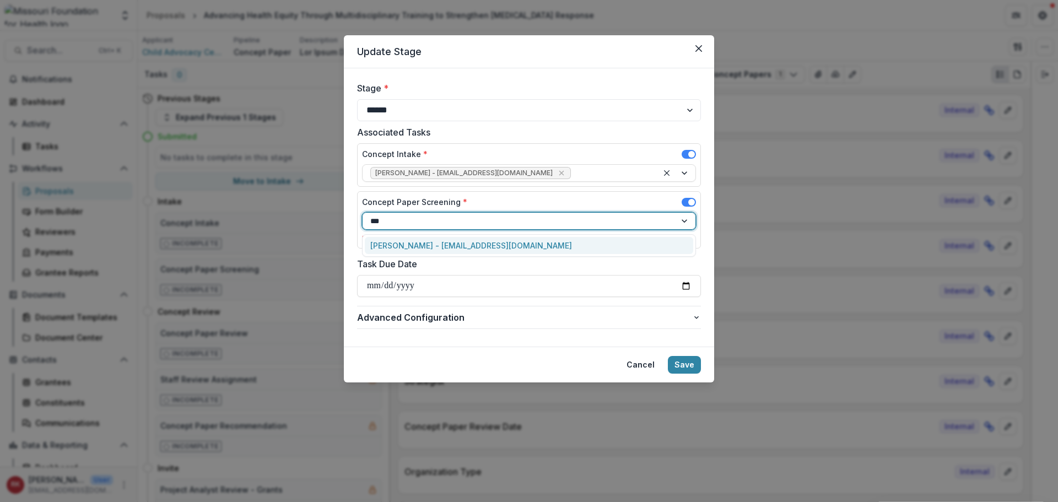
type input "****"
click at [409, 245] on div "[PERSON_NAME] - [EMAIL_ADDRESS][DOMAIN_NAME]" at bounding box center [529, 245] width 328 height 17
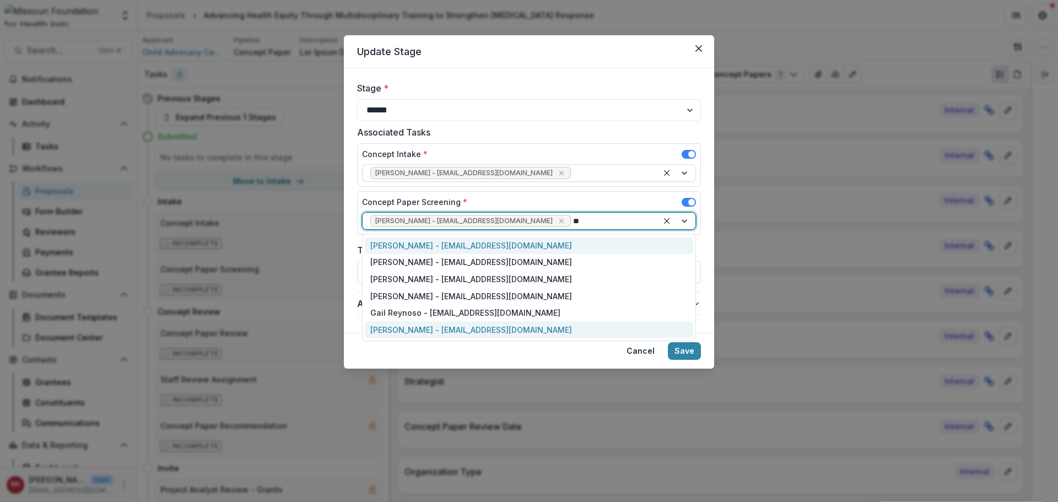
type input "***"
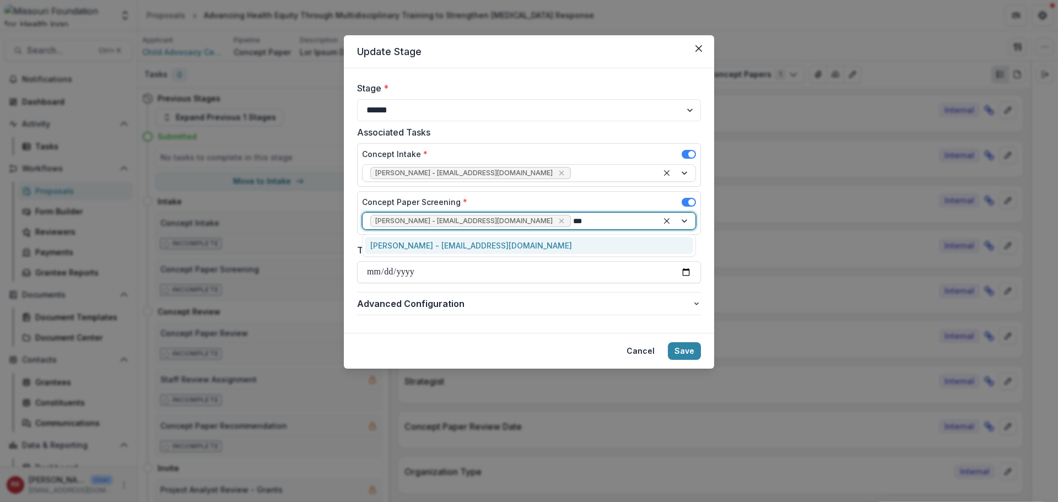
click at [441, 243] on div "[PERSON_NAME] - [EMAIL_ADDRESS][DOMAIN_NAME]" at bounding box center [529, 245] width 328 height 17
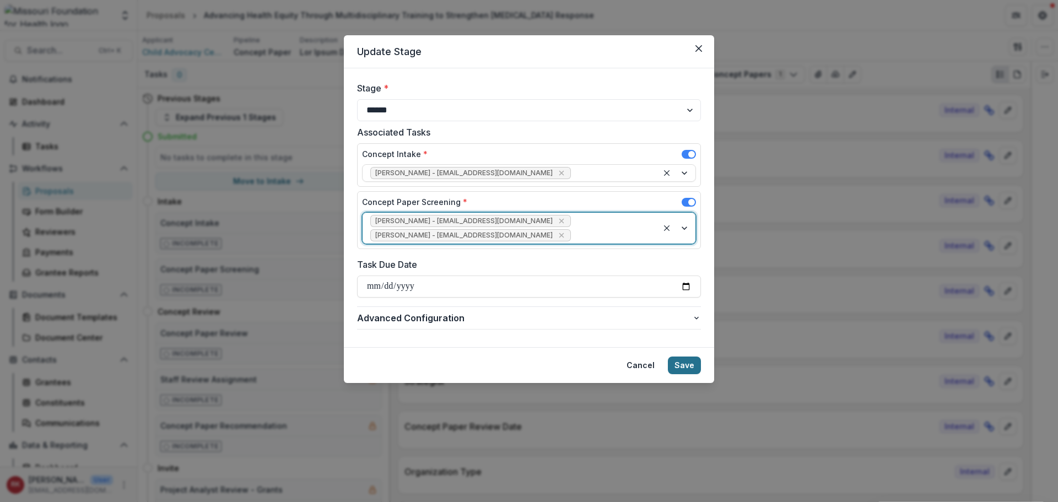
click at [687, 357] on button "Save" at bounding box center [684, 366] width 33 height 18
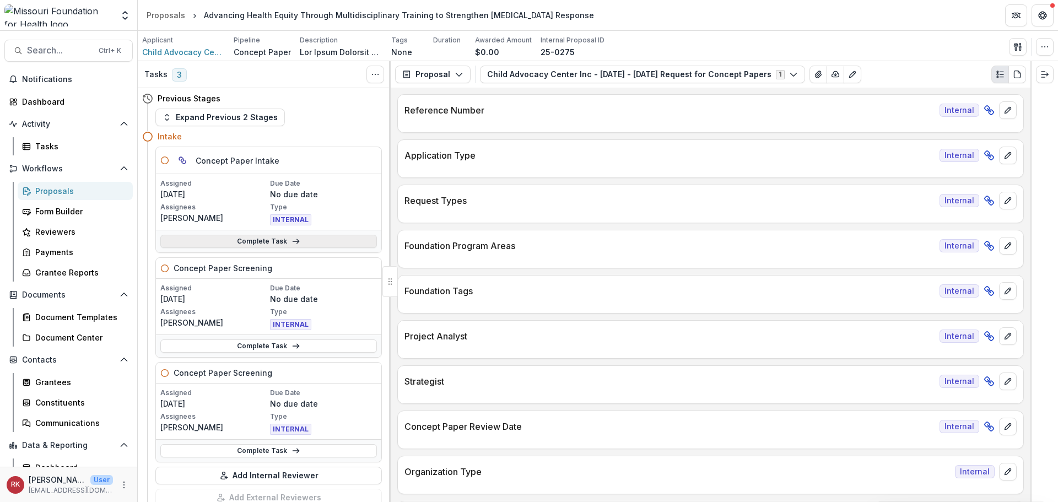
click at [218, 243] on link "Complete Task" at bounding box center [268, 241] width 217 height 13
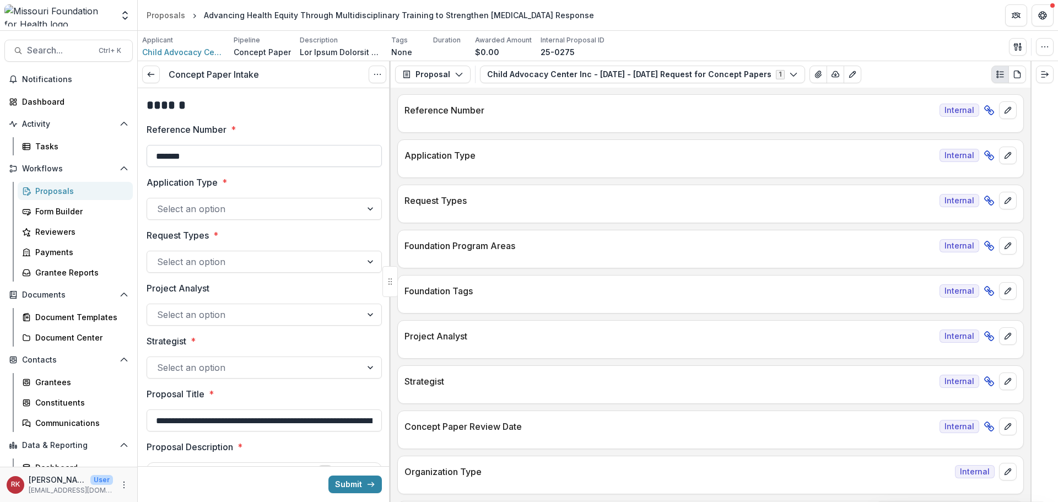
click at [211, 149] on input "*******" at bounding box center [264, 156] width 235 height 22
type input "**********"
click at [190, 207] on div at bounding box center [254, 208] width 195 height 15
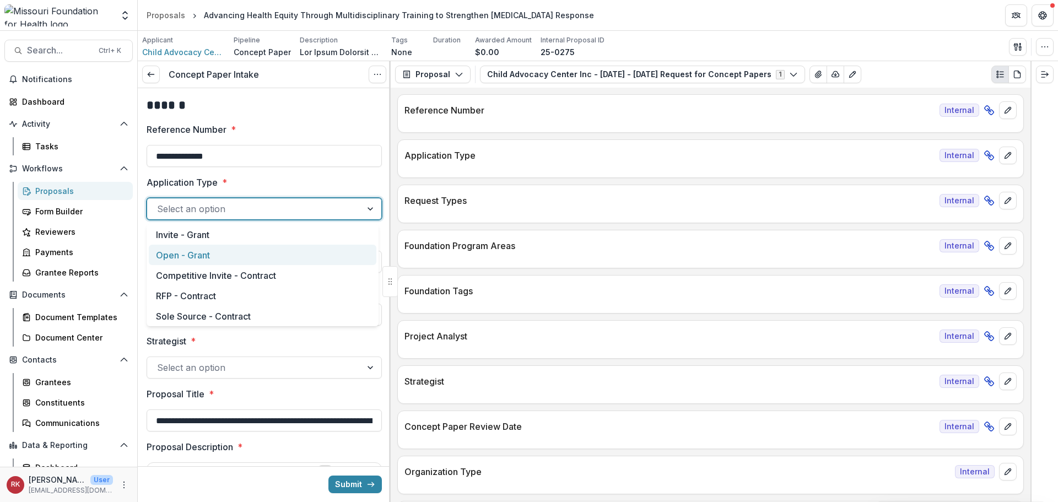
click at [187, 256] on div "Open - Grant" at bounding box center [263, 255] width 228 height 20
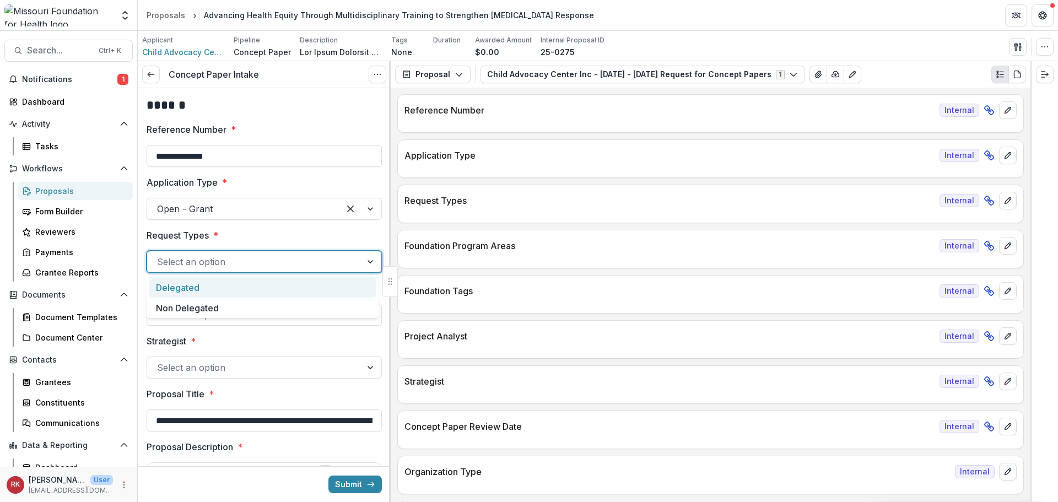
click at [182, 261] on div at bounding box center [254, 261] width 195 height 15
click at [257, 240] on label "Request Types *" at bounding box center [261, 235] width 229 height 13
click at [160, 255] on input "Request Types *" at bounding box center [158, 261] width 3 height 13
click at [185, 369] on div at bounding box center [254, 367] width 195 height 15
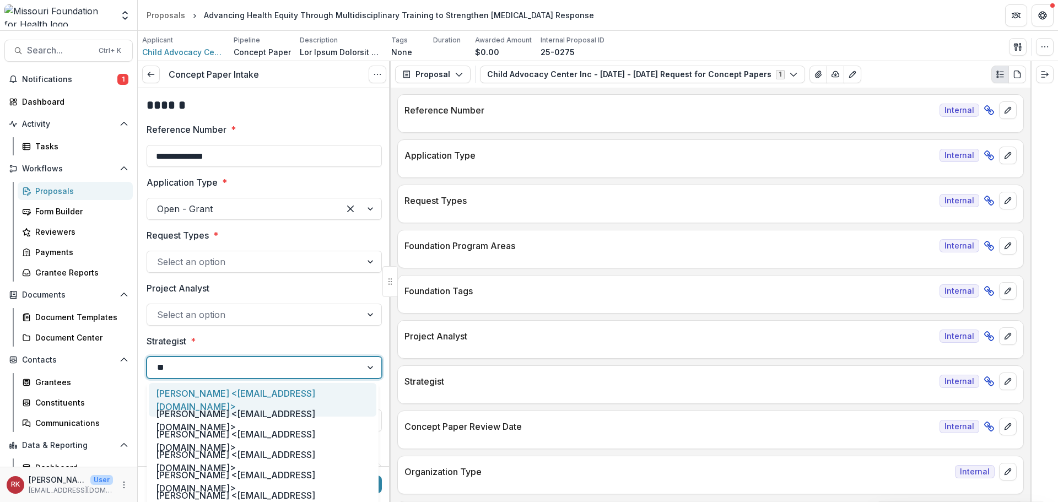
type input "***"
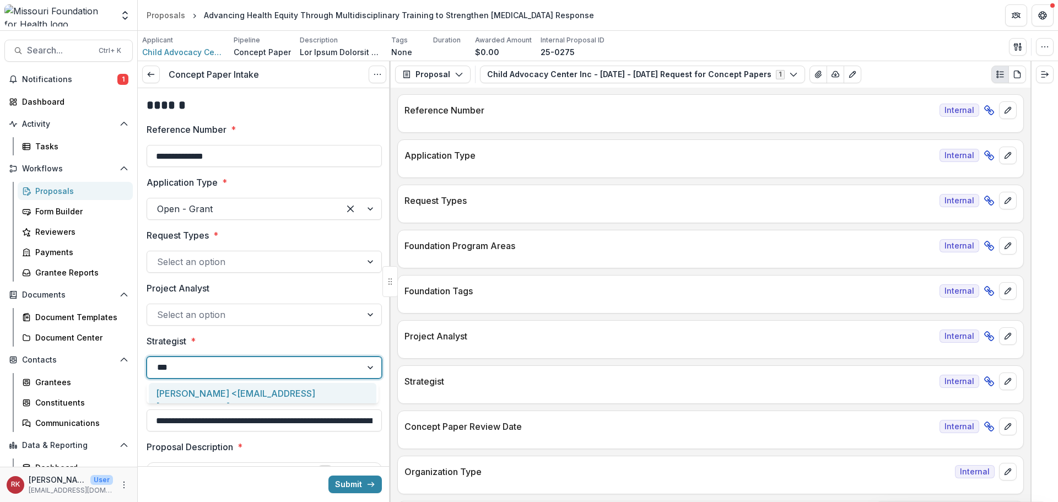
click at [187, 392] on div "[PERSON_NAME] <[EMAIL_ADDRESS][DOMAIN_NAME]>" at bounding box center [263, 400] width 228 height 34
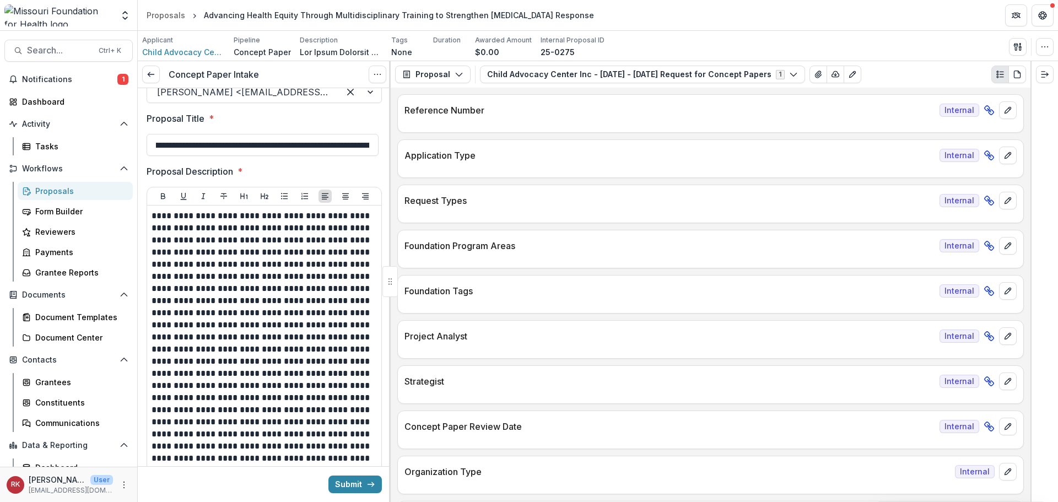
scroll to position [0, 191]
drag, startPoint x: 185, startPoint y: 150, endPoint x: 388, endPoint y: 159, distance: 203.6
click at [388, 159] on div "**********" at bounding box center [264, 295] width 253 height 414
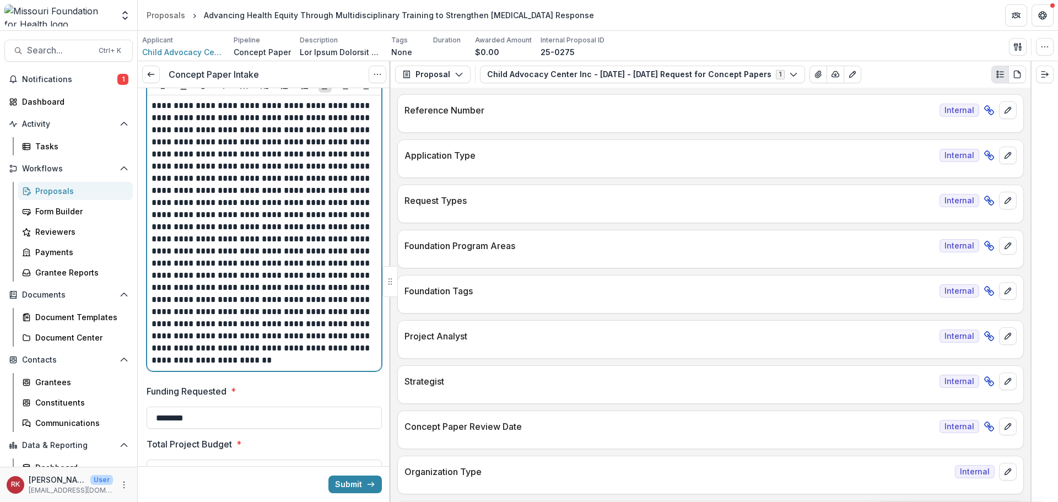
scroll to position [0, 0]
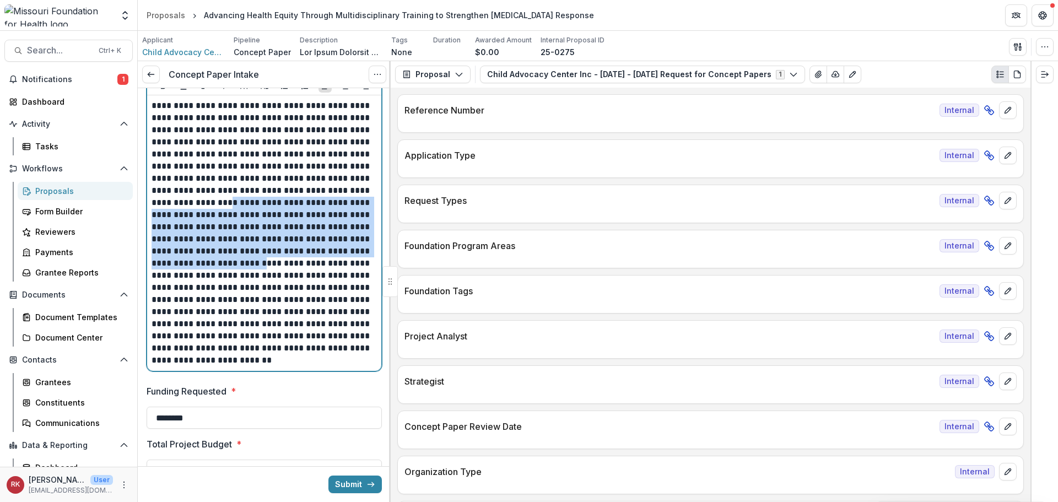
drag, startPoint x: 215, startPoint y: 202, endPoint x: 265, endPoint y: 262, distance: 77.9
click at [265, 262] on p at bounding box center [263, 233] width 222 height 267
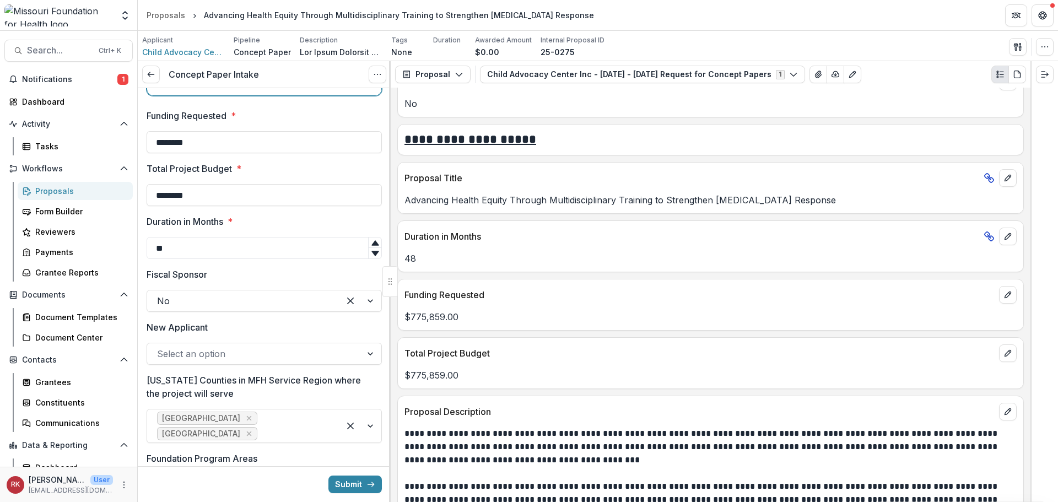
scroll to position [1929, 0]
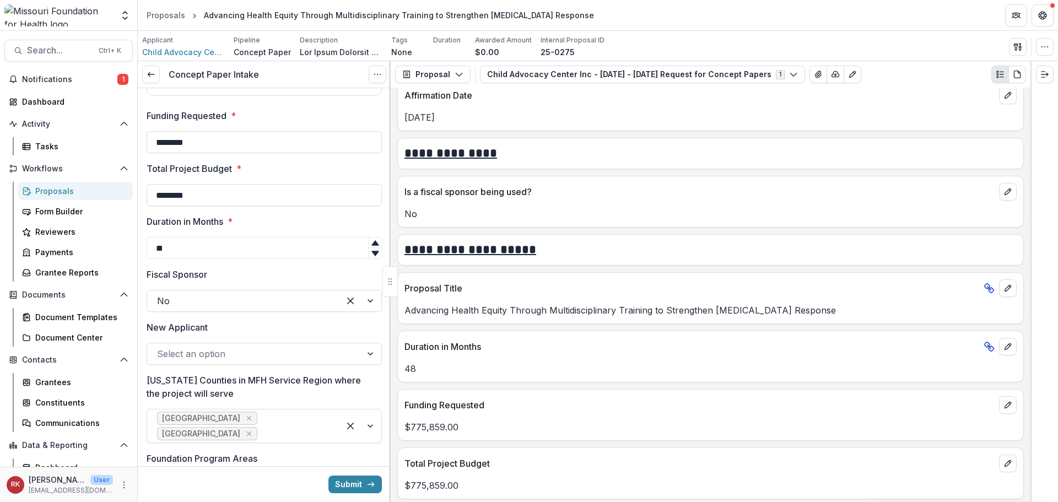
click at [199, 357] on div at bounding box center [254, 353] width 195 height 15
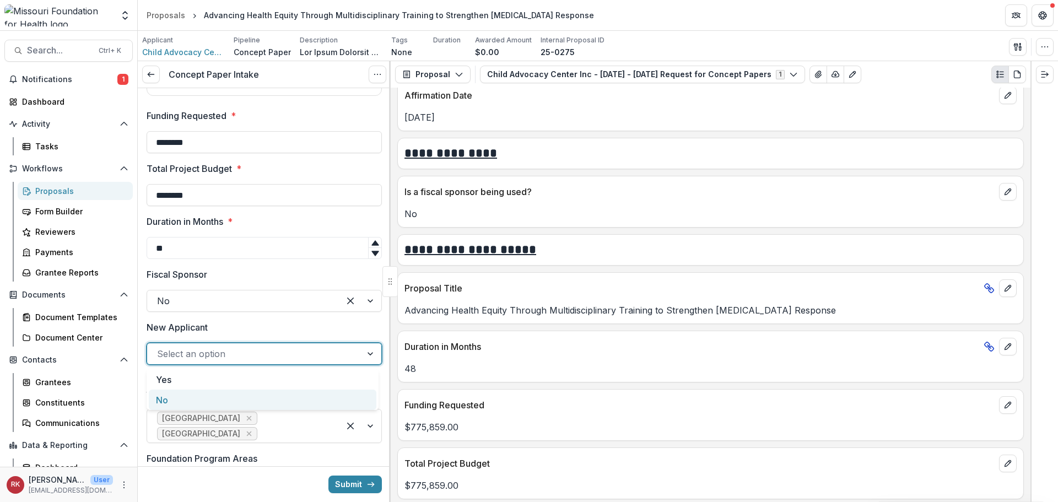
drag, startPoint x: 208, startPoint y: 400, endPoint x: 213, endPoint y: 393, distance: 8.7
click at [208, 400] on div "No" at bounding box center [263, 400] width 228 height 20
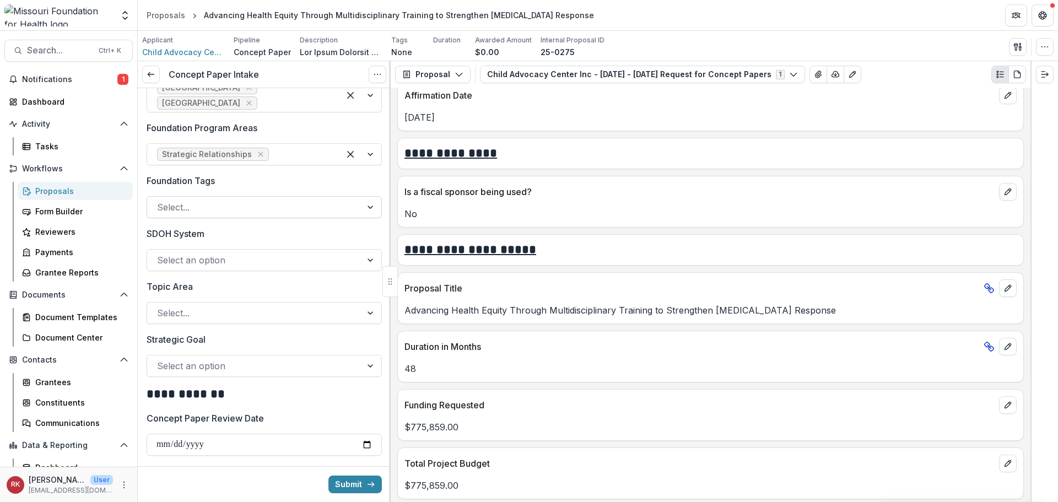
scroll to position [882, 0]
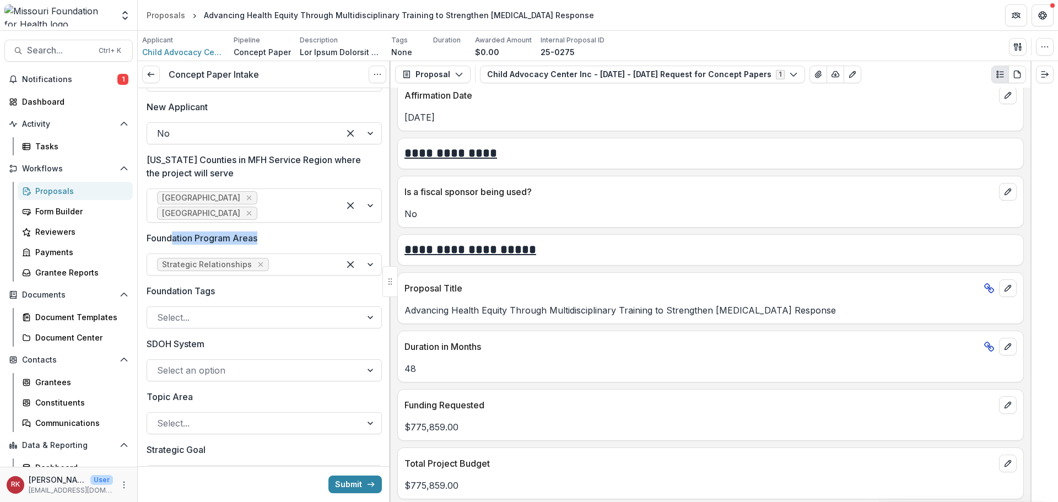
drag, startPoint x: 171, startPoint y: 239, endPoint x: 270, endPoint y: 240, distance: 98.7
click at [270, 240] on label "Foundation Program Areas" at bounding box center [261, 237] width 229 height 13
click at [244, 235] on p "Foundation Program Areas" at bounding box center [202, 237] width 111 height 13
click at [271, 258] on input "Foundation Program Areas" at bounding box center [272, 264] width 3 height 13
click at [196, 324] on div at bounding box center [254, 317] width 195 height 15
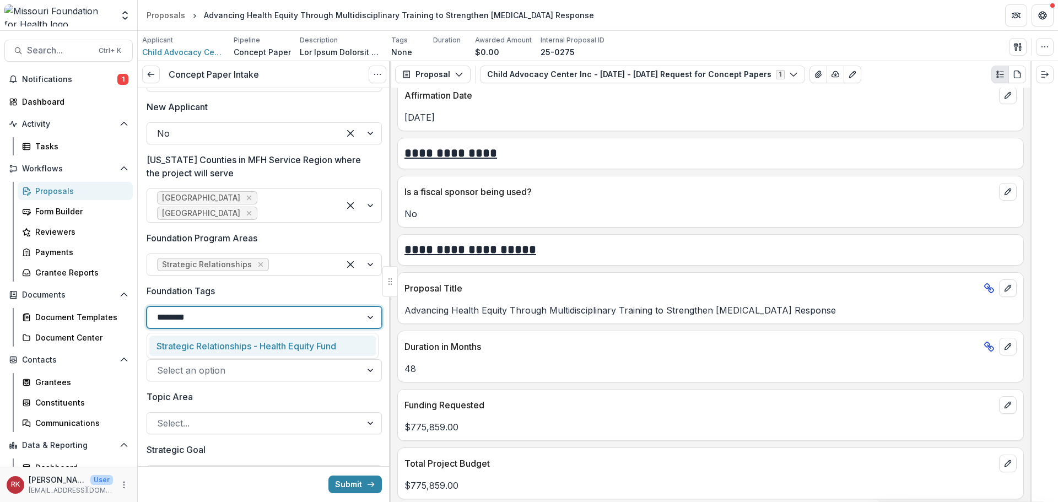
type input "*********"
click at [219, 350] on div "Strategic Relationships - Health Equity Fund" at bounding box center [262, 346] width 227 height 20
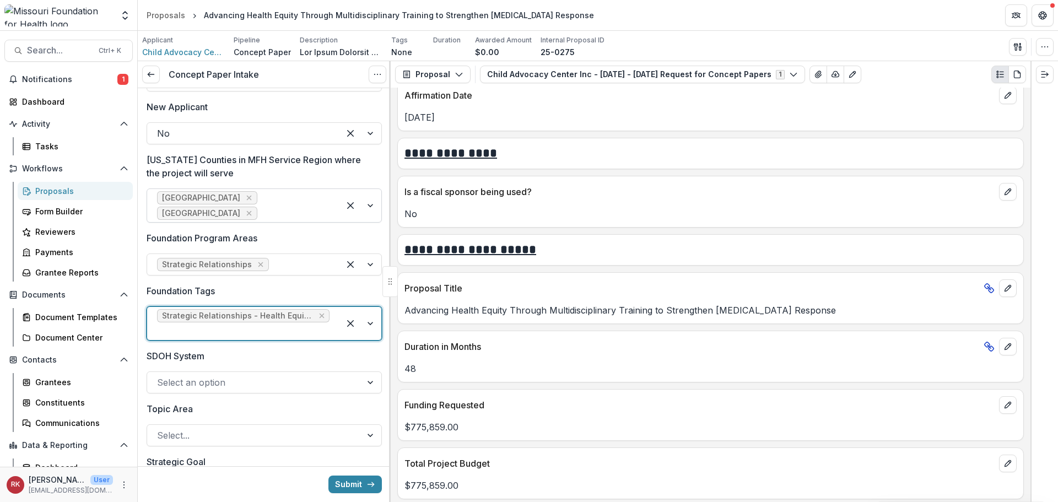
click at [275, 211] on div at bounding box center [295, 213] width 70 height 15
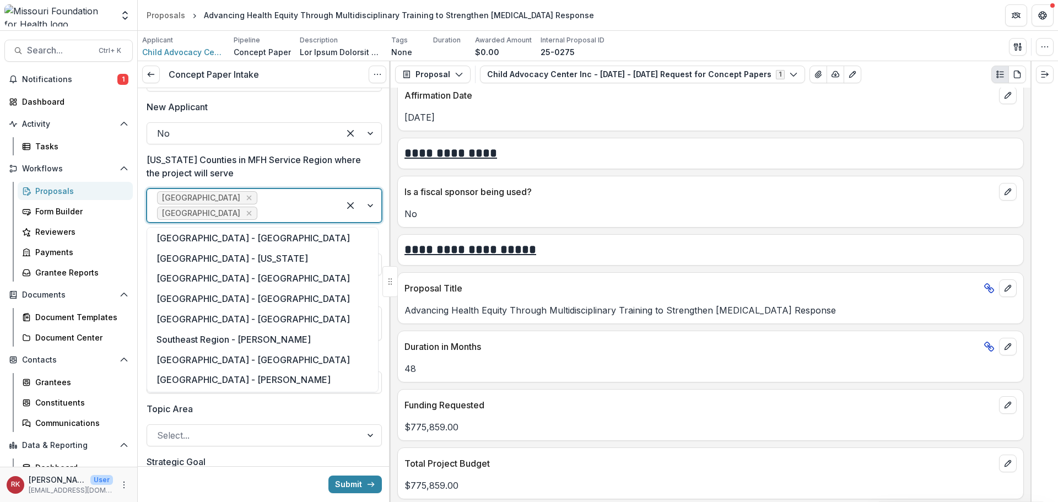
scroll to position [1213, 0]
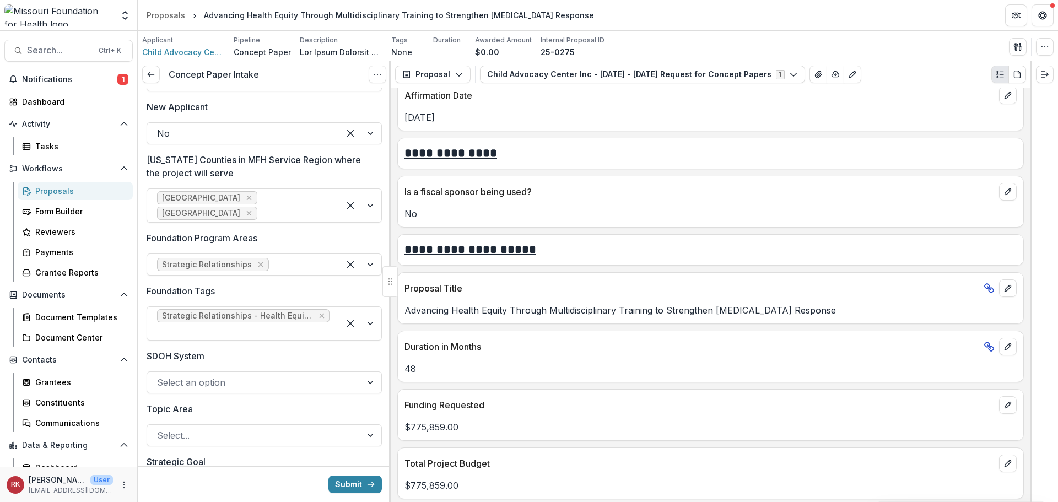
click at [263, 163] on p "[US_STATE] Counties in MFH Service Region where the project will serve" at bounding box center [261, 166] width 229 height 26
click at [262, 207] on input "[US_STATE] Counties in MFH Service Region where the project will serve" at bounding box center [261, 213] width 3 height 13
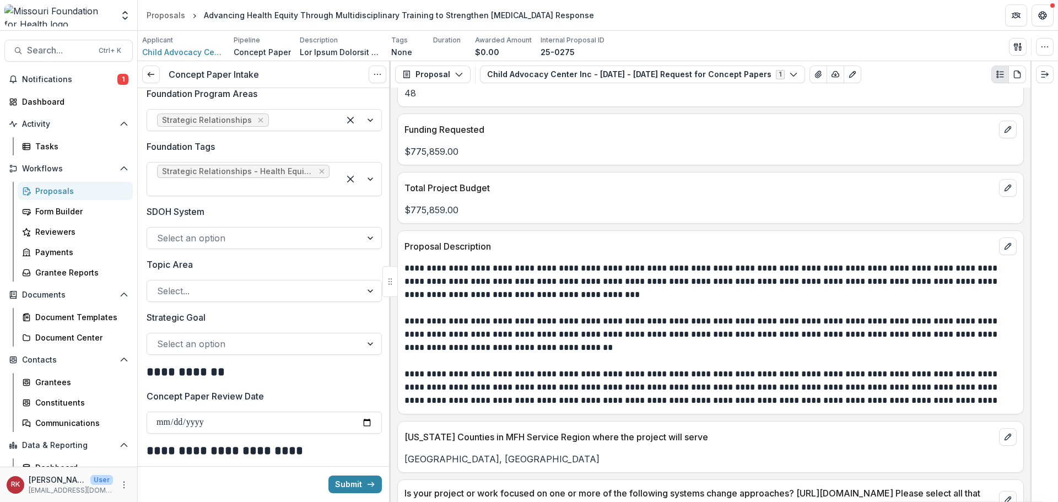
scroll to position [1157, 0]
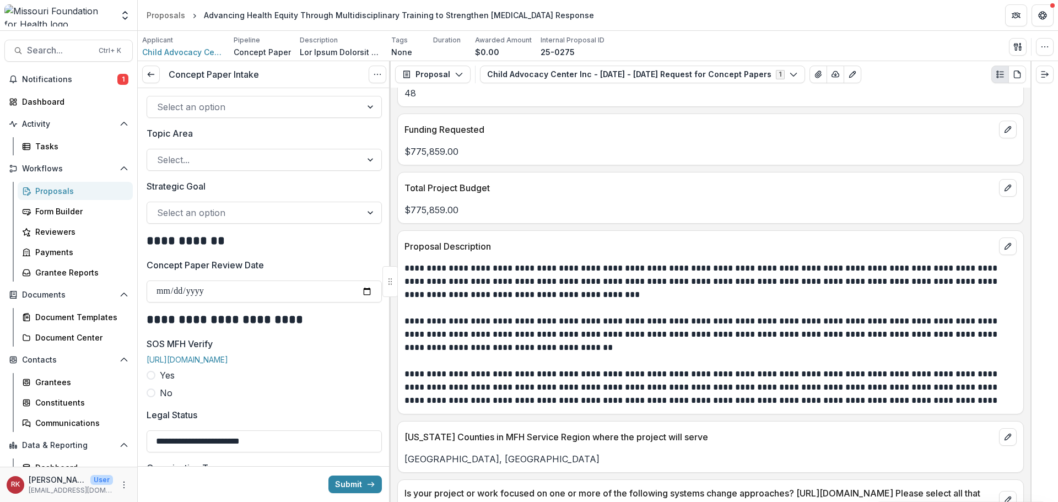
click at [190, 214] on div at bounding box center [254, 212] width 195 height 15
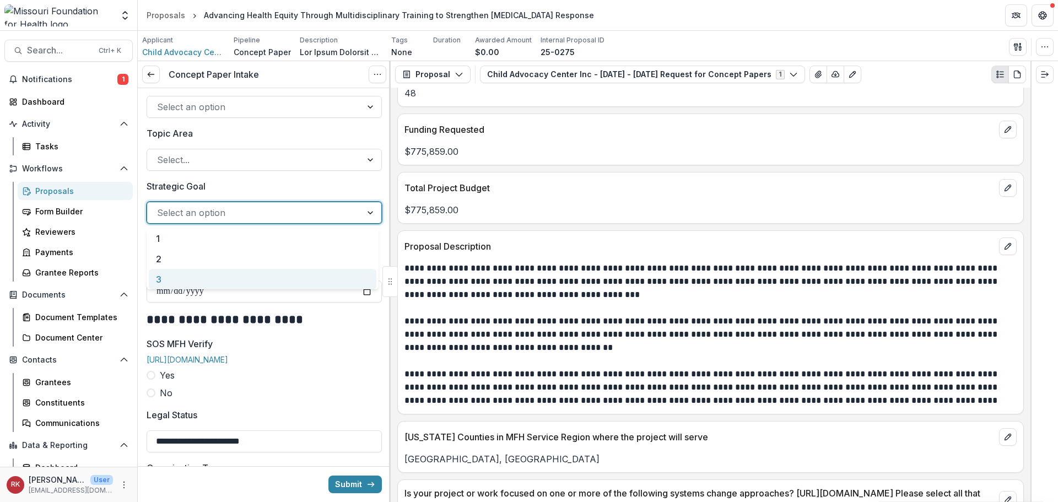
click at [188, 276] on div "3" at bounding box center [263, 279] width 228 height 20
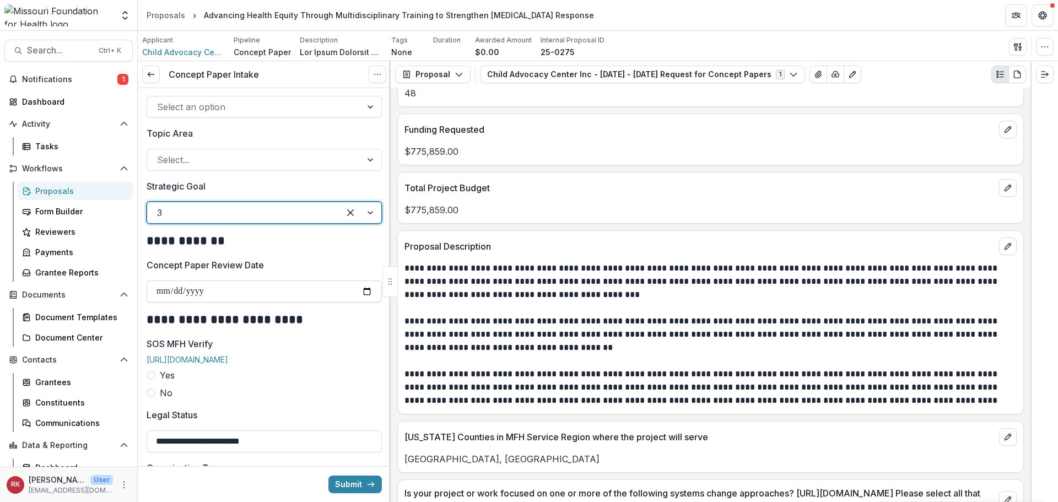
click at [366, 292] on input "Concept Paper Review Date" at bounding box center [264, 292] width 235 height 22
type input "**********"
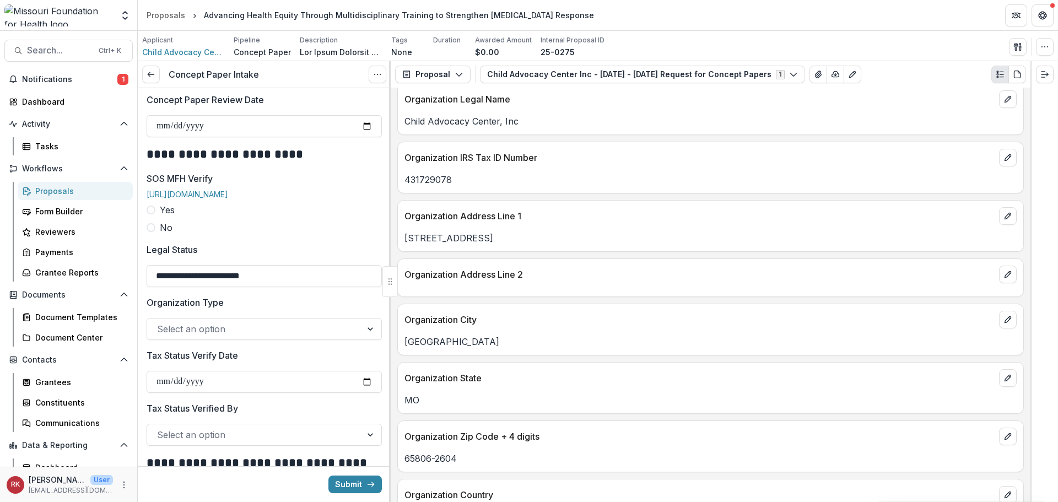
scroll to position [606, 0]
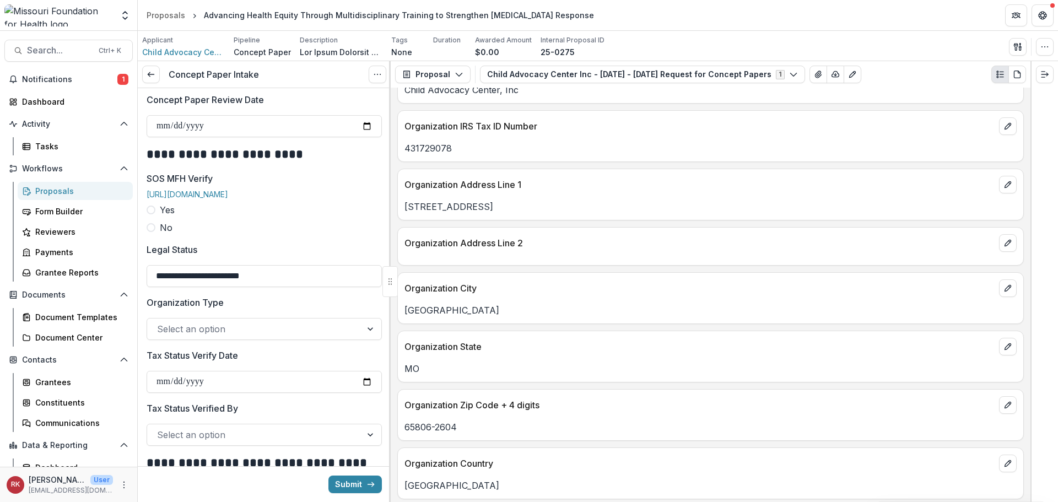
click at [153, 214] on span at bounding box center [151, 210] width 9 height 9
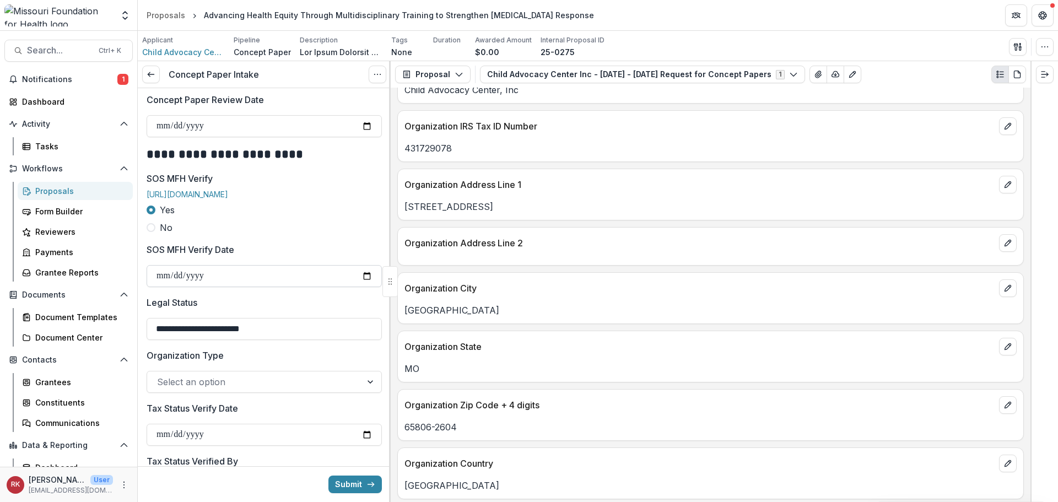
click at [365, 281] on input "SOS MFH Verify Date" at bounding box center [264, 276] width 235 height 22
type input "**********"
click at [193, 390] on div at bounding box center [254, 381] width 195 height 15
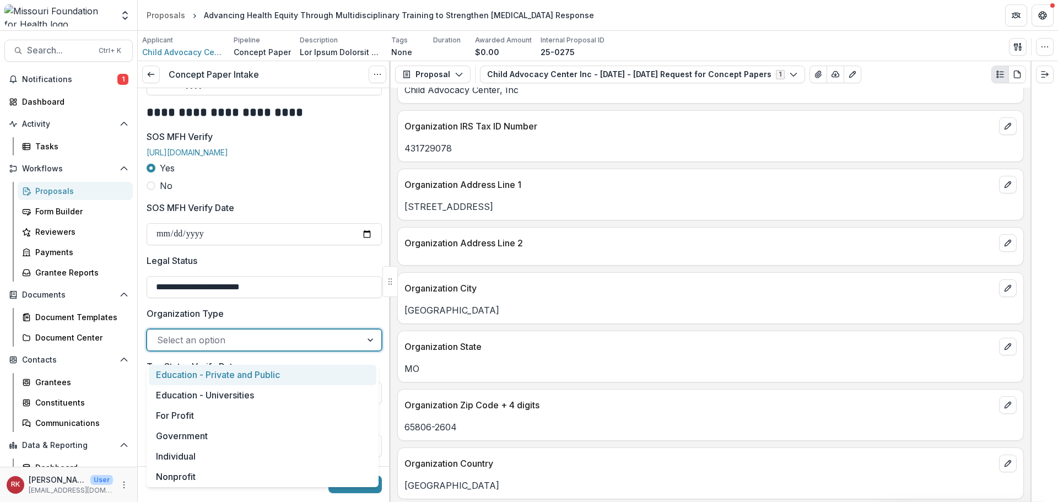
scroll to position [1488, 0]
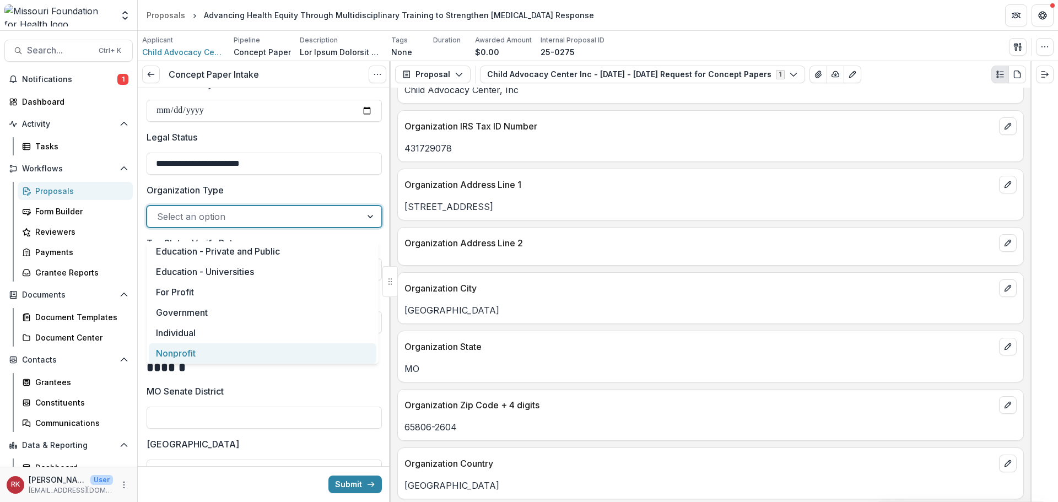
click at [179, 357] on div "Nonprofit" at bounding box center [263, 353] width 228 height 20
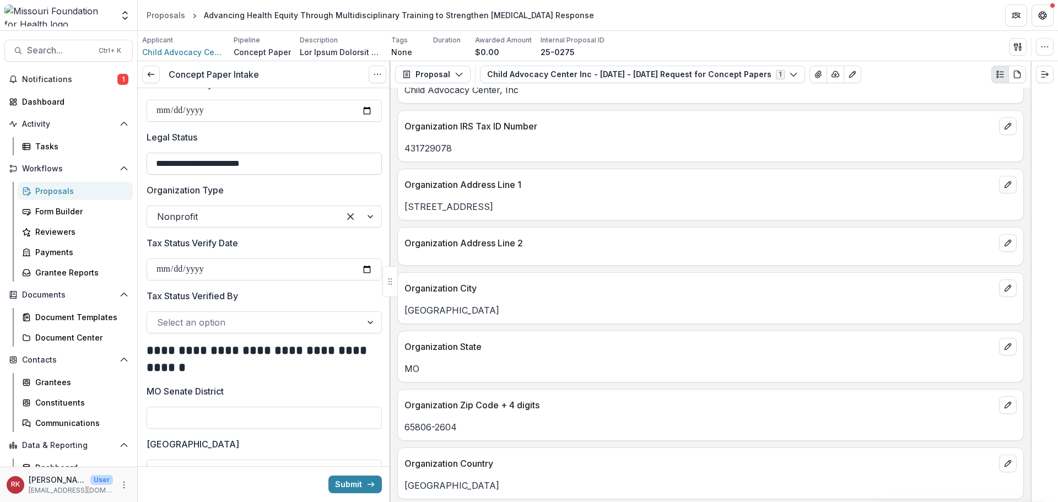
click at [196, 175] on input "**********" at bounding box center [264, 164] width 235 height 22
type input "**********"
click at [362, 278] on input "Tax Status Verify Date" at bounding box center [264, 269] width 235 height 22
type input "**********"
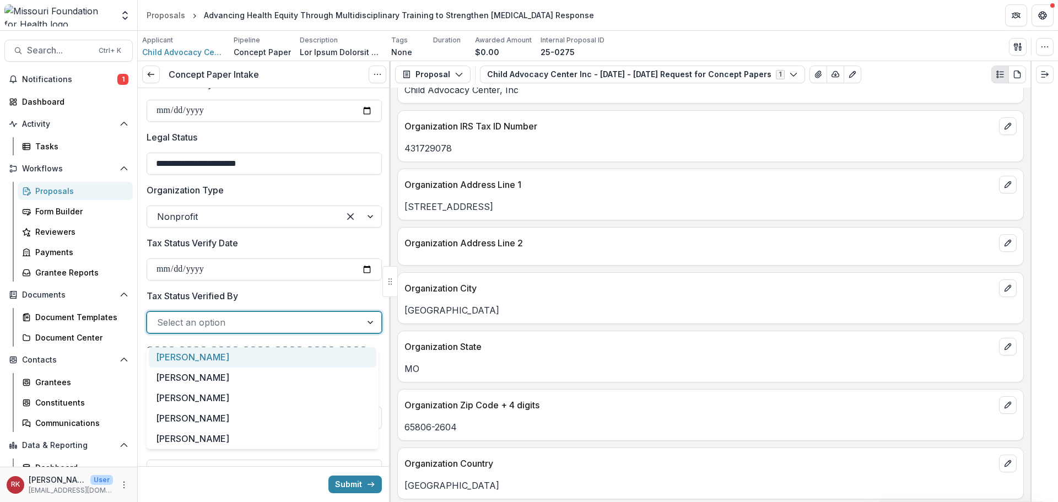
click at [179, 330] on div at bounding box center [254, 322] width 195 height 15
click at [185, 375] on div "[PERSON_NAME]" at bounding box center [263, 378] width 228 height 20
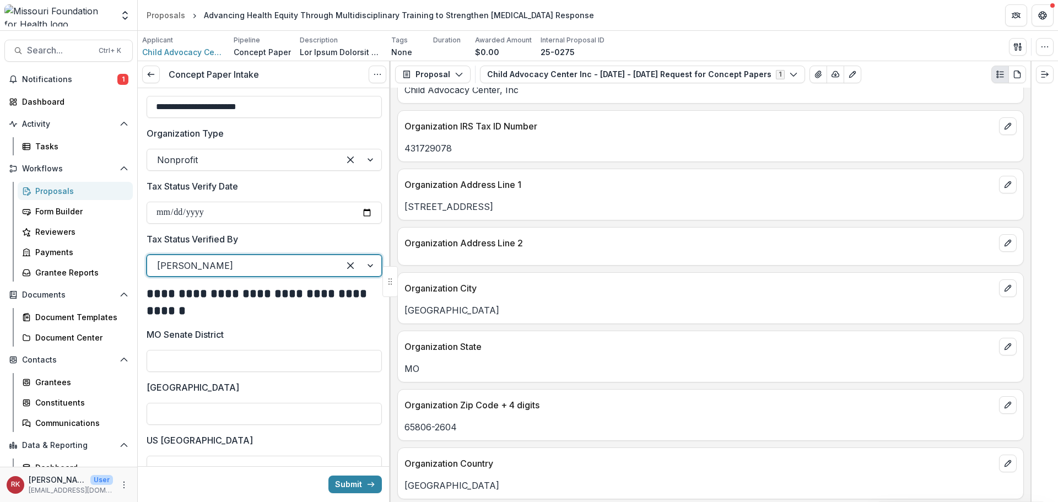
scroll to position [1598, 0]
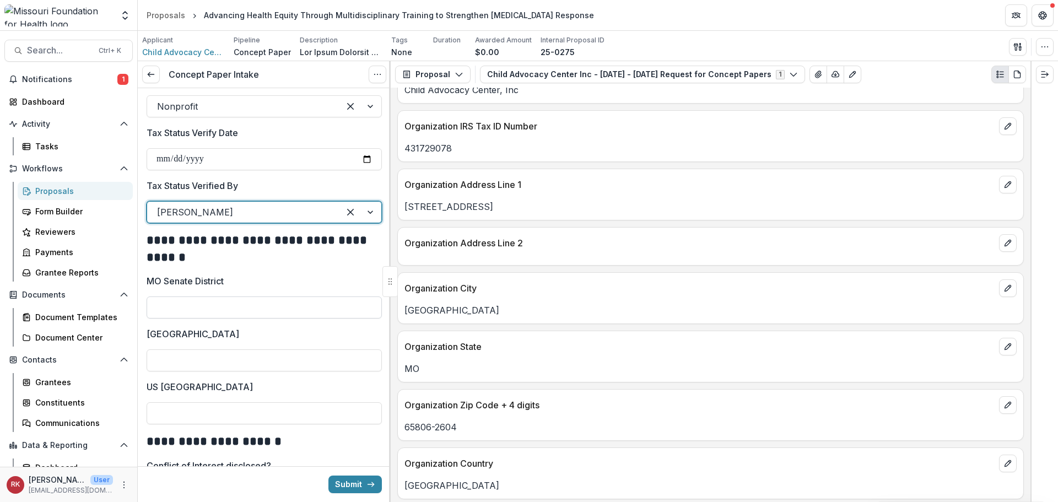
click at [176, 311] on input "MO Senate District" at bounding box center [264, 308] width 235 height 22
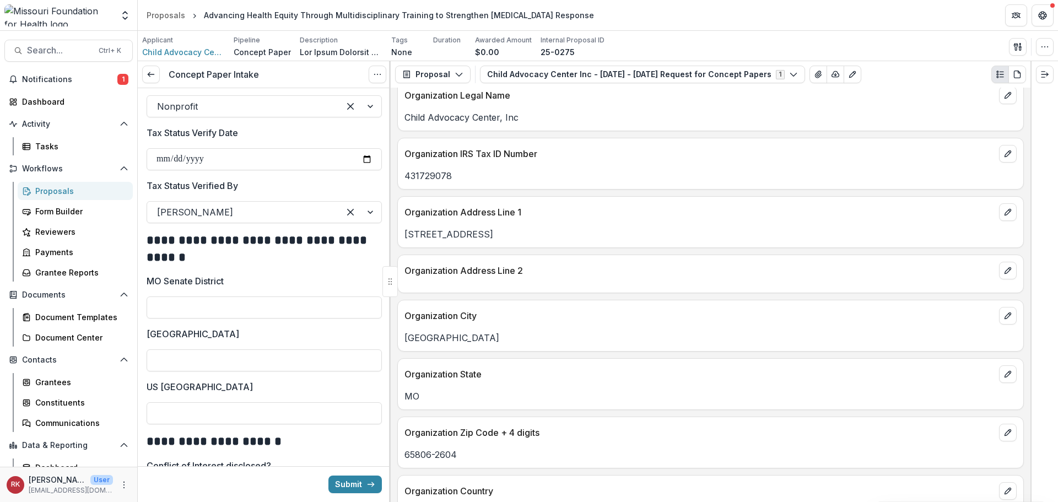
scroll to position [551, 0]
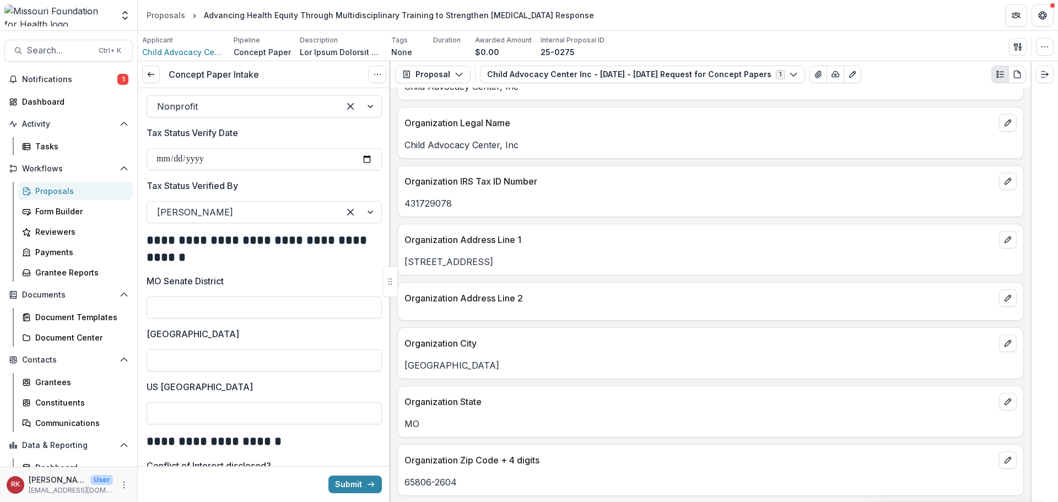
drag, startPoint x: 521, startPoint y: 269, endPoint x: 401, endPoint y: 266, distance: 120.7
click at [401, 266] on div "[STREET_ADDRESS]" at bounding box center [711, 261] width 626 height 13
copy p "[STREET_ADDRESS]"
click at [232, 316] on input "MO Senate District" at bounding box center [264, 308] width 235 height 22
type input "**"
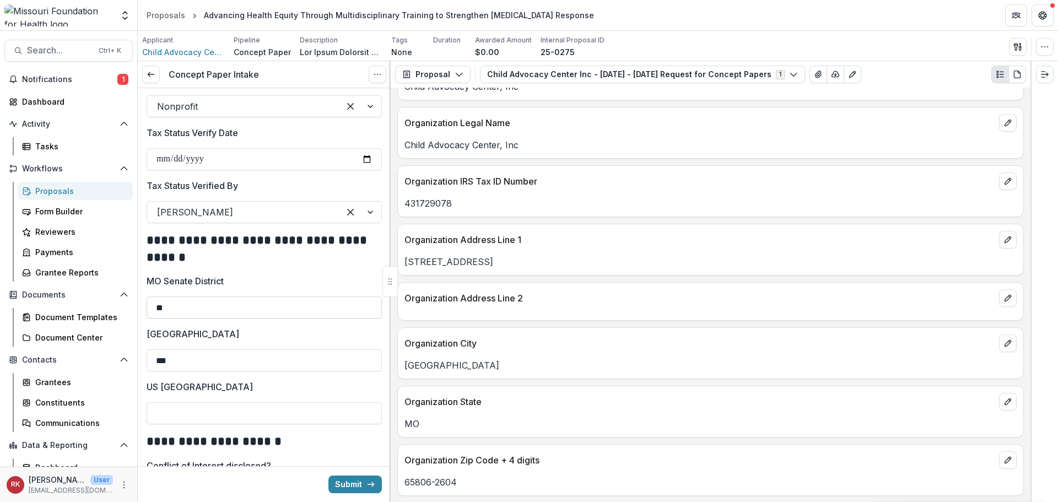
type input "***"
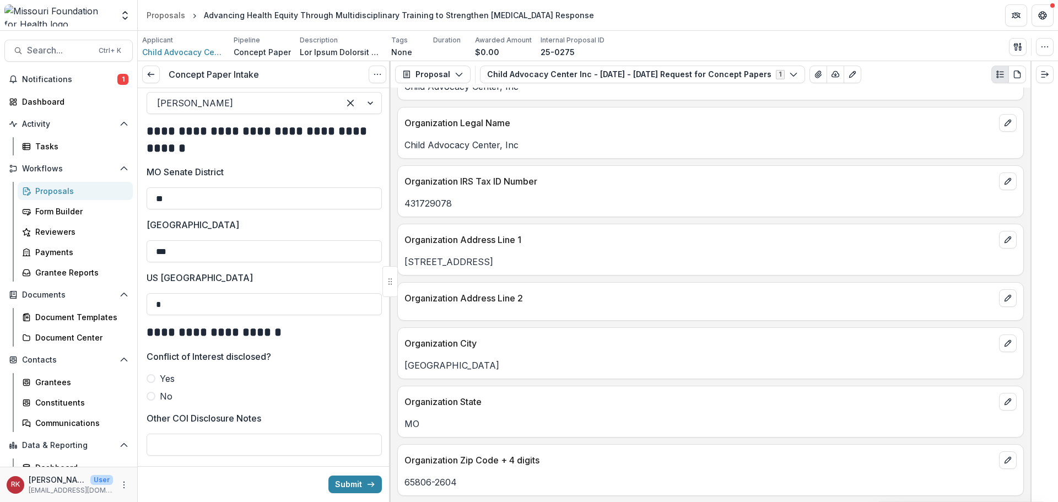
scroll to position [1709, 0]
type input "*"
click at [189, 177] on p "MO Senate District" at bounding box center [185, 170] width 77 height 13
click at [189, 186] on input "**" at bounding box center [264, 197] width 235 height 22
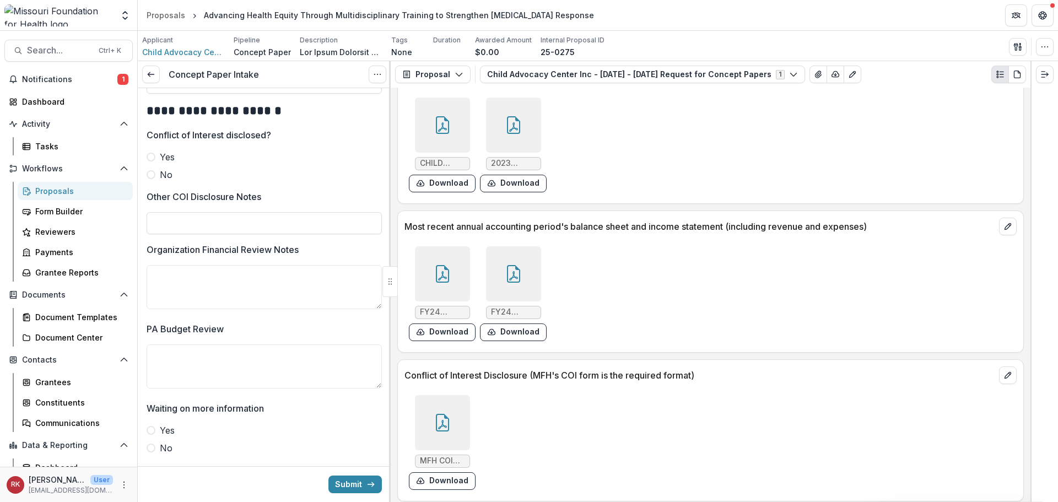
scroll to position [3261, 0]
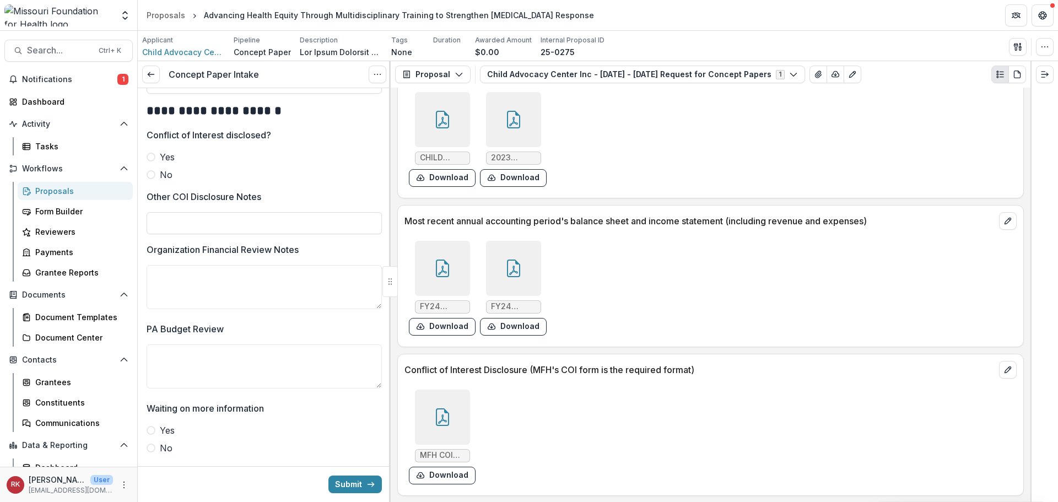
click at [446, 413] on icon at bounding box center [443, 417] width 18 height 18
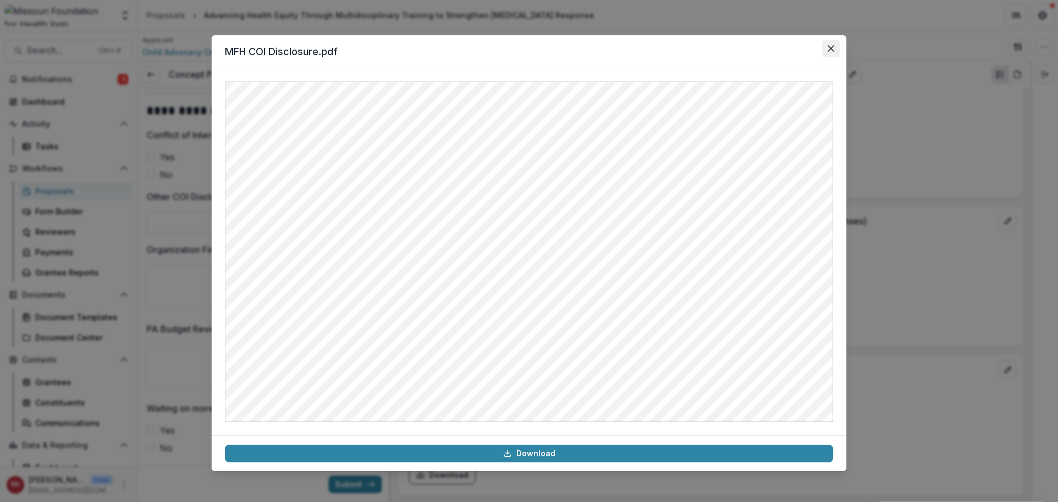
click at [828, 52] on button "Close" at bounding box center [831, 49] width 18 height 18
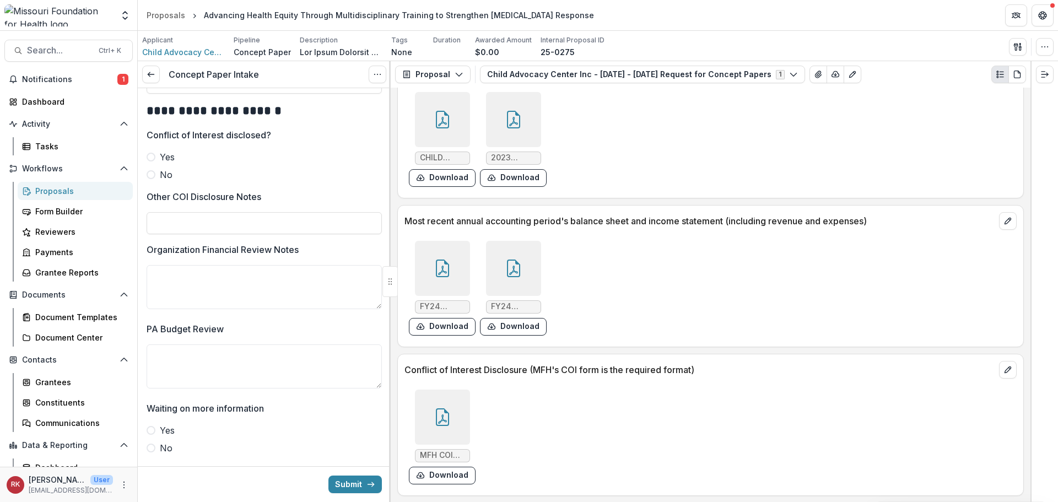
click at [156, 181] on label "No" at bounding box center [264, 174] width 235 height 13
click at [175, 224] on input "Other COI Disclosure Notes" at bounding box center [264, 223] width 235 height 22
click at [213, 233] on input "**********" at bounding box center [264, 223] width 235 height 22
type input "**********"
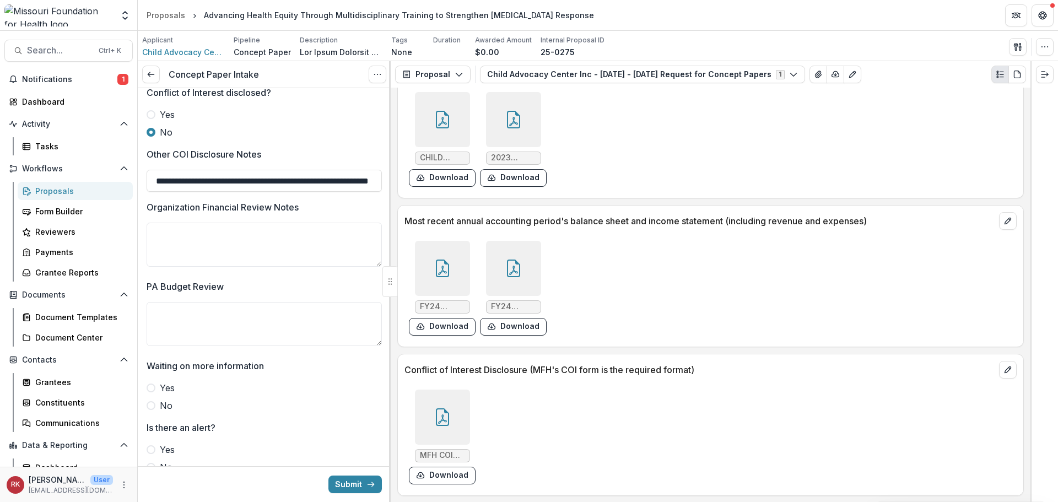
scroll to position [2024, 0]
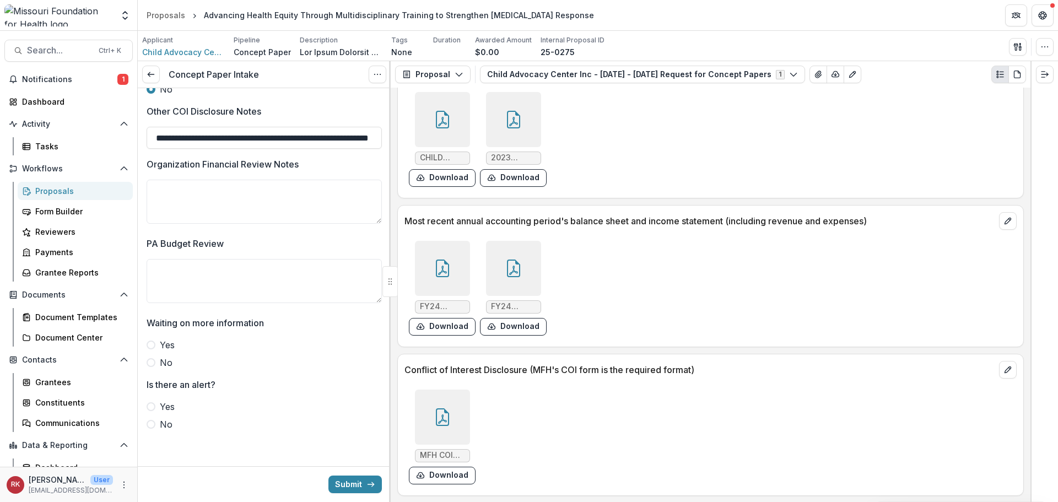
click at [149, 362] on span at bounding box center [151, 362] width 9 height 9
click at [150, 427] on span at bounding box center [151, 424] width 9 height 9
click at [447, 278] on div at bounding box center [442, 268] width 55 height 55
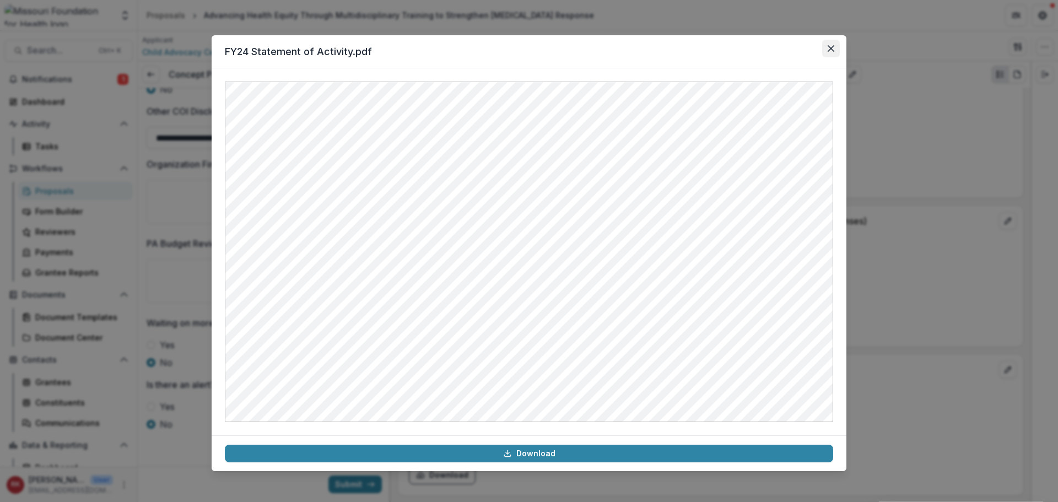
click at [827, 53] on button "Close" at bounding box center [831, 49] width 18 height 18
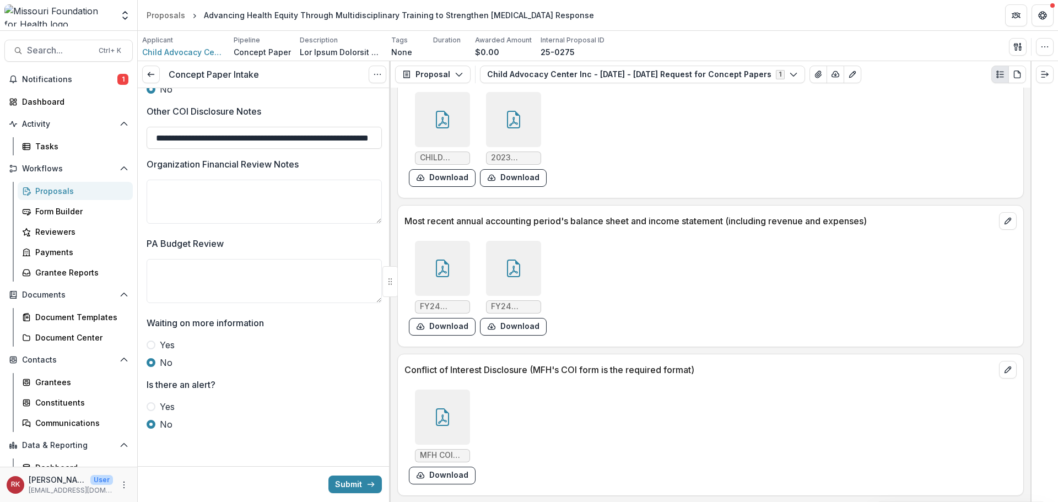
click at [516, 272] on icon at bounding box center [513, 269] width 13 height 18
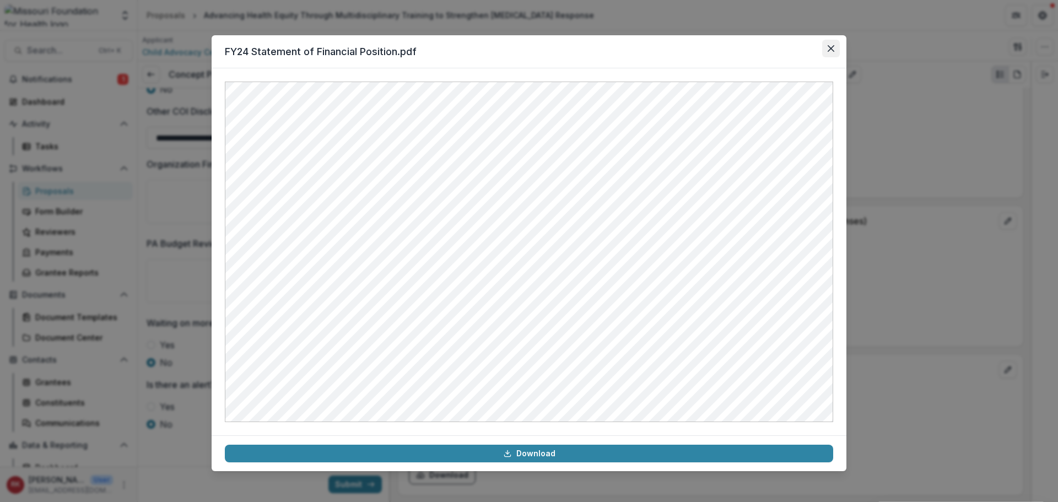
click at [828, 52] on button "Close" at bounding box center [831, 49] width 18 height 18
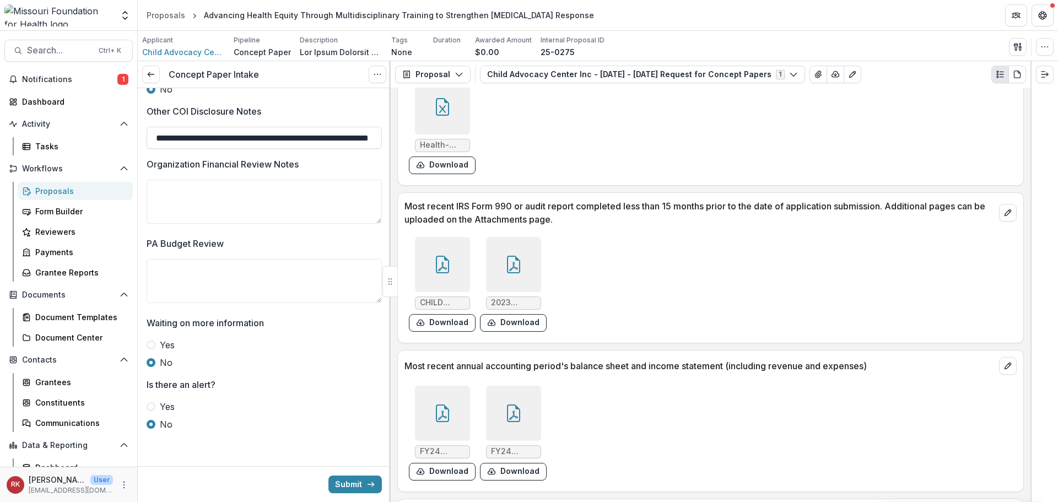
scroll to position [3095, 0]
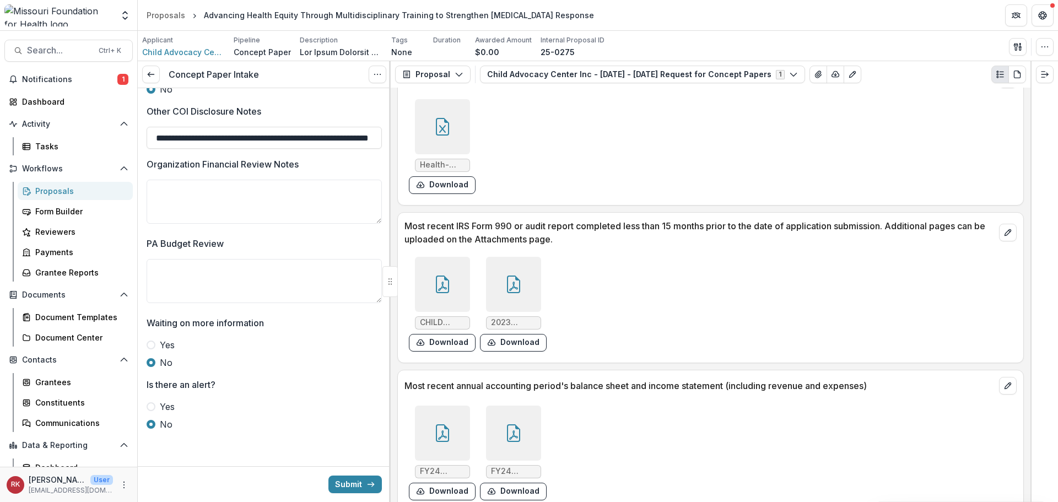
click at [430, 273] on div at bounding box center [442, 284] width 55 height 55
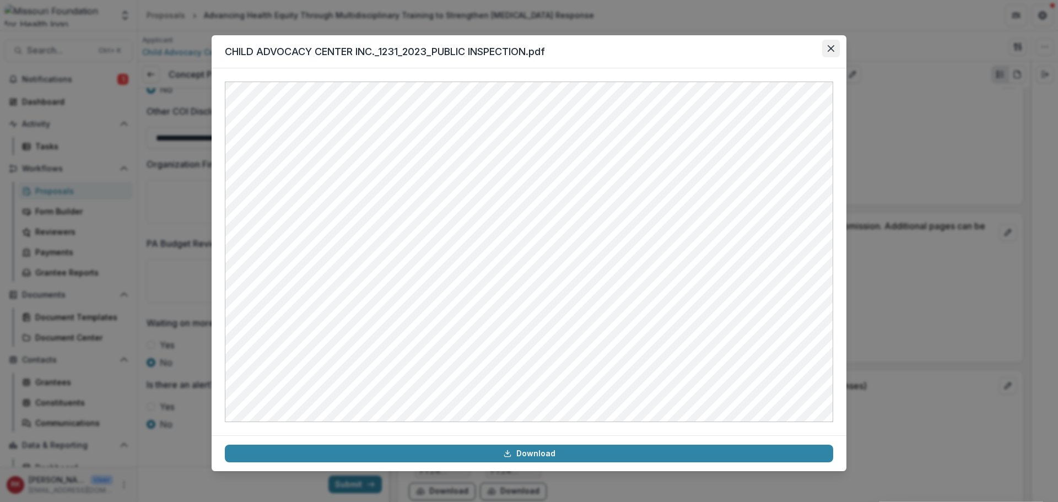
click at [829, 50] on icon "Close" at bounding box center [831, 48] width 7 height 7
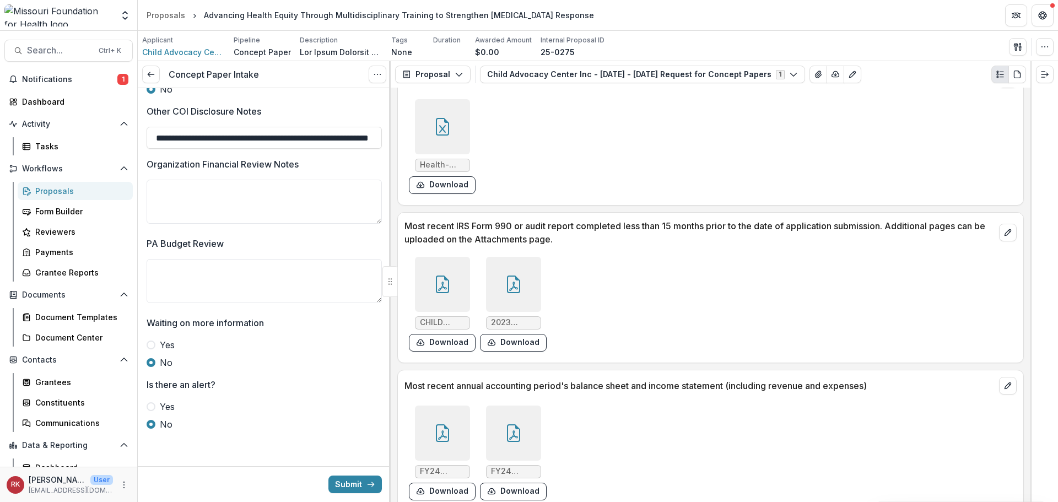
click at [517, 277] on icon at bounding box center [514, 285] width 18 height 18
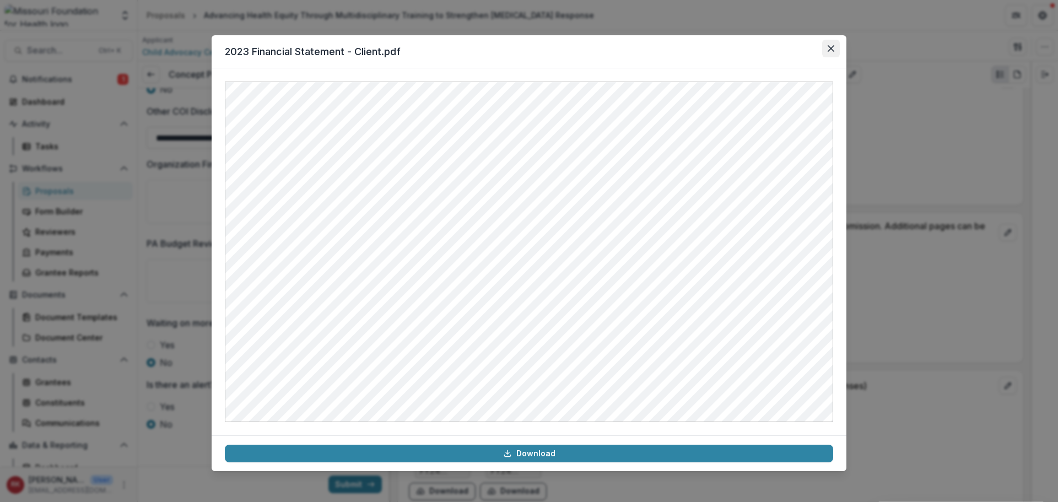
click at [832, 44] on button "Close" at bounding box center [831, 49] width 18 height 18
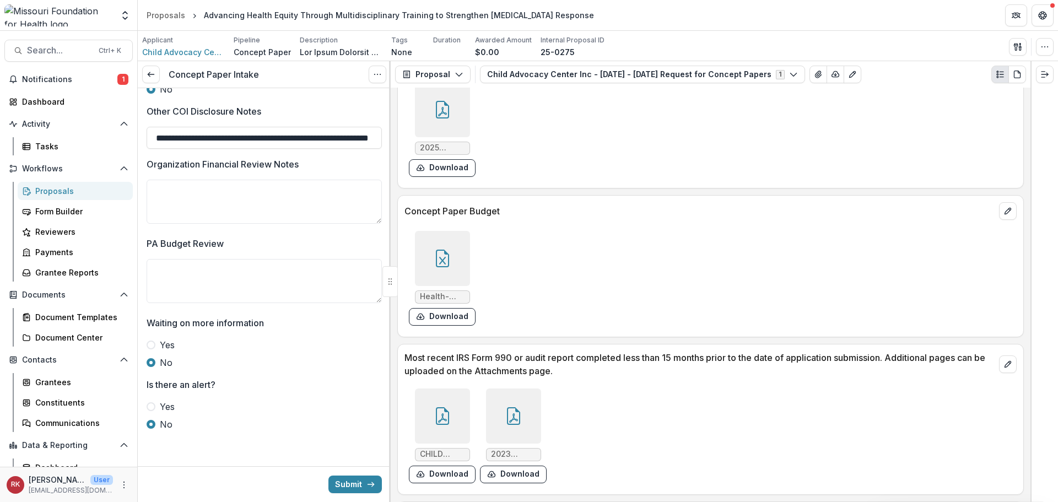
scroll to position [2930, 0]
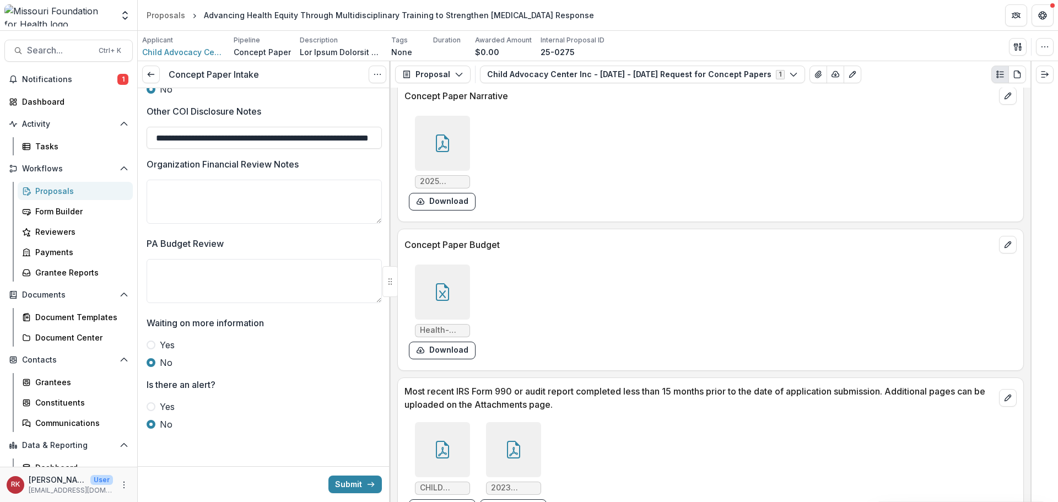
click at [443, 277] on div at bounding box center [442, 292] width 55 height 55
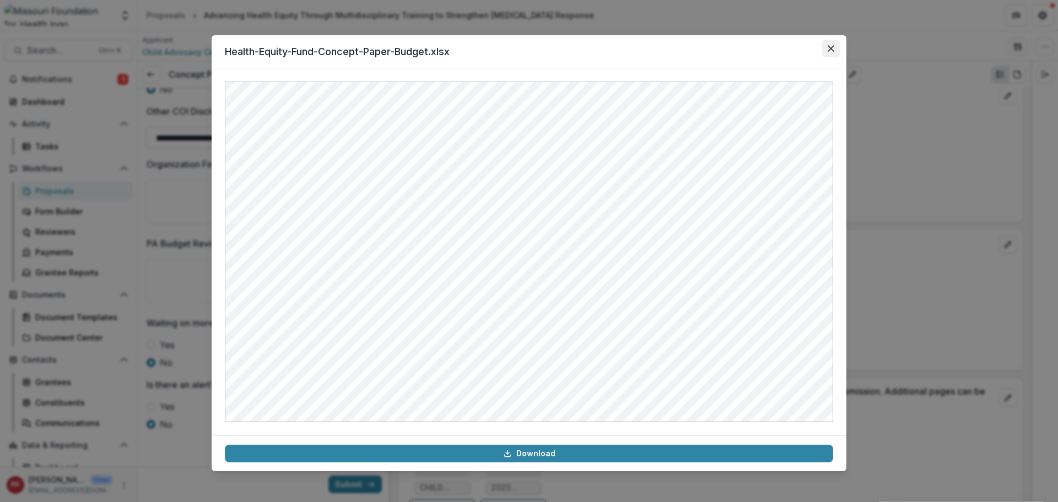
click at [827, 46] on button "Close" at bounding box center [831, 49] width 18 height 18
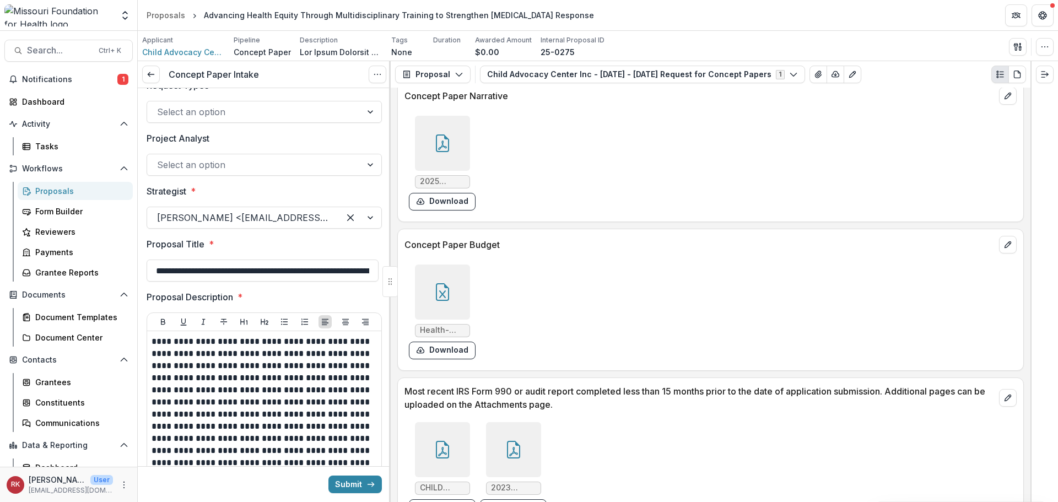
scroll to position [0, 0]
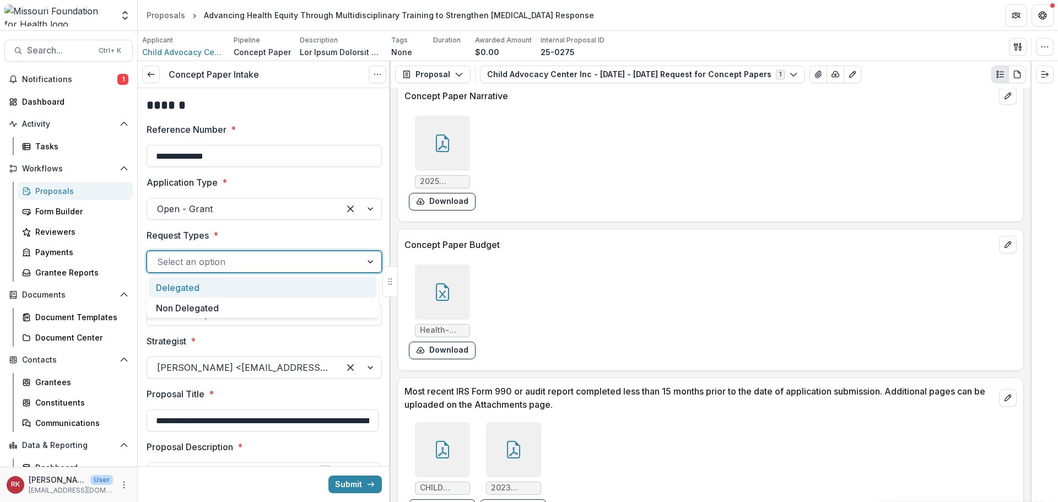
click at [188, 264] on div at bounding box center [254, 261] width 195 height 15
click at [190, 290] on div "Delegated" at bounding box center [263, 287] width 228 height 20
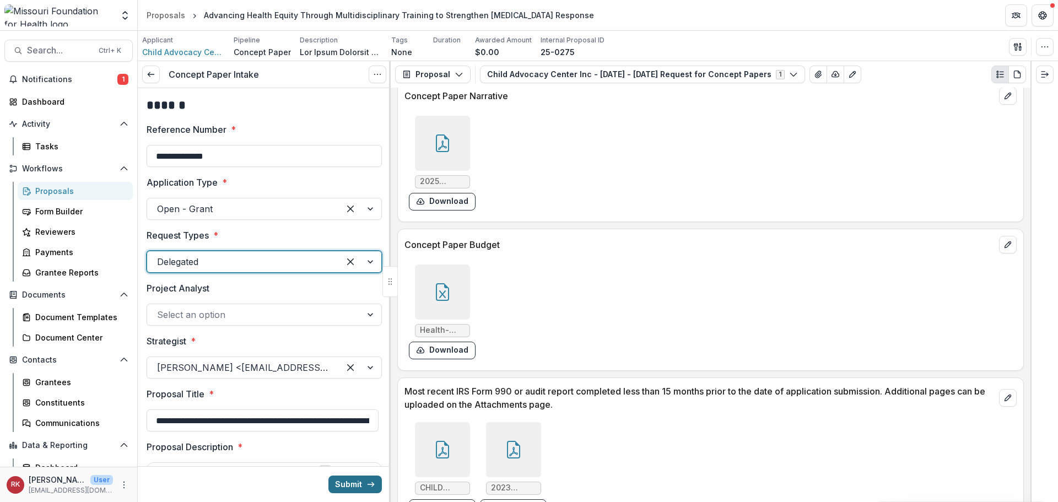
click at [333, 484] on button "Submit" at bounding box center [354, 485] width 53 height 18
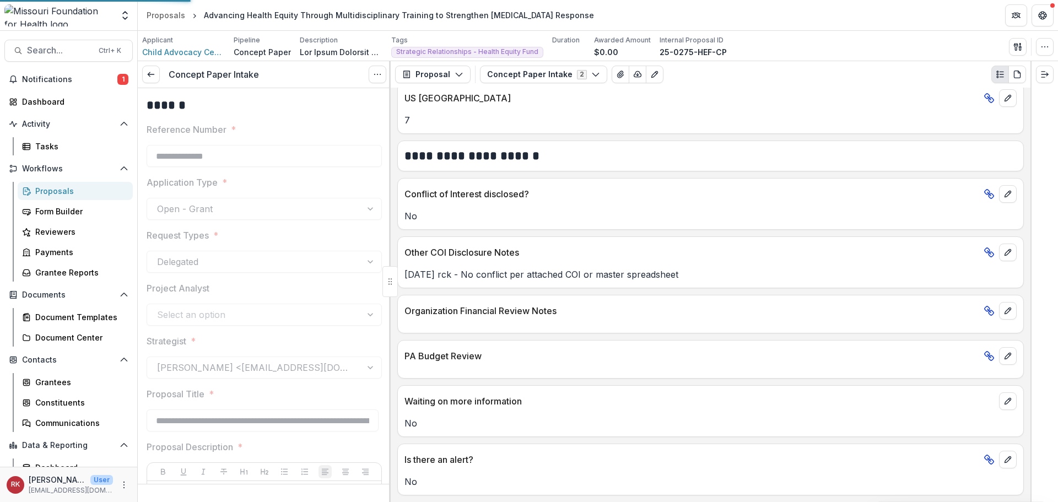
scroll to position [1795, 0]
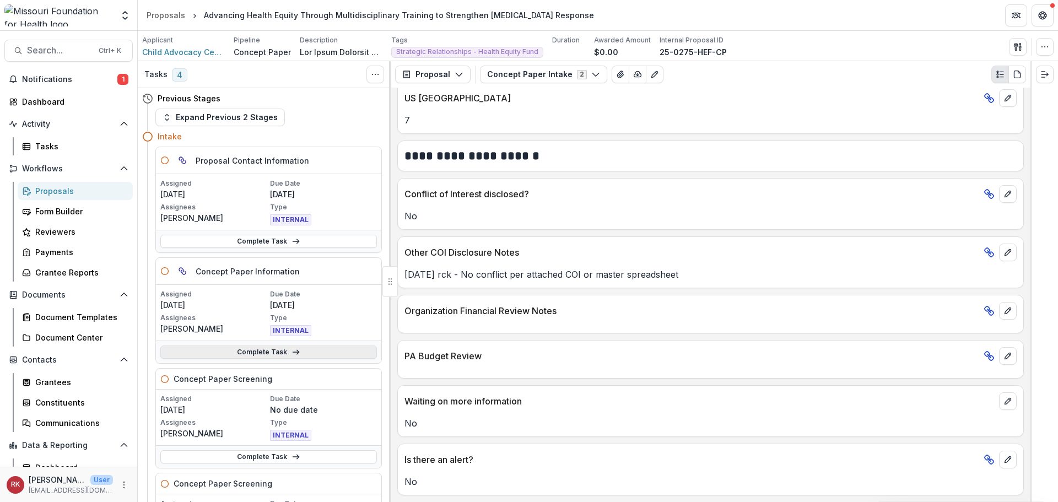
click at [214, 356] on link "Complete Task" at bounding box center [268, 352] width 217 height 13
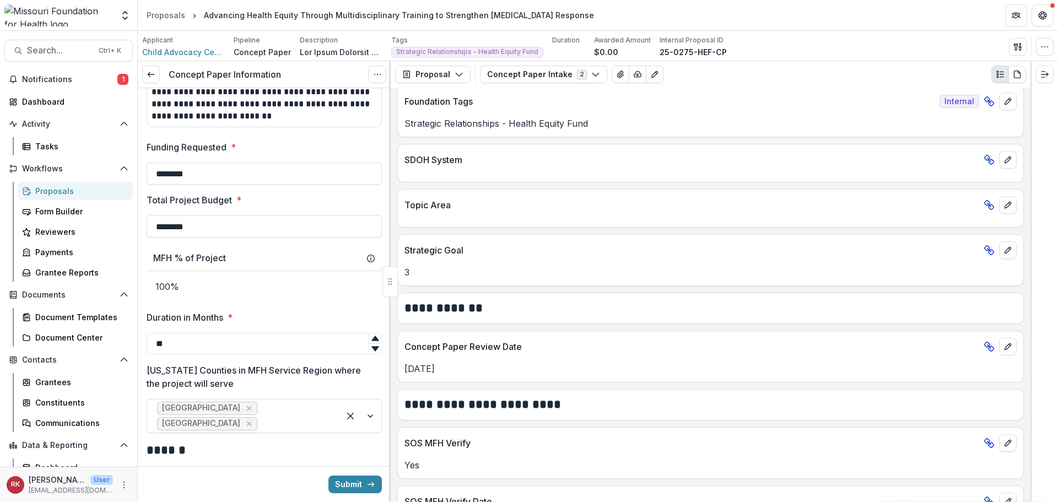
scroll to position [913, 0]
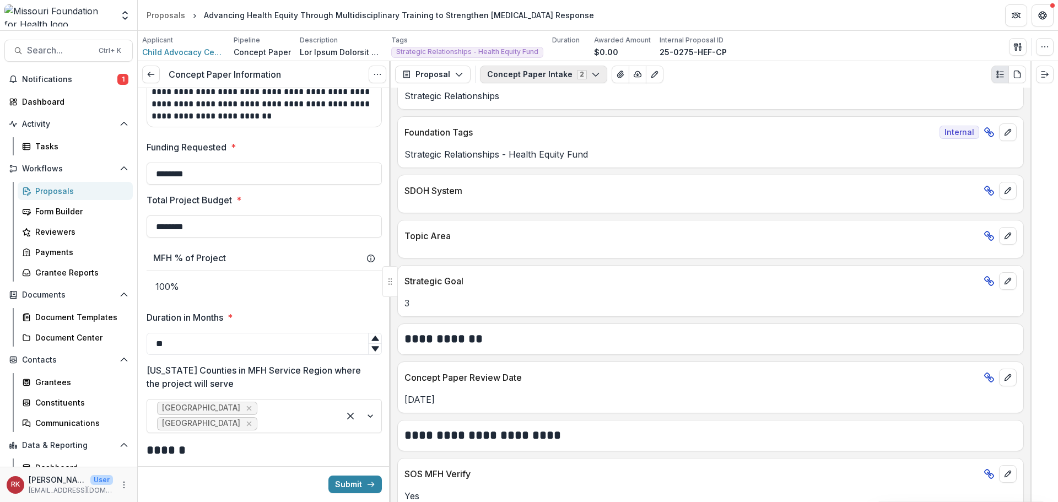
click at [547, 78] on button "Concept Paper Intake 2" at bounding box center [543, 75] width 127 height 18
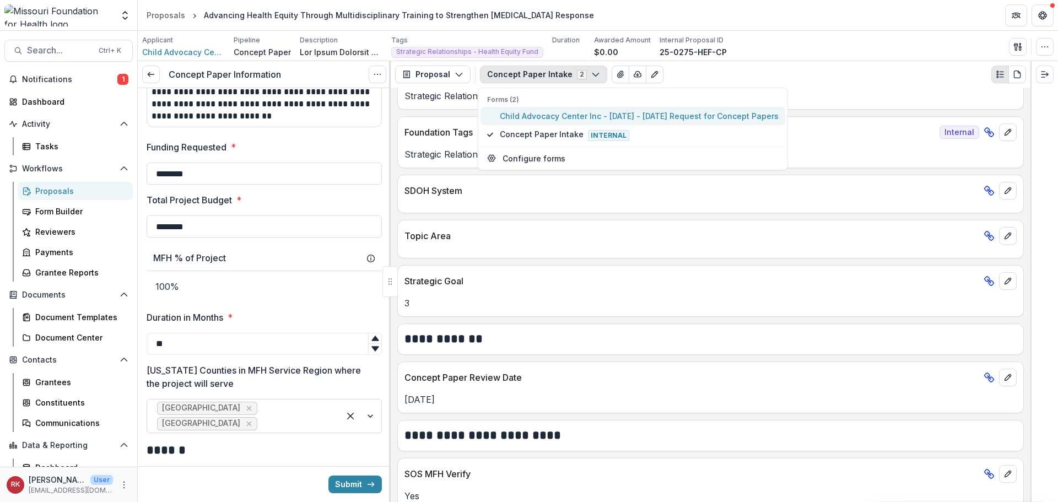
click at [569, 112] on span "Child Advocacy Center Inc - [DATE] - [DATE] Request for Concept Papers" at bounding box center [639, 116] width 279 height 12
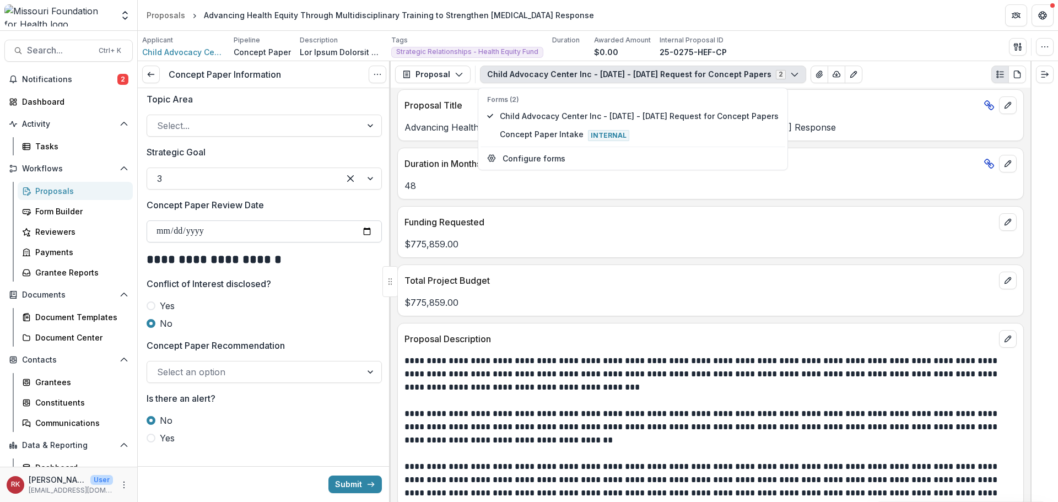
scroll to position [1252, 0]
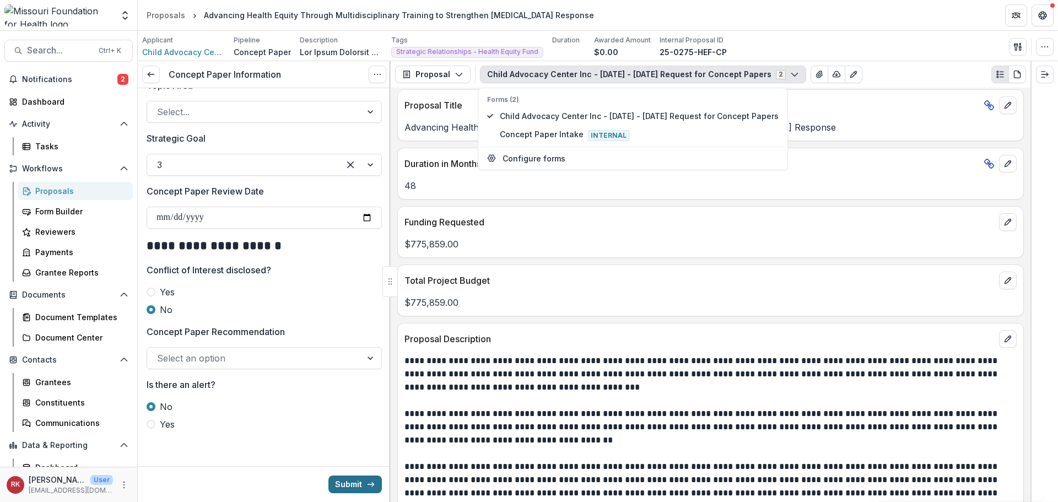
click at [348, 487] on button "Submit" at bounding box center [354, 485] width 53 height 18
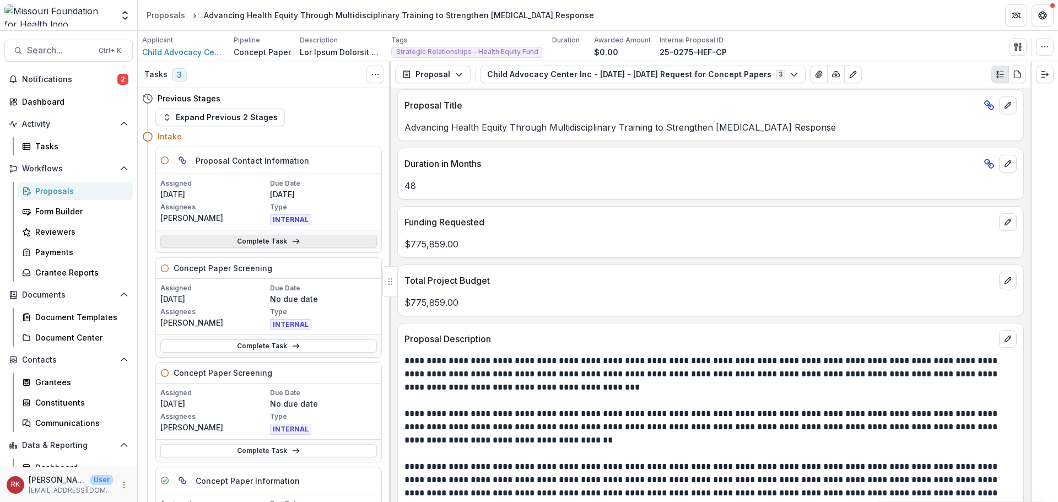
click at [216, 238] on link "Complete Task" at bounding box center [268, 241] width 217 height 13
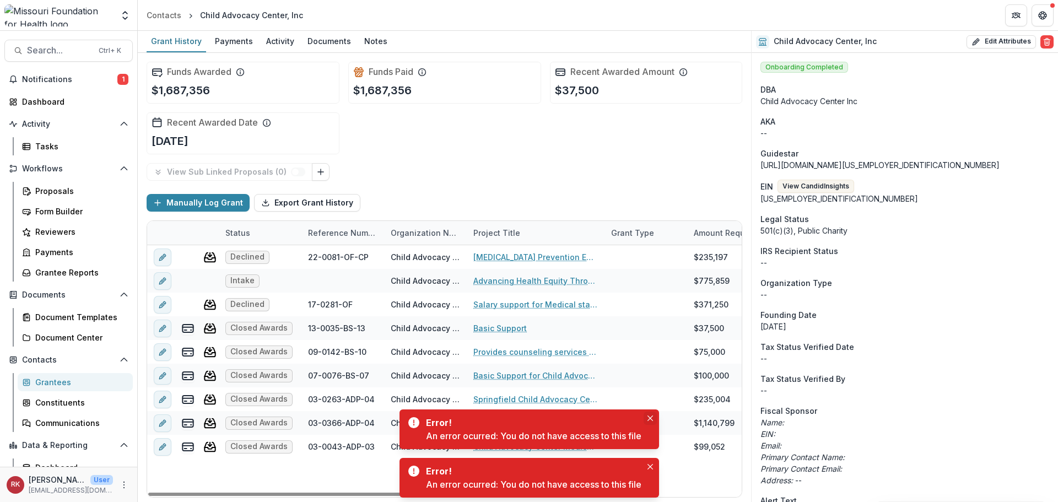
click at [650, 415] on button "Close" at bounding box center [650, 418] width 13 height 13
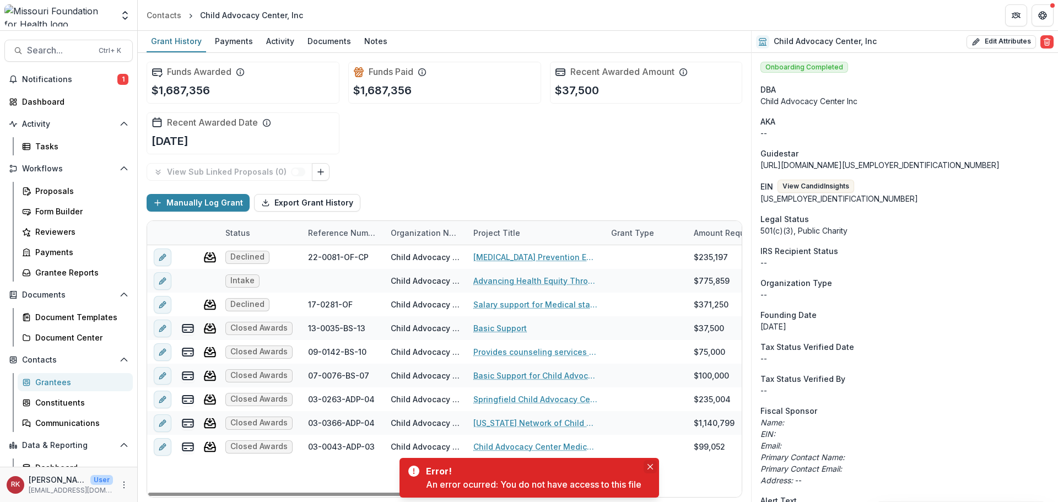
click at [653, 463] on button "Close" at bounding box center [650, 466] width 13 height 13
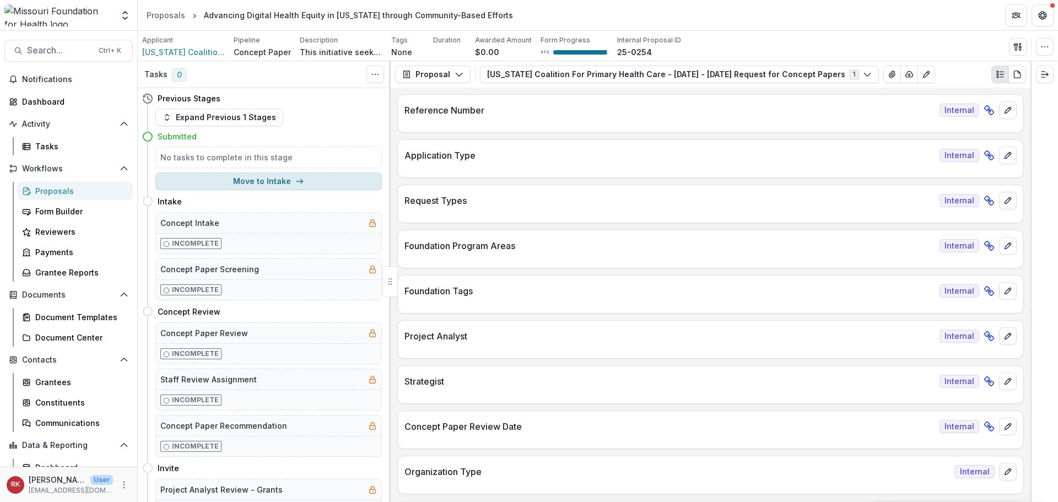
click at [218, 184] on button "Move to Intake" at bounding box center [268, 182] width 227 height 18
select select "******"
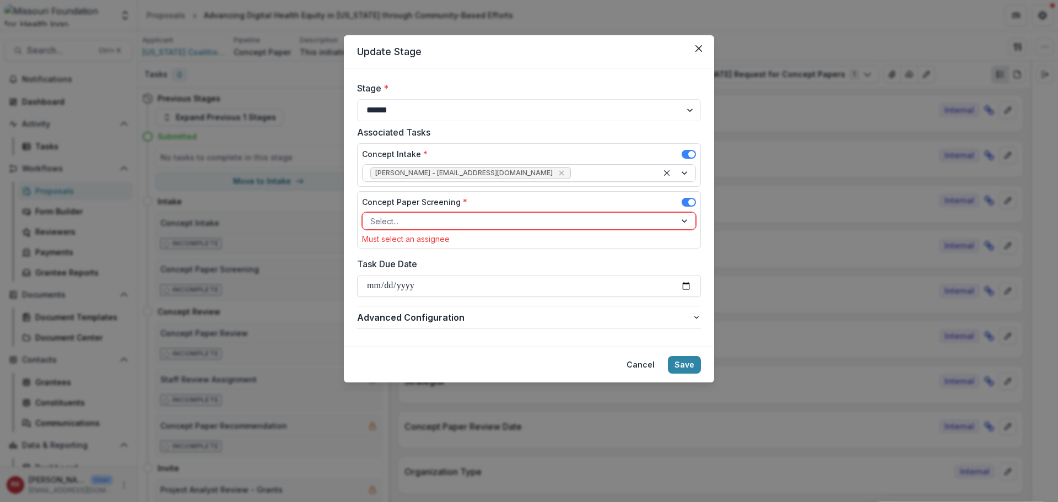
click at [557, 170] on icon "Remove Wendy Rohrbach - wrohrbach@mffh.org" at bounding box center [561, 173] width 9 height 9
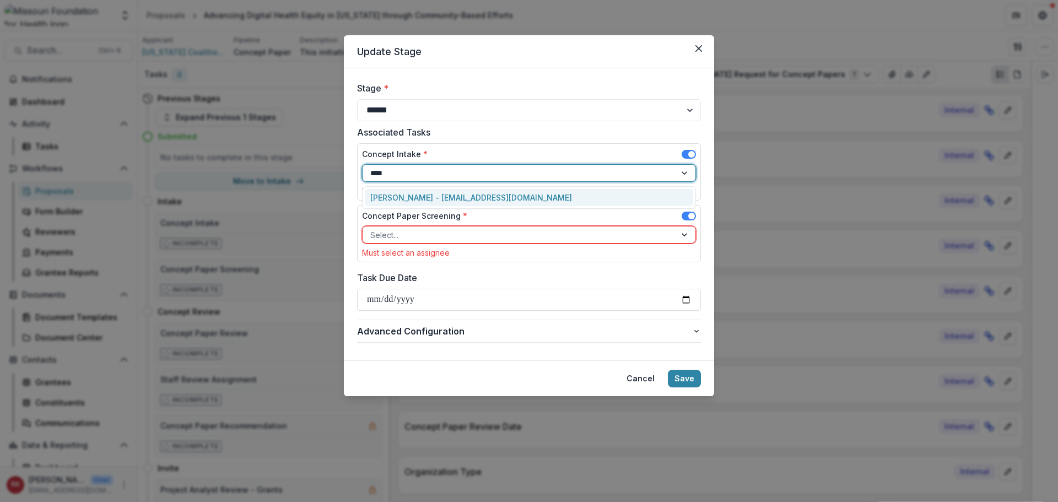
type input "*****"
click at [390, 203] on div "[PERSON_NAME] - [EMAIL_ADDRESS][DOMAIN_NAME]" at bounding box center [529, 197] width 328 height 17
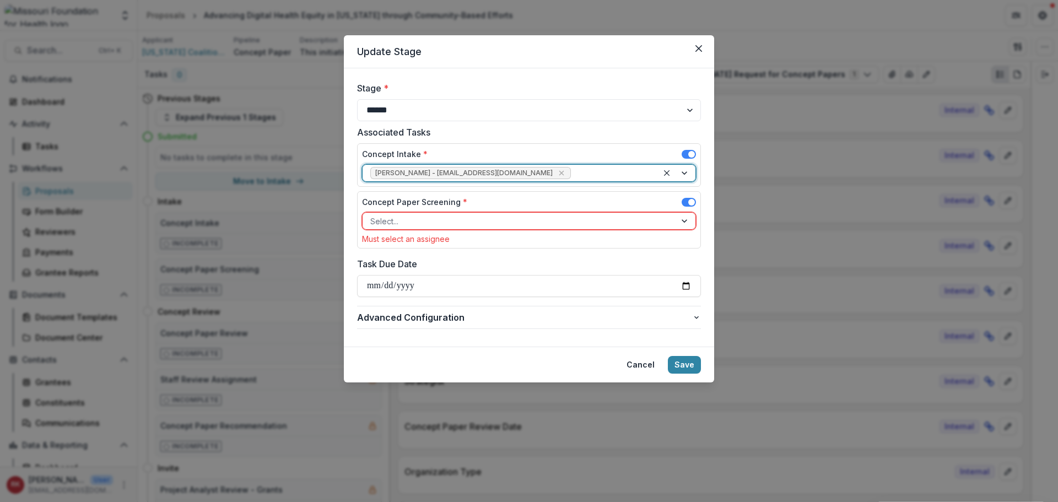
click at [394, 230] on div "Concept Paper Screening * Select... Must select an assignee" at bounding box center [529, 219] width 334 height 47
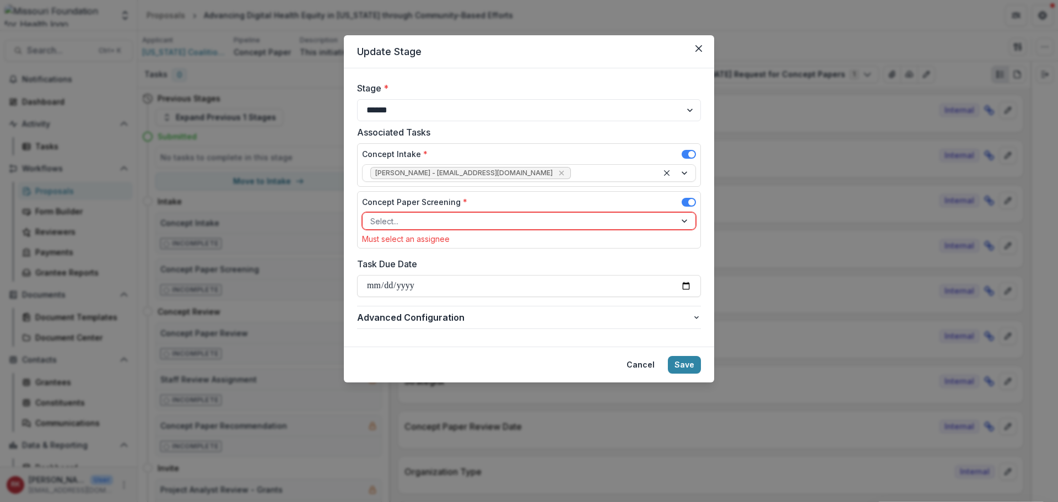
click at [392, 220] on div at bounding box center [519, 221] width 298 height 14
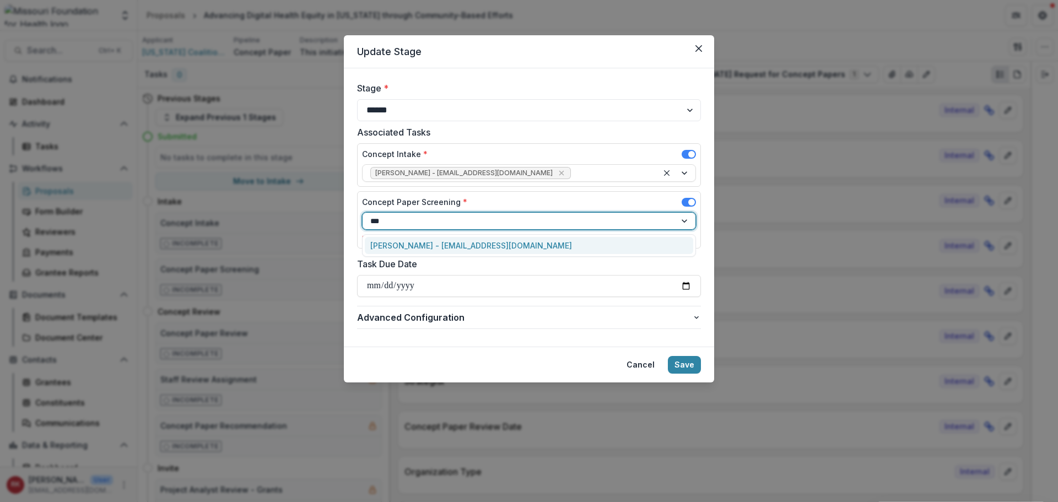
type input "****"
click at [387, 252] on div "[PERSON_NAME] - [EMAIL_ADDRESS][DOMAIN_NAME]" at bounding box center [529, 245] width 328 height 17
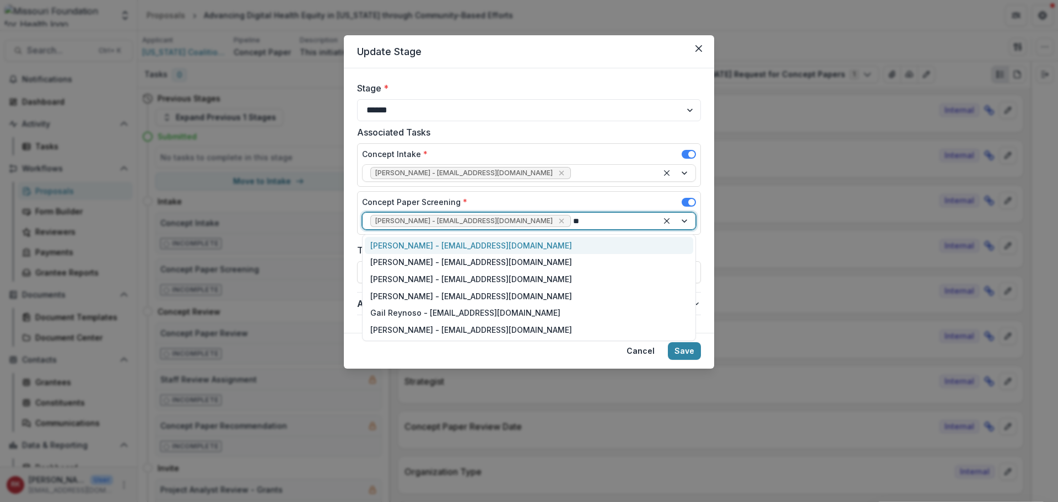
type input "***"
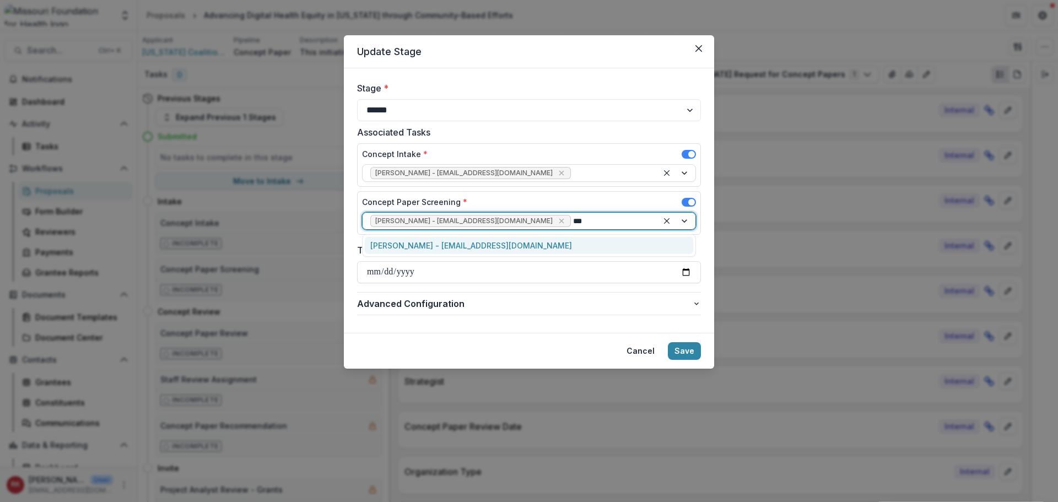
click at [395, 252] on div "[PERSON_NAME] - [EMAIL_ADDRESS][DOMAIN_NAME]" at bounding box center [529, 245] width 328 height 17
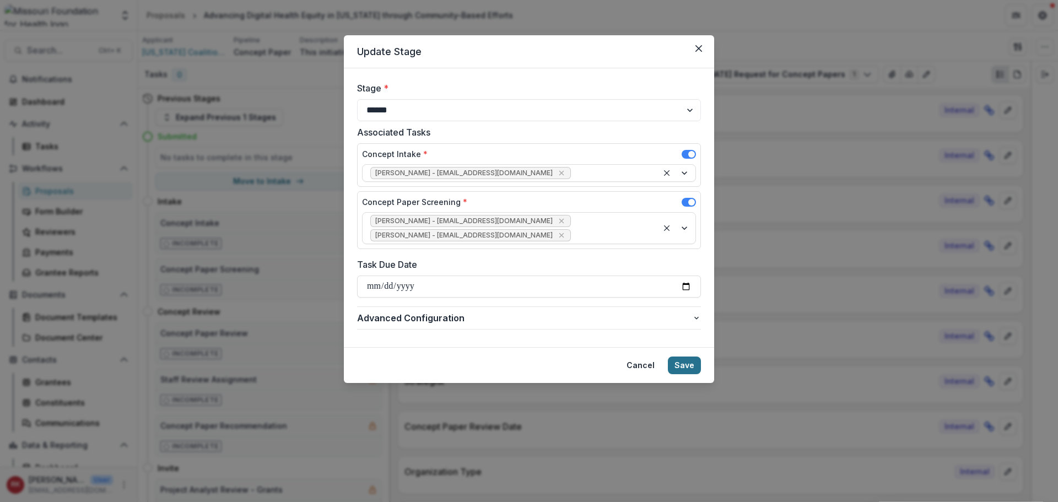
click at [699, 357] on button "Save" at bounding box center [684, 366] width 33 height 18
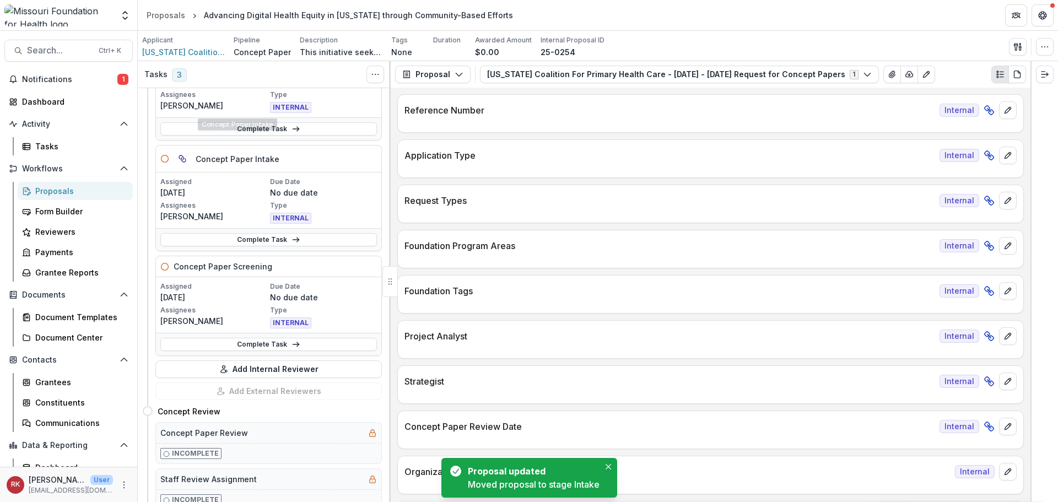
scroll to position [165, 0]
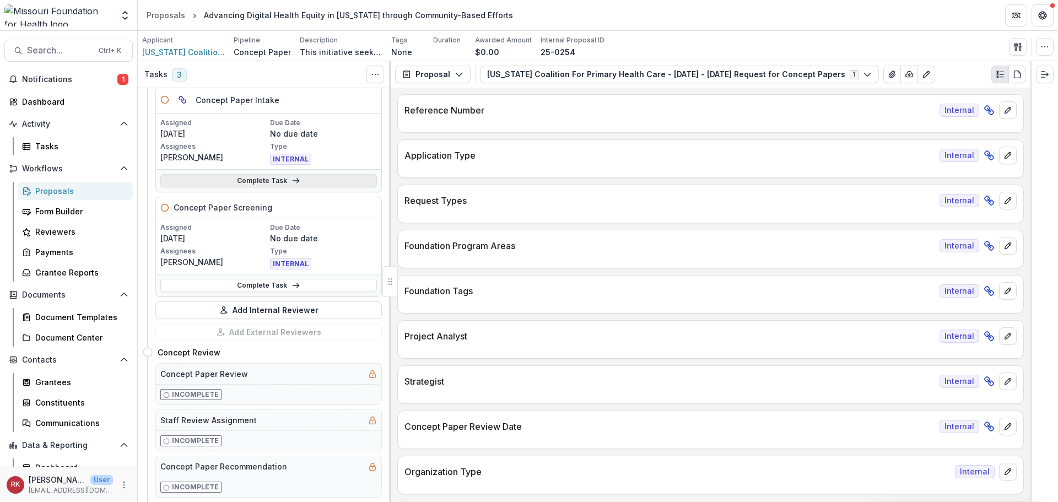
click at [247, 180] on link "Complete Task" at bounding box center [268, 180] width 217 height 13
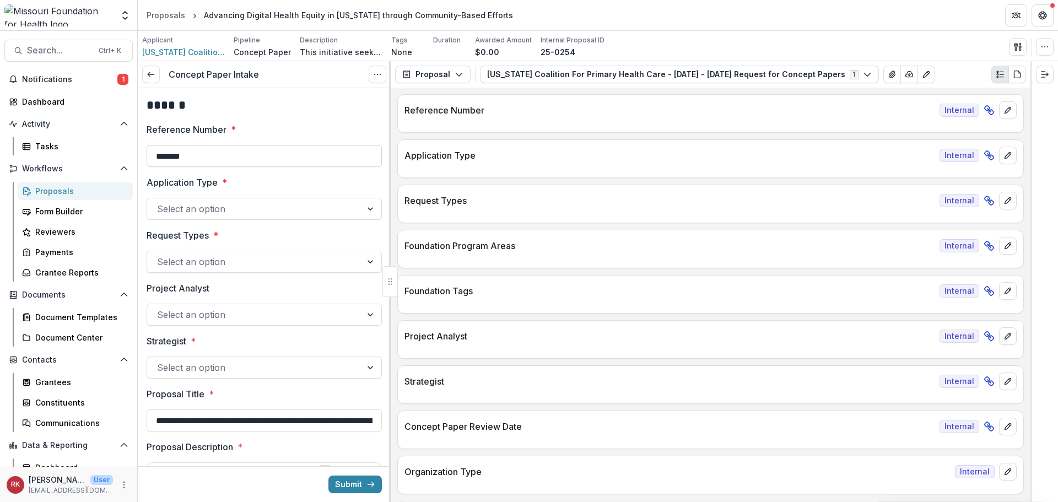
click at [225, 165] on input "*******" at bounding box center [264, 156] width 235 height 22
type input "**********"
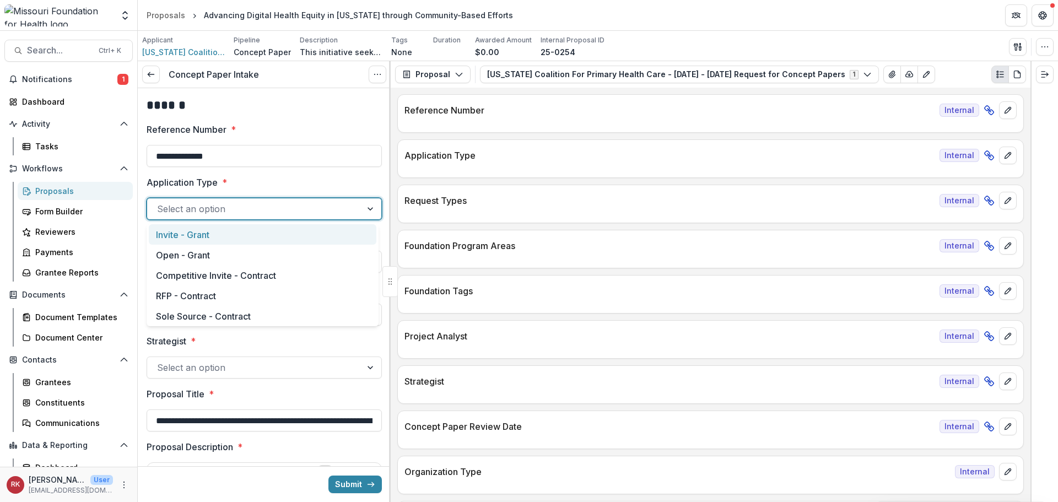
click at [188, 212] on div at bounding box center [254, 208] width 195 height 15
click at [194, 254] on div "Open - Grant" at bounding box center [263, 255] width 228 height 20
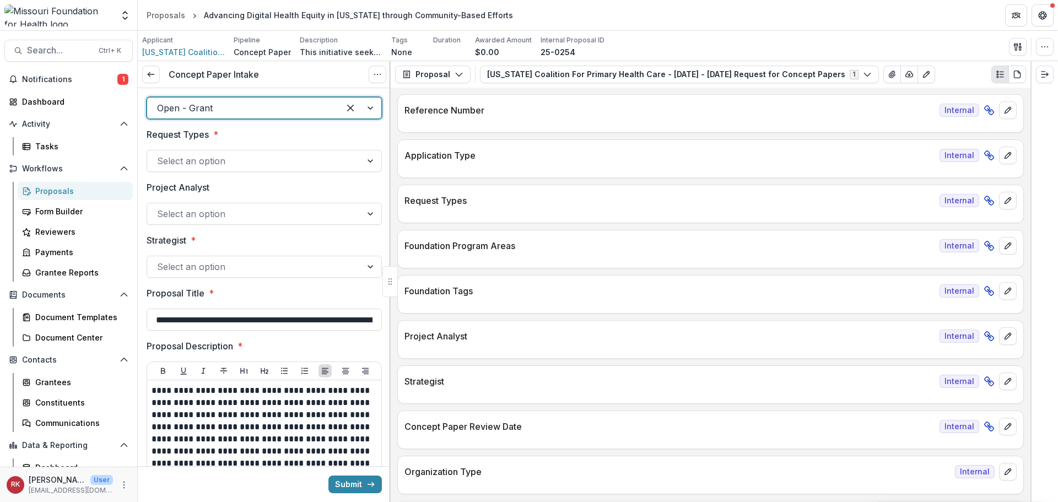
scroll to position [110, 0]
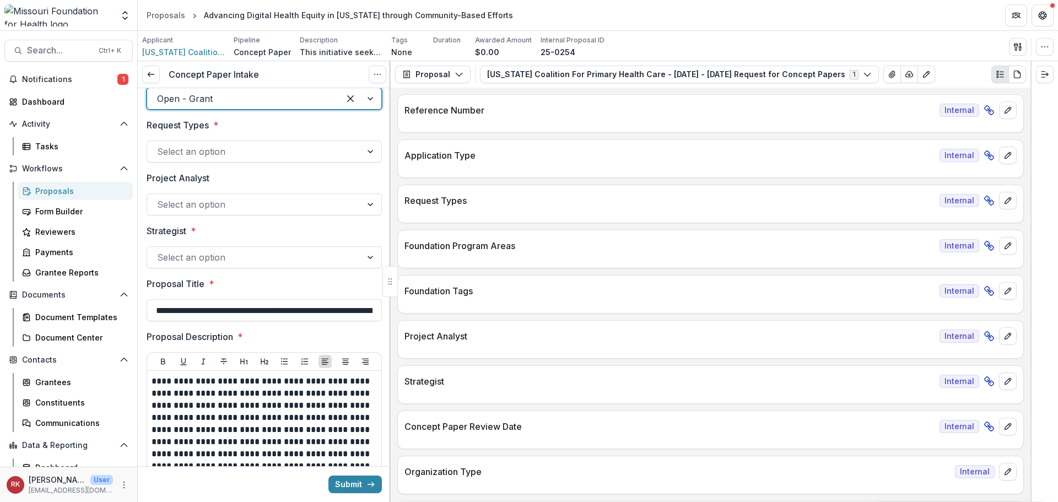
click at [172, 258] on div at bounding box center [254, 257] width 195 height 15
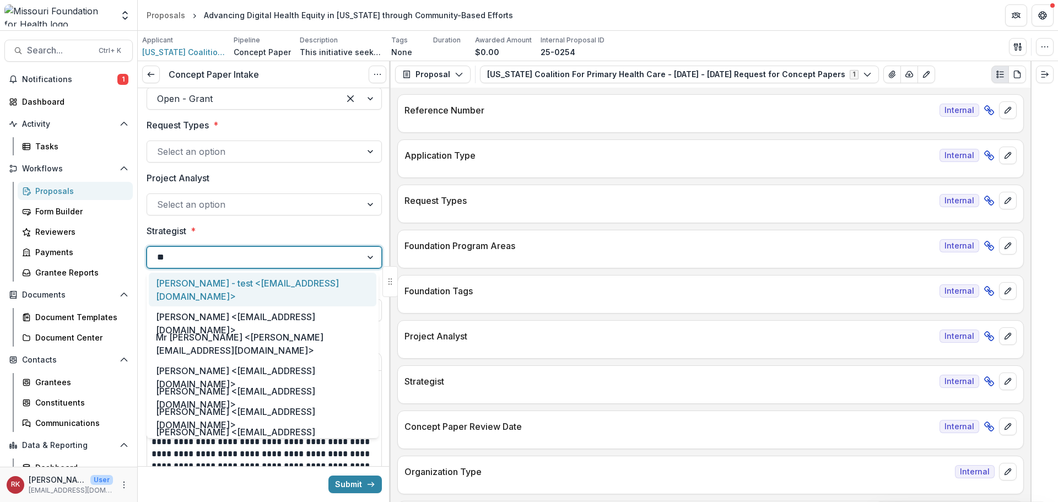
type input "***"
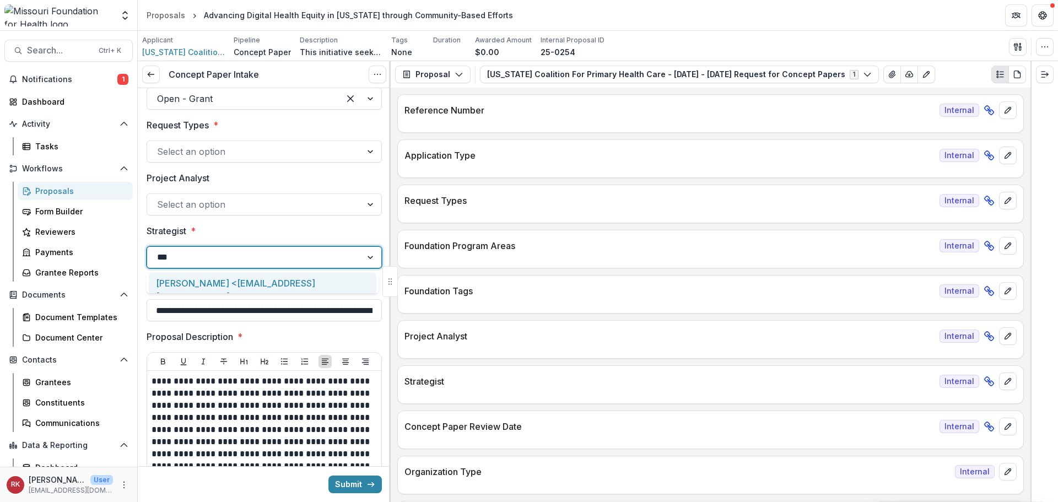
click at [181, 285] on div "Alyssa Curran <acurran@mffh.org>" at bounding box center [263, 290] width 228 height 34
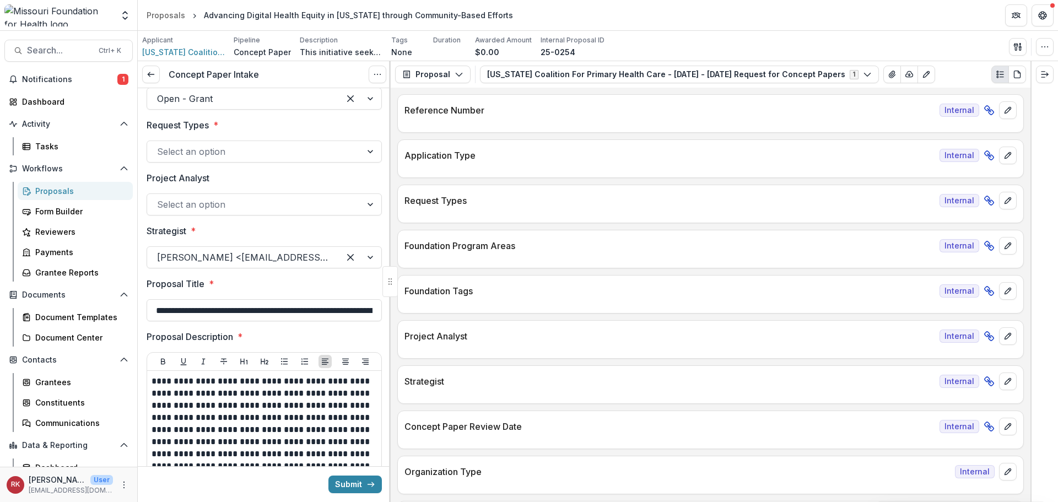
scroll to position [0, 110]
drag, startPoint x: 185, startPoint y: 310, endPoint x: 395, endPoint y: 326, distance: 210.0
click at [395, 326] on div "**********" at bounding box center [598, 281] width 920 height 441
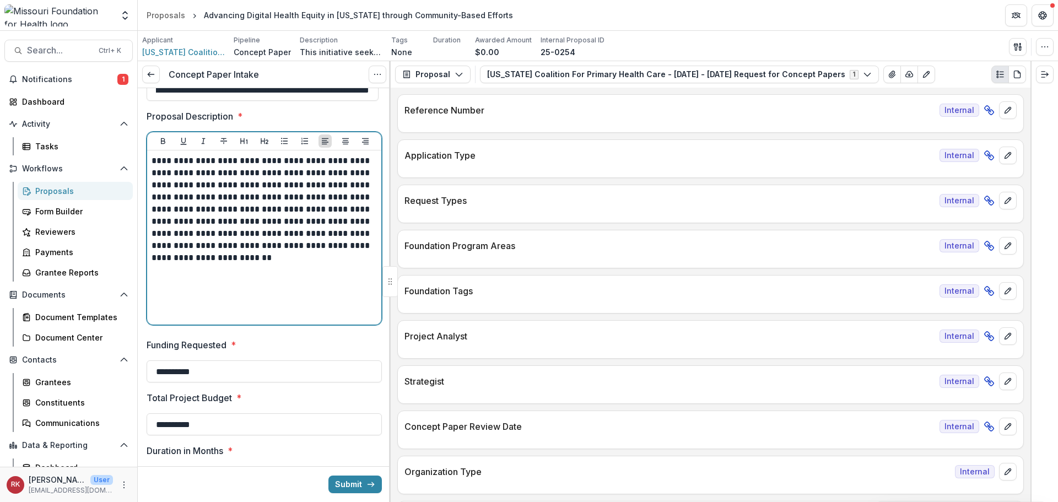
scroll to position [0, 0]
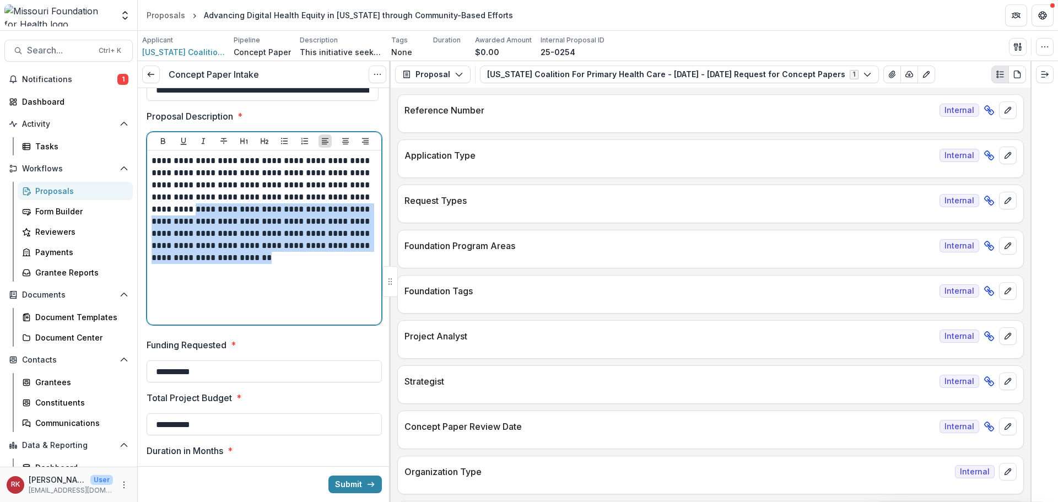
drag, startPoint x: 214, startPoint y: 211, endPoint x: 342, endPoint y: 282, distance: 146.3
click at [342, 282] on div "**********" at bounding box center [264, 237] width 225 height 165
click at [282, 260] on p "**********" at bounding box center [263, 209] width 222 height 109
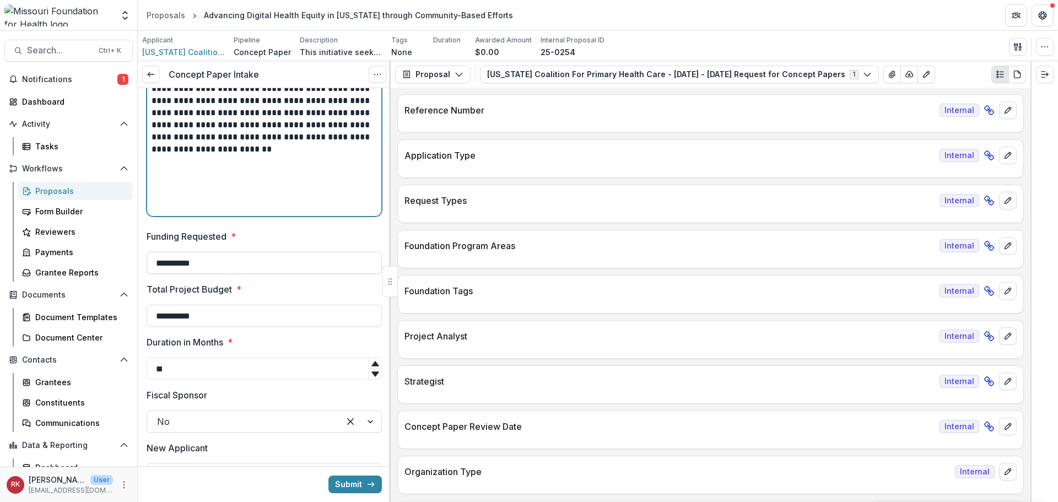
scroll to position [441, 0]
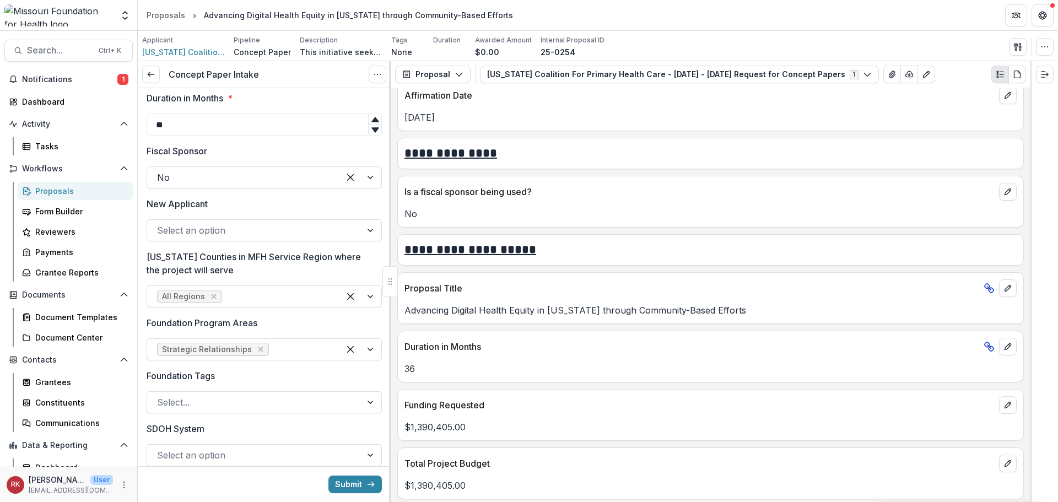
scroll to position [716, 0]
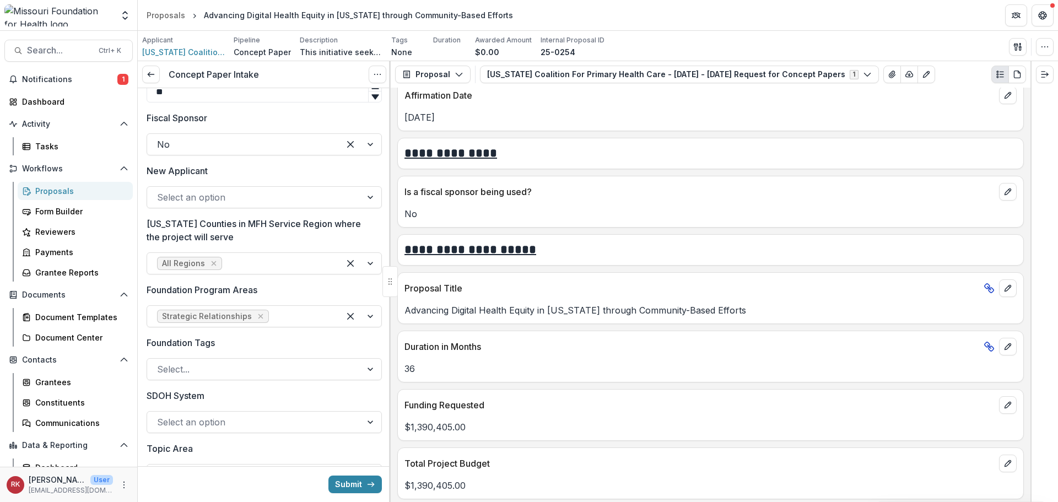
click at [201, 185] on div at bounding box center [264, 184] width 235 height 4
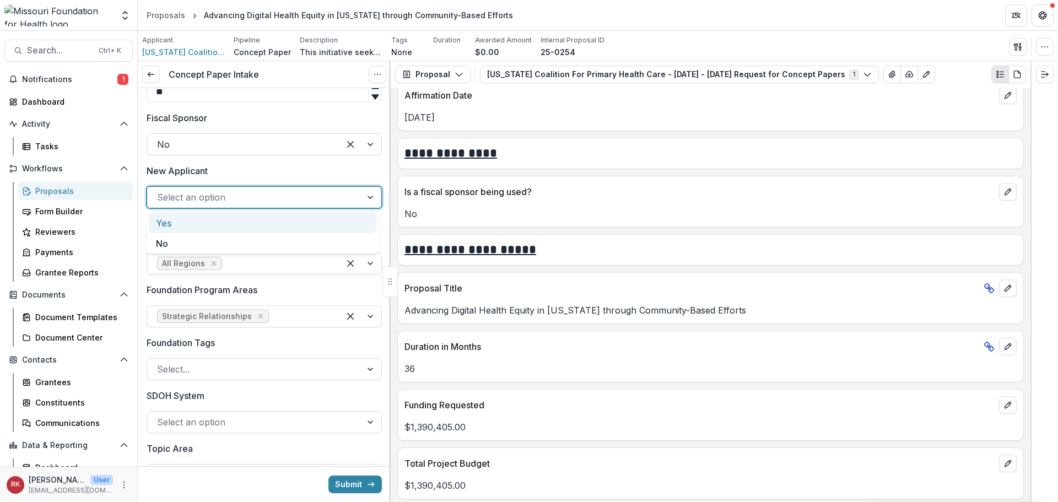
click at [201, 197] on div at bounding box center [254, 197] width 195 height 15
click at [179, 243] on div "No" at bounding box center [263, 243] width 228 height 20
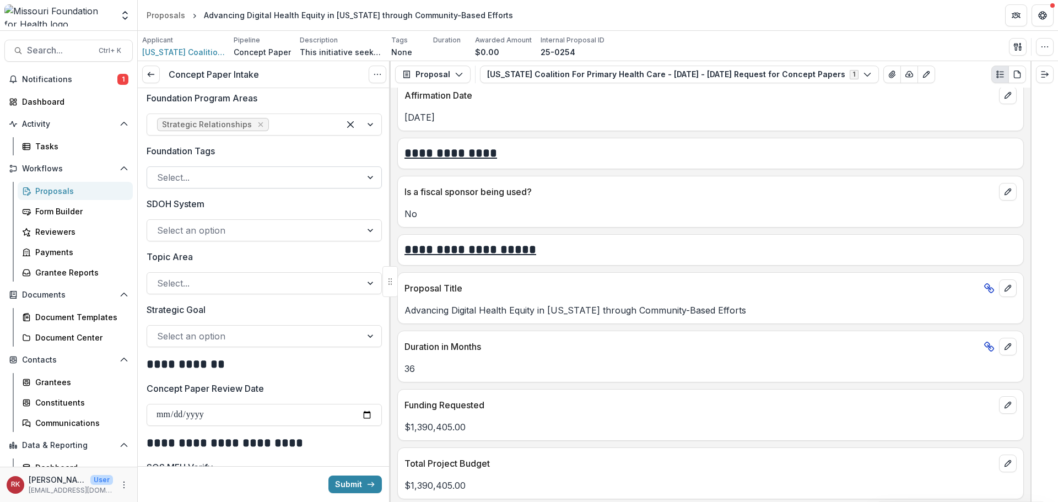
scroll to position [882, 0]
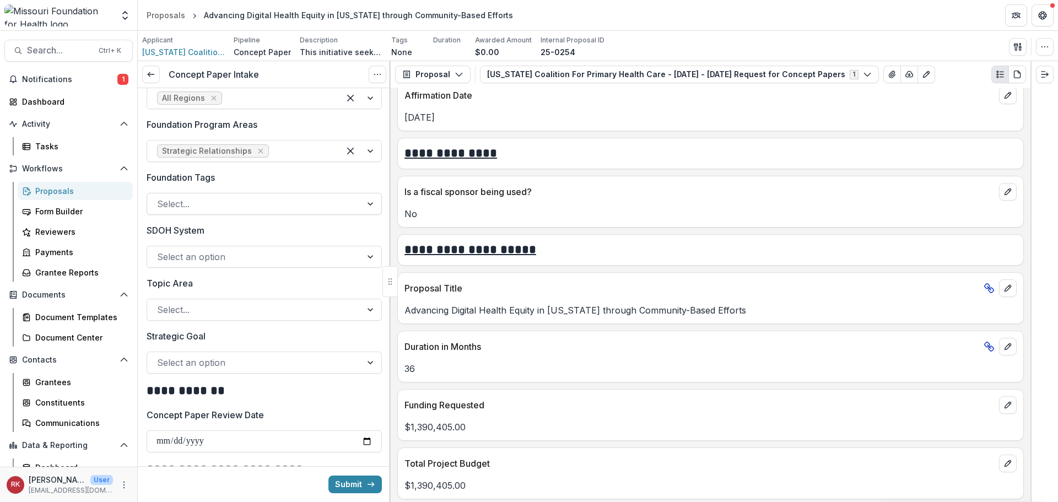
click at [215, 208] on div at bounding box center [254, 203] width 195 height 15
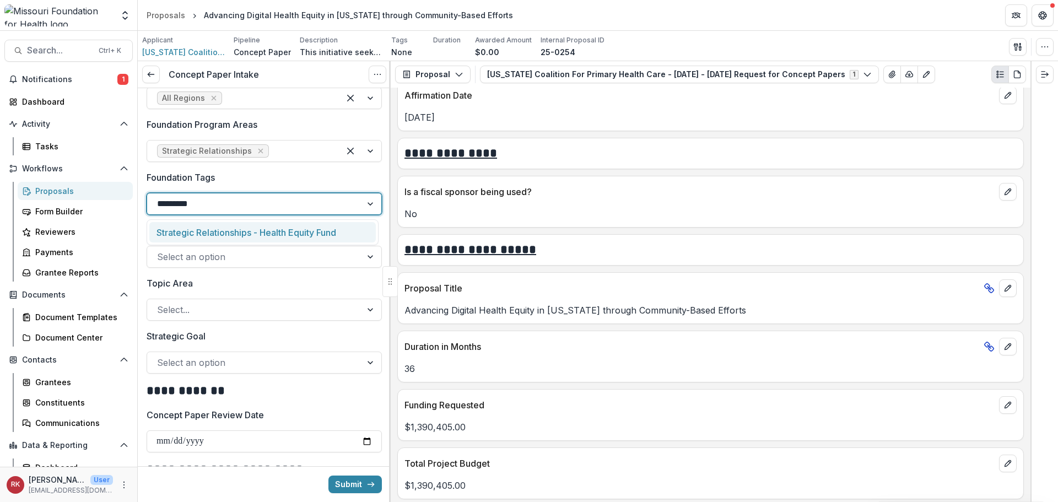
type input "**********"
click at [210, 227] on div "Strategic Relationships - Health Equity Fund" at bounding box center [262, 232] width 227 height 20
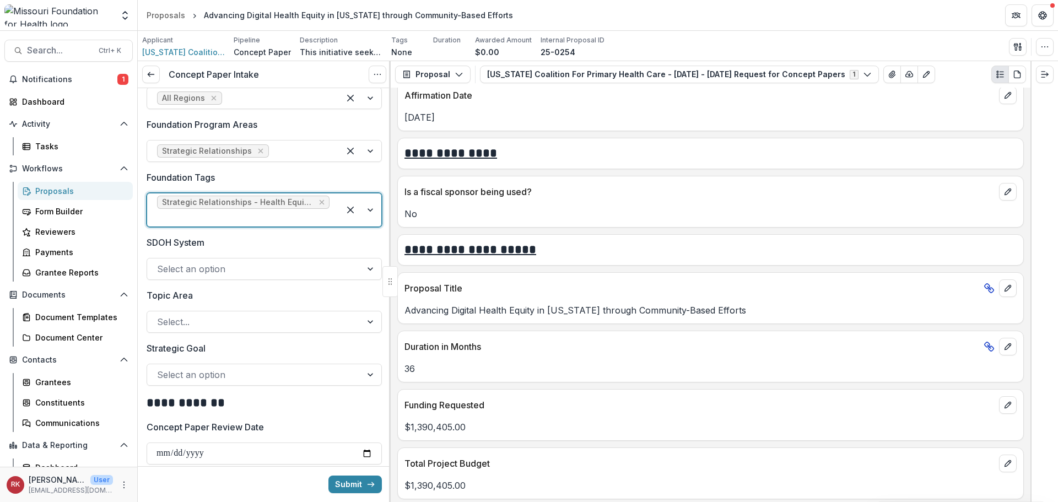
click at [186, 372] on div at bounding box center [254, 374] width 195 height 15
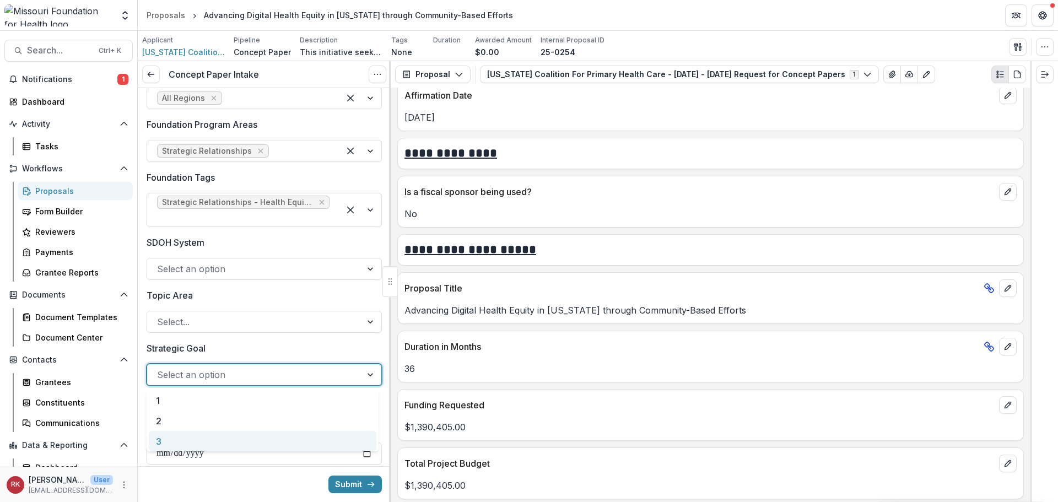
click at [176, 436] on div "3" at bounding box center [263, 441] width 228 height 20
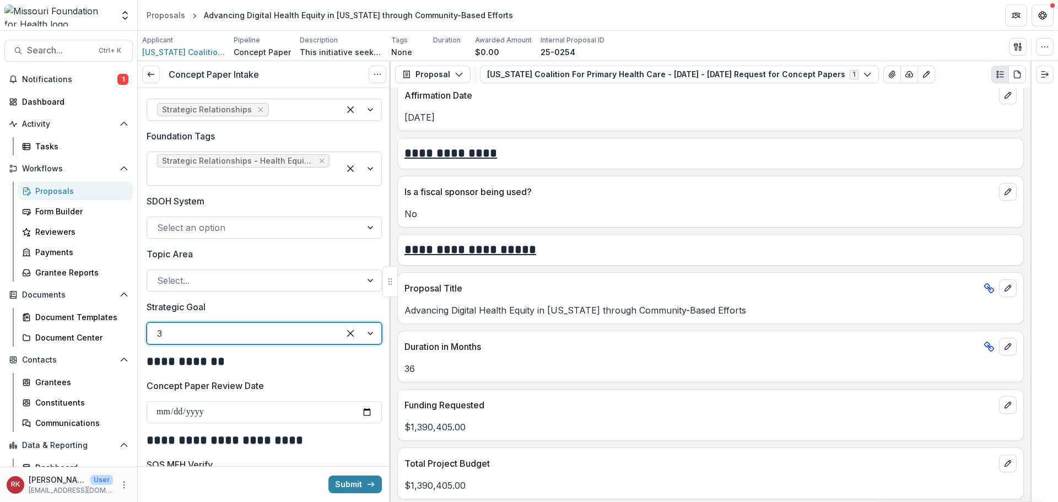
scroll to position [1047, 0]
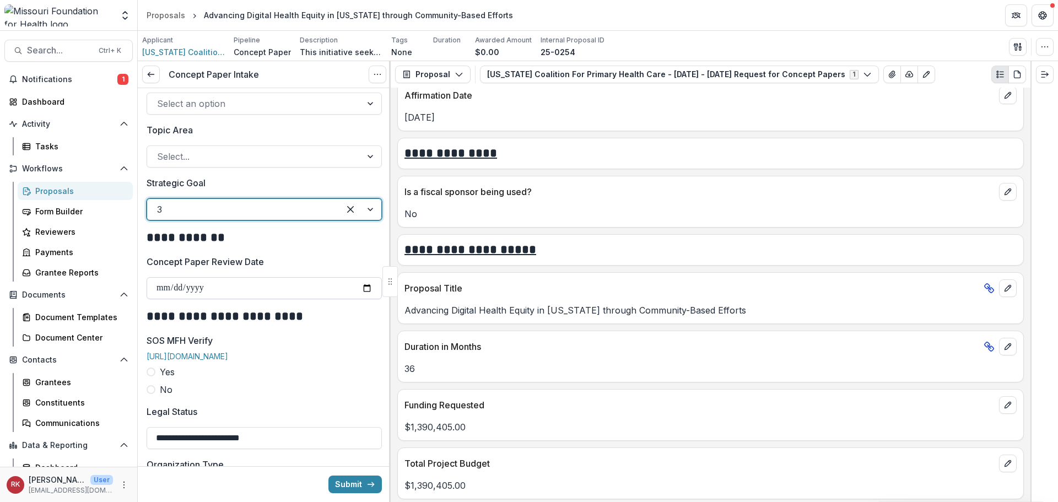
click at [365, 290] on input "Concept Paper Review Date" at bounding box center [264, 288] width 235 height 22
type input "**********"
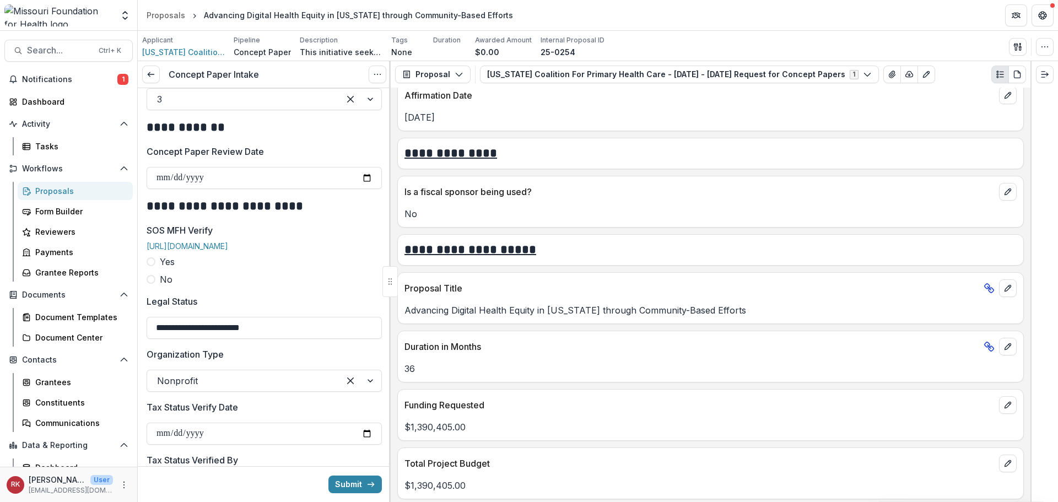
scroll to position [1213, 0]
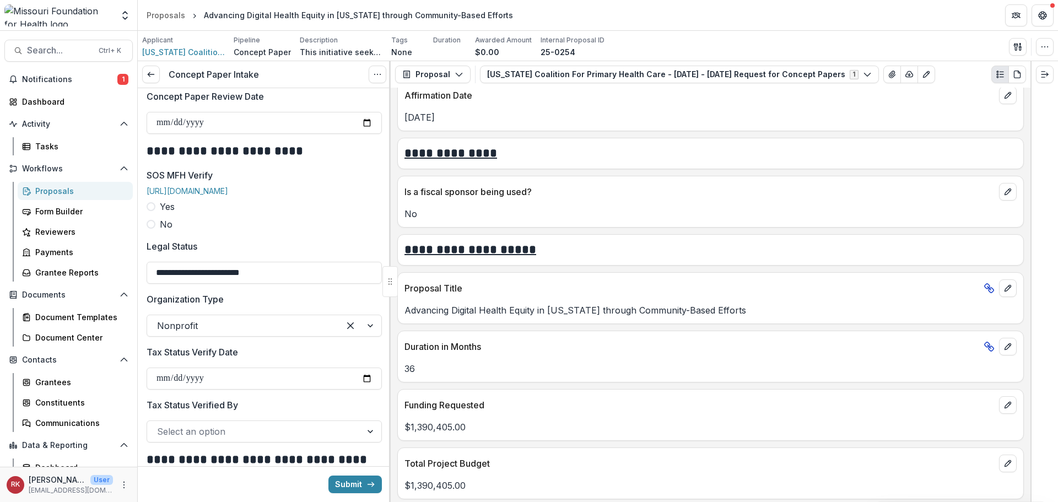
click at [149, 211] on span at bounding box center [151, 206] width 9 height 9
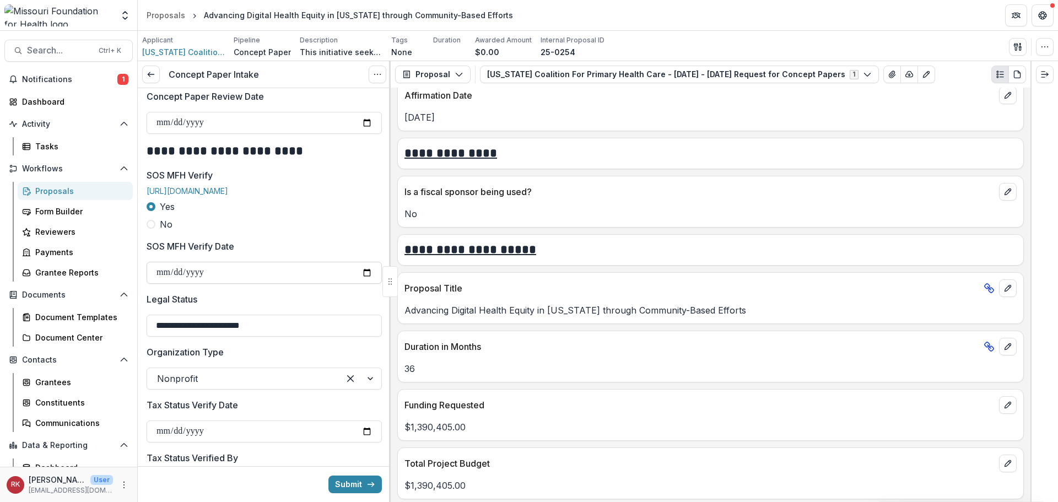
click at [365, 284] on input "SOS MFH Verify Date" at bounding box center [264, 273] width 235 height 22
type input "**********"
click at [198, 337] on input "**********" at bounding box center [264, 326] width 235 height 22
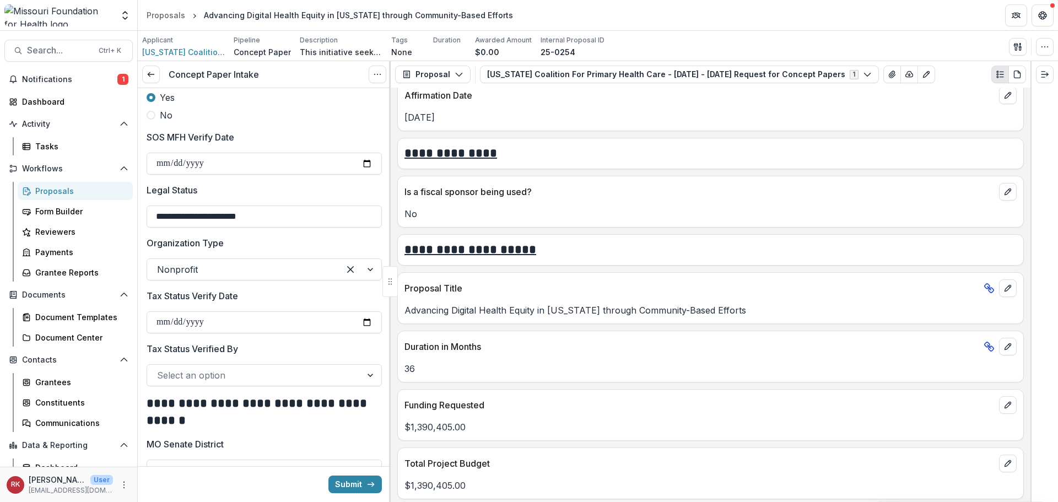
scroll to position [1323, 0]
type input "**********"
click at [360, 327] on input "Tax Status Verify Date" at bounding box center [264, 321] width 235 height 22
type input "**********"
click at [174, 375] on div "Tax Status Verified By Select an option" at bounding box center [264, 363] width 235 height 44
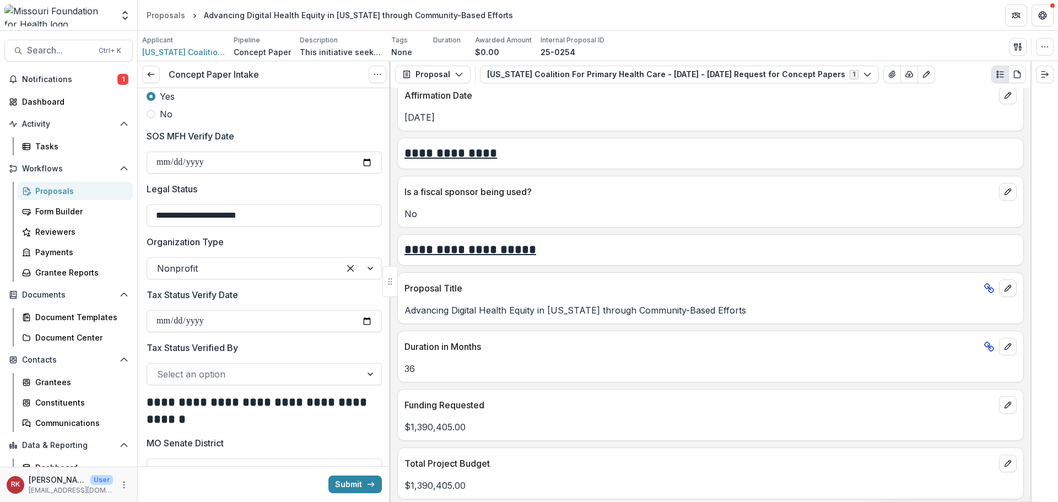
click at [176, 382] on div at bounding box center [254, 374] width 195 height 15
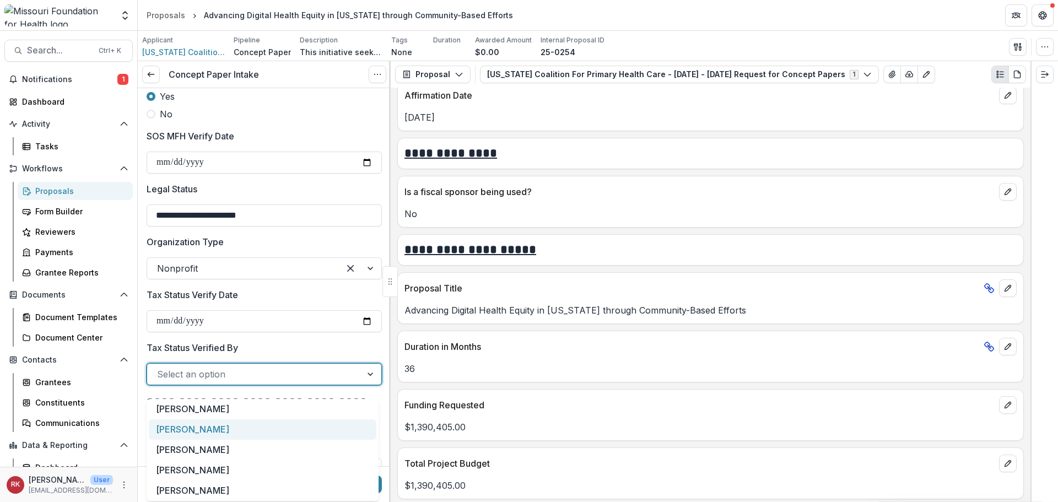
click at [169, 428] on div "[PERSON_NAME]" at bounding box center [263, 429] width 228 height 20
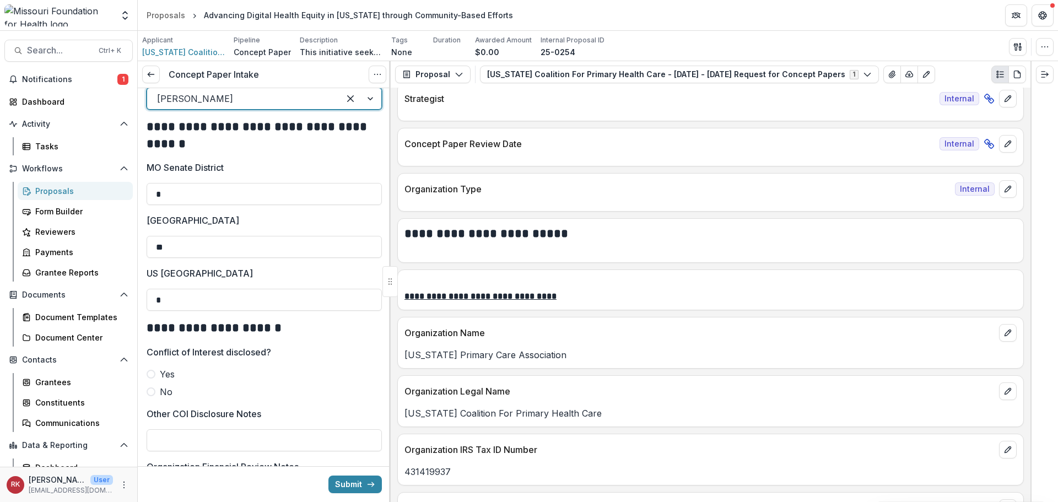
scroll to position [496, 0]
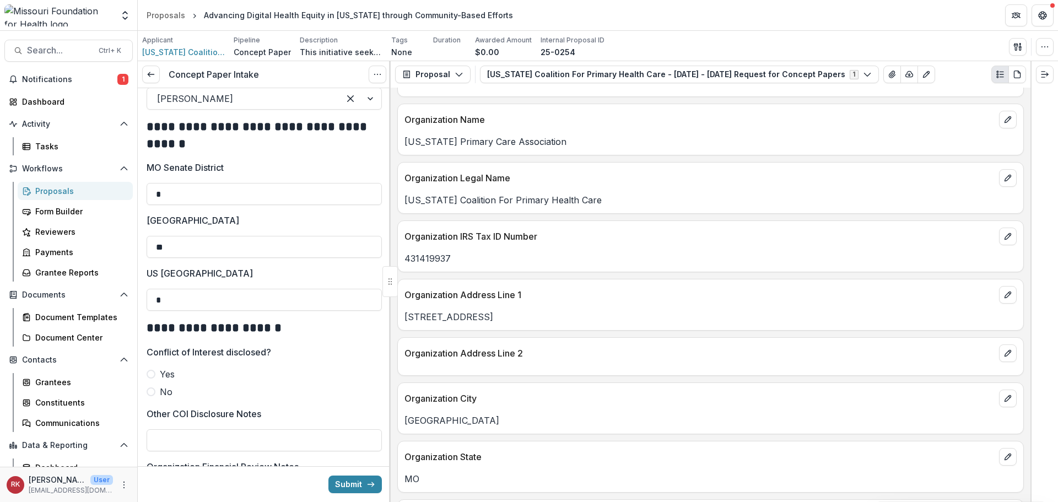
drag, startPoint x: 483, startPoint y: 321, endPoint x: 396, endPoint y: 313, distance: 87.4
click at [396, 313] on div "**********" at bounding box center [711, 295] width 640 height 414
copy p "[STREET_ADDRESS]"
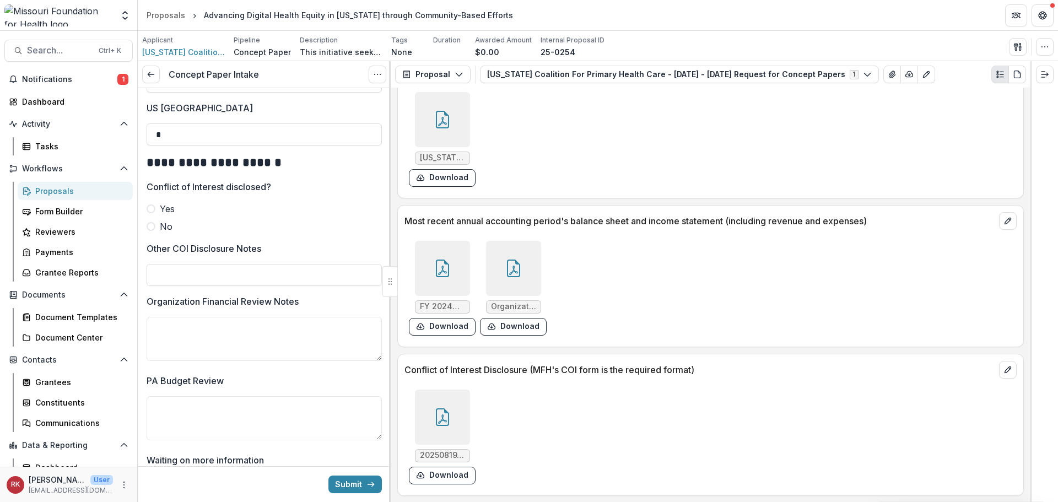
scroll to position [3142, 0]
click at [439, 427] on div at bounding box center [442, 417] width 55 height 55
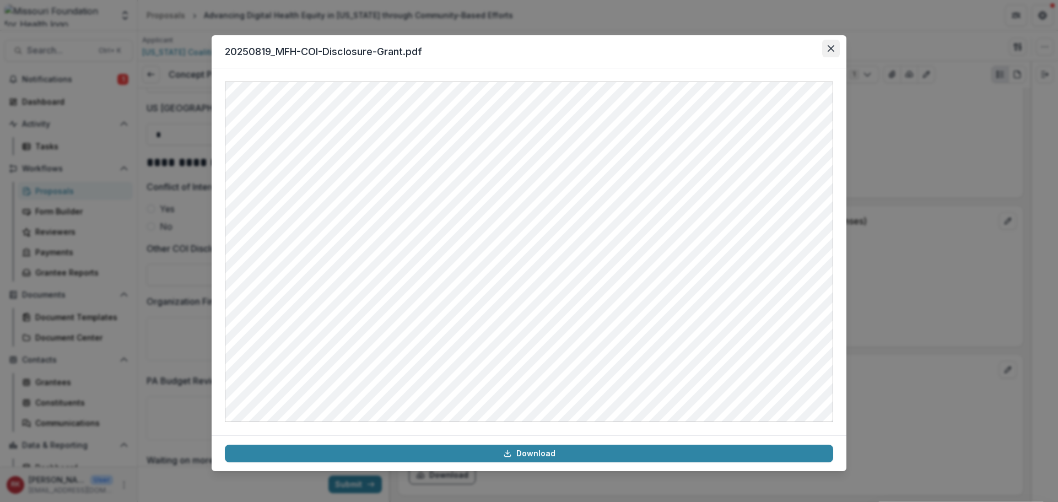
click at [828, 49] on icon "Close" at bounding box center [831, 48] width 7 height 7
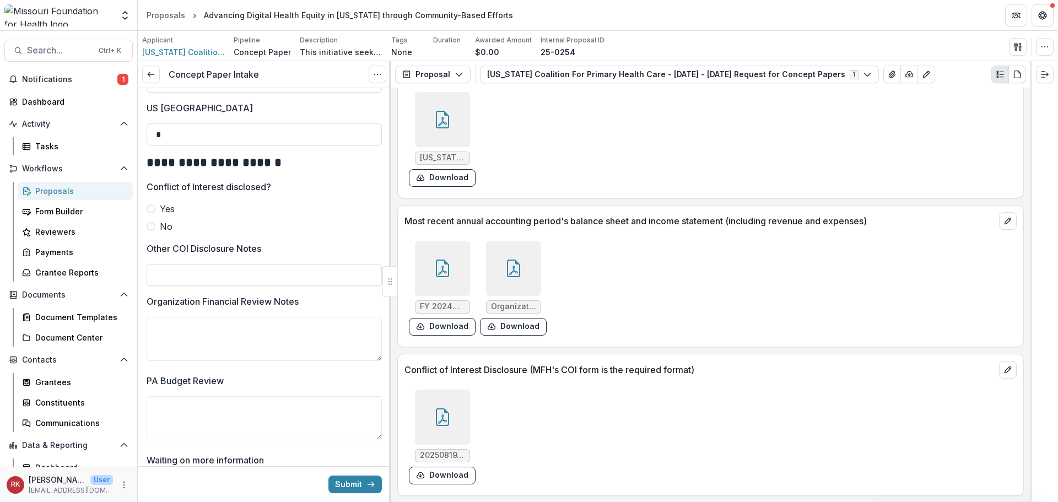
drag, startPoint x: 153, startPoint y: 238, endPoint x: 201, endPoint y: 310, distance: 86.2
click at [153, 231] on span at bounding box center [151, 226] width 9 height 9
click at [190, 283] on input "Other COI Disclosure Notes" at bounding box center [264, 275] width 235 height 22
click at [213, 286] on input "**********" at bounding box center [264, 275] width 235 height 22
type input "**********"
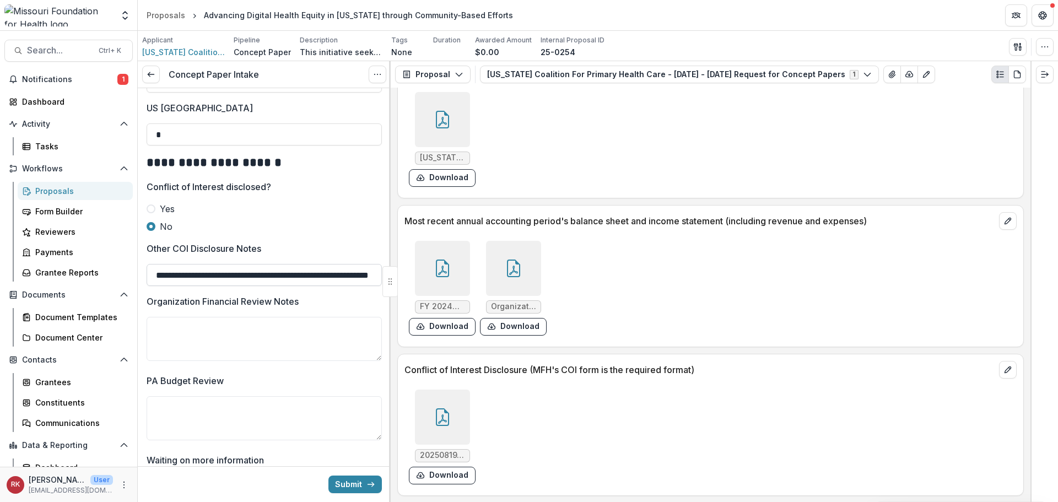
scroll to position [0, 60]
drag, startPoint x: 275, startPoint y: 288, endPoint x: 383, endPoint y: 297, distance: 108.4
click at [285, 286] on input "**********" at bounding box center [263, 275] width 232 height 22
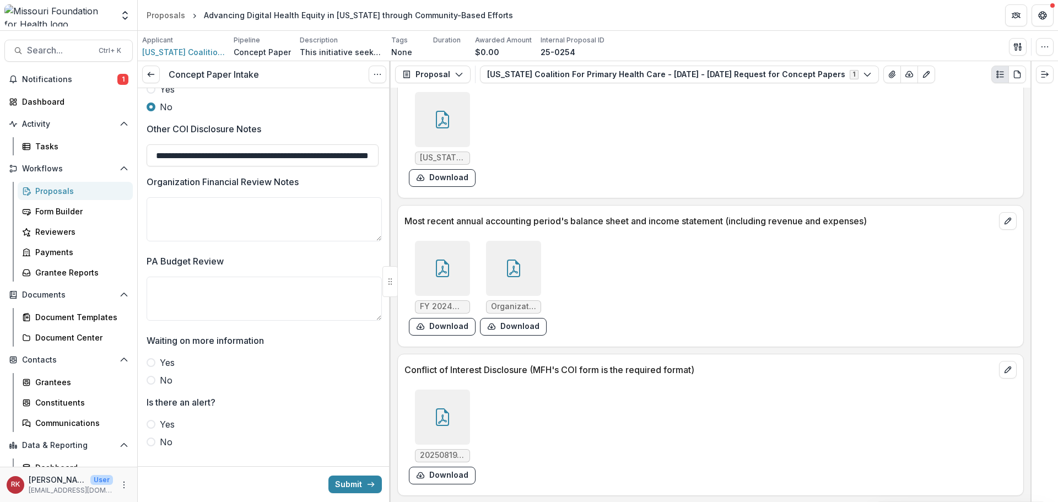
scroll to position [1910, 0]
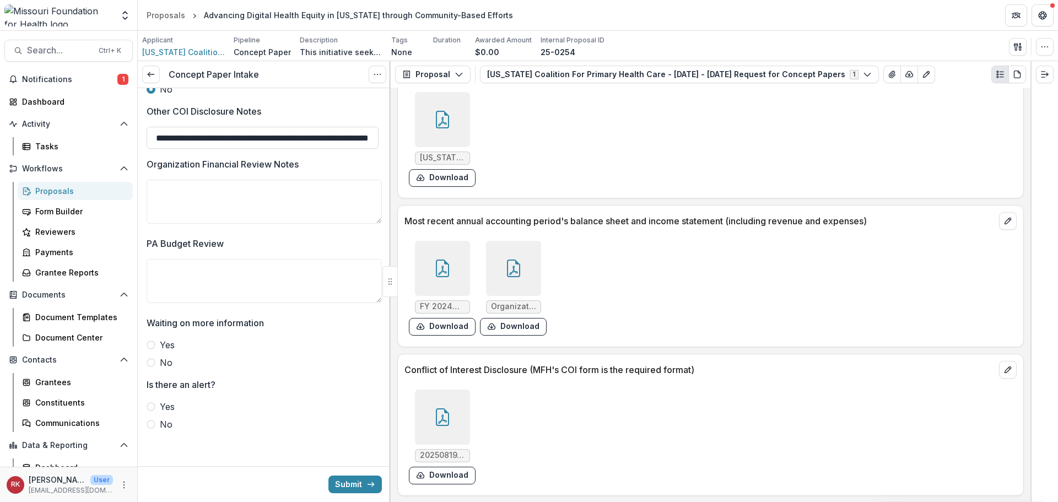
click at [150, 365] on span at bounding box center [151, 362] width 9 height 9
click at [153, 425] on span at bounding box center [151, 424] width 9 height 9
click at [446, 281] on div at bounding box center [442, 268] width 55 height 55
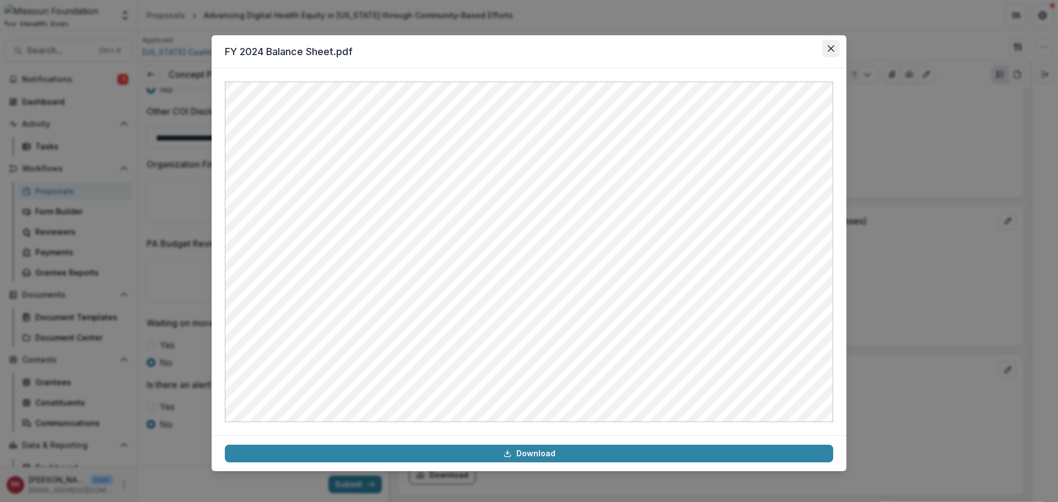
click at [828, 47] on icon "Close" at bounding box center [831, 48] width 7 height 7
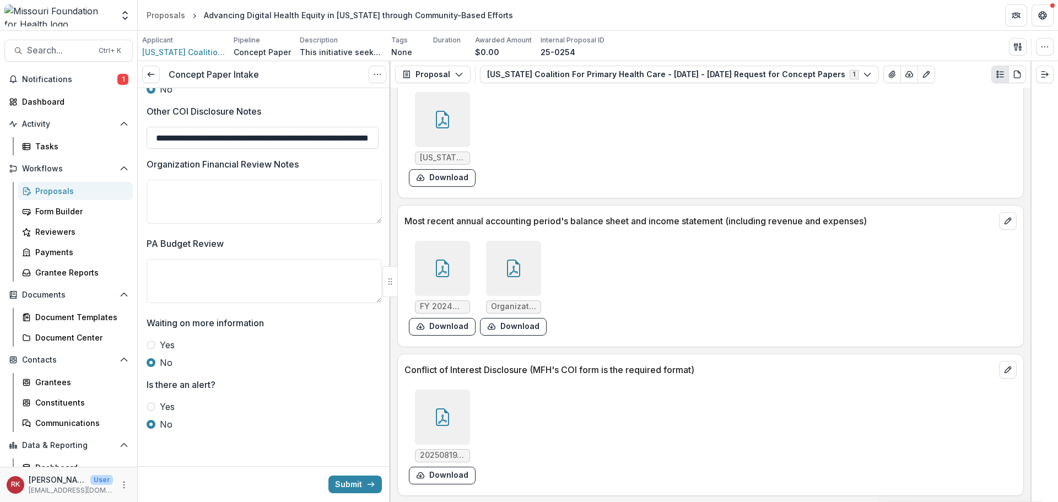
click at [511, 270] on icon at bounding box center [513, 270] width 9 height 9
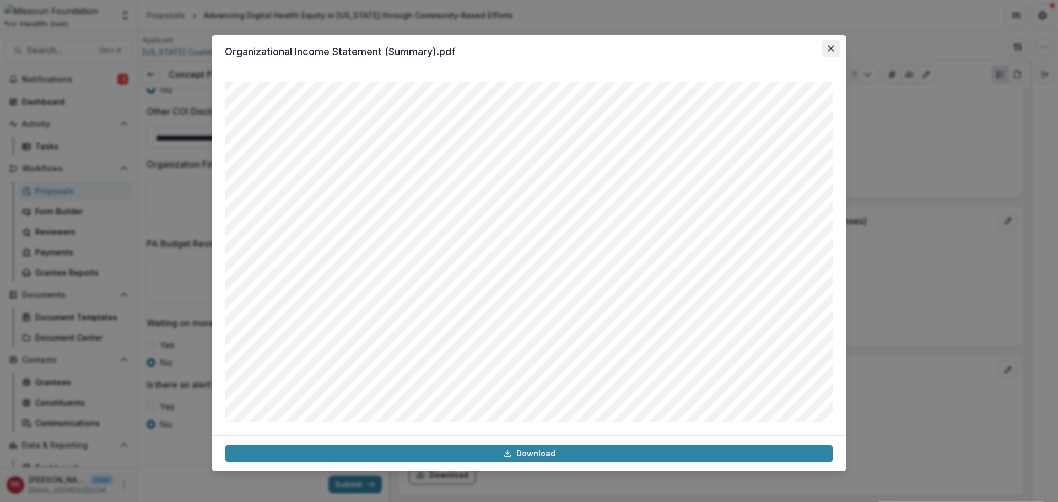
click at [829, 46] on icon "Close" at bounding box center [831, 48] width 7 height 7
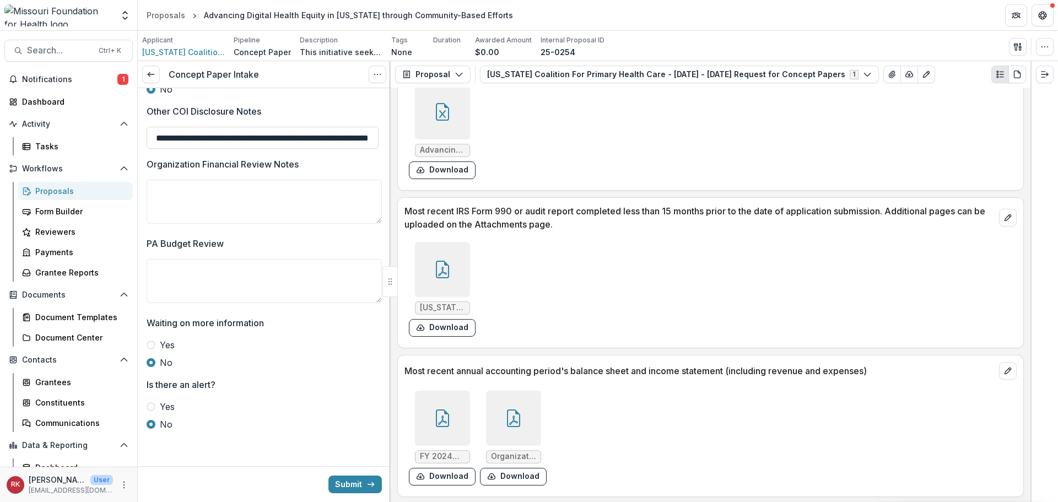
scroll to position [2976, 0]
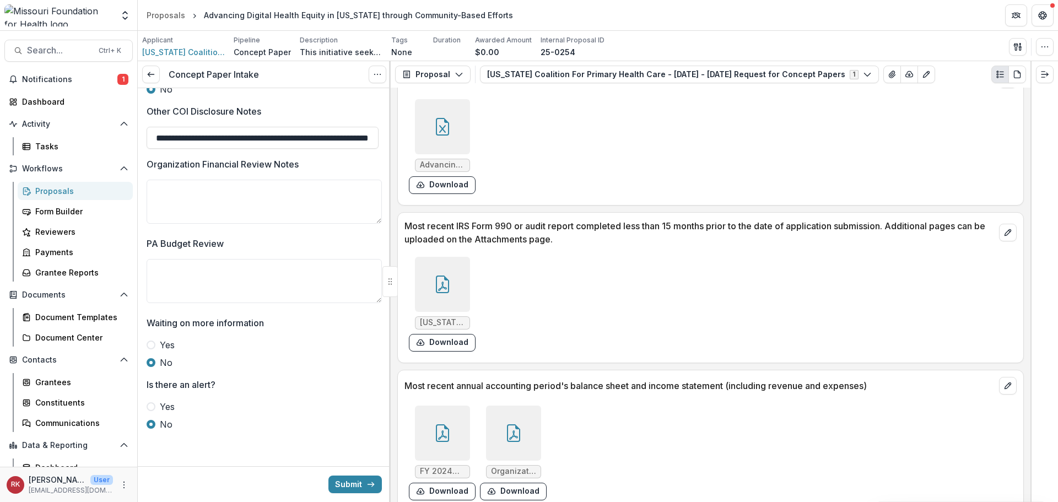
click at [455, 284] on div at bounding box center [442, 284] width 55 height 55
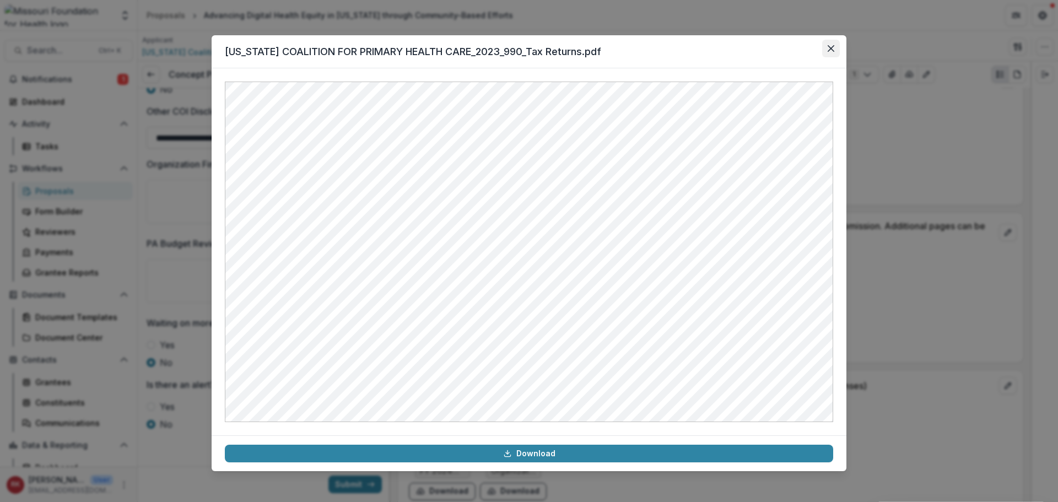
click at [832, 49] on icon "Close" at bounding box center [831, 48] width 7 height 7
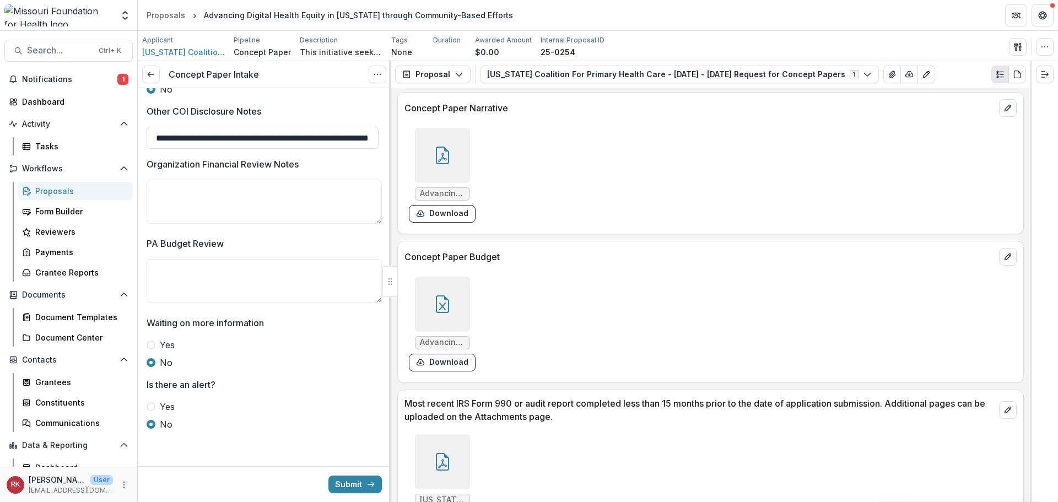
scroll to position [2756, 0]
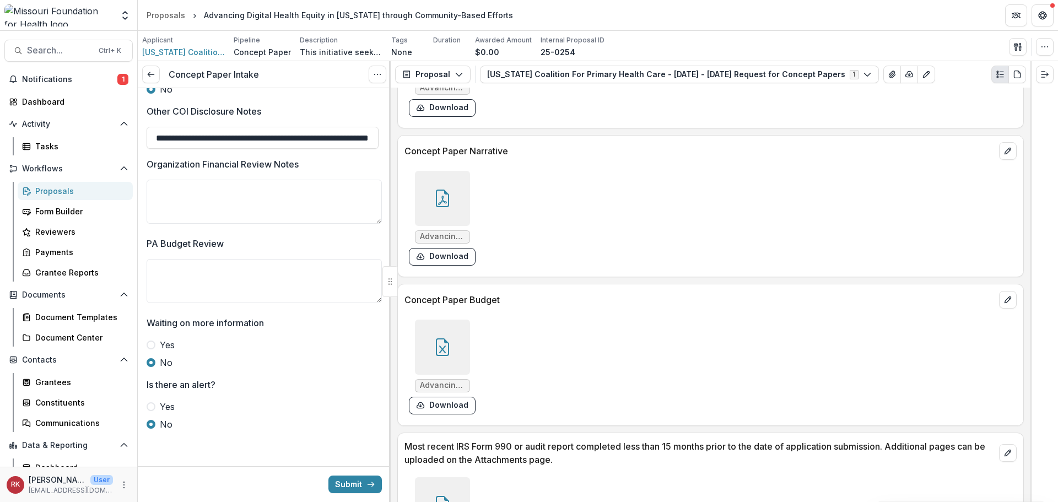
click at [449, 352] on icon at bounding box center [443, 347] width 18 height 18
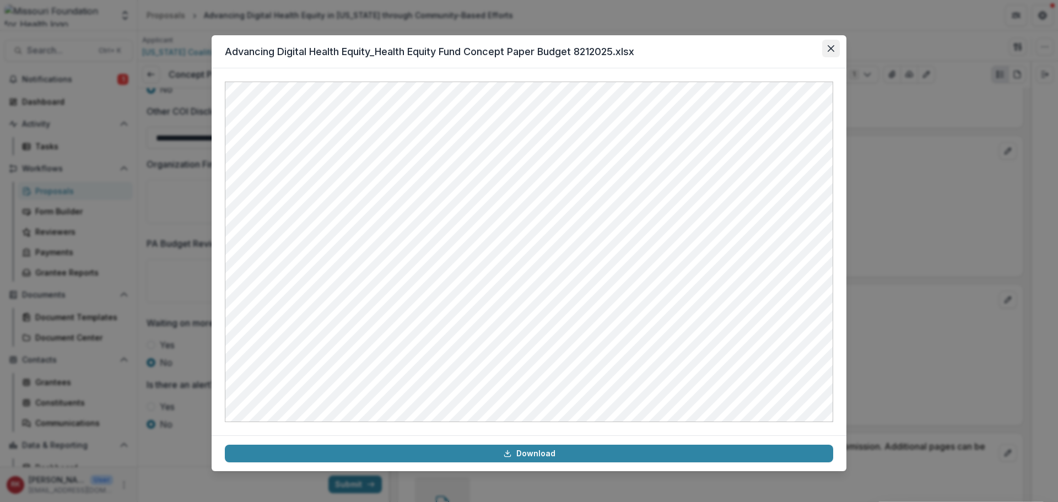
click at [828, 54] on button "Close" at bounding box center [831, 49] width 18 height 18
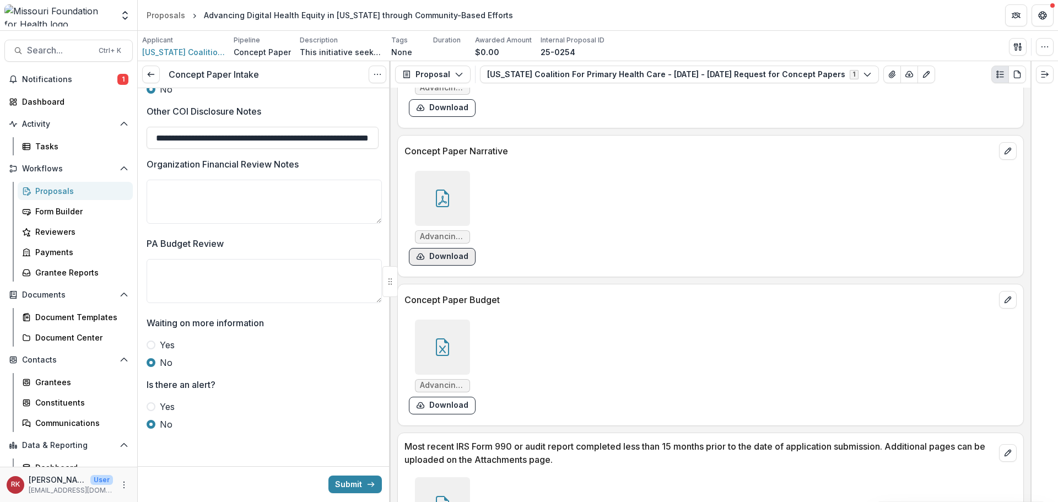
scroll to position [2646, 0]
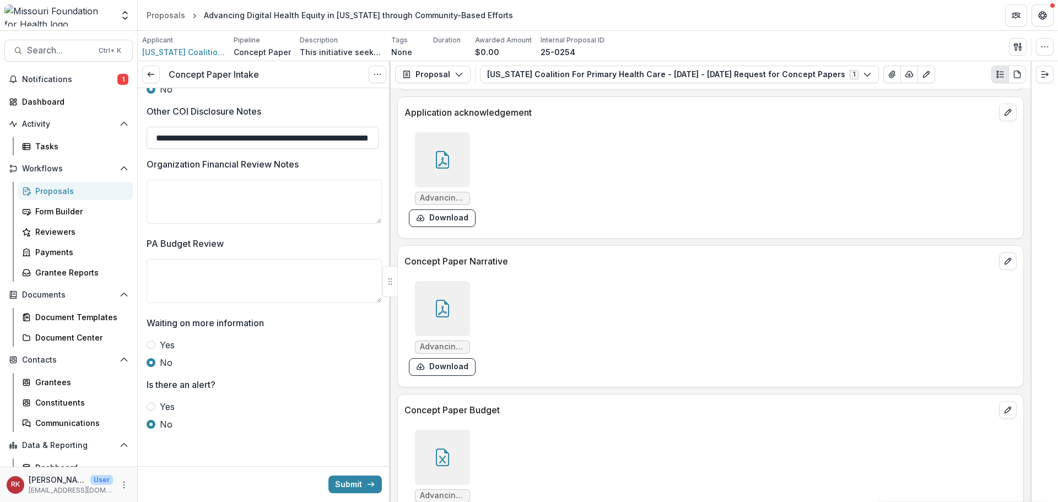
click at [434, 313] on icon at bounding box center [443, 309] width 18 height 18
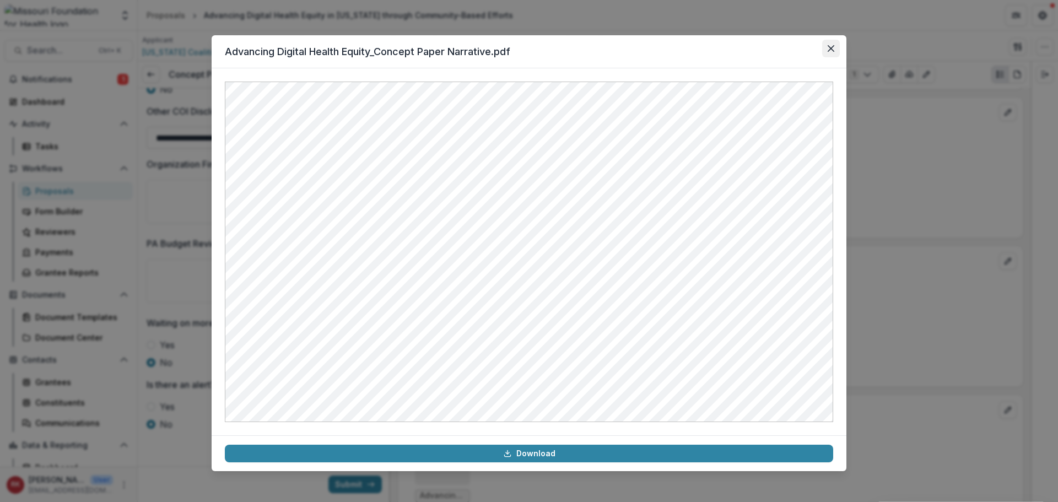
click at [825, 51] on button "Close" at bounding box center [831, 49] width 18 height 18
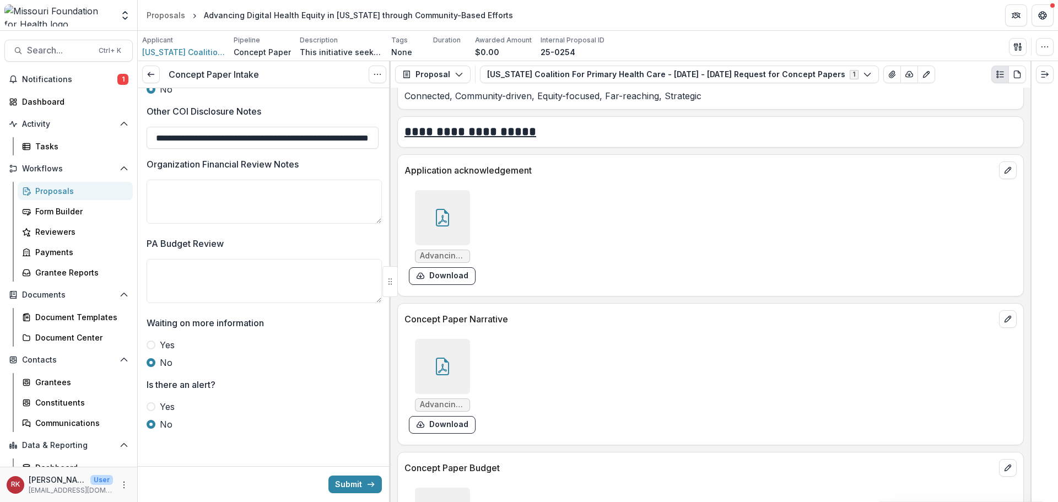
scroll to position [2480, 0]
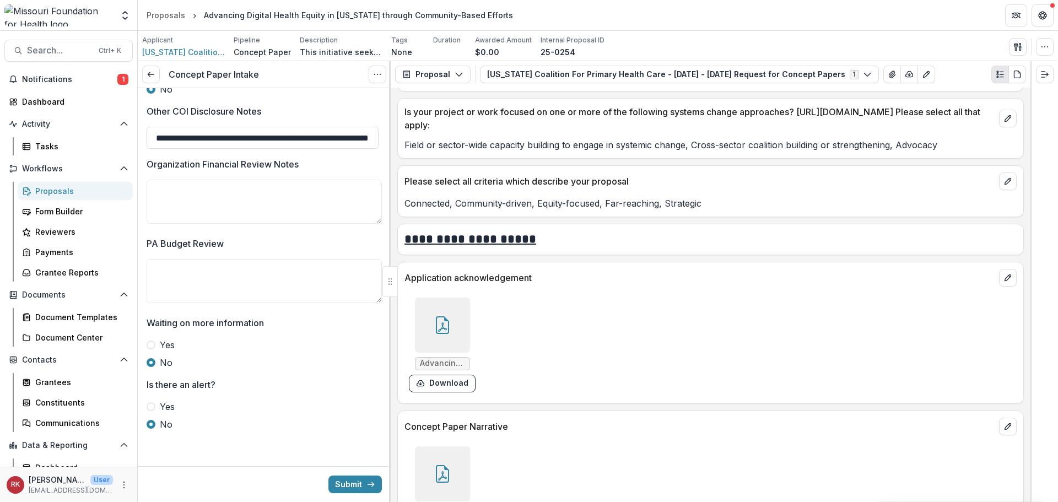
click at [447, 325] on icon at bounding box center [442, 325] width 13 height 18
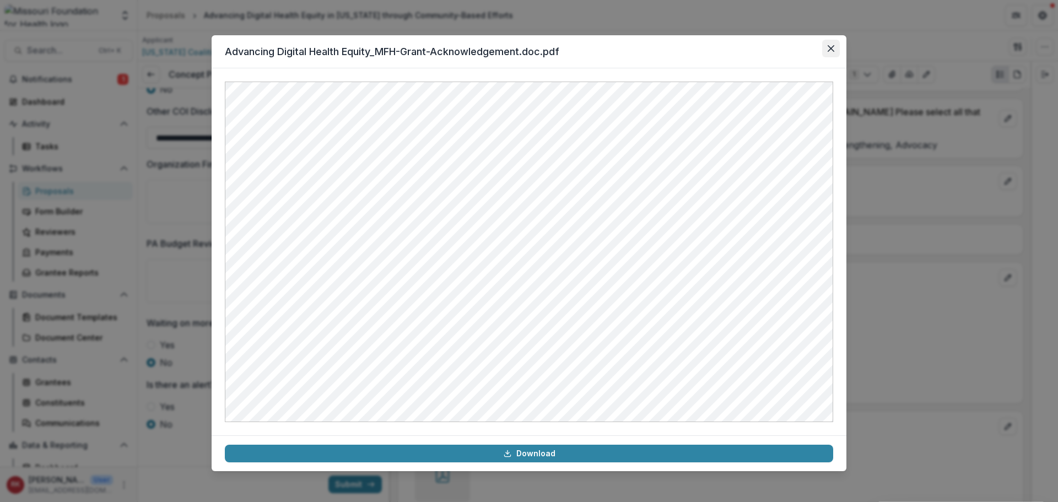
click at [832, 53] on button "Close" at bounding box center [831, 49] width 18 height 18
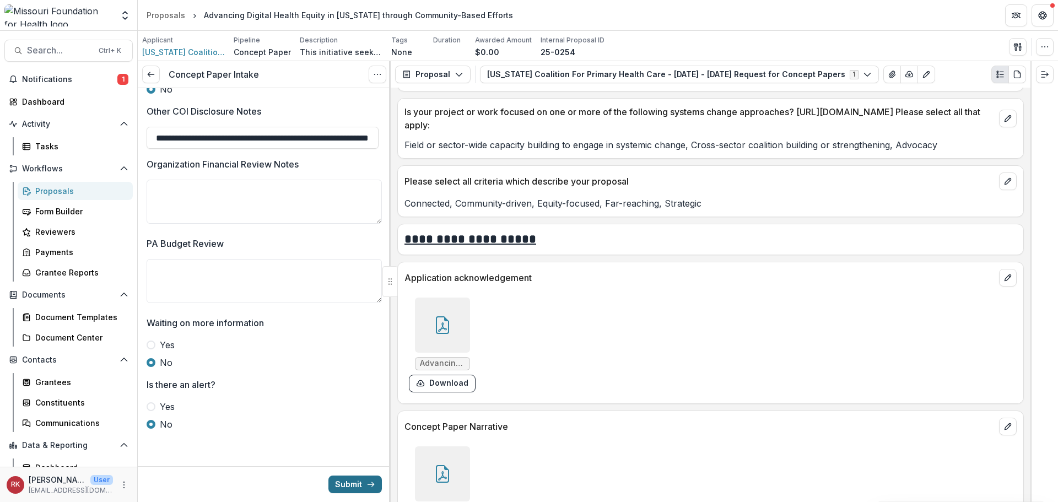
click at [340, 481] on button "Submit" at bounding box center [354, 485] width 53 height 18
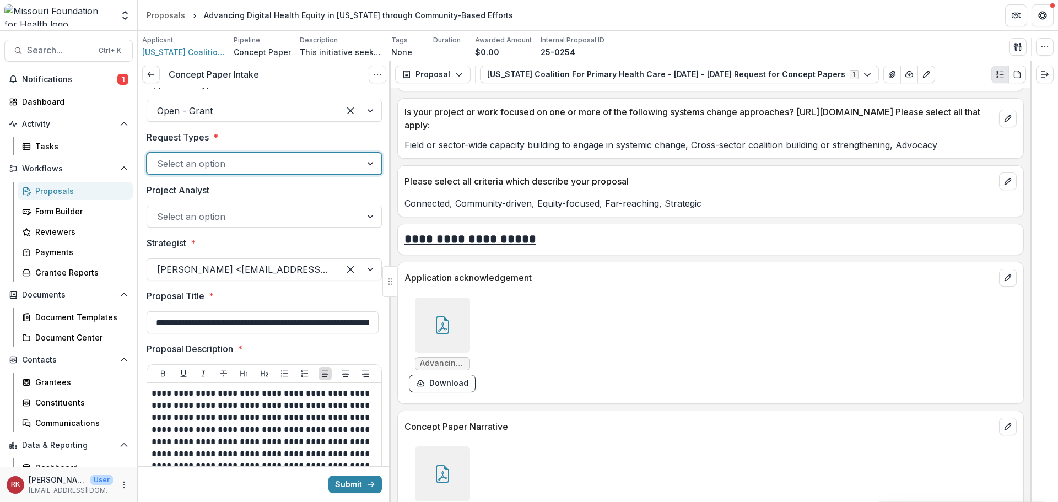
scroll to position [2, 0]
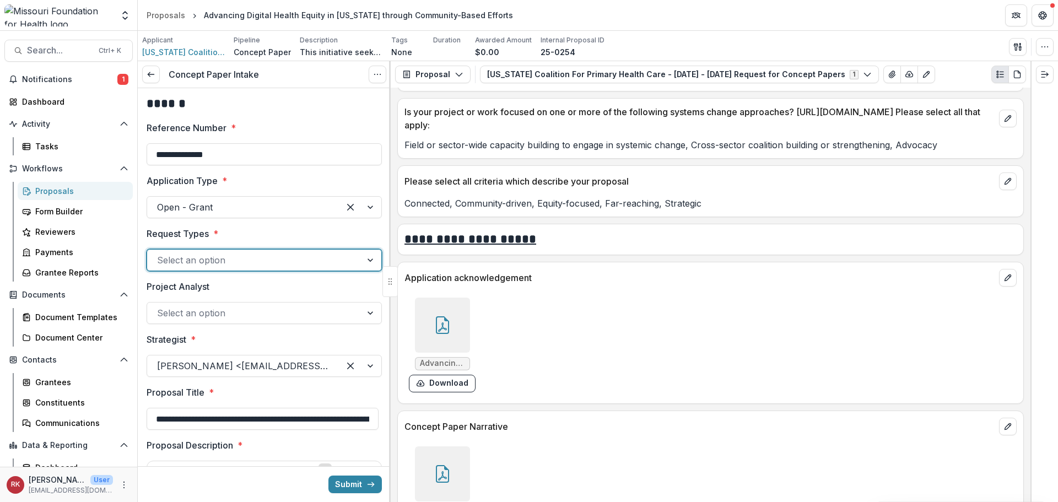
click at [171, 263] on div at bounding box center [254, 259] width 195 height 15
click at [170, 285] on div "Delegated" at bounding box center [263, 286] width 228 height 20
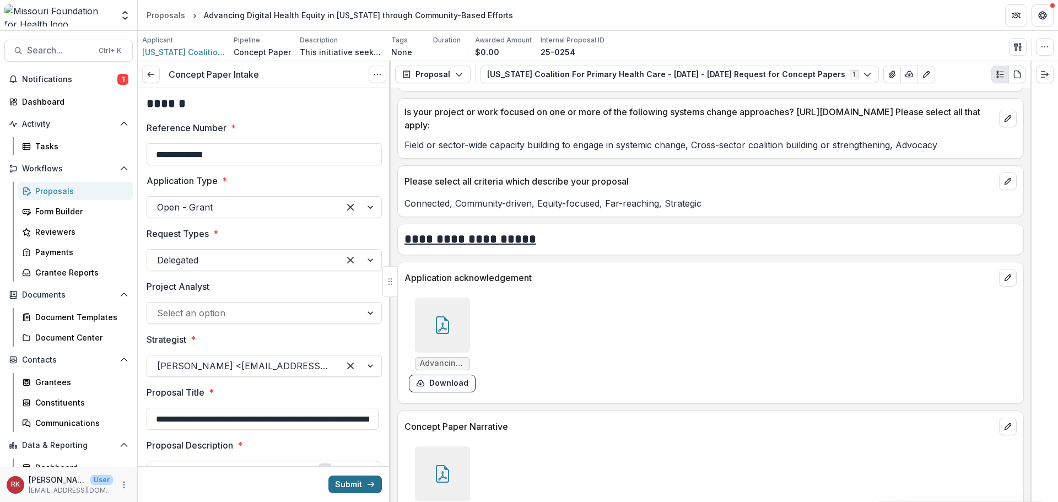
click at [348, 488] on button "Submit" at bounding box center [354, 485] width 53 height 18
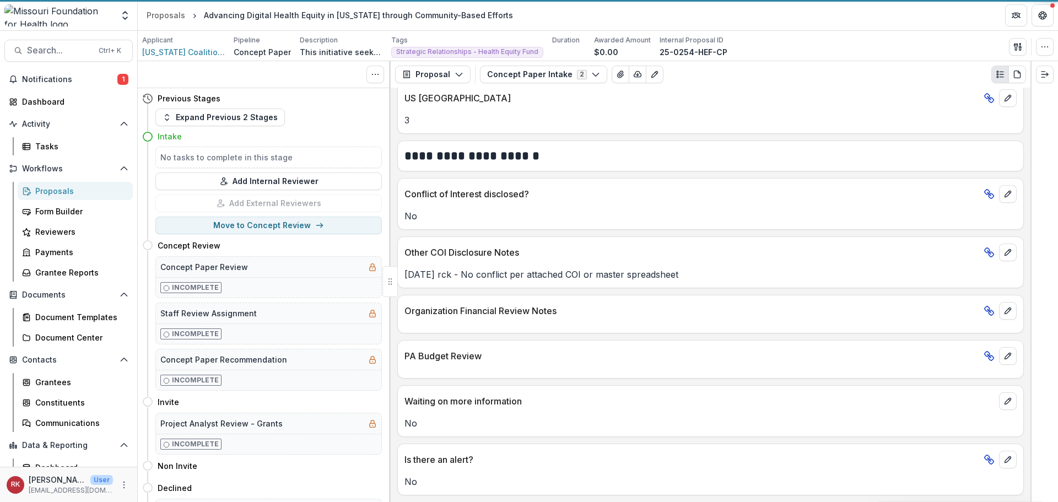
scroll to position [1729, 0]
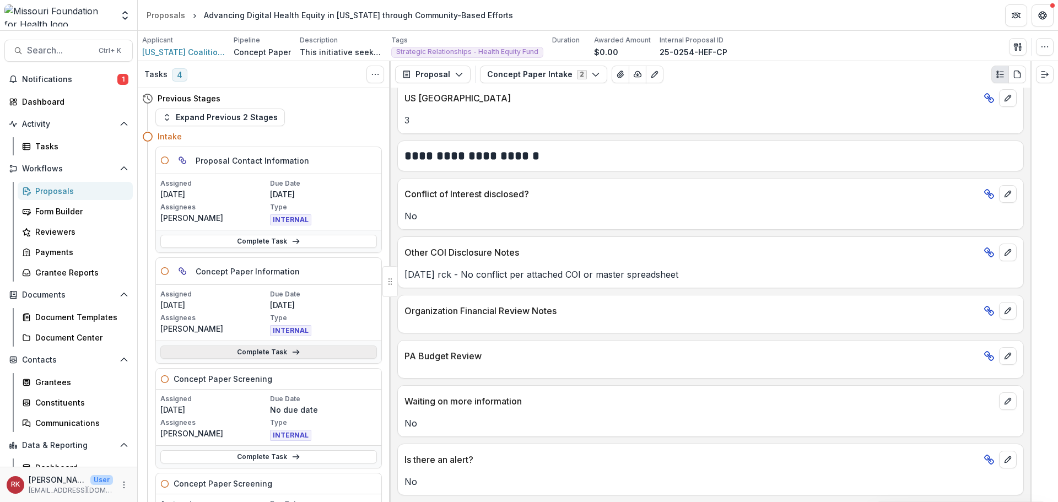
click at [226, 354] on link "Complete Task" at bounding box center [268, 352] width 217 height 13
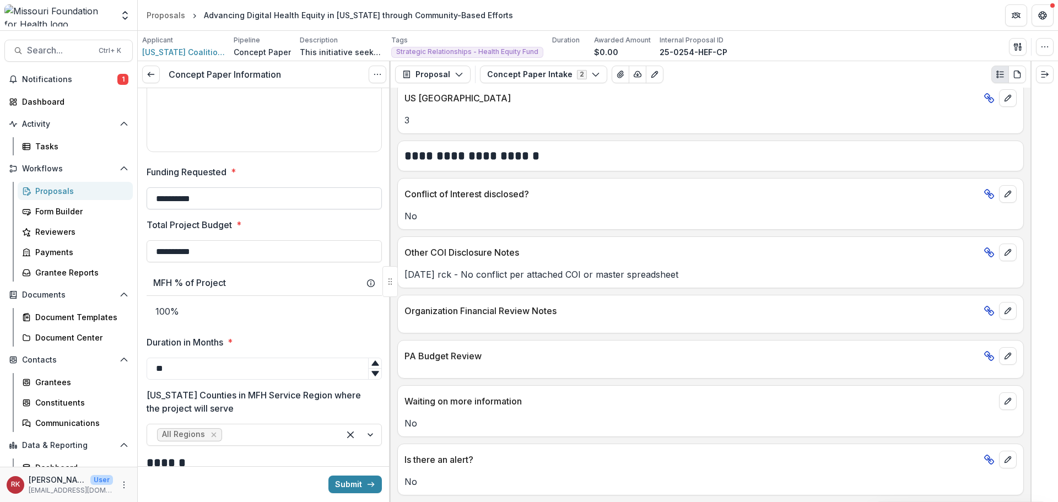
scroll to position [441, 0]
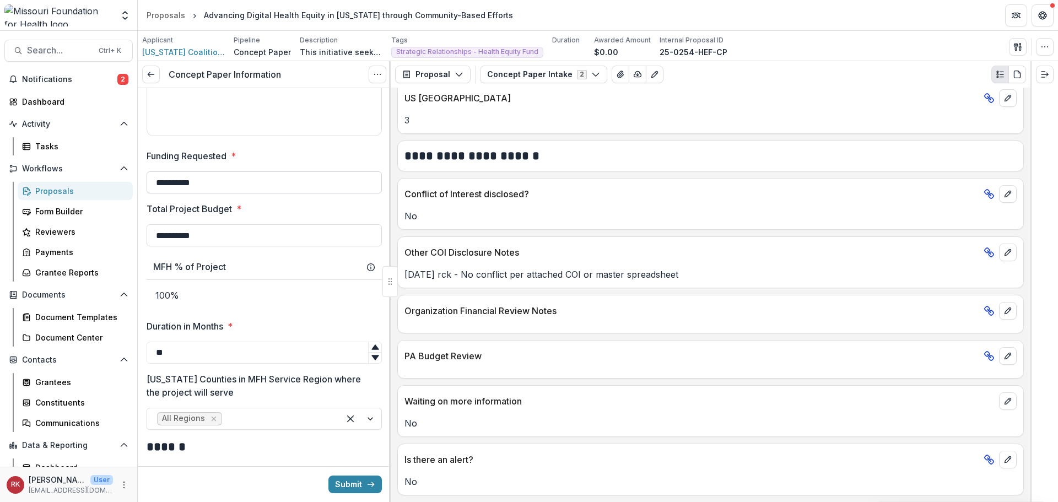
click at [214, 185] on input "**********" at bounding box center [264, 182] width 235 height 22
click at [556, 84] on div "Proposal Proposal Payments Reports Grant Agreements Board Summaries Bank Detail…" at bounding box center [711, 74] width 640 height 26
click at [550, 74] on button "Concept Paper Intake 2" at bounding box center [543, 75] width 127 height 18
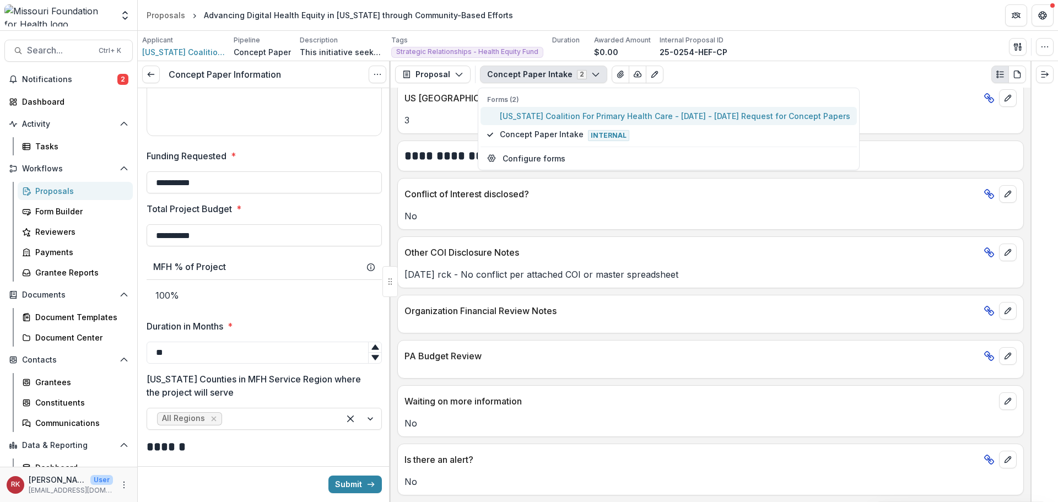
click at [574, 112] on span "Missouri Coalition For Primary Health Care - 2025 - 2025 Request for Concept Pa…" at bounding box center [675, 116] width 351 height 12
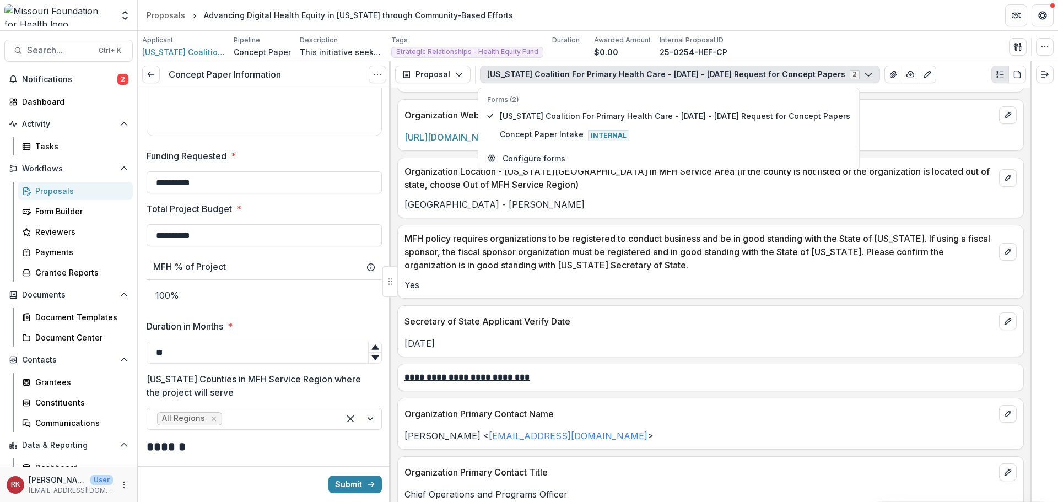
scroll to position [1162, 0]
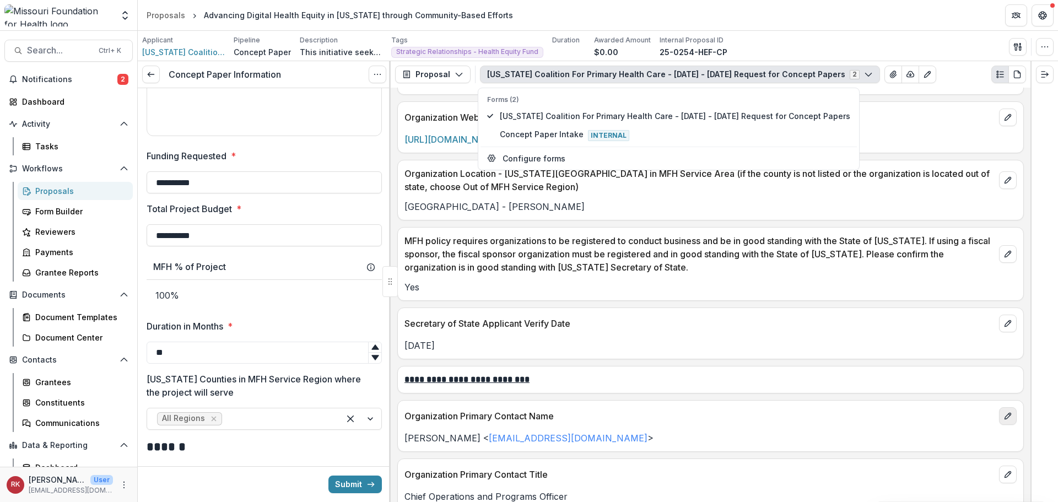
click at [1008, 412] on button "edit" at bounding box center [1008, 416] width 18 height 18
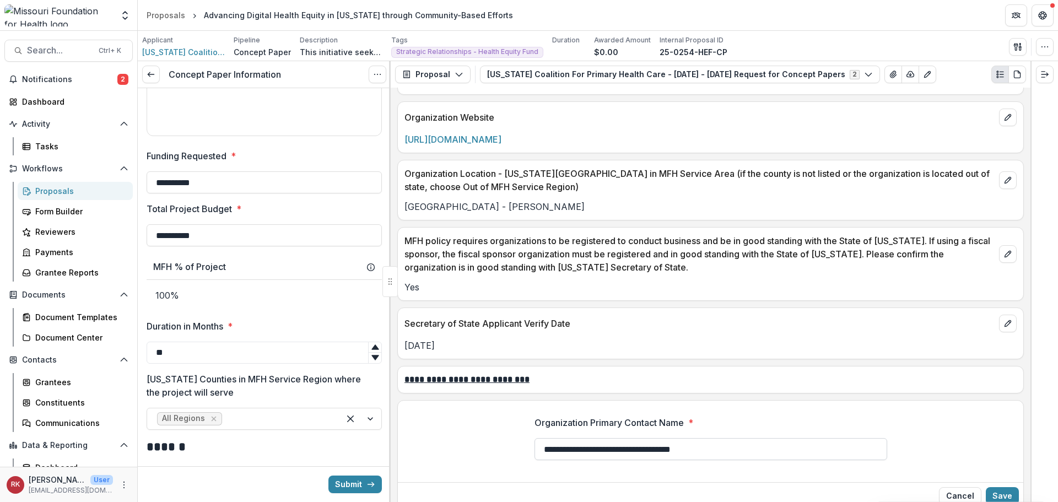
drag, startPoint x: 741, startPoint y: 456, endPoint x: 613, endPoint y: 451, distance: 128.5
click at [613, 451] on input "**********" at bounding box center [711, 449] width 353 height 22
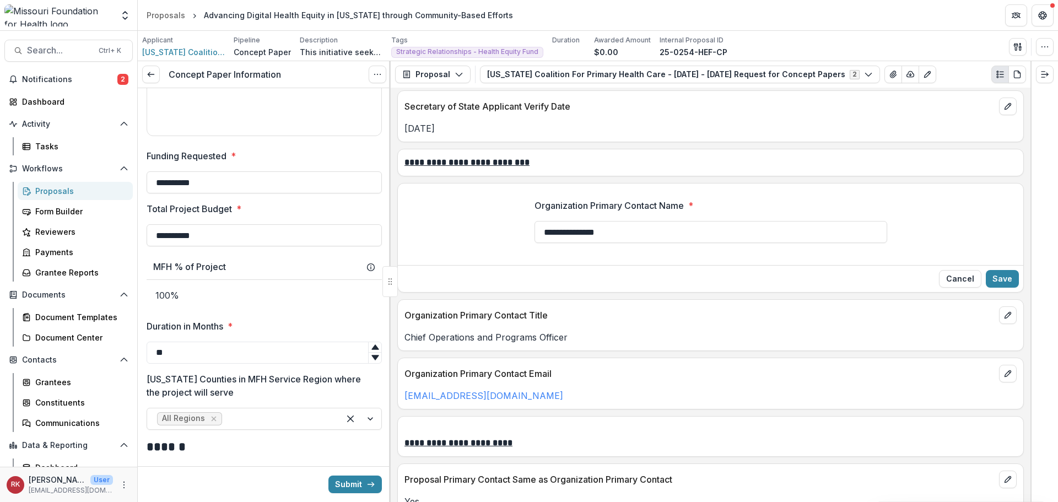
scroll to position [1382, 0]
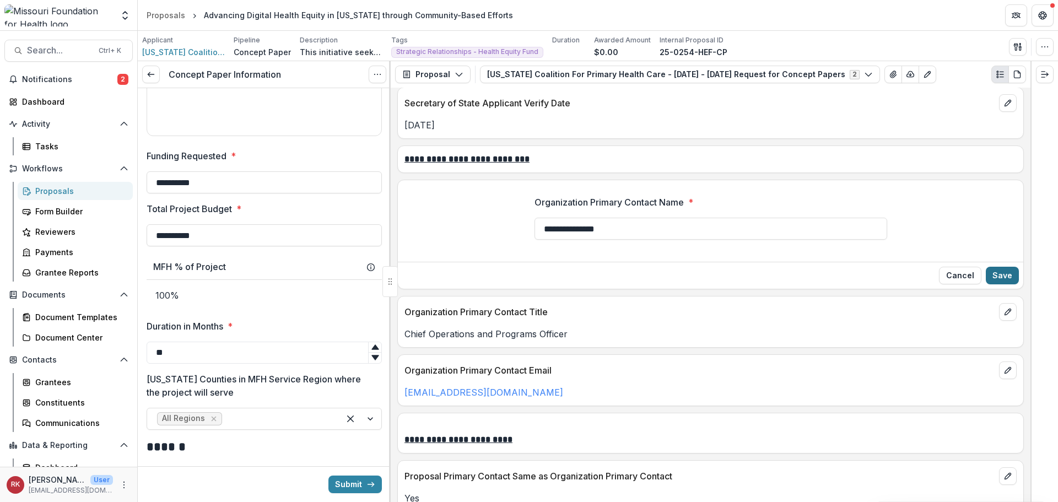
type input "**********"
click at [1004, 279] on button "Save" at bounding box center [1002, 276] width 33 height 18
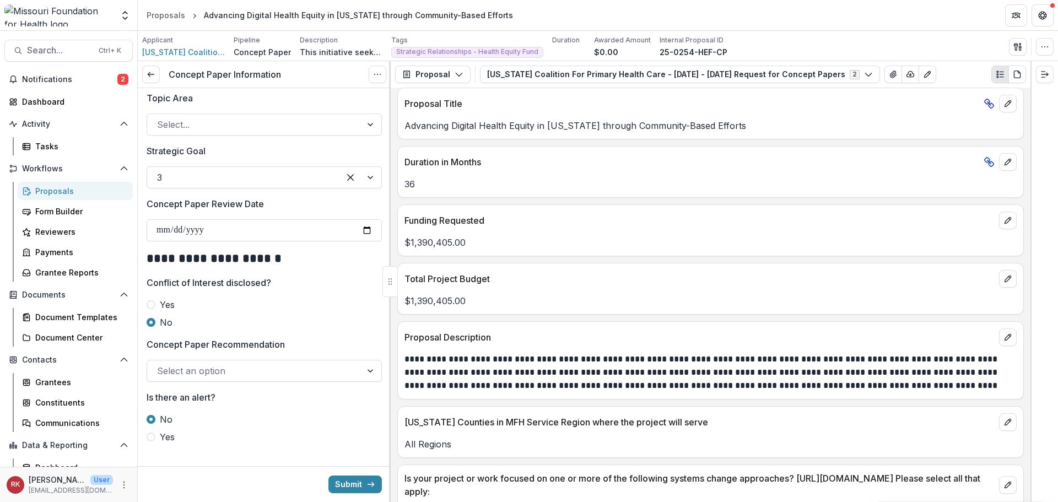
scroll to position [1139, 0]
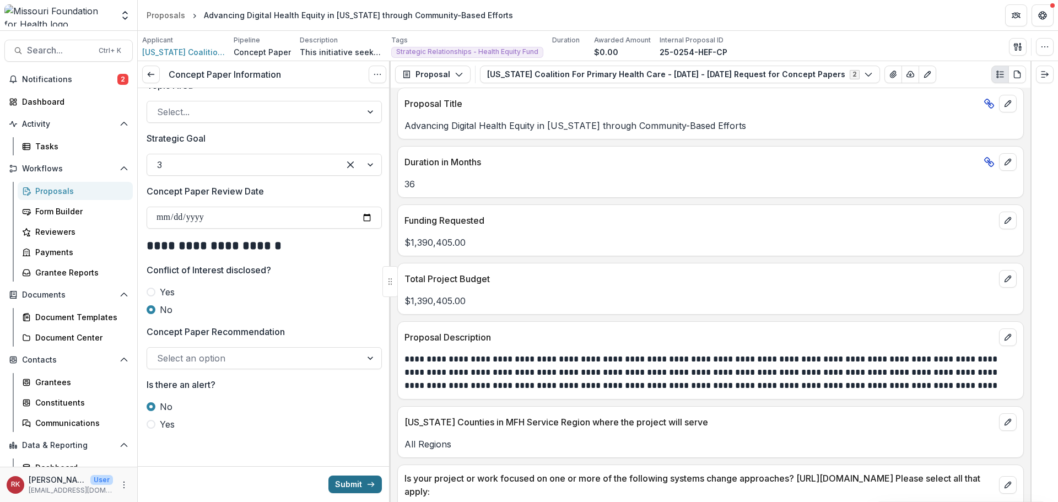
click at [342, 483] on button "Submit" at bounding box center [354, 485] width 53 height 18
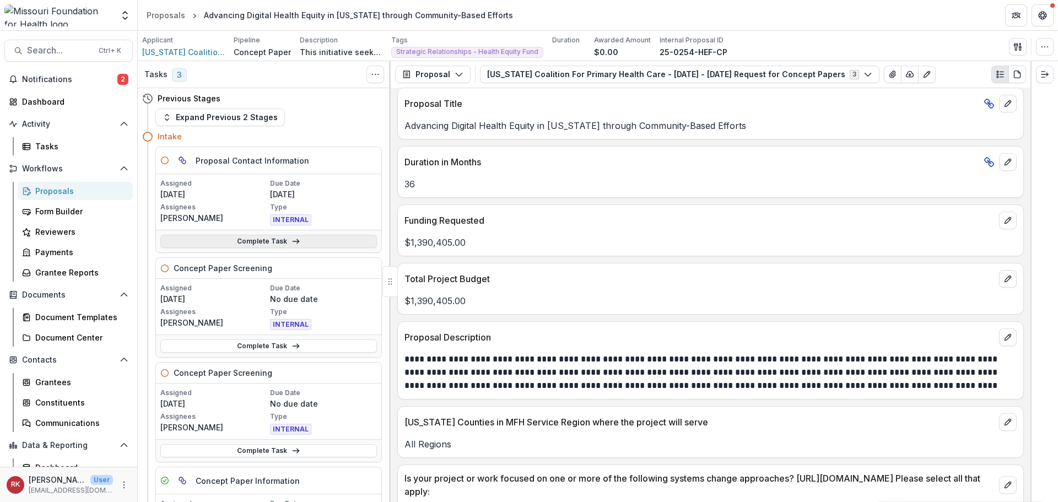
click at [228, 243] on link "Complete Task" at bounding box center [268, 241] width 217 height 13
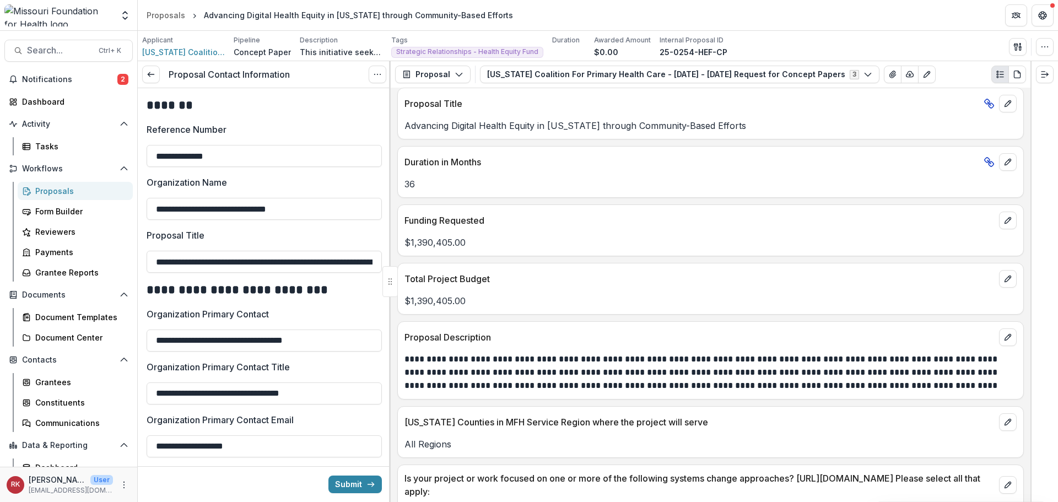
scroll to position [0, 110]
drag, startPoint x: 201, startPoint y: 258, endPoint x: 414, endPoint y: 262, distance: 213.3
click at [414, 262] on div "**********" at bounding box center [598, 281] width 920 height 441
drag, startPoint x: 176, startPoint y: 342, endPoint x: 321, endPoint y: 346, distance: 145.0
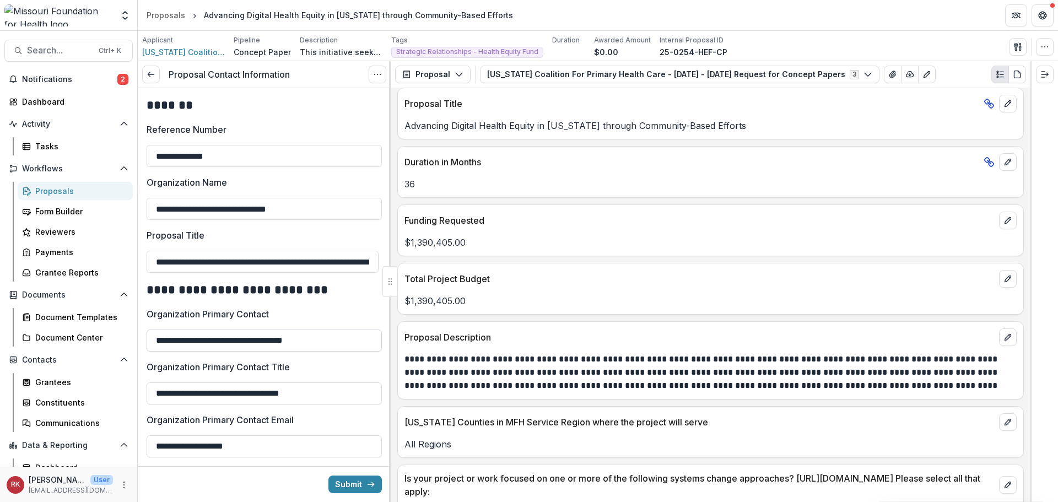
click at [308, 346] on input "**********" at bounding box center [264, 341] width 235 height 22
click at [347, 345] on input "**********" at bounding box center [264, 341] width 235 height 22
drag, startPoint x: 352, startPoint y: 340, endPoint x: 225, endPoint y: 342, distance: 126.8
click at [225, 342] on input "**********" at bounding box center [264, 341] width 235 height 22
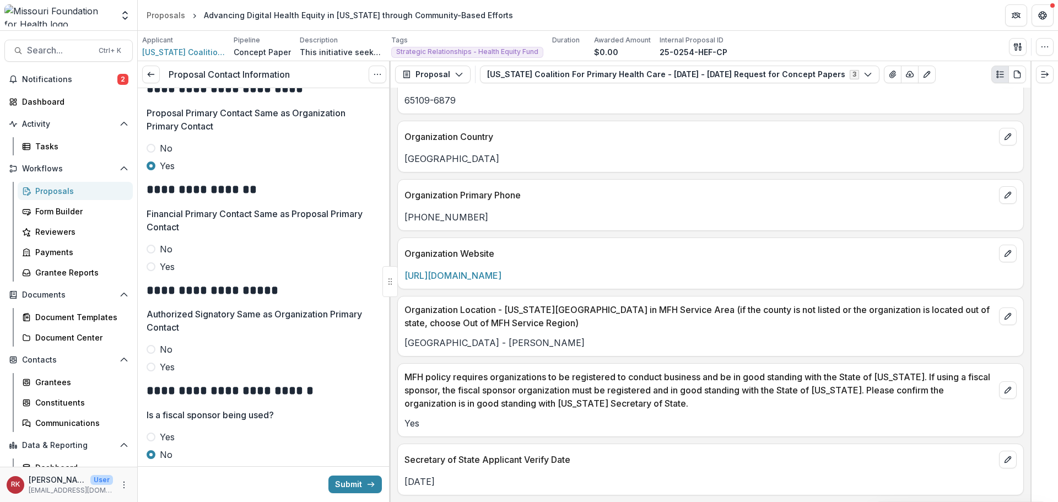
scroll to position [883, 0]
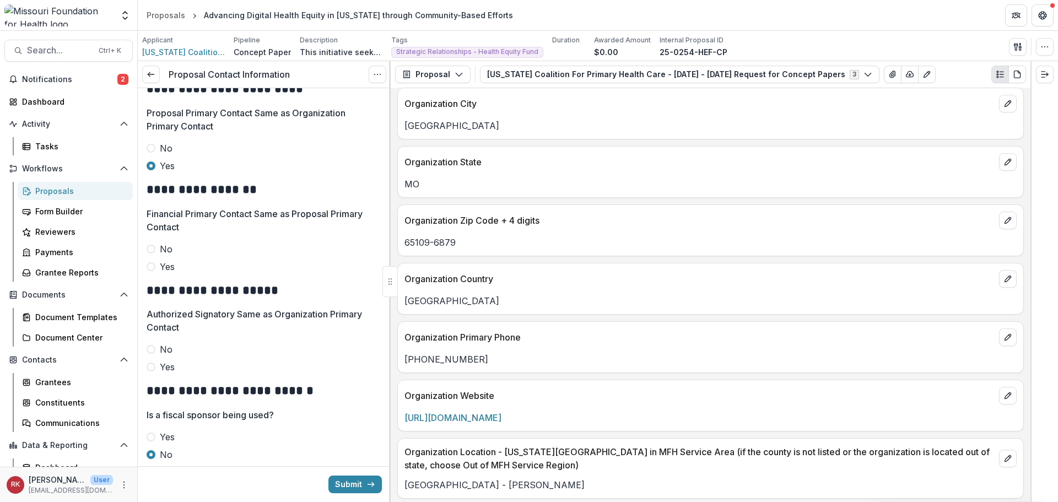
type input "**********"
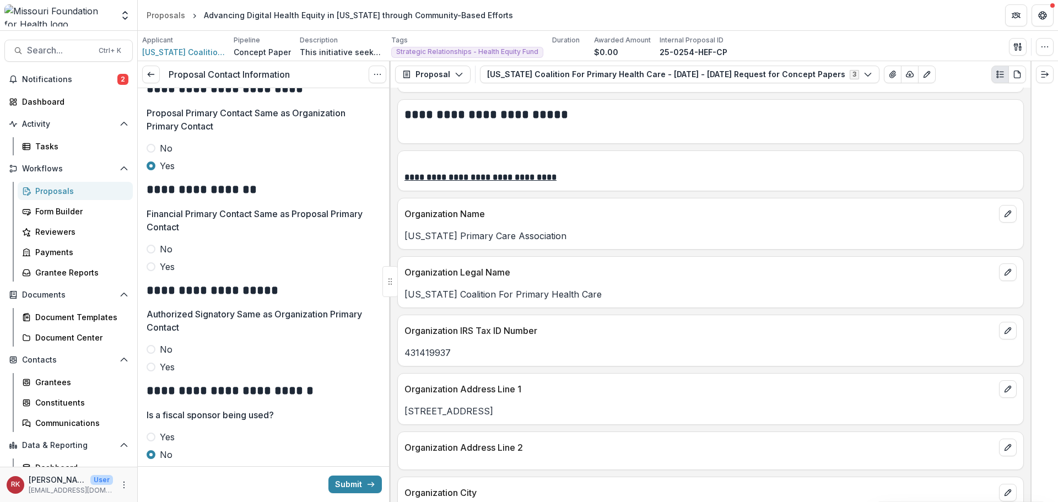
scroll to position [496, 0]
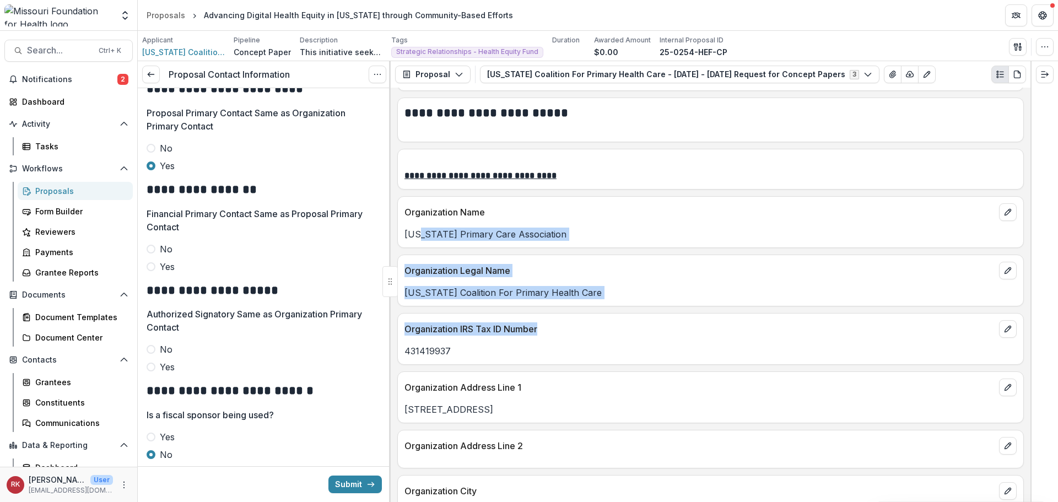
drag, startPoint x: 421, startPoint y: 228, endPoint x: 608, endPoint y: 333, distance: 215.2
click at [606, 327] on div "**********" at bounding box center [711, 295] width 640 height 414
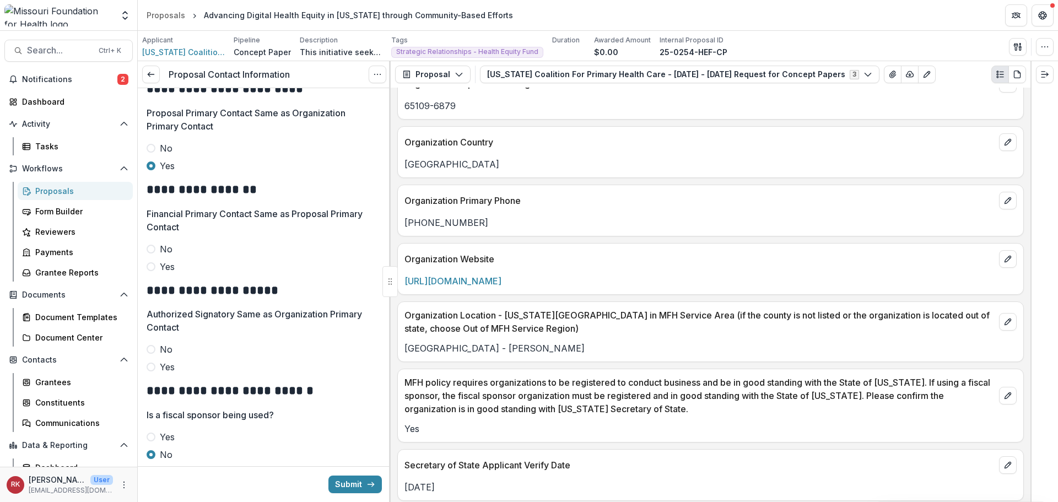
scroll to position [1047, 0]
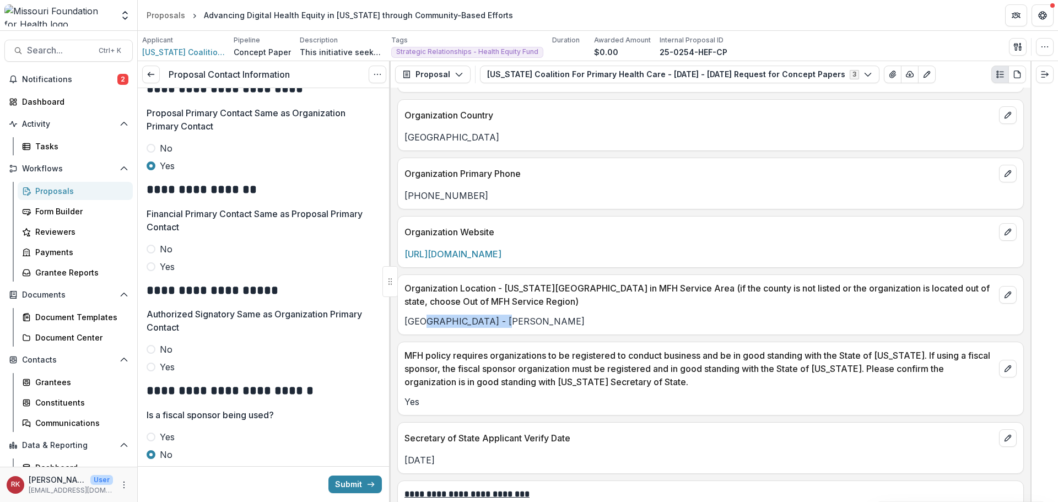
drag, startPoint x: 424, startPoint y: 319, endPoint x: 542, endPoint y: 326, distance: 118.2
click at [543, 323] on p "Central Region - Cole" at bounding box center [711, 321] width 612 height 13
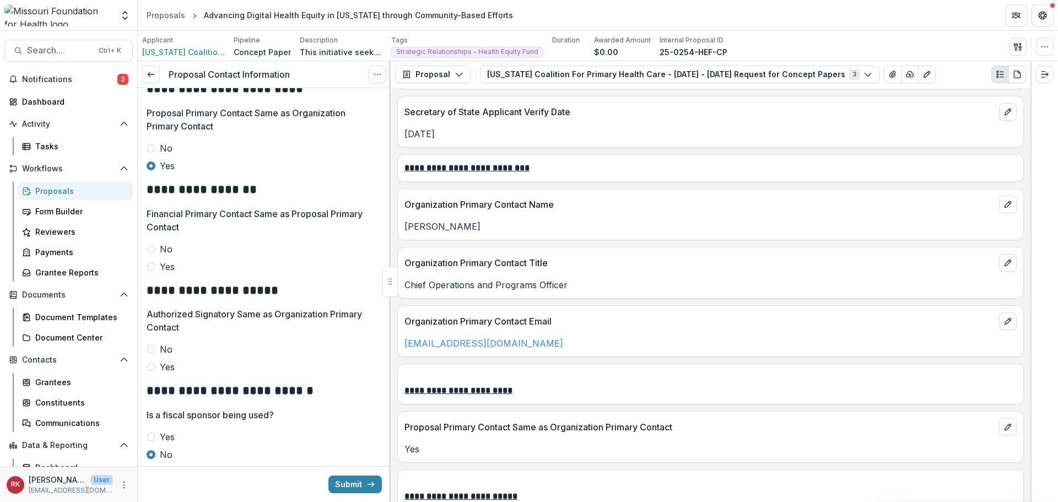
scroll to position [1378, 0]
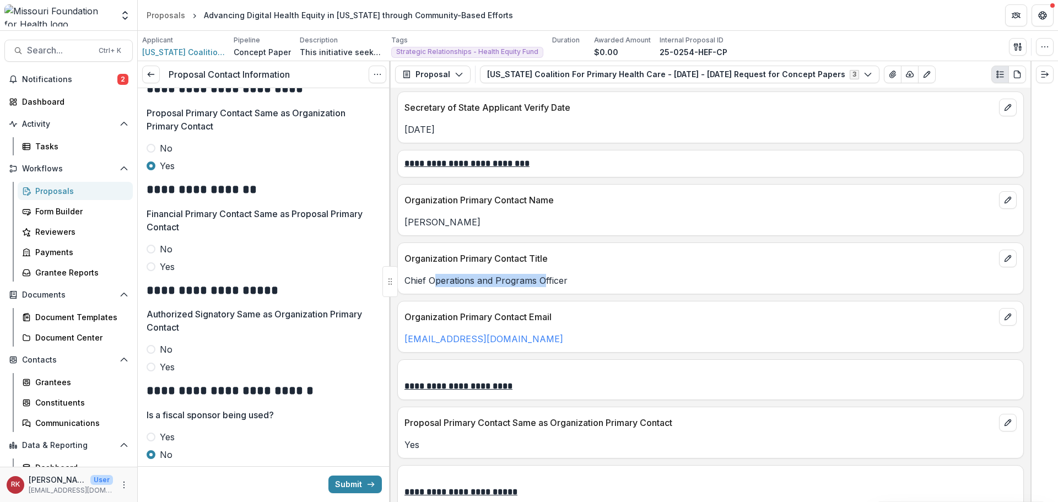
drag, startPoint x: 438, startPoint y: 285, endPoint x: 548, endPoint y: 283, distance: 109.7
click at [547, 283] on p "Chief Operations and Programs Officer" at bounding box center [711, 280] width 612 height 13
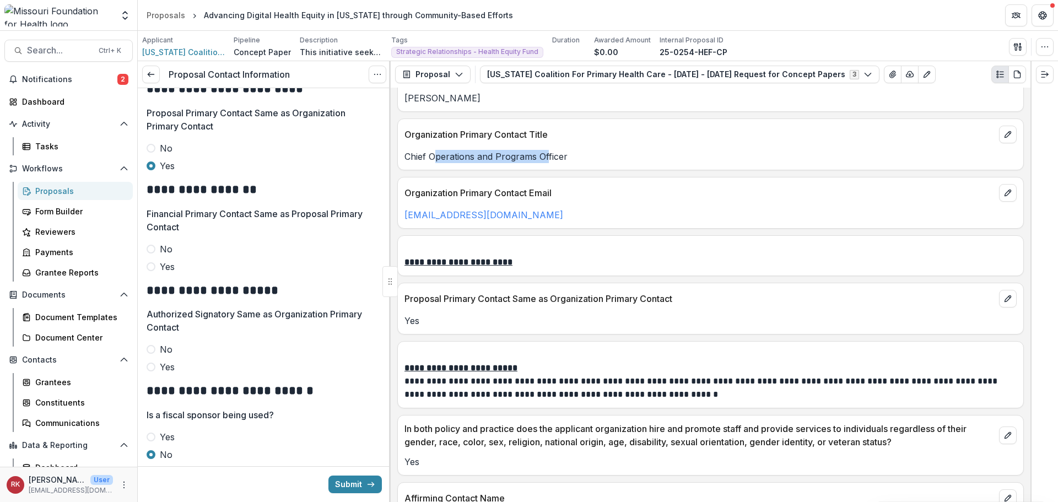
scroll to position [1543, 0]
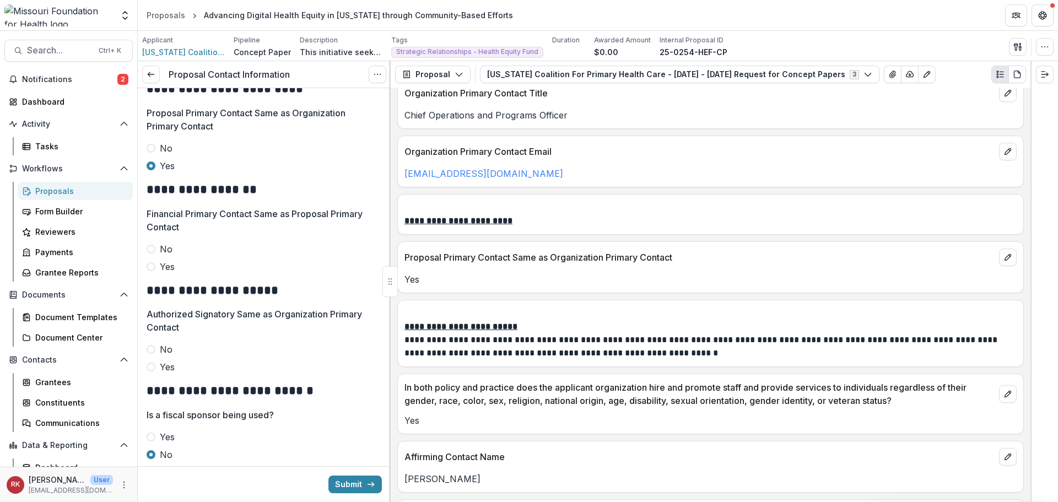
click at [153, 368] on span at bounding box center [151, 367] width 9 height 9
click at [150, 271] on span at bounding box center [151, 266] width 9 height 9
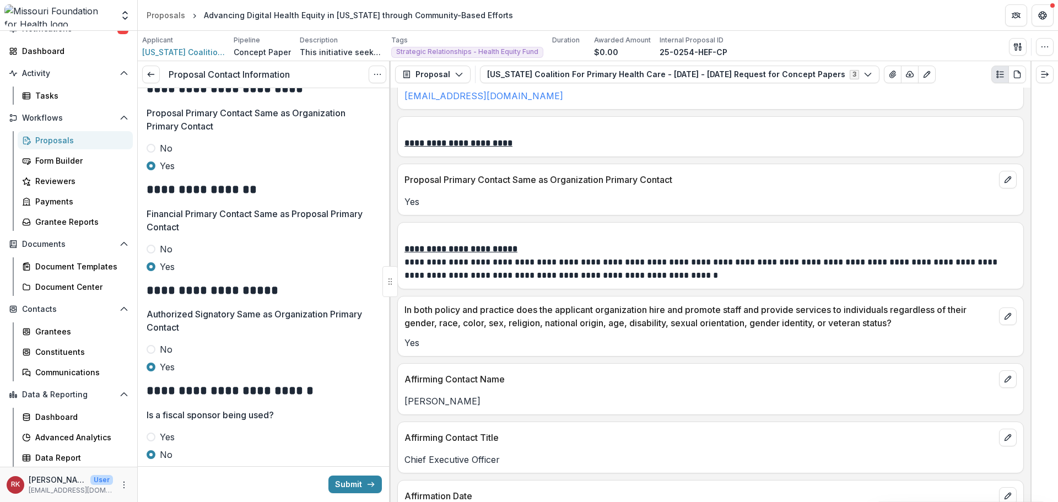
scroll to position [1636, 0]
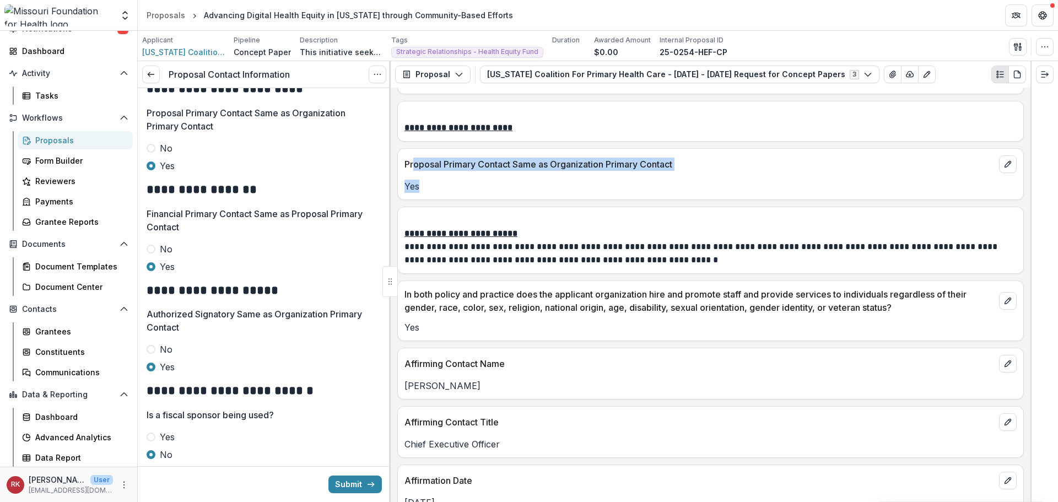
drag, startPoint x: 414, startPoint y: 164, endPoint x: 522, endPoint y: 203, distance: 114.9
click at [522, 202] on div "**********" at bounding box center [711, 295] width 640 height 414
click at [504, 215] on p at bounding box center [711, 220] width 612 height 13
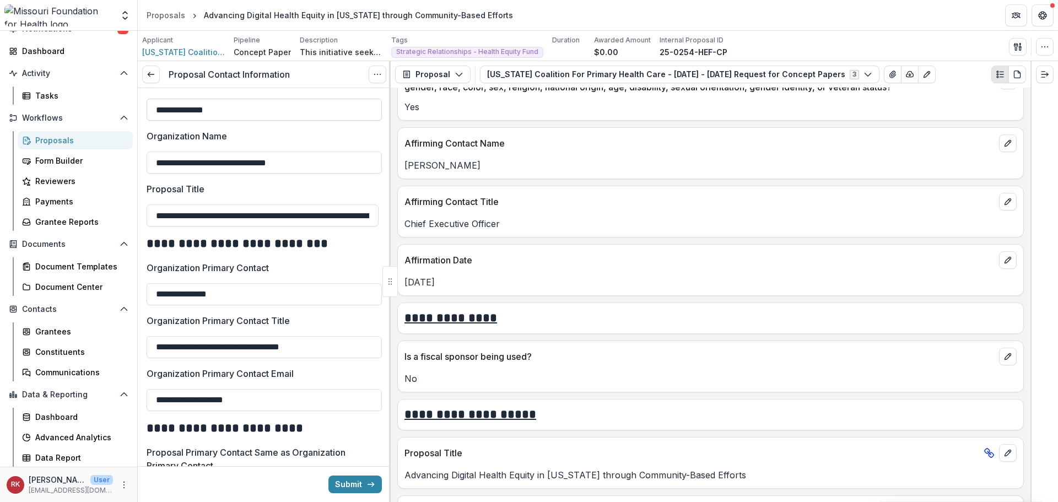
scroll to position [0, 0]
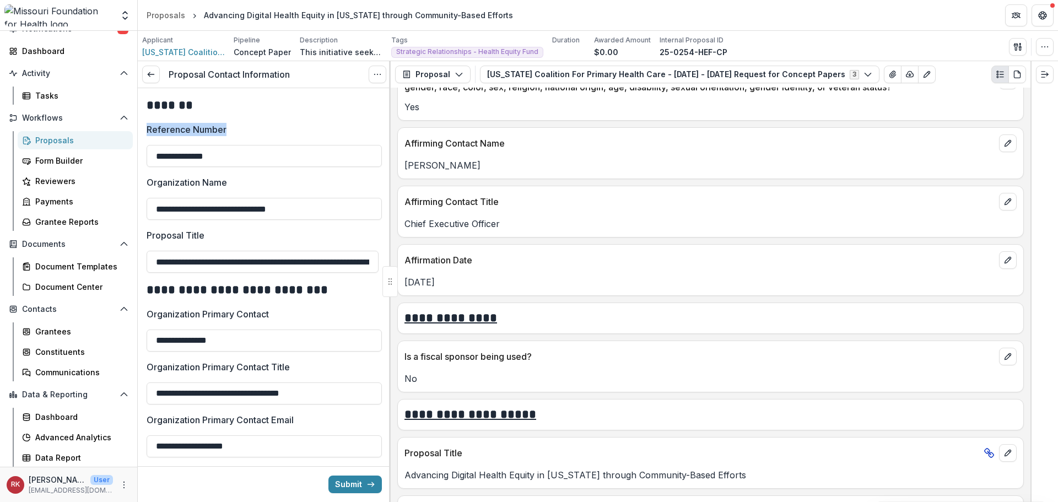
drag, startPoint x: 148, startPoint y: 126, endPoint x: 234, endPoint y: 144, distance: 88.4
click at [234, 144] on div "**********" at bounding box center [264, 145] width 235 height 44
click at [198, 129] on p "Reference Number" at bounding box center [187, 129] width 80 height 13
click at [198, 145] on input "**********" at bounding box center [264, 156] width 235 height 22
drag, startPoint x: 154, startPoint y: 158, endPoint x: 252, endPoint y: 165, distance: 97.9
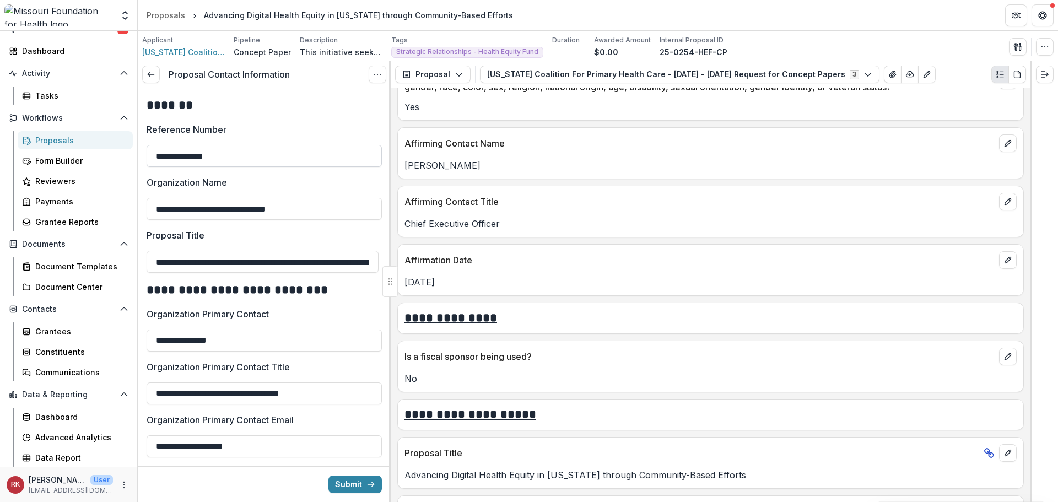
click at [252, 165] on input "**********" at bounding box center [264, 156] width 235 height 22
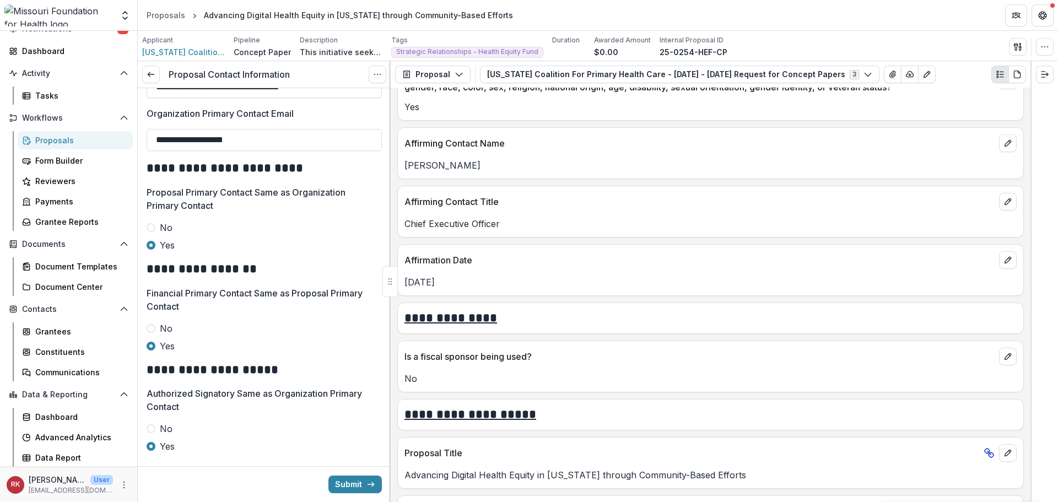
scroll to position [331, 0]
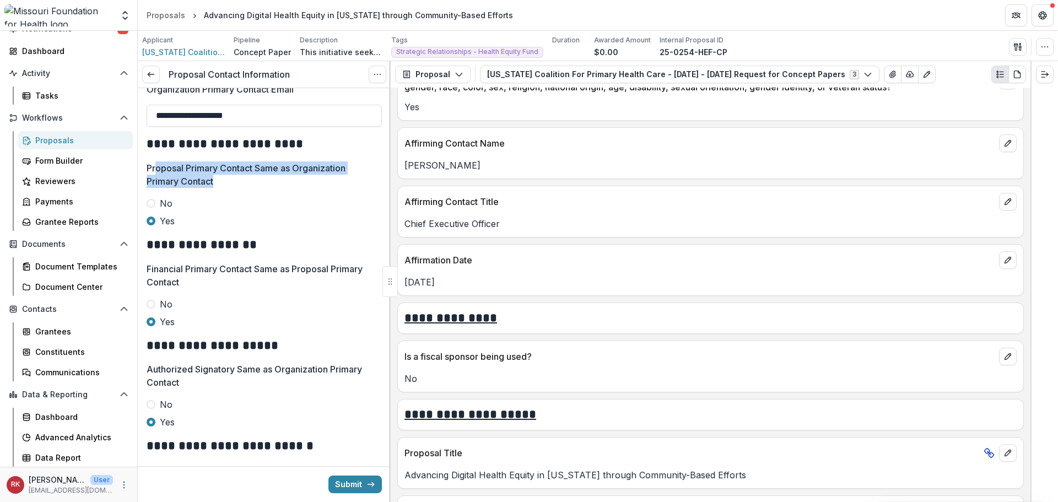
drag, startPoint x: 156, startPoint y: 171, endPoint x: 230, endPoint y: 187, distance: 75.6
click at [230, 187] on p "Proposal Primary Contact Same as Organization Primary Contact" at bounding box center [261, 174] width 229 height 26
click at [235, 188] on div "Proposal Primary Contact Same as Organization Primary Contact No Yes" at bounding box center [264, 194] width 235 height 66
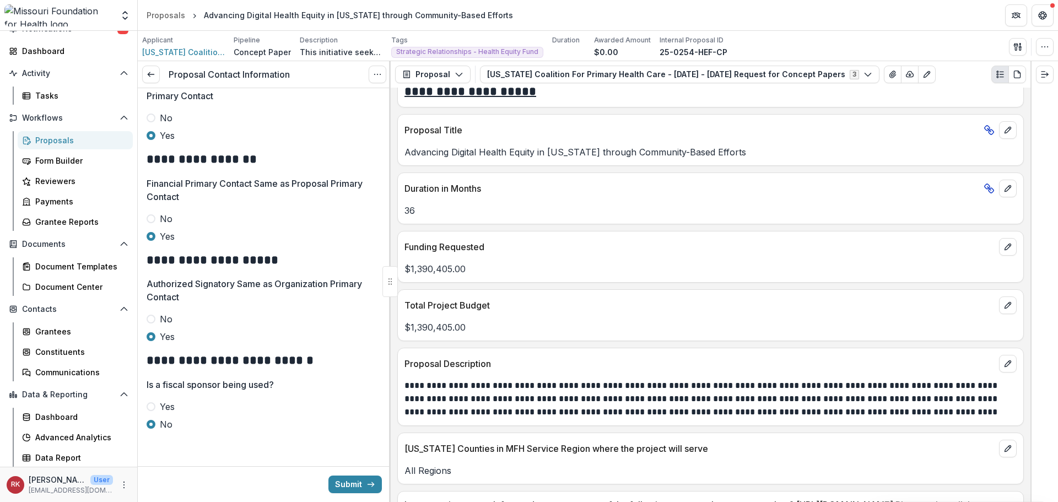
scroll to position [2188, 0]
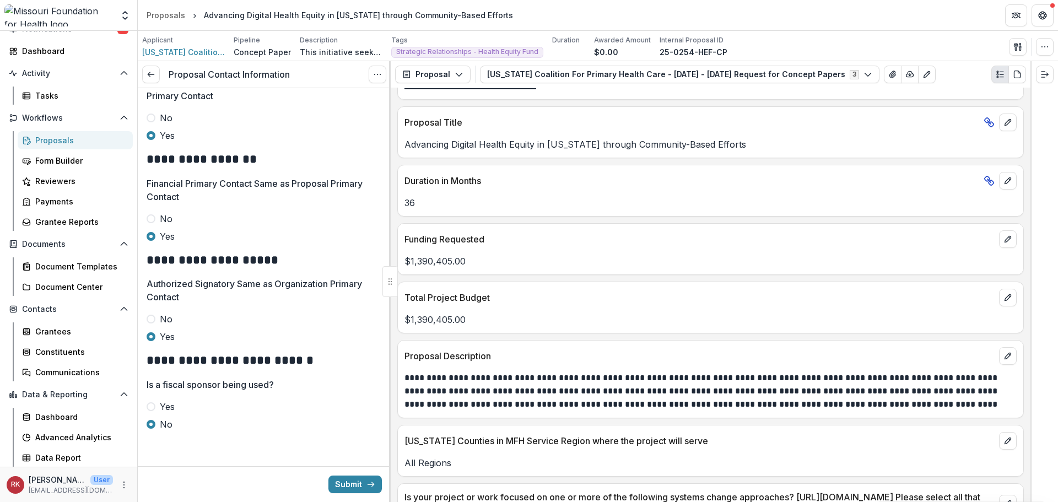
click at [150, 318] on span at bounding box center [151, 319] width 9 height 9
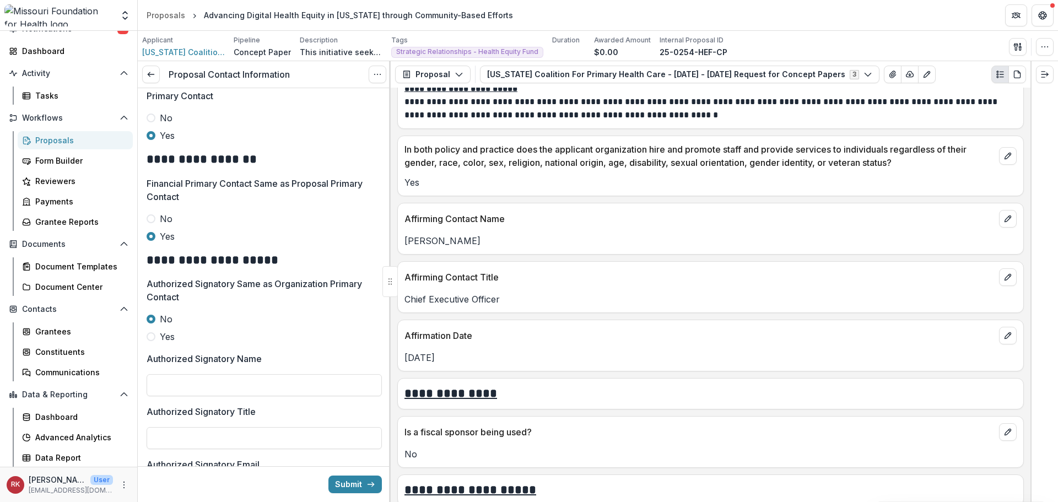
scroll to position [1802, 0]
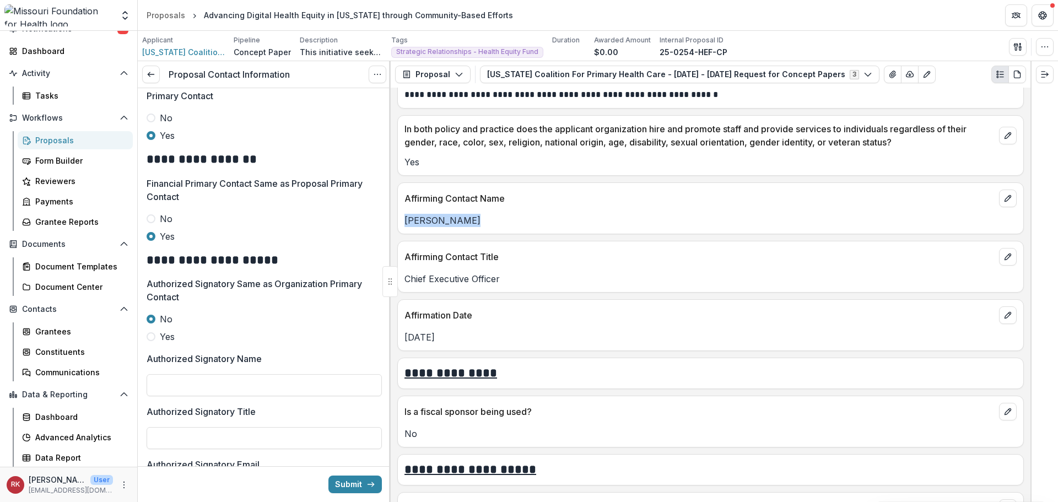
drag, startPoint x: 475, startPoint y: 219, endPoint x: 402, endPoint y: 228, distance: 73.3
click at [402, 227] on div "Joseph Pierle" at bounding box center [711, 220] width 626 height 13
copy p "Joseph Pierle"
click at [161, 382] on input "Authorized Signatory Name" at bounding box center [264, 385] width 235 height 22
paste input "**********"
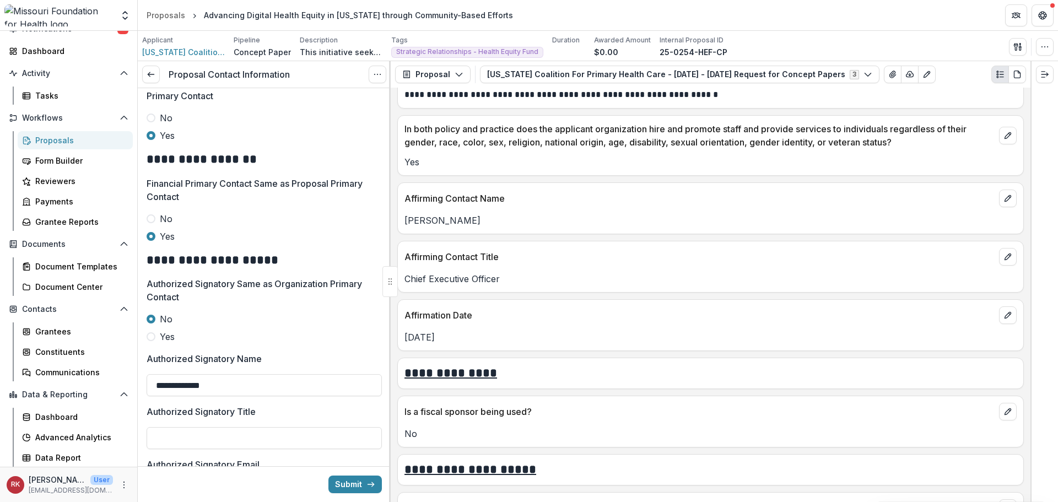
type input "**********"
drag, startPoint x: 529, startPoint y: 281, endPoint x: 398, endPoint y: 283, distance: 130.1
click at [398, 283] on div "Chief Executive Officer" at bounding box center [711, 278] width 626 height 13
copy p "Chief Executive Officer"
click at [188, 443] on input "Authorized Signatory Title" at bounding box center [264, 438] width 235 height 22
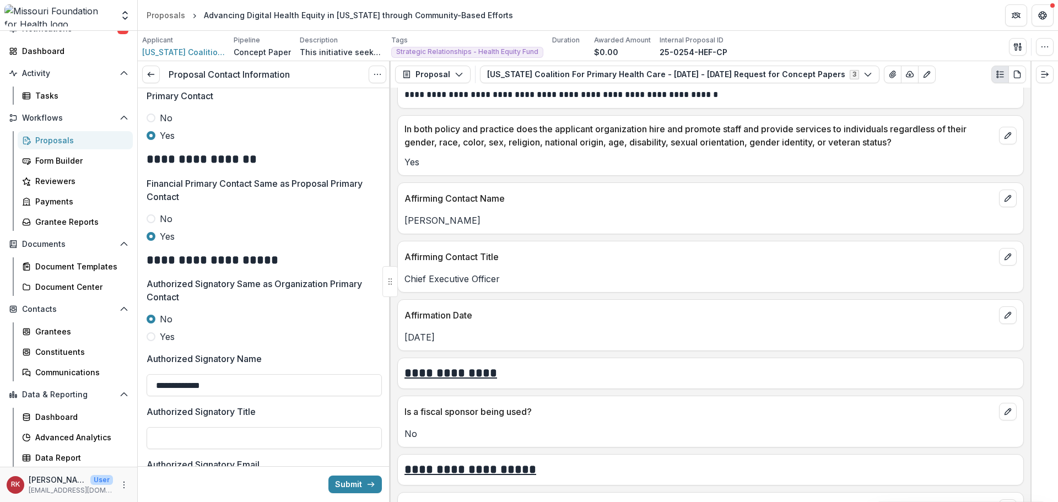
paste input "**********"
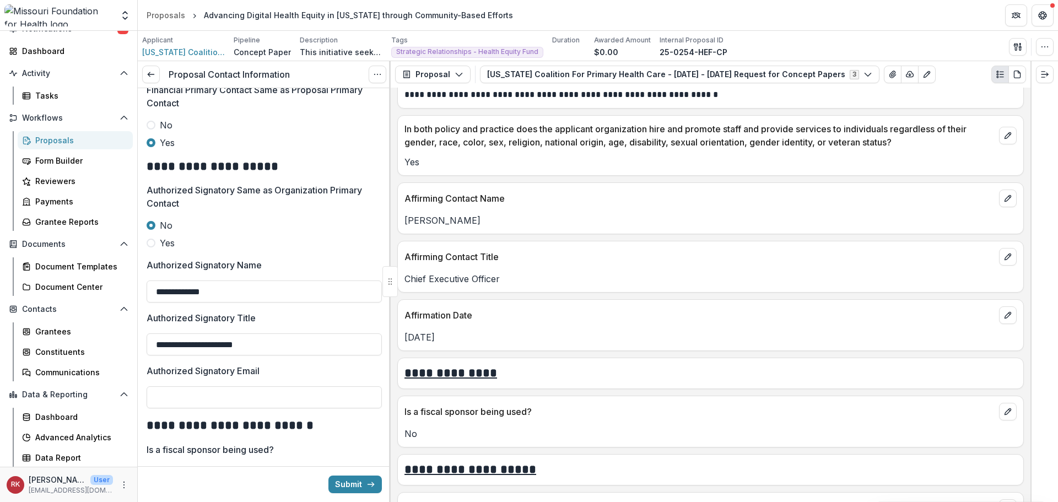
scroll to position [575, 0]
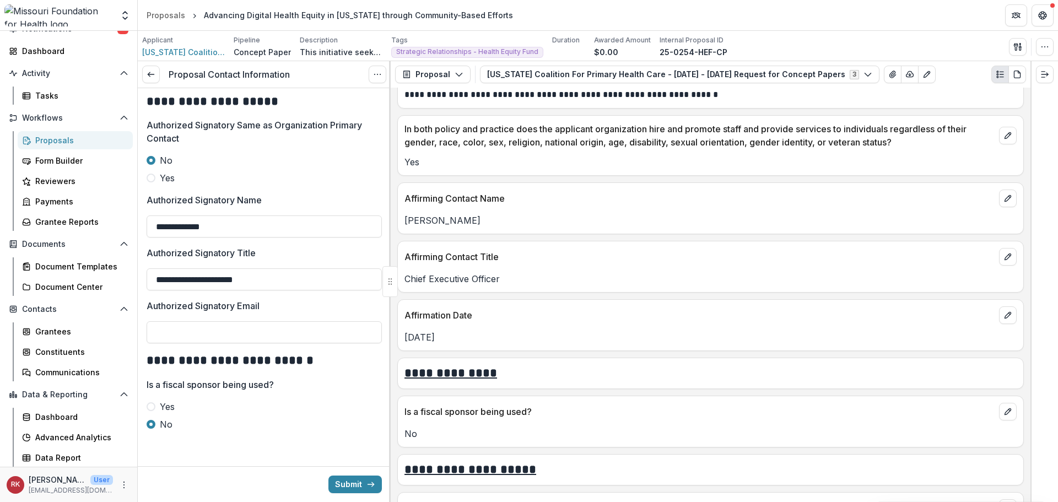
type input "**********"
click at [230, 332] on input "Authorized Signatory Email" at bounding box center [264, 332] width 235 height 22
paste input "**********"
type input "**********"
click at [343, 367] on h2 "**********" at bounding box center [263, 360] width 232 height 17
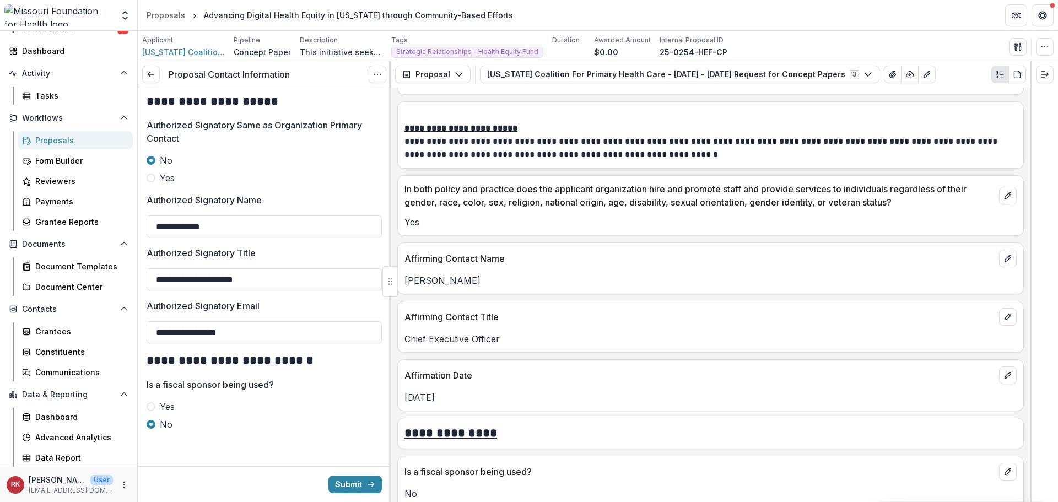
scroll to position [1691, 0]
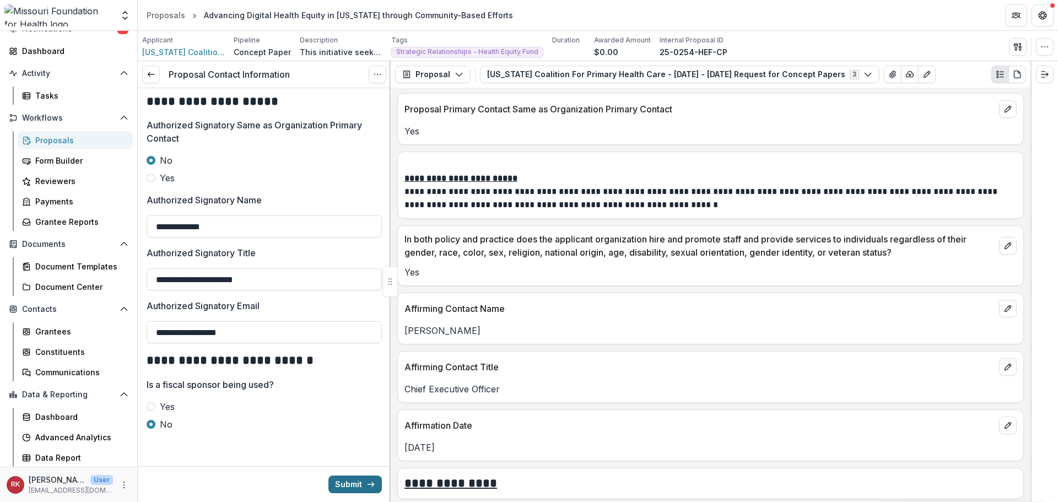
click at [346, 484] on button "Submit" at bounding box center [354, 485] width 53 height 18
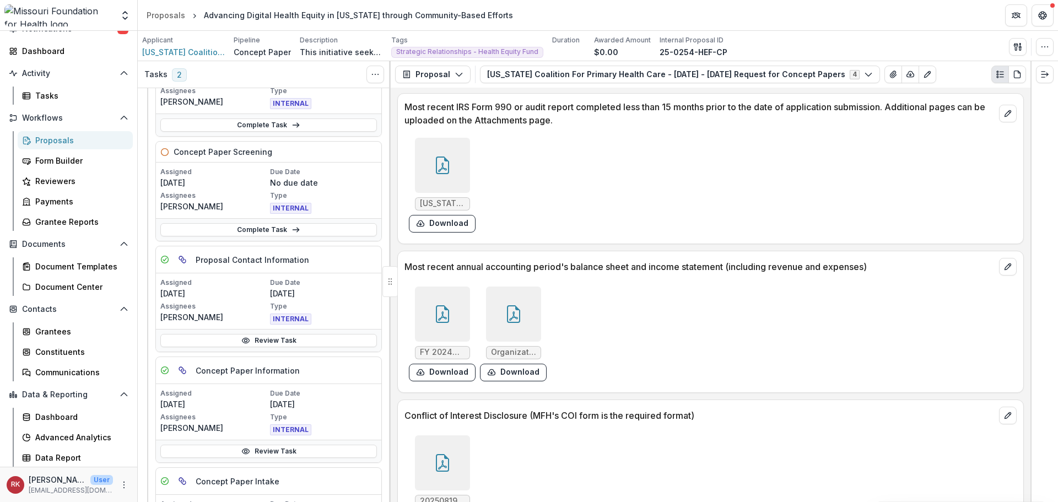
scroll to position [3234, 0]
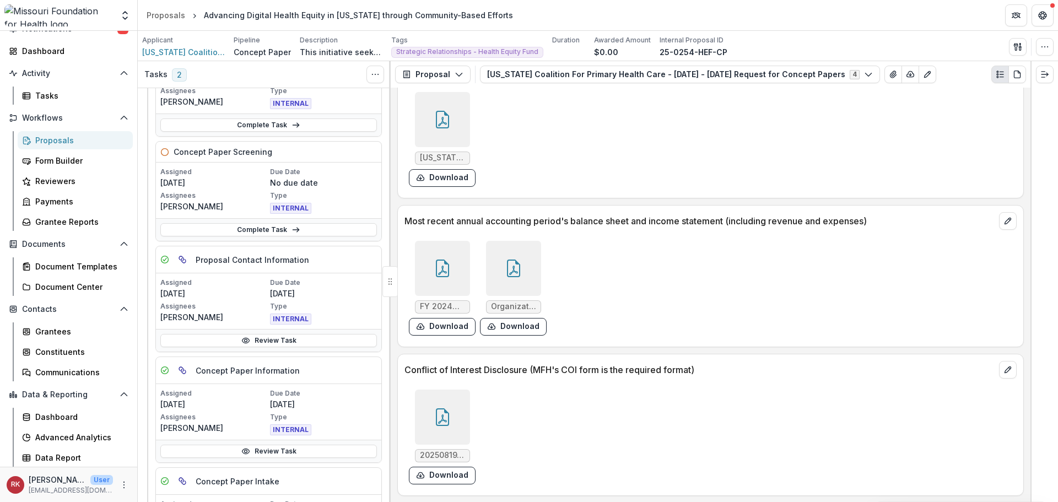
click at [439, 427] on div at bounding box center [442, 417] width 55 height 55
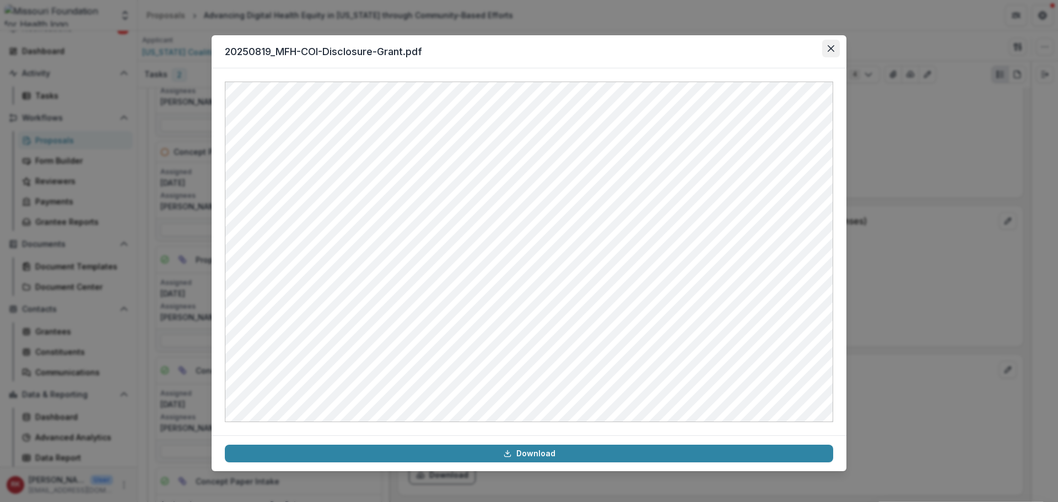
click at [832, 49] on icon "Close" at bounding box center [831, 48] width 7 height 7
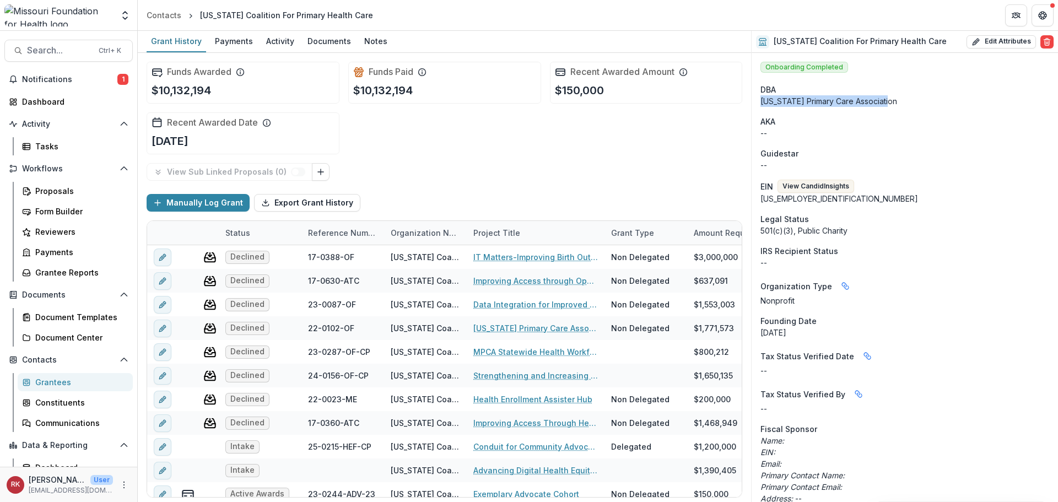
drag, startPoint x: 759, startPoint y: 101, endPoint x: 892, endPoint y: 96, distance: 132.4
click at [860, 103] on div "[US_STATE] Primary Care Association" at bounding box center [905, 101] width 289 height 12
drag, startPoint x: 761, startPoint y: 198, endPoint x: 819, endPoint y: 206, distance: 58.3
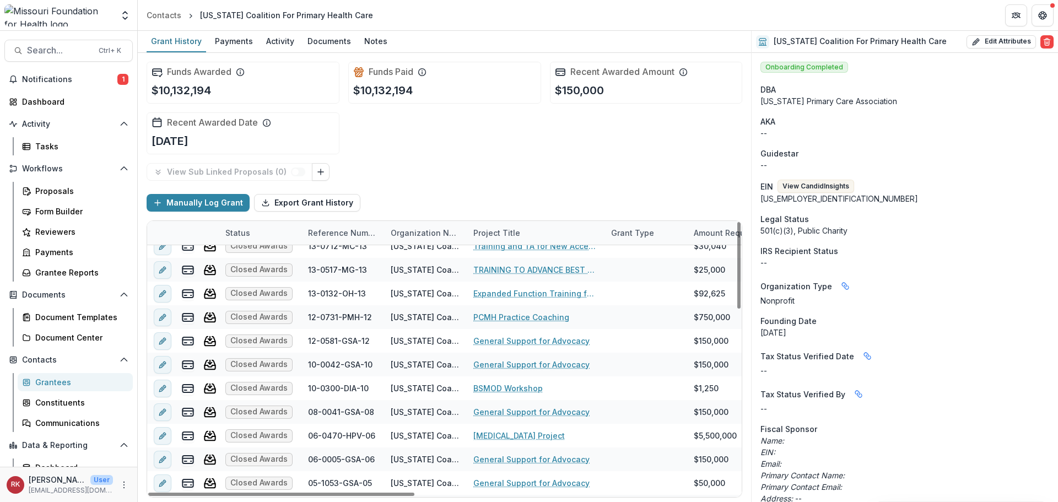
scroll to position [578, 0]
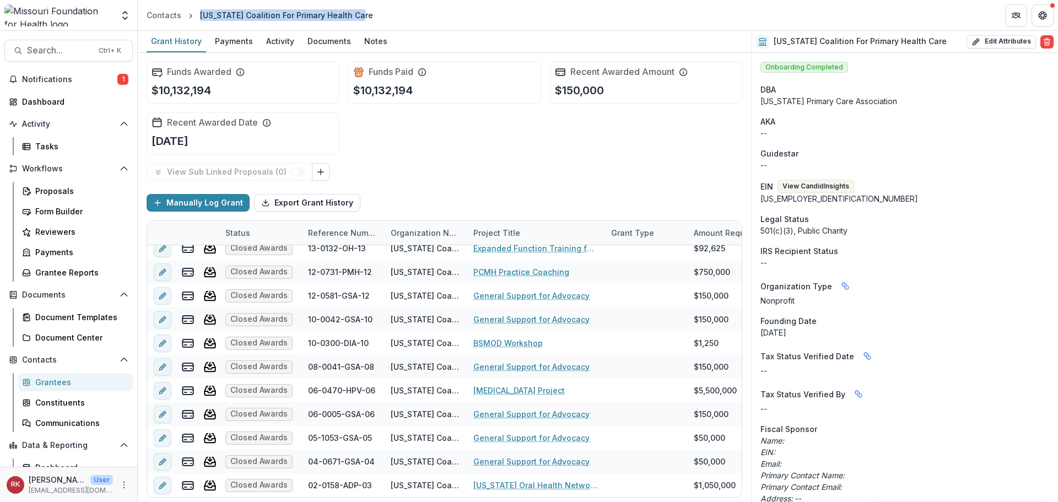
drag, startPoint x: 362, startPoint y: 15, endPoint x: 193, endPoint y: 18, distance: 169.2
click at [193, 18] on header "Contacts Missouri Coalition For Primary Health Care" at bounding box center [598, 15] width 920 height 30
copy div "[US_STATE] Coalition For Primary Health Care"
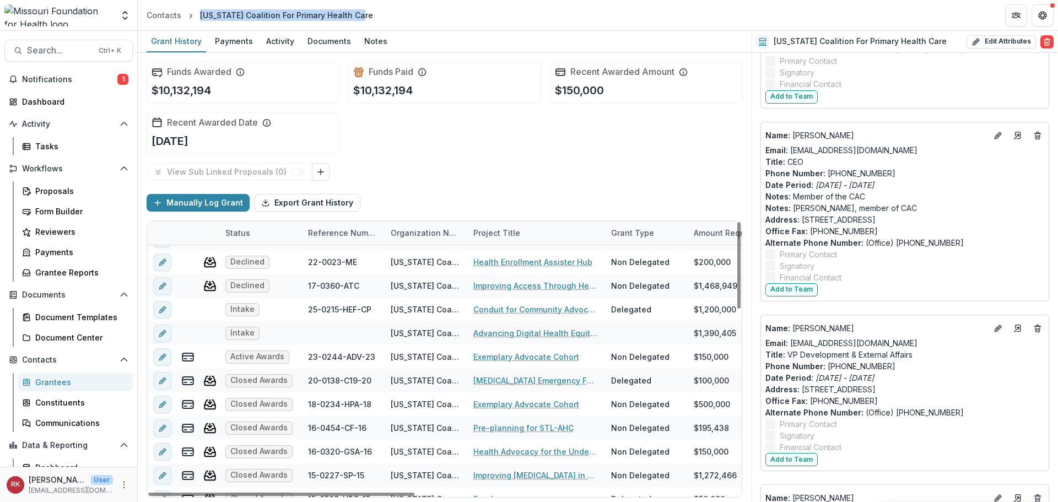
scroll to position [137, 0]
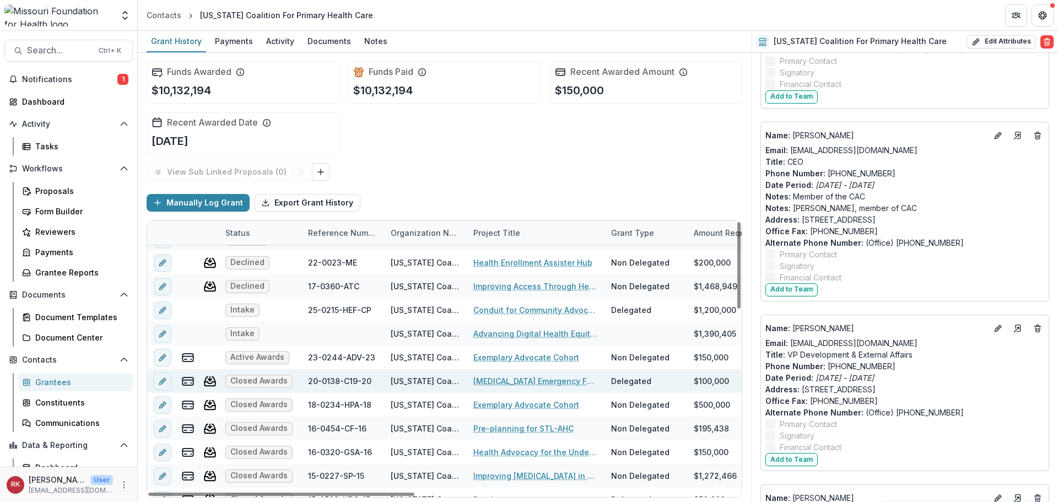
drag, startPoint x: 505, startPoint y: 358, endPoint x: 380, endPoint y: 381, distance: 127.2
click at [370, 381] on div "20-0138-C19-20" at bounding box center [342, 381] width 69 height 24
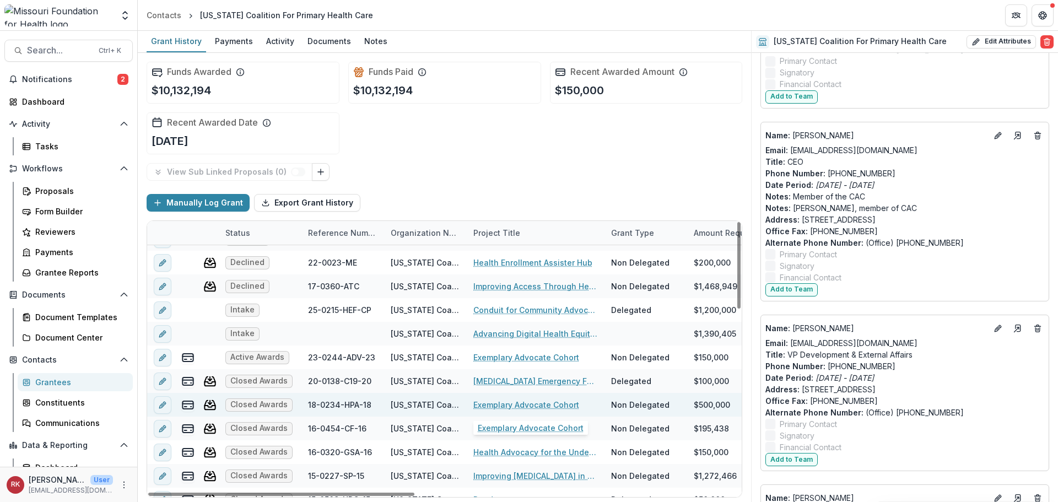
click at [509, 403] on link "Exemplary Advocate Cohort" at bounding box center [526, 405] width 106 height 12
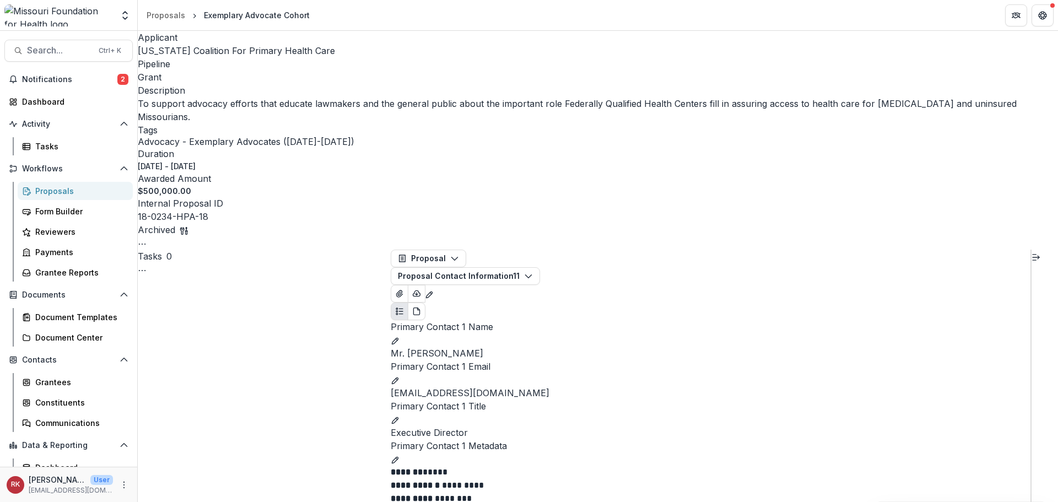
scroll to position [331, 0]
drag, startPoint x: 513, startPoint y: 123, endPoint x: 400, endPoint y: 123, distance: 113.5
copy link "[EMAIL_ADDRESS][DOMAIN_NAME]"
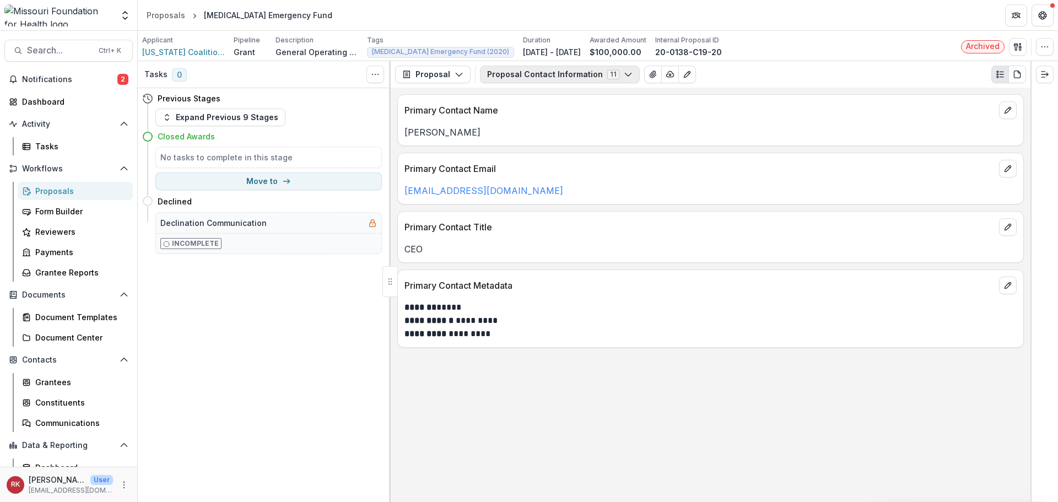
click at [511, 82] on button "Proposal Contact Information 11" at bounding box center [560, 75] width 160 height 18
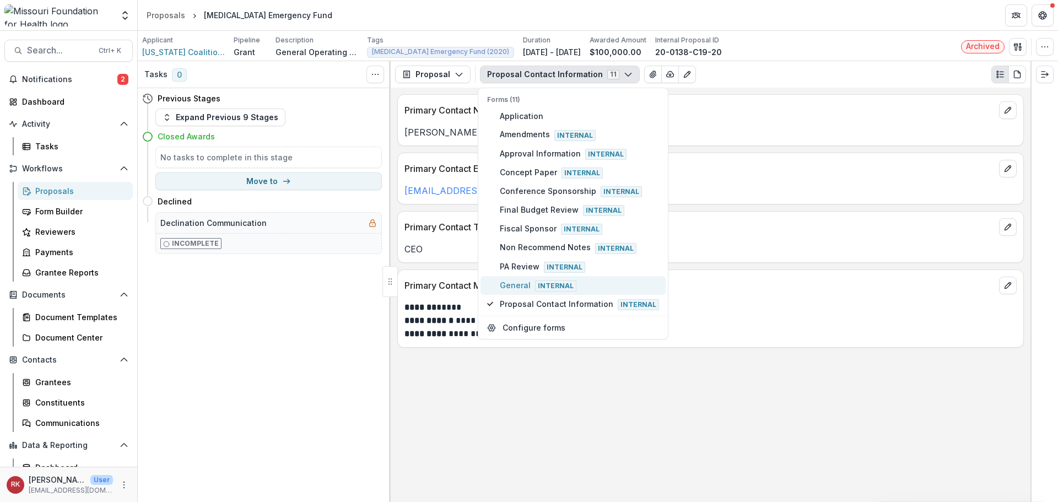
click at [513, 288] on span "General Internal" at bounding box center [579, 285] width 159 height 12
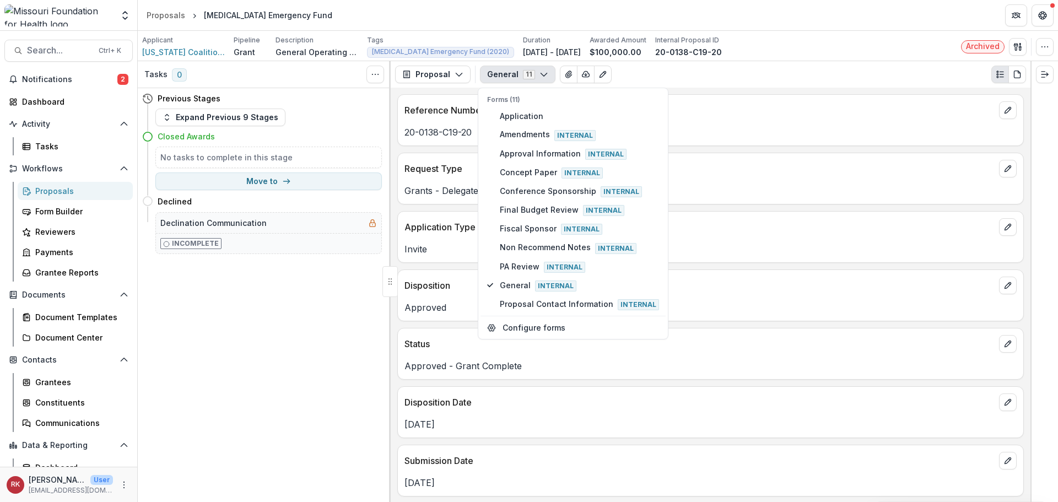
click at [435, 314] on p "Approved" at bounding box center [711, 307] width 612 height 13
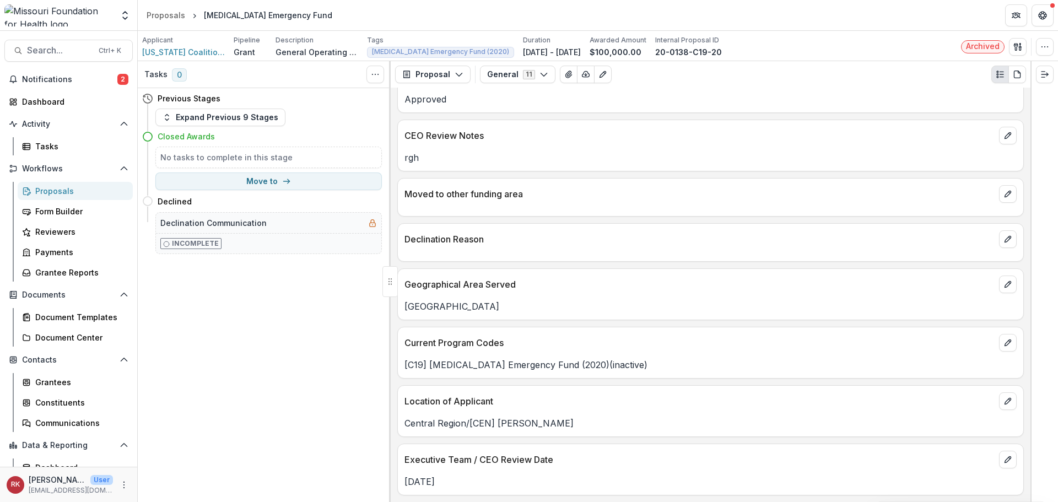
scroll to position [2231, 0]
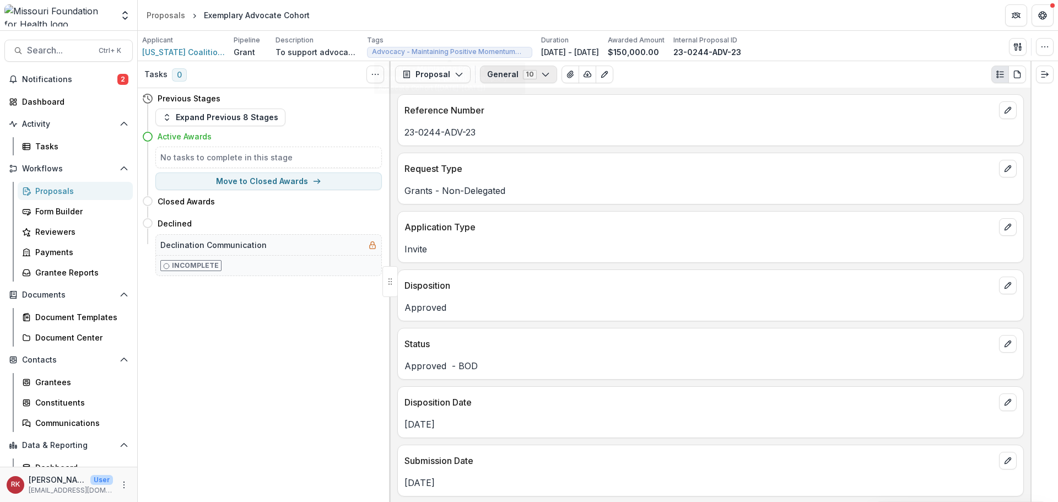
click at [513, 71] on button "General 10" at bounding box center [518, 75] width 77 height 18
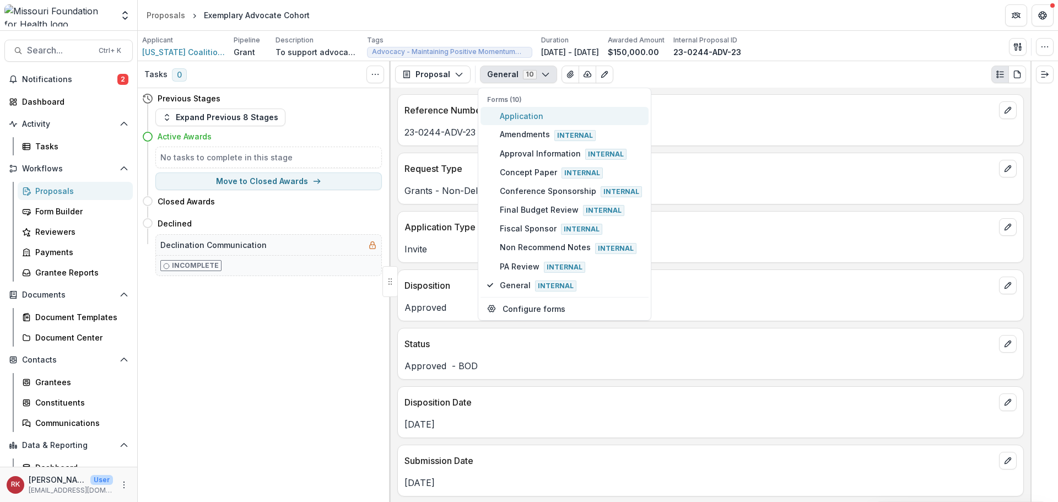
click at [518, 117] on span "Application" at bounding box center [571, 116] width 142 height 12
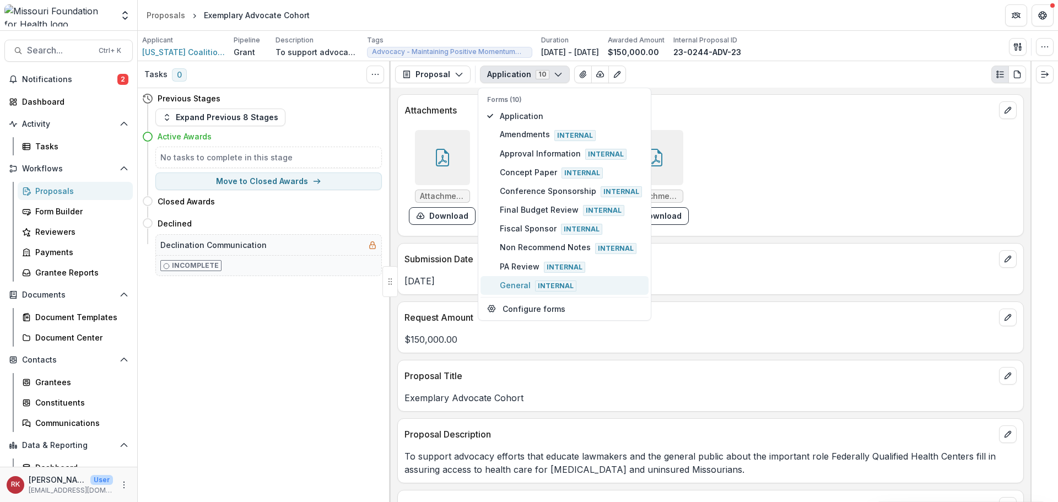
click at [518, 283] on span "General Internal" at bounding box center [571, 285] width 142 height 12
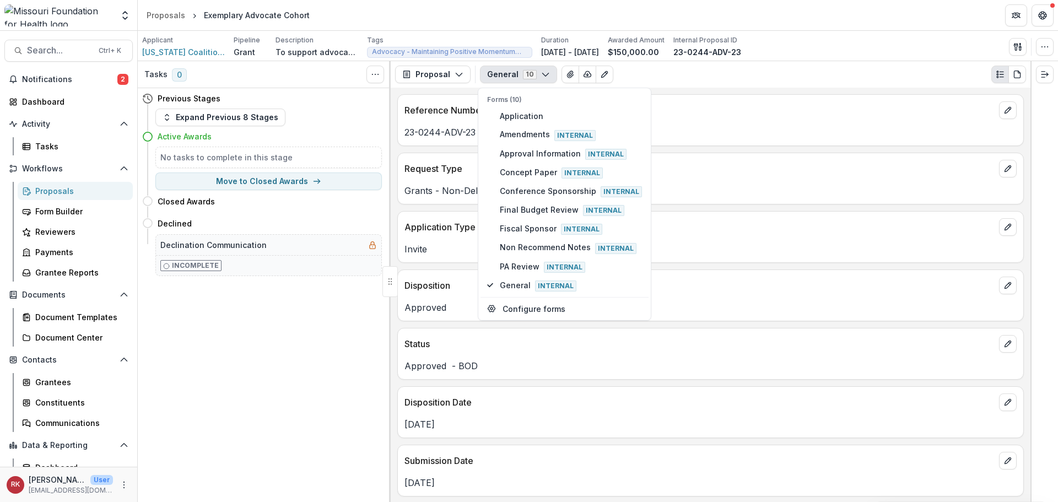
click at [752, 370] on p "Approved - BOD" at bounding box center [711, 365] width 612 height 13
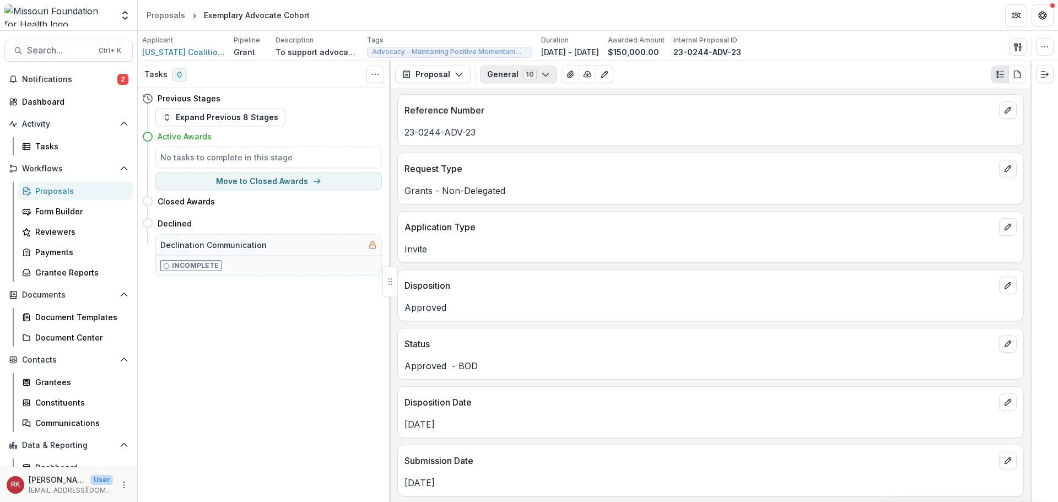
click at [518, 80] on button "General 10" at bounding box center [518, 75] width 77 height 18
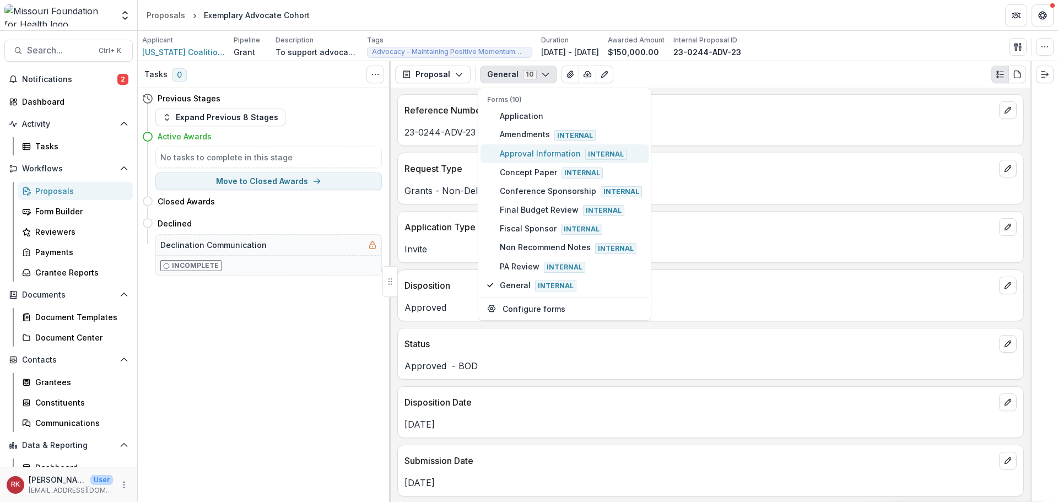
click at [521, 148] on span "Approval Information Internal" at bounding box center [571, 154] width 142 height 12
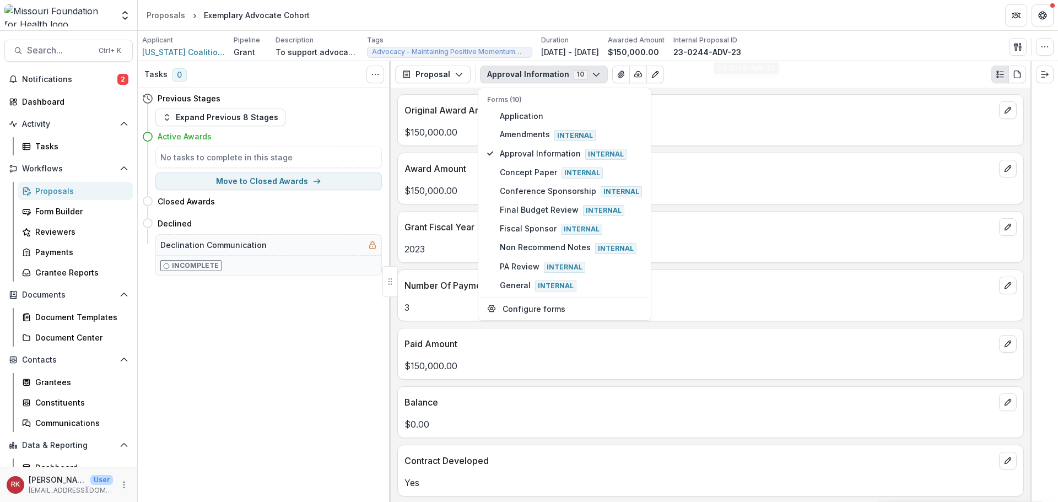
click at [703, 241] on div "2023" at bounding box center [711, 246] width 626 height 20
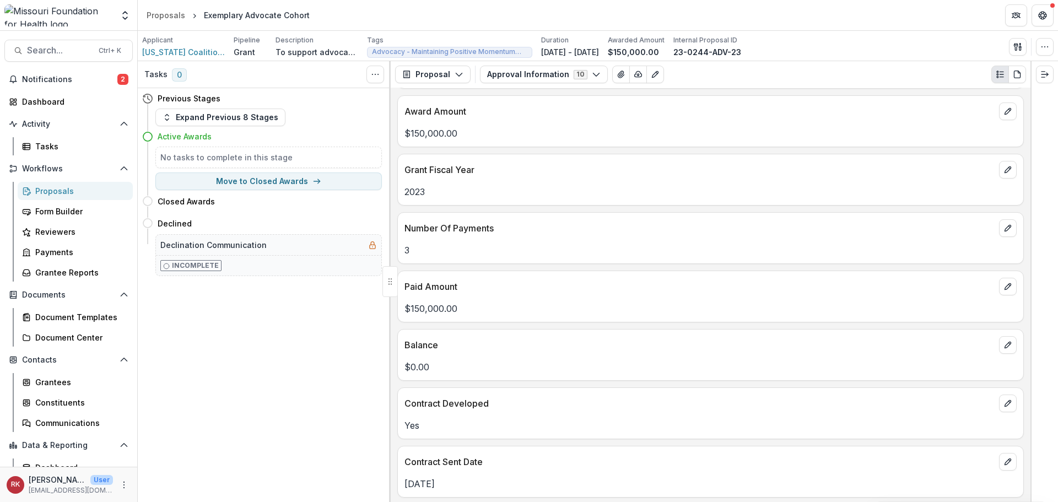
scroll to position [60, 0]
click at [175, 53] on span "[US_STATE] Coalition For Primary Health Care" at bounding box center [183, 52] width 83 height 12
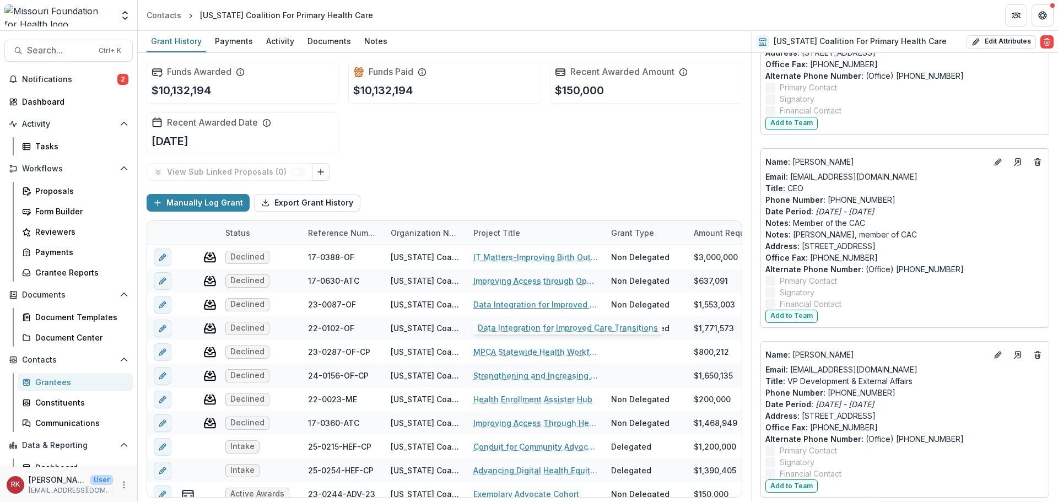
scroll to position [2496, 0]
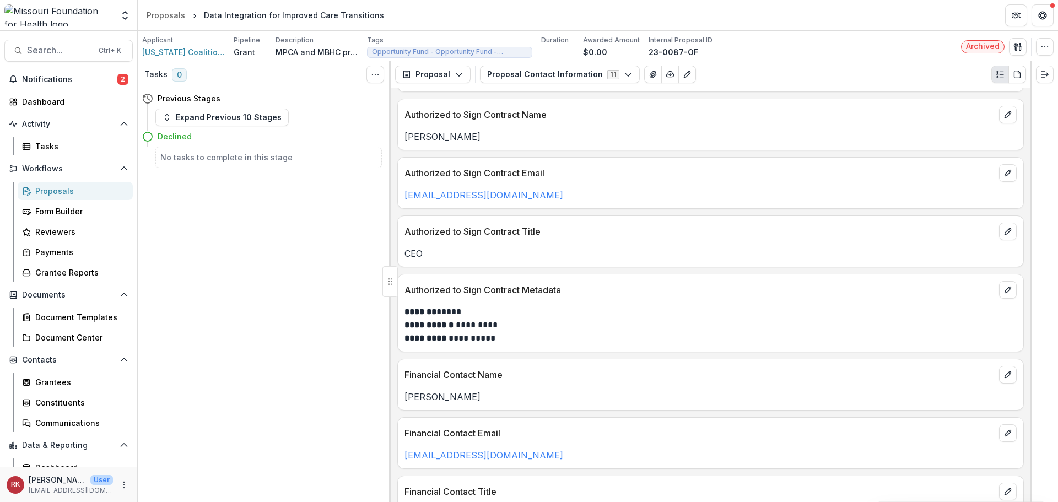
scroll to position [373, 0]
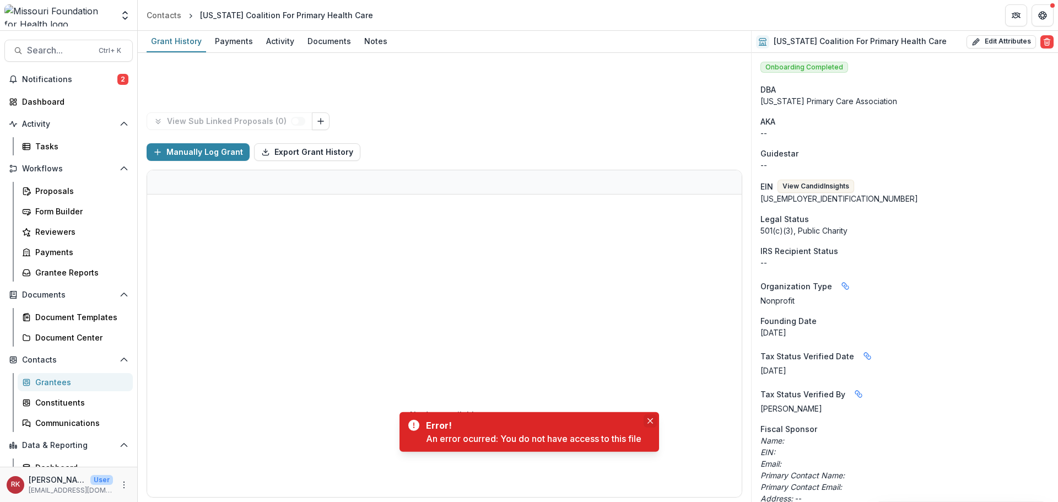
click at [653, 419] on icon "Close" at bounding box center [651, 421] width 6 height 6
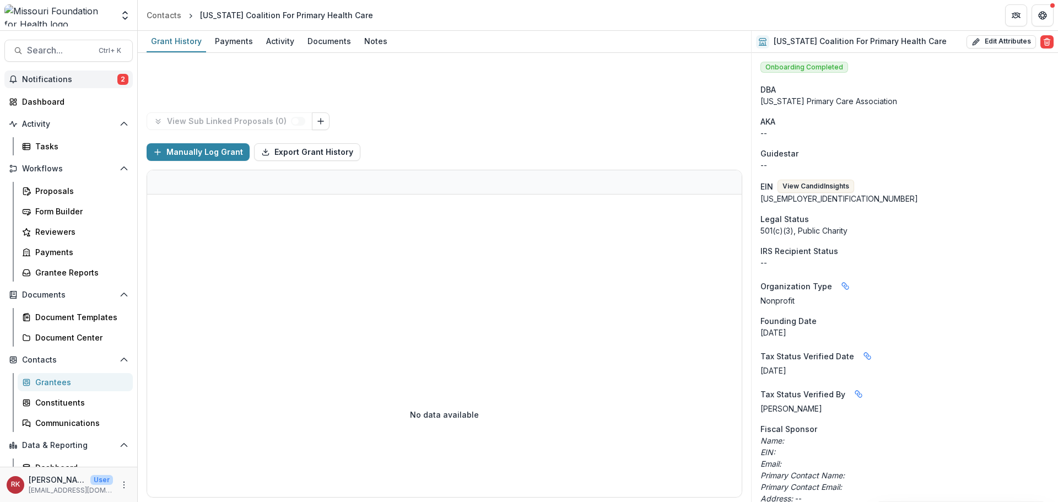
click at [114, 80] on span "Notifications" at bounding box center [69, 79] width 95 height 9
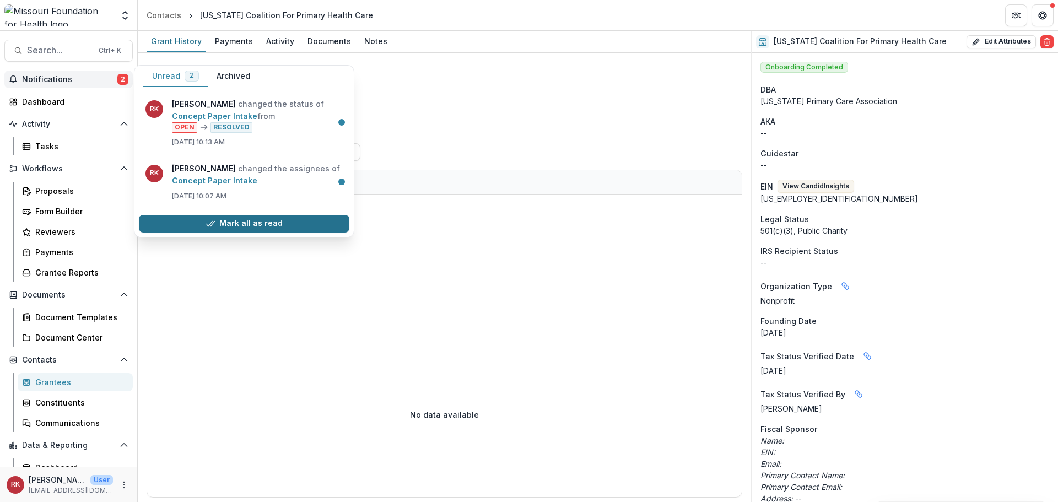
click at [213, 220] on icon "button" at bounding box center [210, 223] width 9 height 9
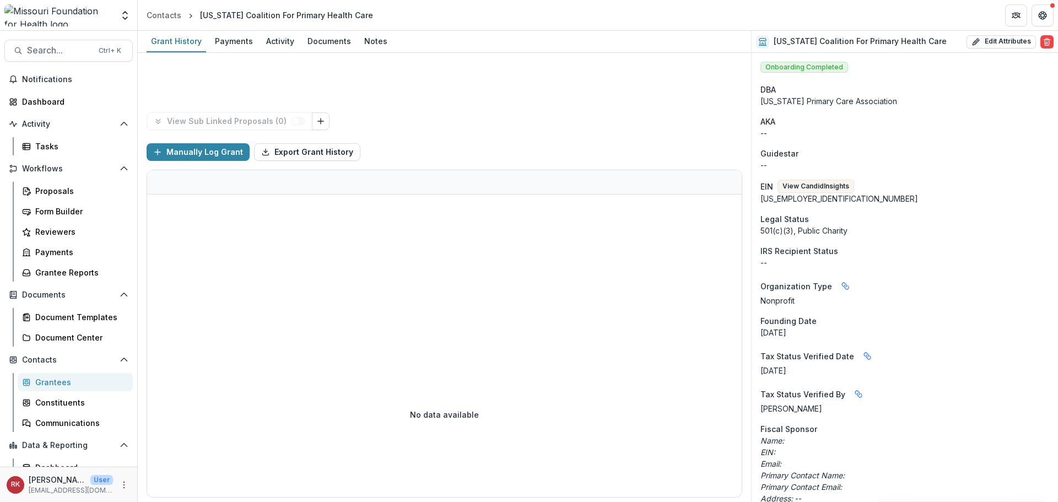
click at [918, 151] on div "Guidestar" at bounding box center [905, 154] width 289 height 12
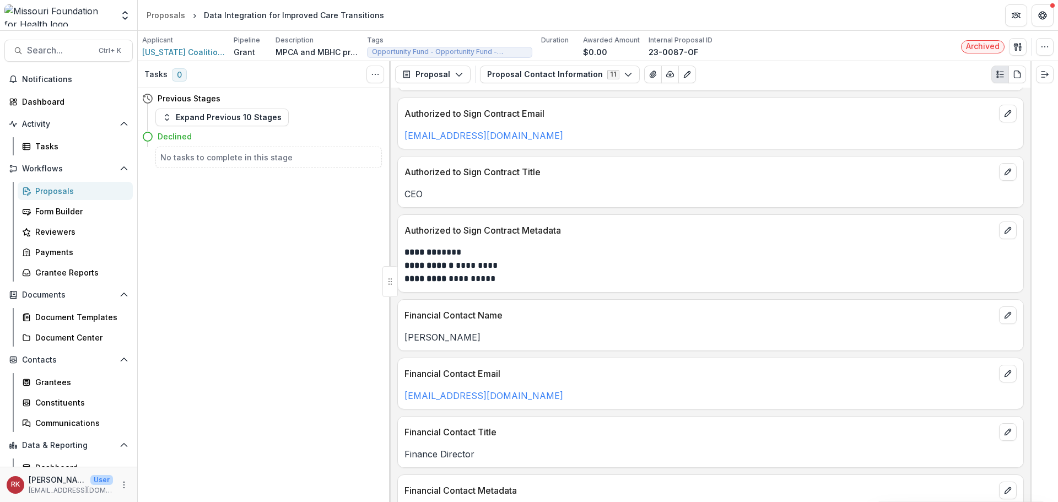
scroll to position [373, 0]
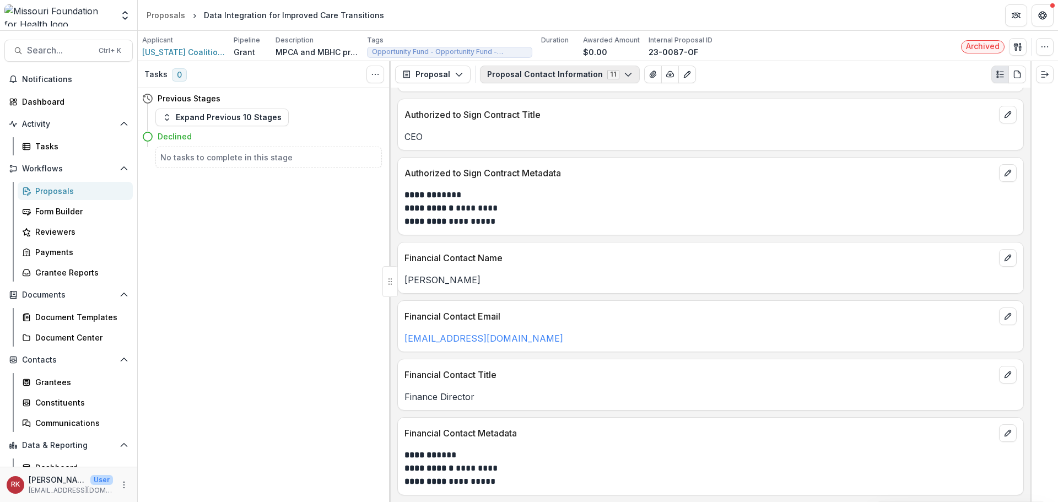
click at [574, 68] on button "Proposal Contact Information 11" at bounding box center [560, 75] width 160 height 18
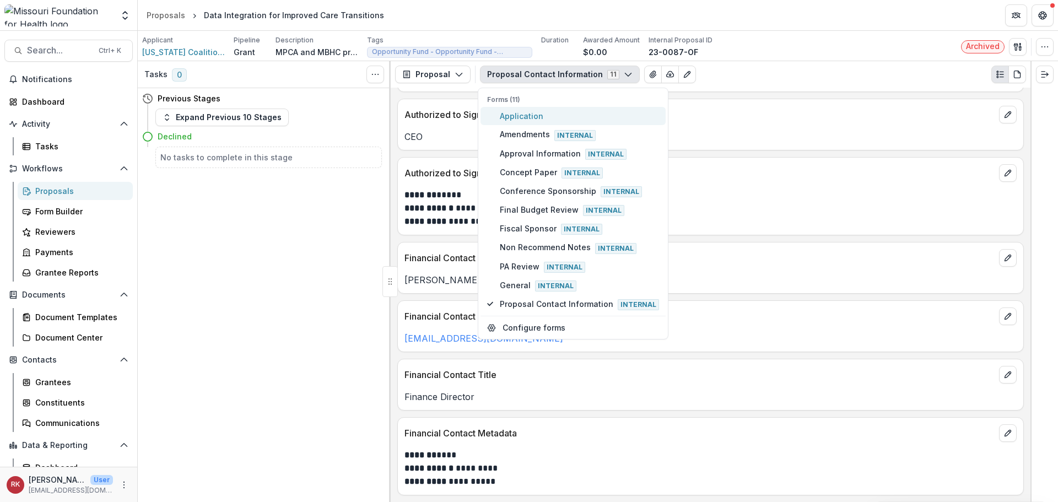
click at [527, 114] on span "Application" at bounding box center [579, 116] width 159 height 12
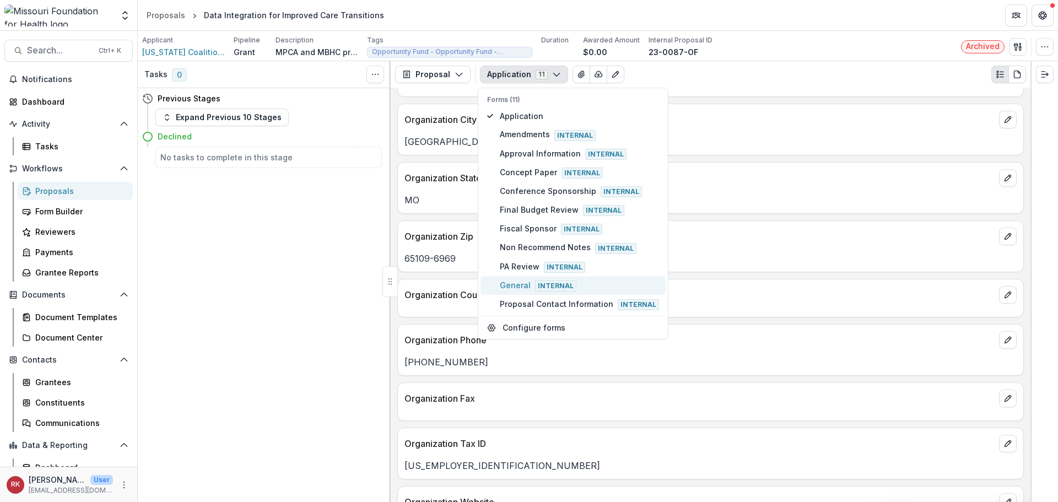
click at [511, 289] on span "General Internal" at bounding box center [579, 285] width 159 height 12
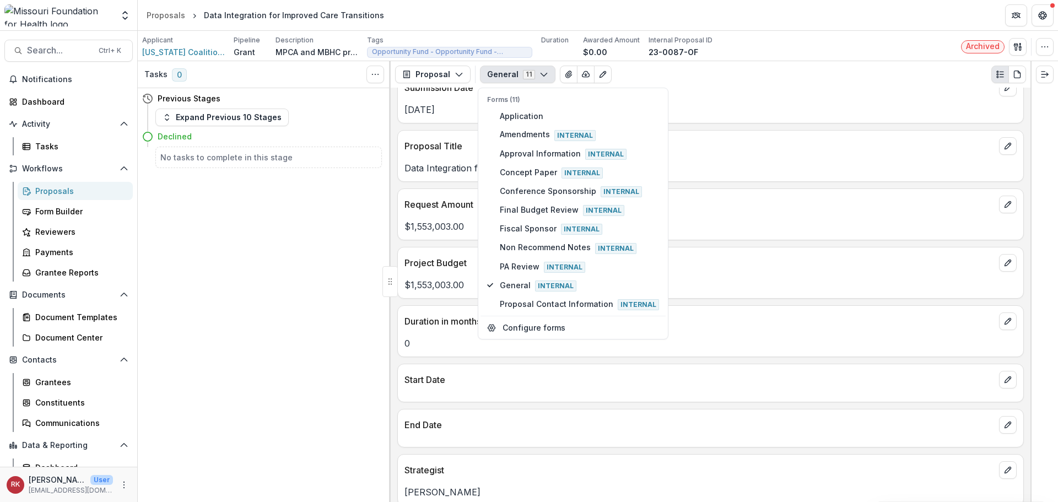
scroll to position [1524, 0]
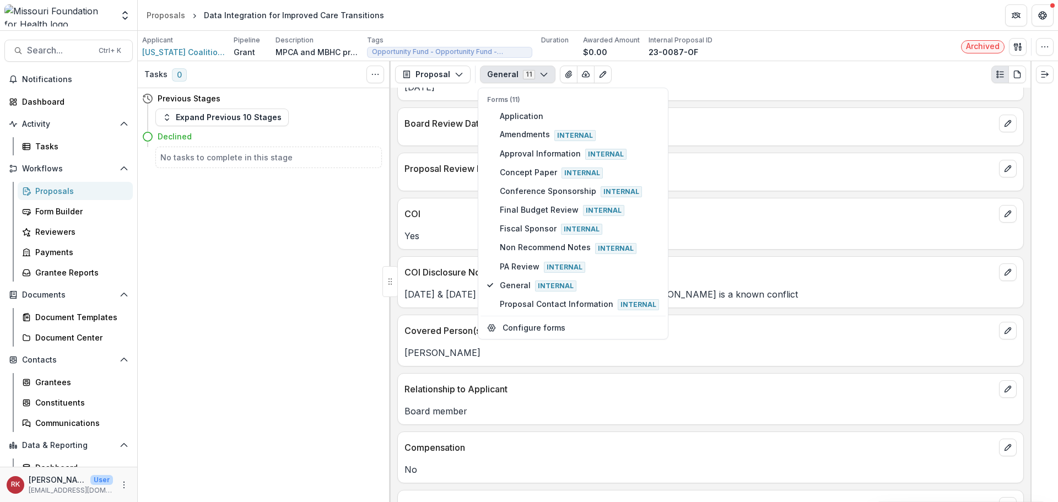
click at [757, 268] on p "COI Disclosure Notes" at bounding box center [700, 272] width 590 height 13
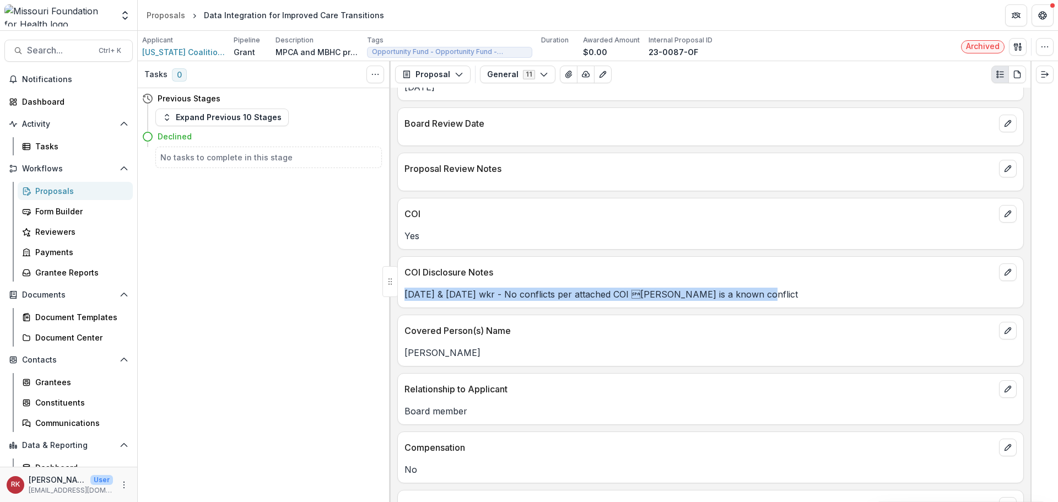
drag, startPoint x: 402, startPoint y: 289, endPoint x: 764, endPoint y: 296, distance: 362.2
click at [764, 296] on div "[DATE] & [DATE] wkr - No conflicts per attached COI [PERSON_NAME] is a known c…" at bounding box center [711, 294] width 626 height 13
click at [578, 297] on p "[DATE] & [DATE] wkr - No conflicts per attached COI [PERSON_NAME] is a known c…" at bounding box center [711, 294] width 612 height 13
click at [473, 283] on div "[DATE] & [DATE] wkr - No conflicts per attached COI [PERSON_NAME] is a known c…" at bounding box center [711, 291] width 626 height 20
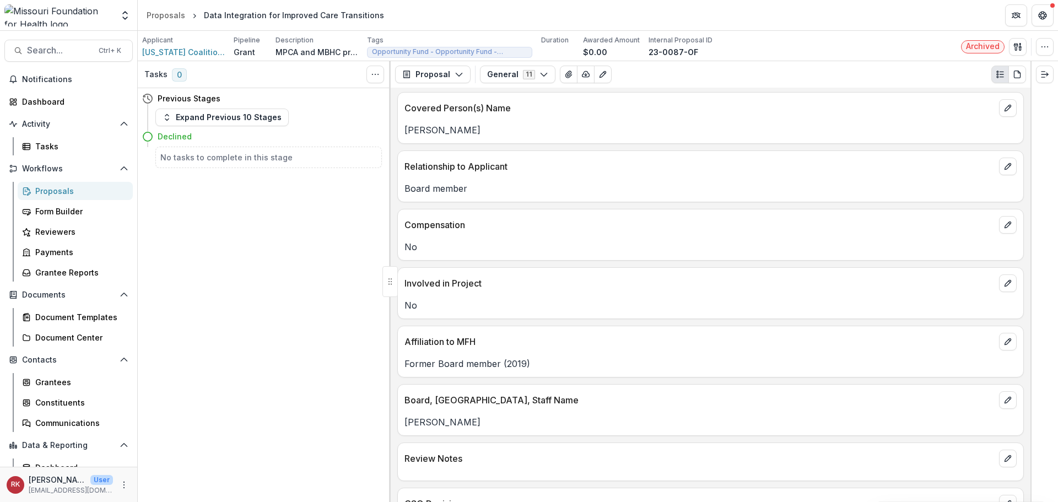
scroll to position [1745, 0]
